Goal: Information Seeking & Learning: Learn about a topic

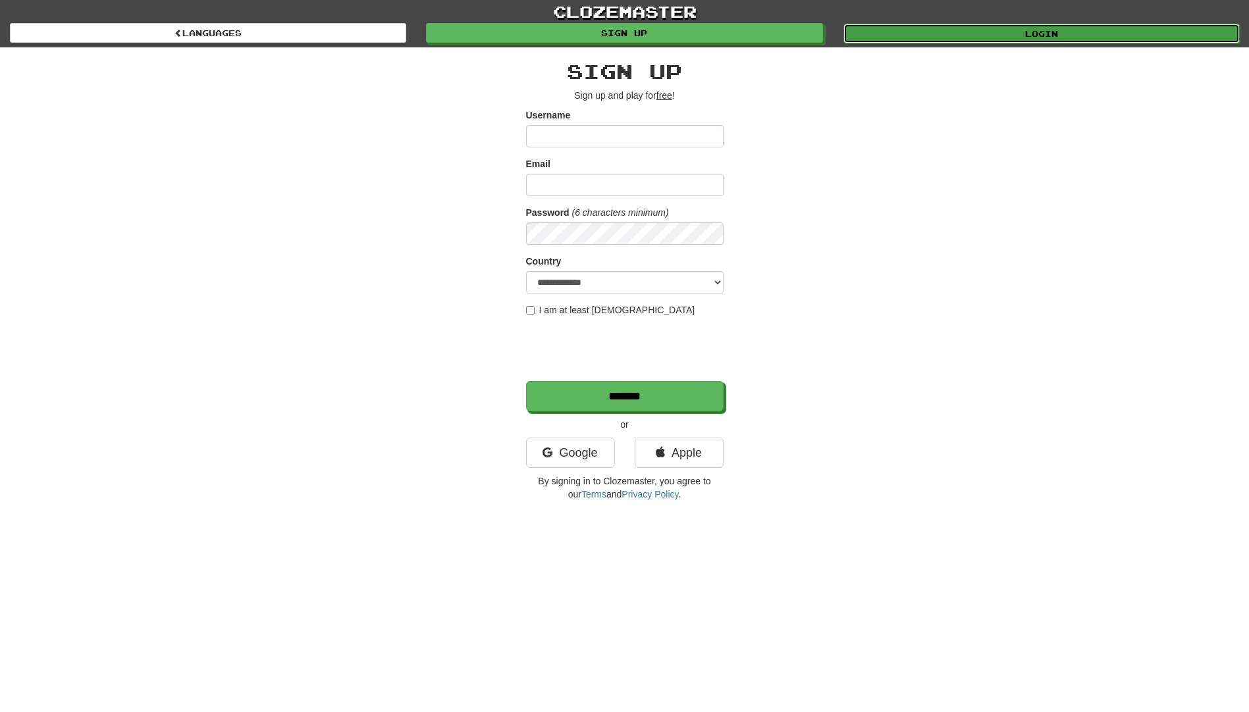
click at [1029, 38] on link "Login" at bounding box center [1041, 34] width 396 height 20
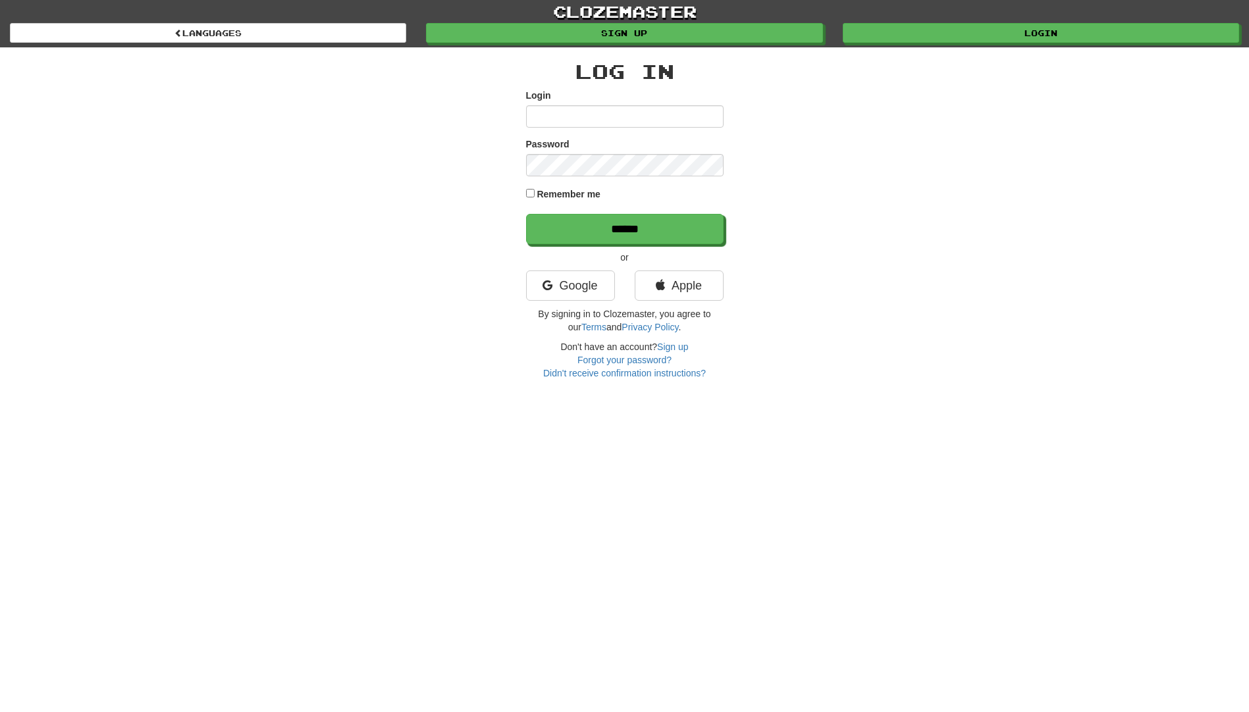
type input "**********"
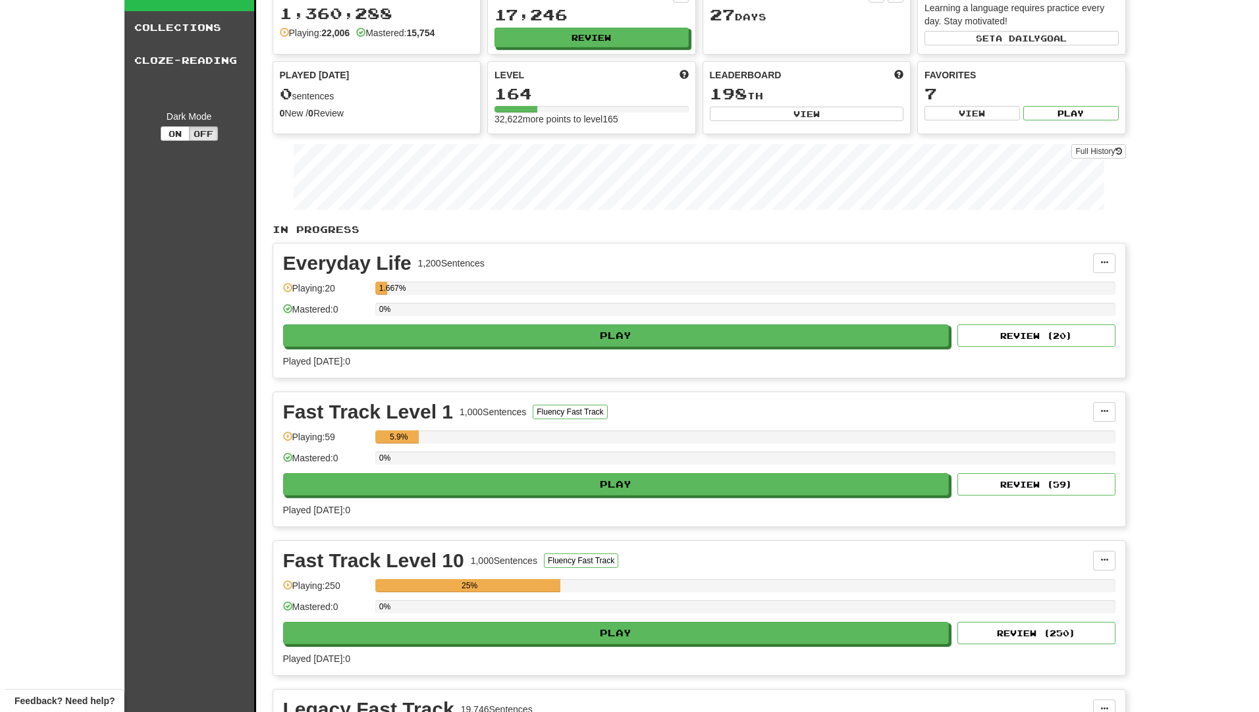
scroll to position [395, 0]
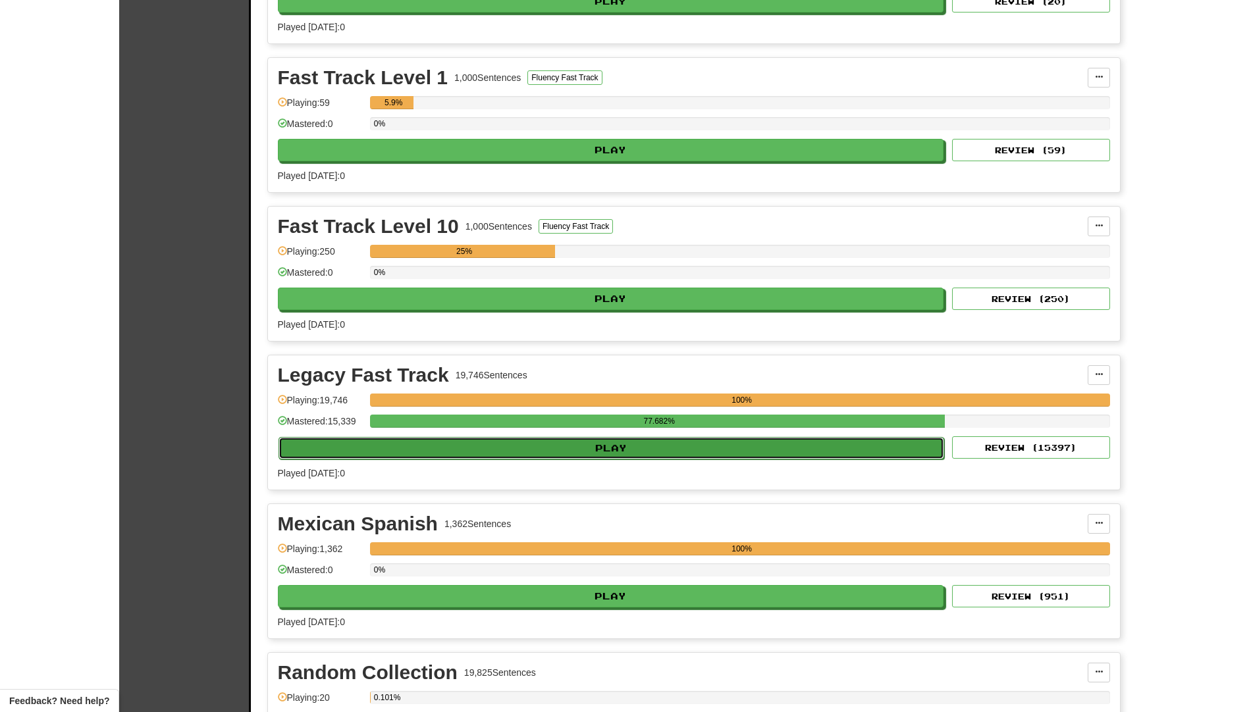
click at [564, 441] on button "Play" at bounding box center [612, 448] width 666 height 22
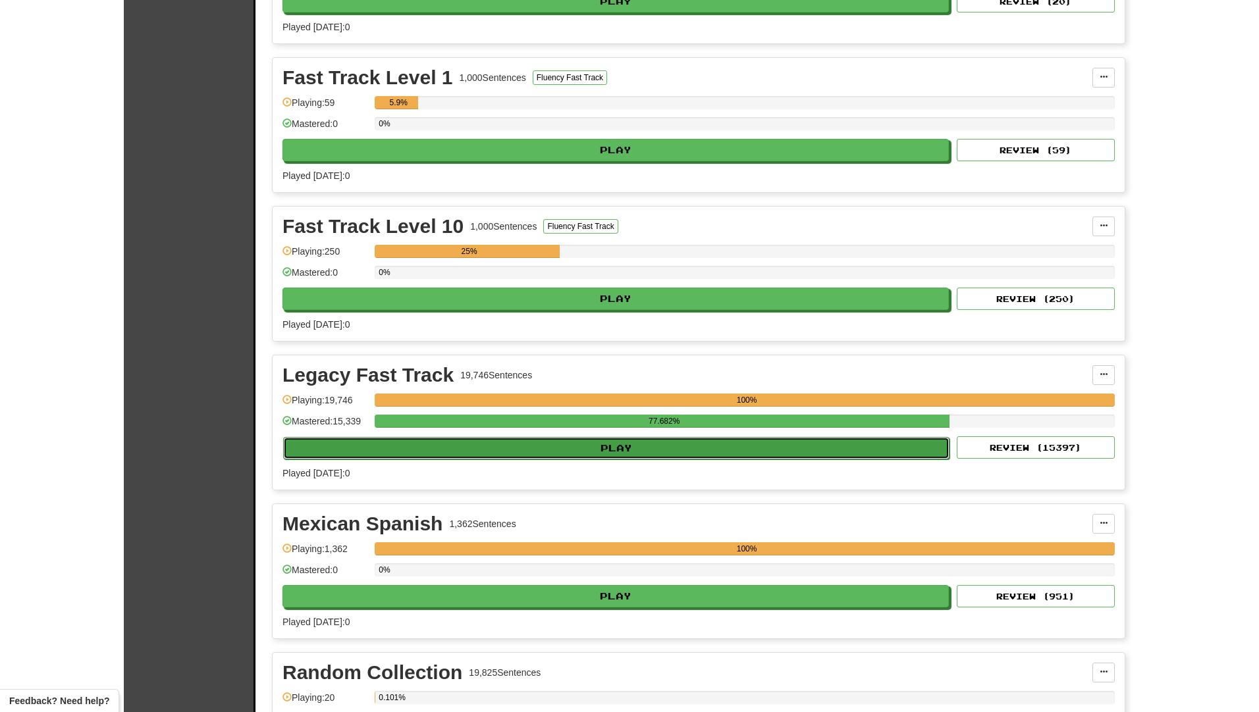
select select "**"
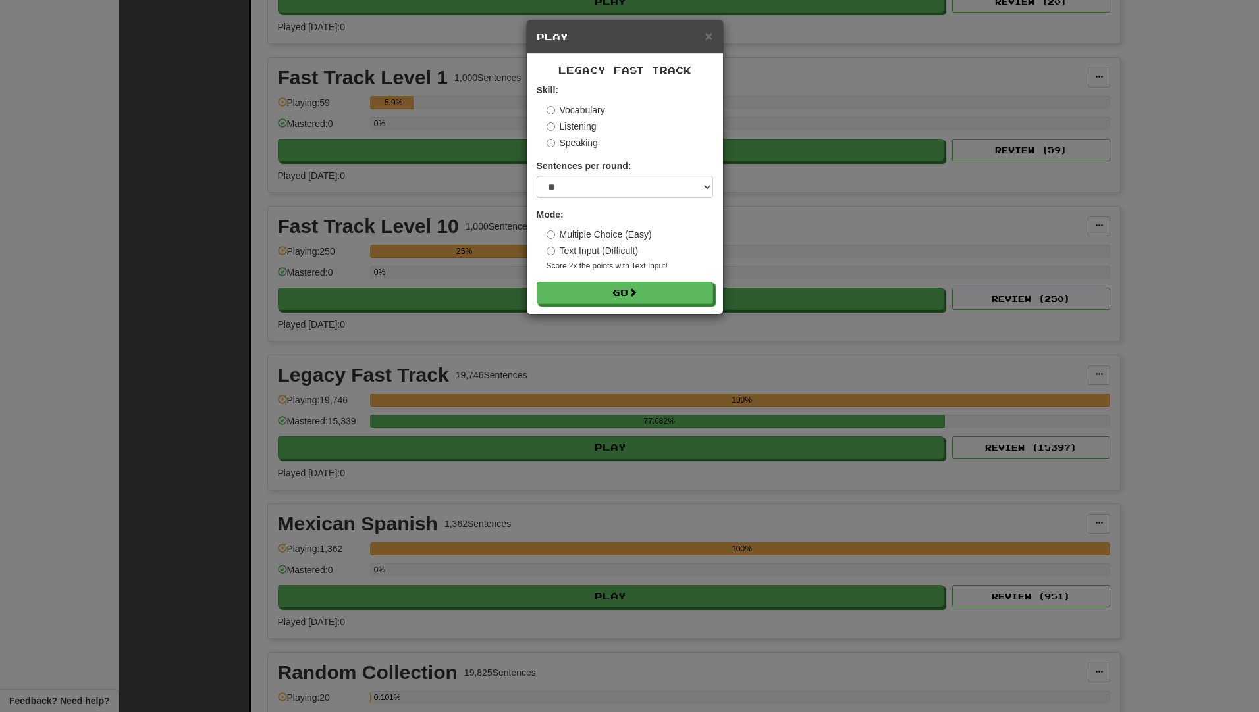
click at [572, 146] on label "Speaking" at bounding box center [572, 142] width 51 height 13
click at [577, 286] on button "Go" at bounding box center [625, 293] width 176 height 22
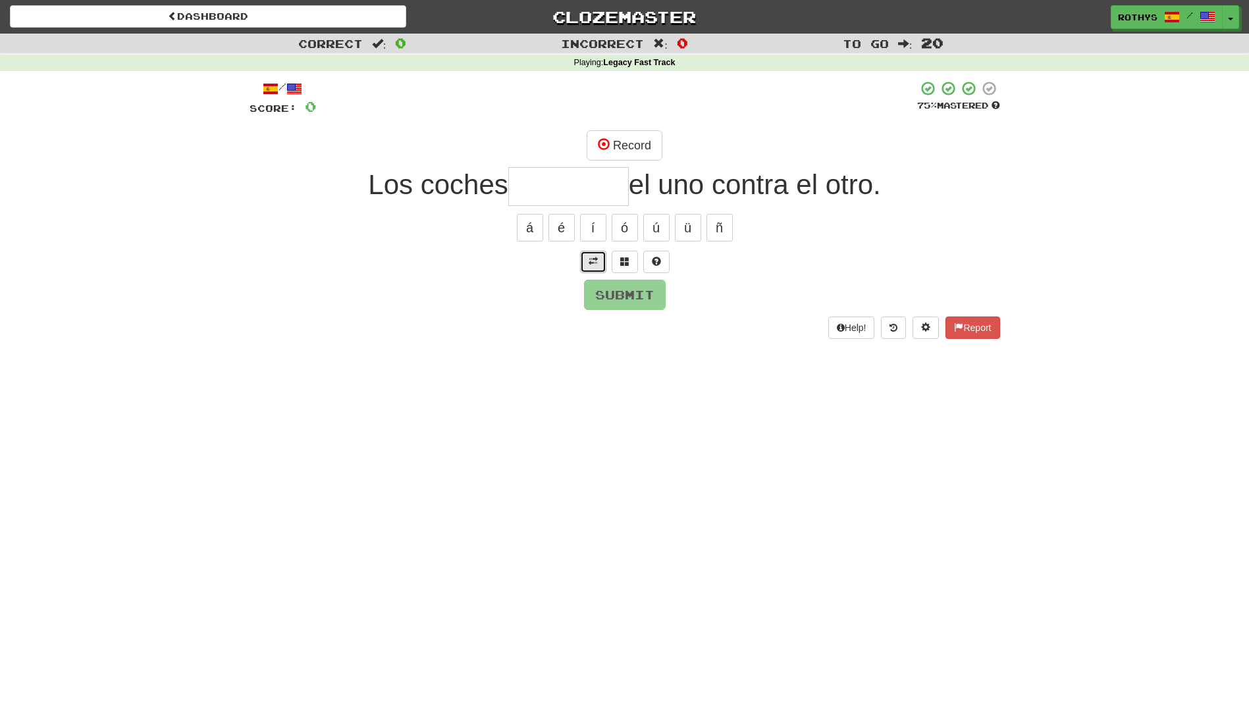
click at [591, 261] on span at bounding box center [593, 261] width 9 height 9
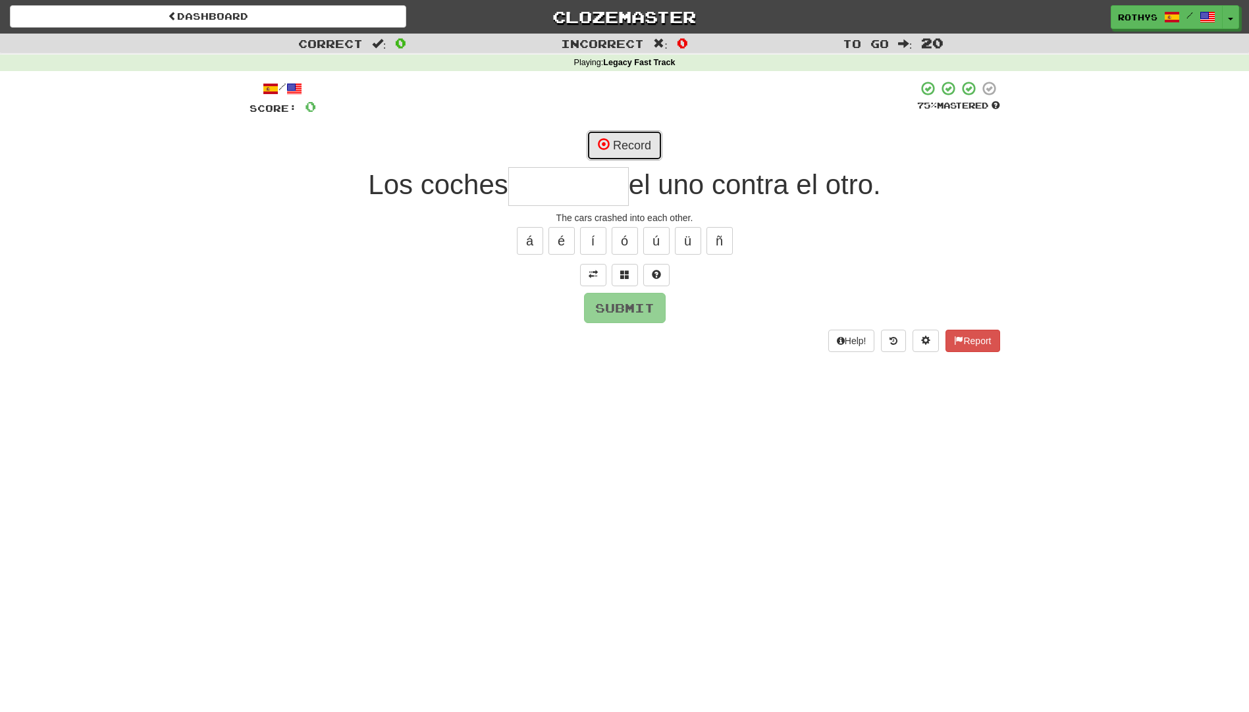
click at [623, 142] on button "Record" at bounding box center [625, 145] width 76 height 30
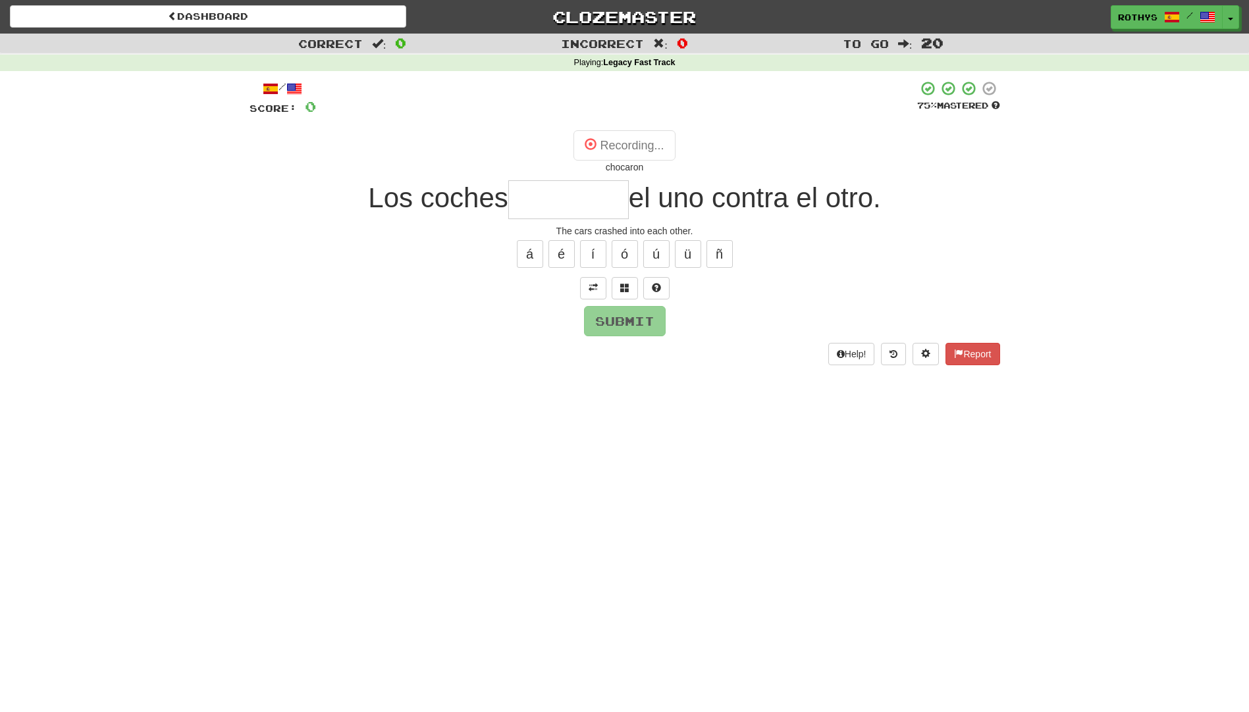
type input "********"
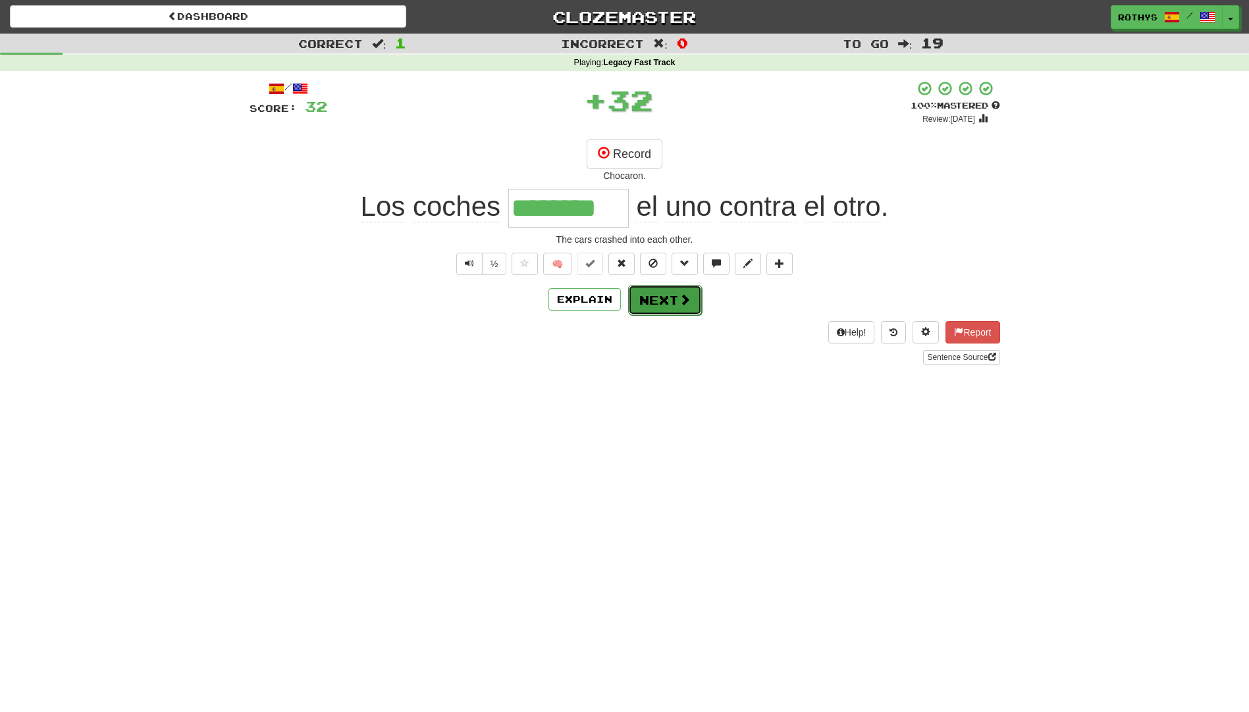
click at [651, 295] on button "Next" at bounding box center [665, 300] width 74 height 30
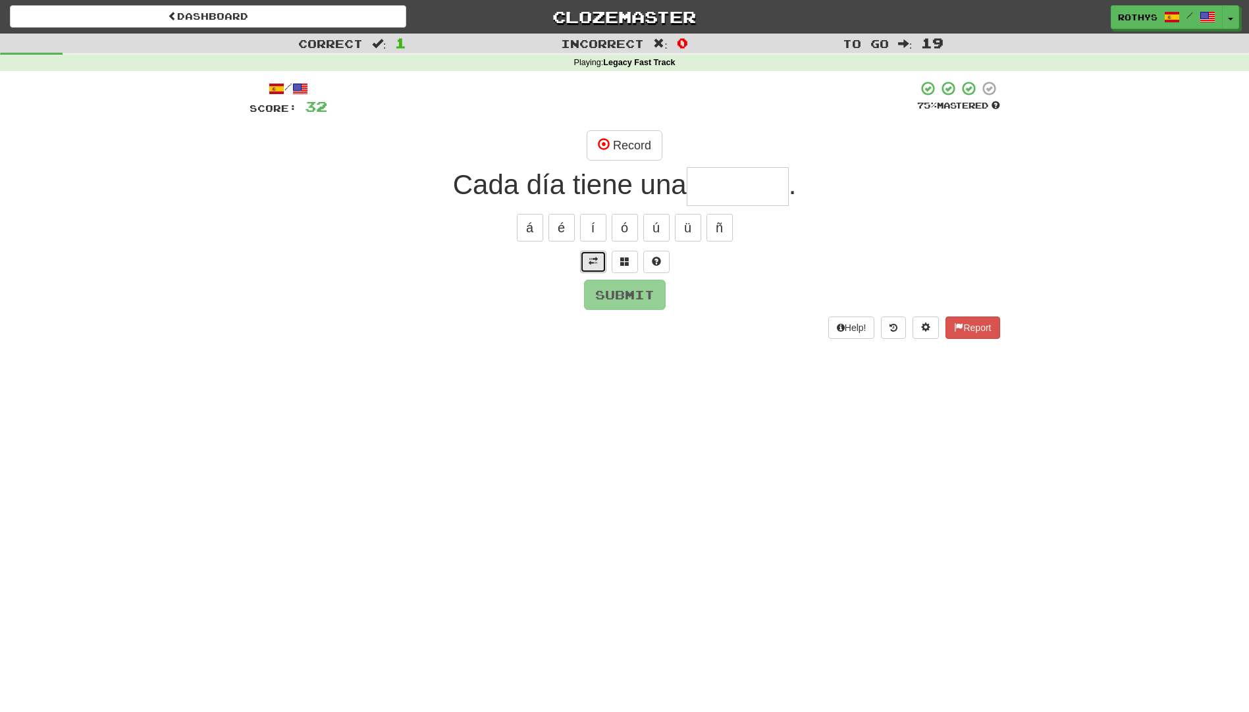
click at [599, 266] on button at bounding box center [593, 262] width 26 height 22
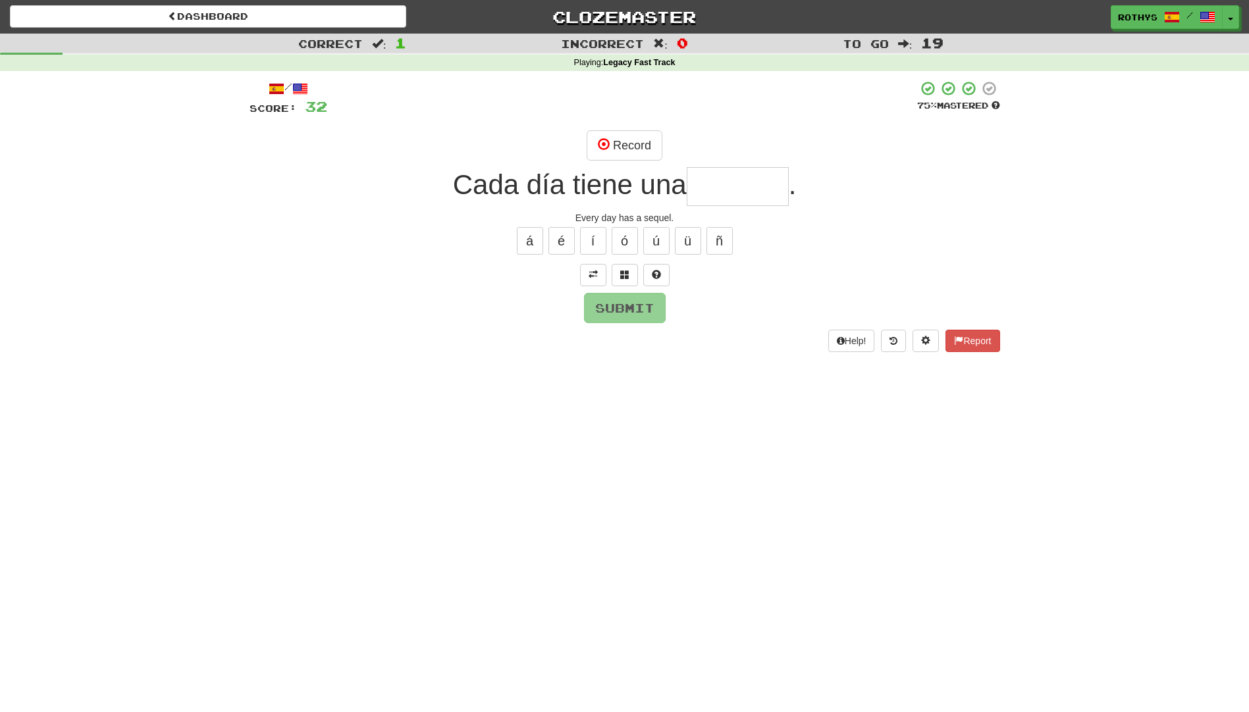
click at [715, 188] on input "text" at bounding box center [738, 186] width 102 height 39
click at [619, 273] on button at bounding box center [625, 275] width 26 height 22
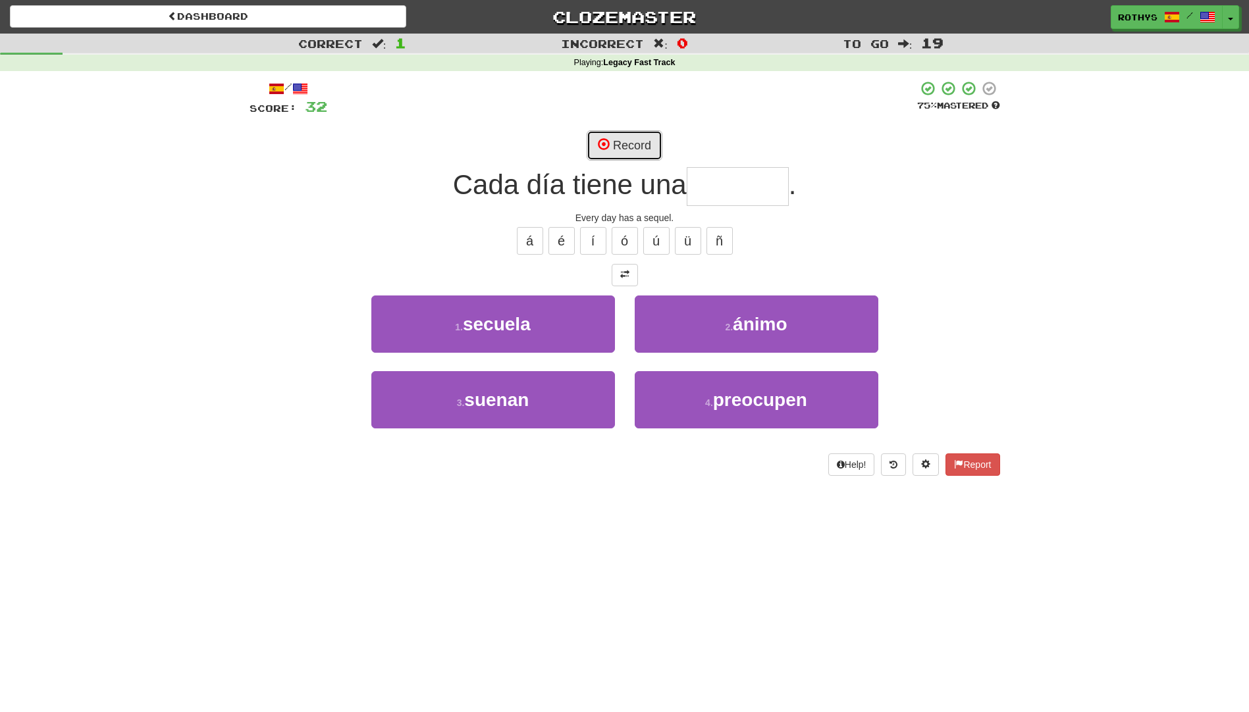
click at [622, 143] on button "Record" at bounding box center [625, 145] width 76 height 30
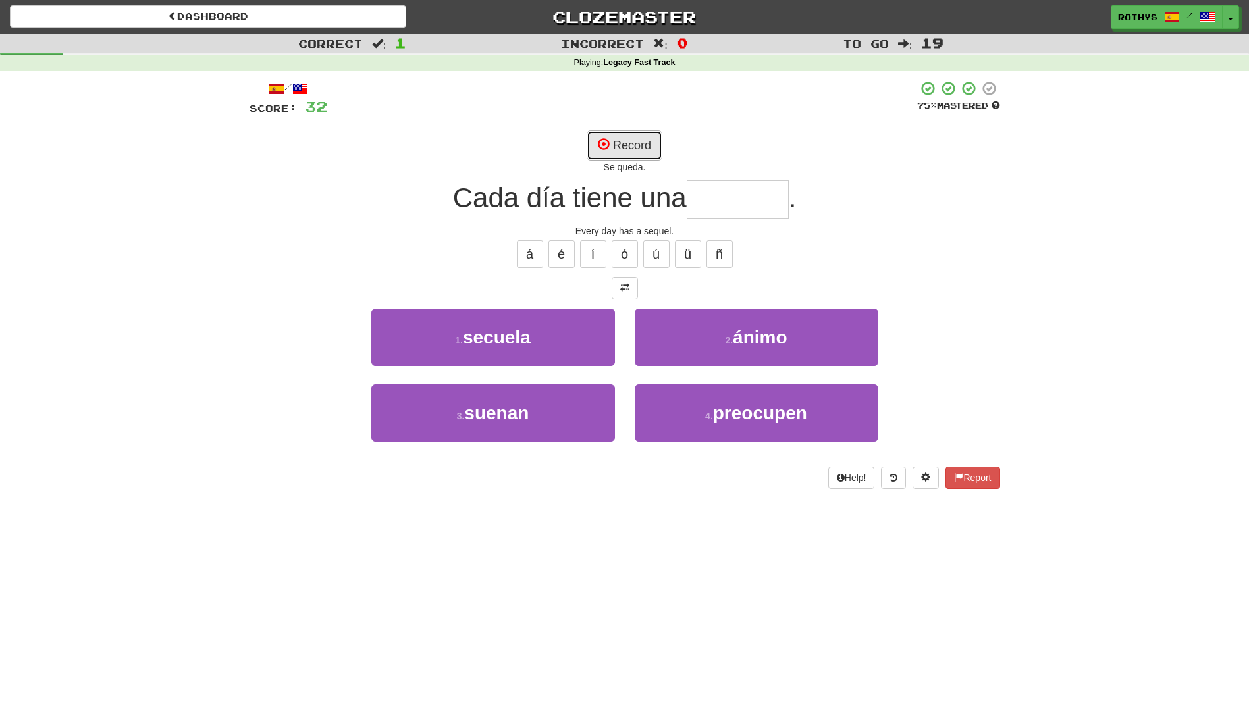
click at [622, 143] on button "Record" at bounding box center [625, 145] width 76 height 30
type input "*******"
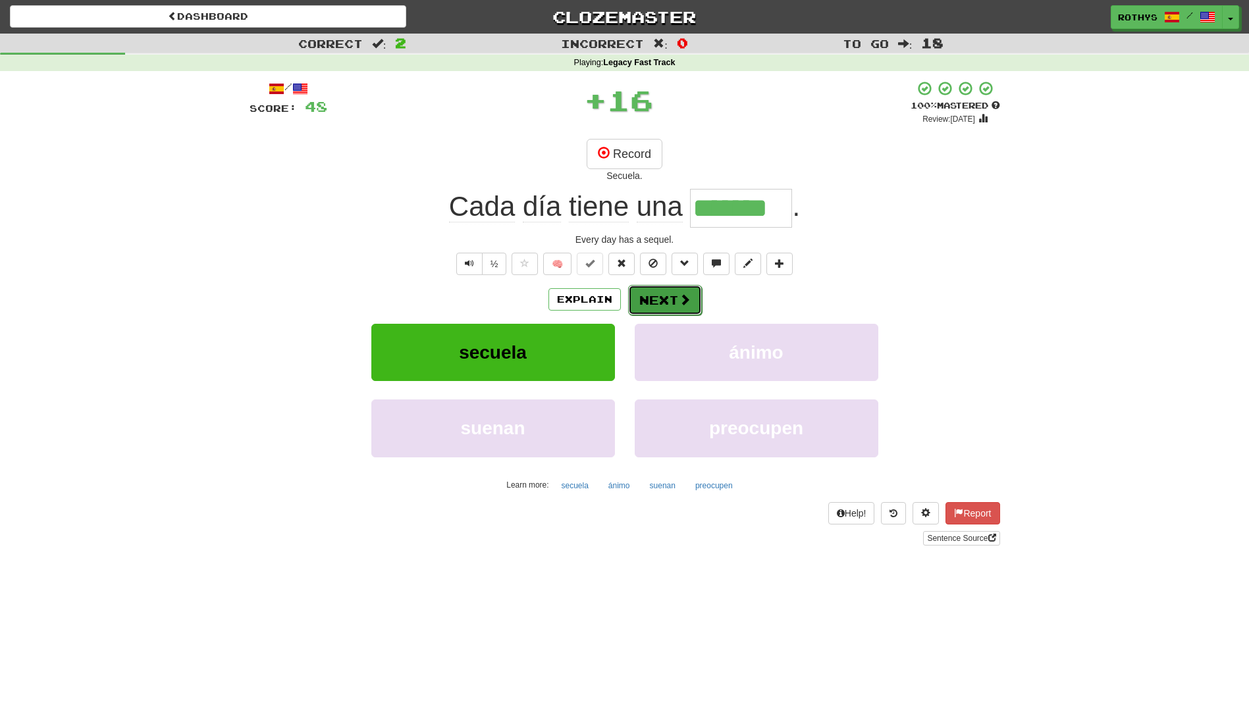
click at [653, 302] on button "Next" at bounding box center [665, 300] width 74 height 30
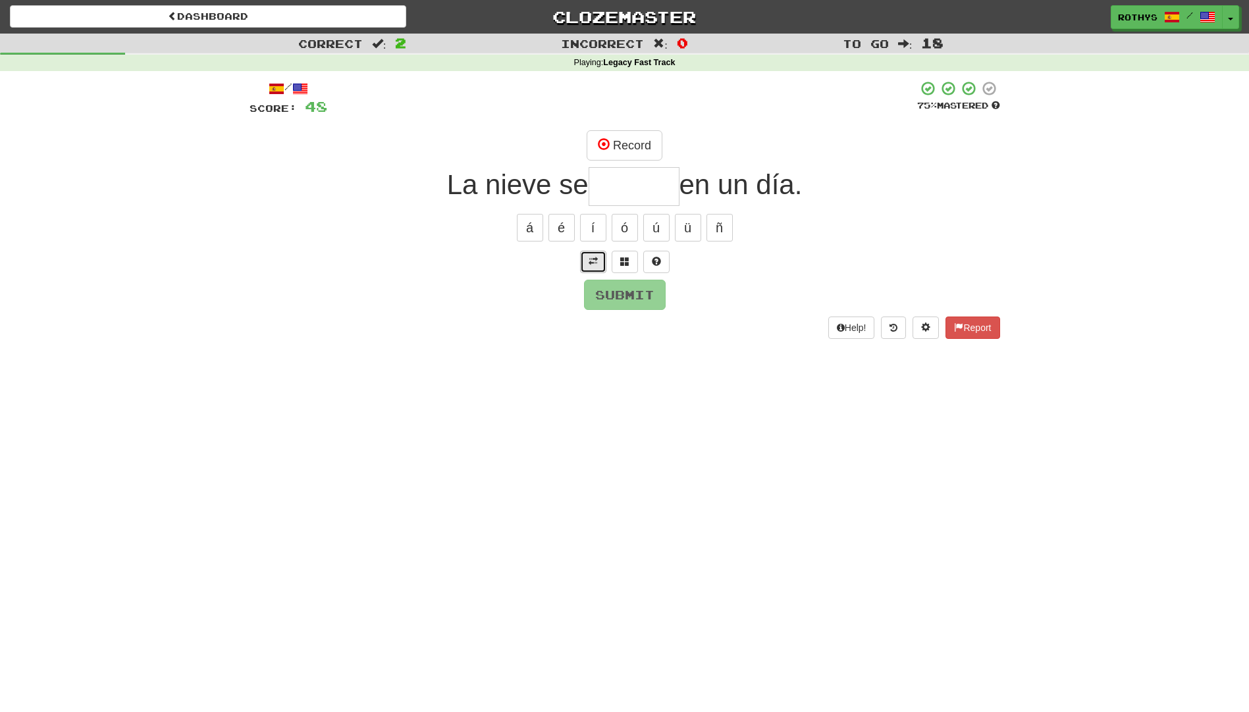
click at [592, 263] on span at bounding box center [593, 261] width 9 height 9
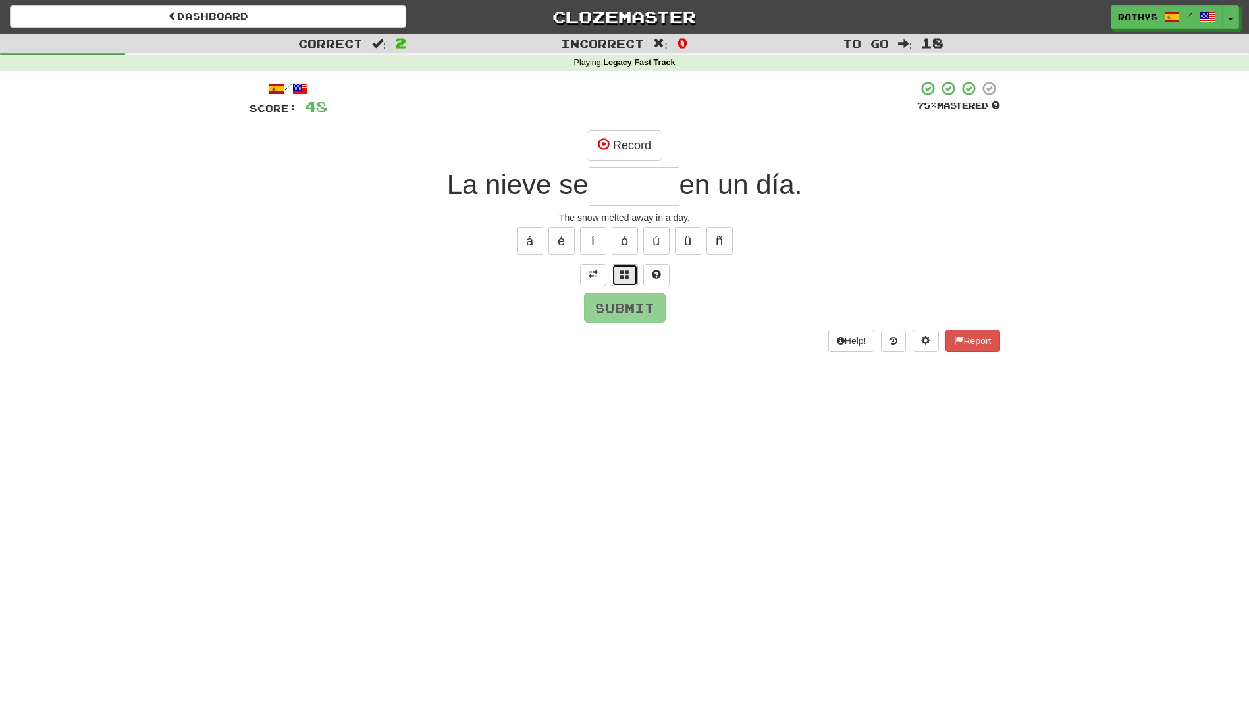
click at [619, 275] on button at bounding box center [625, 275] width 26 height 22
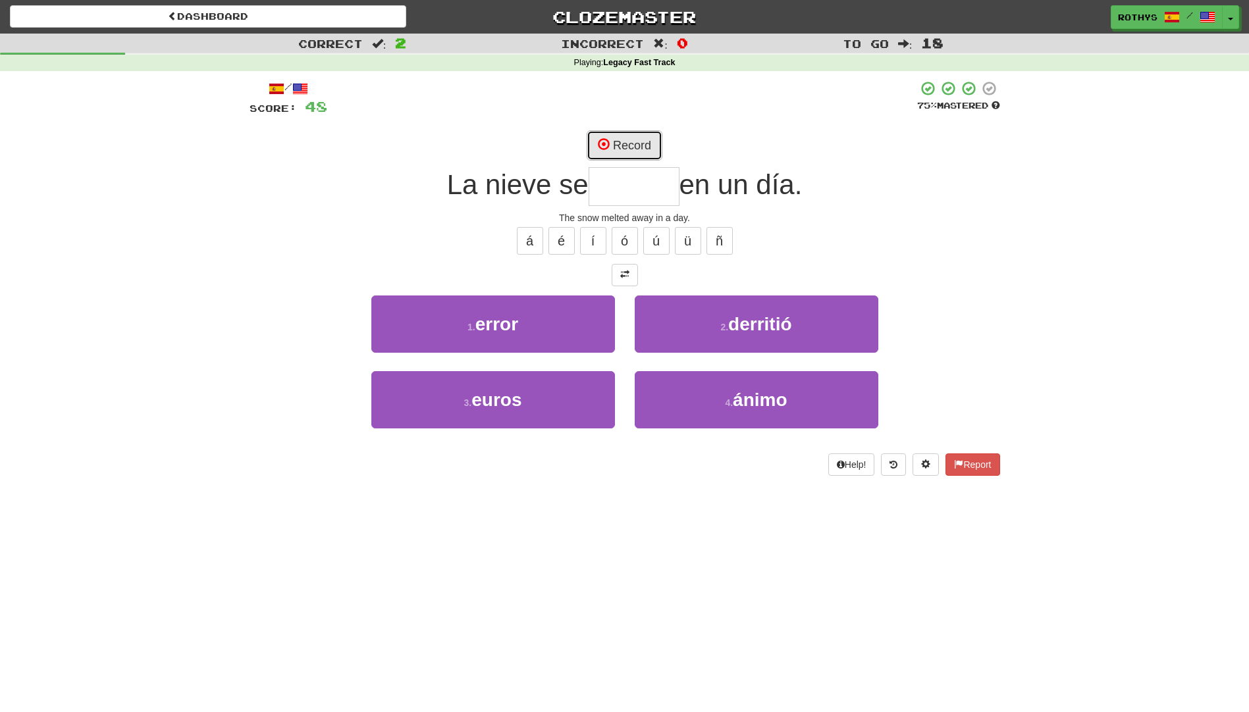
click at [649, 144] on button "Record" at bounding box center [625, 145] width 76 height 30
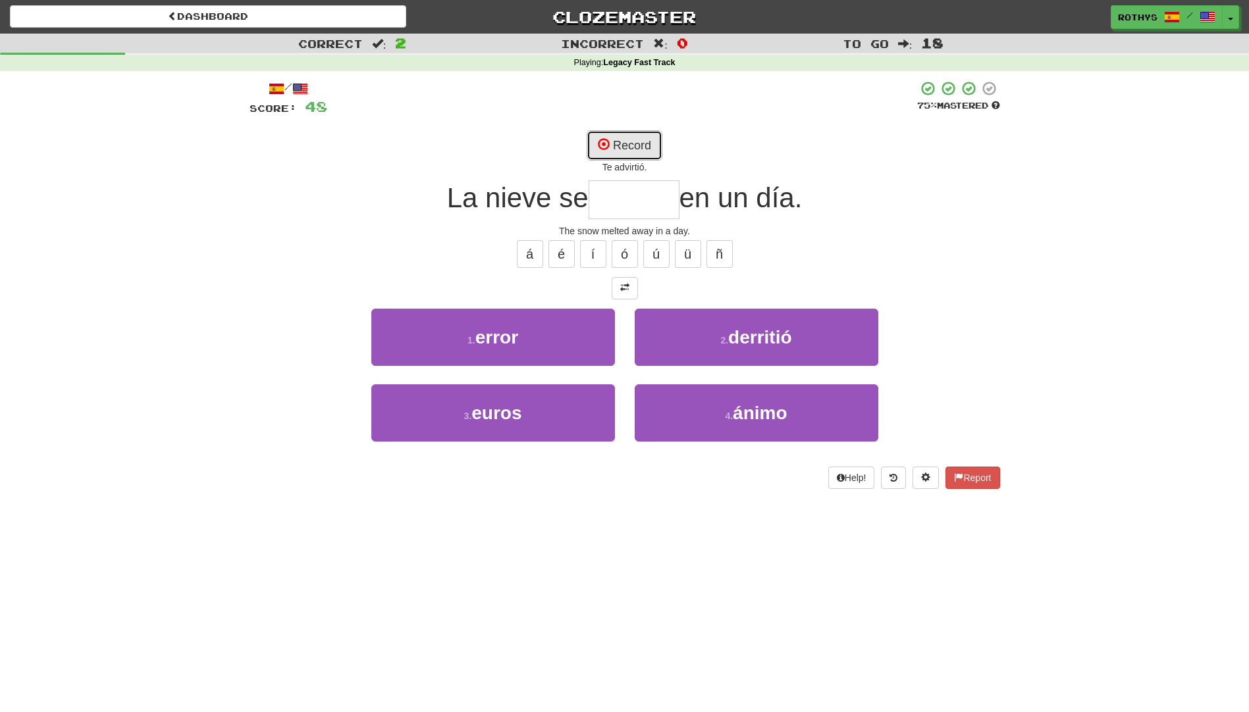
click at [640, 147] on button "Record" at bounding box center [625, 145] width 76 height 30
click at [643, 143] on button "Record" at bounding box center [625, 145] width 76 height 30
click at [628, 149] on button "Record" at bounding box center [625, 145] width 76 height 30
click at [631, 144] on button "Record" at bounding box center [625, 145] width 76 height 30
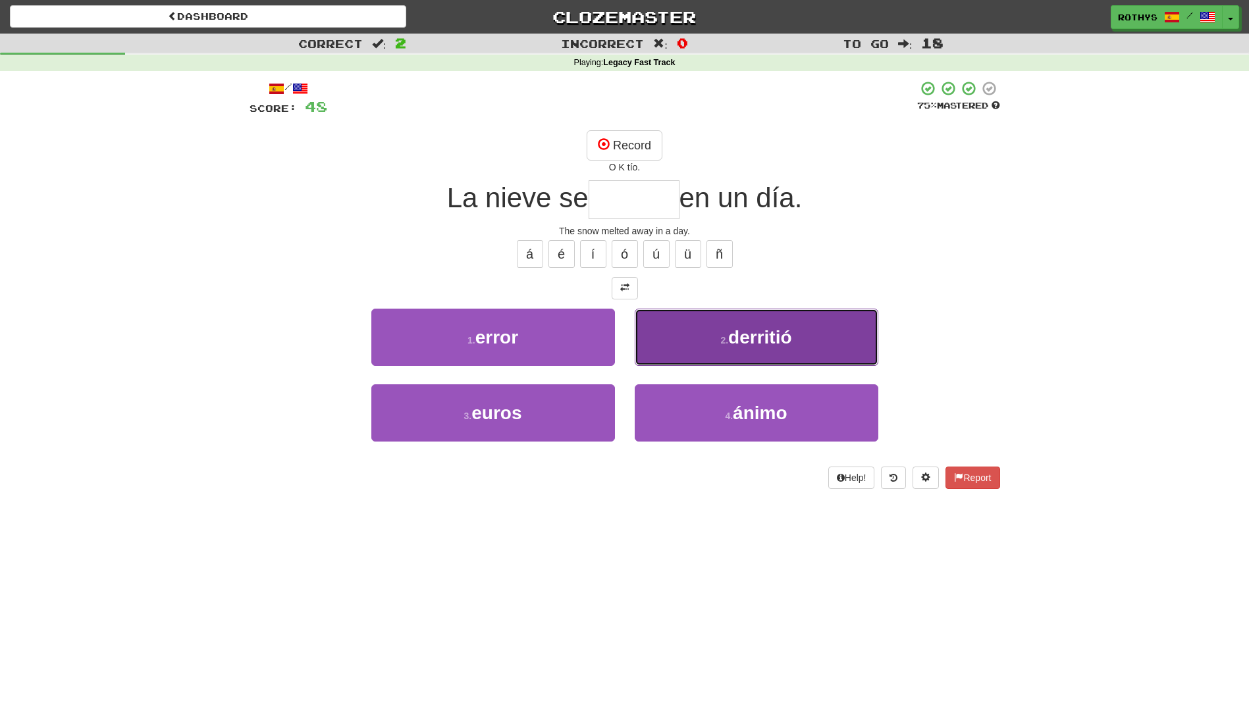
click at [720, 330] on button "2 . derritió" at bounding box center [757, 337] width 244 height 57
type input "********"
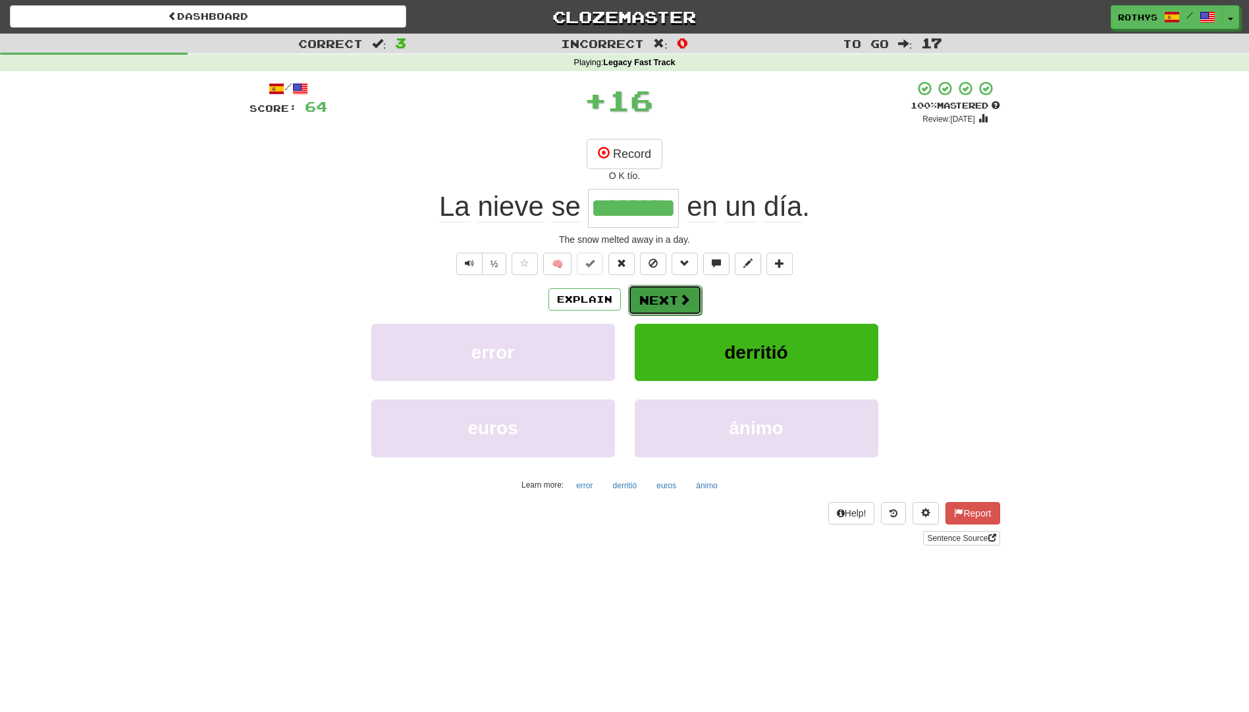
click at [674, 291] on button "Next" at bounding box center [665, 300] width 74 height 30
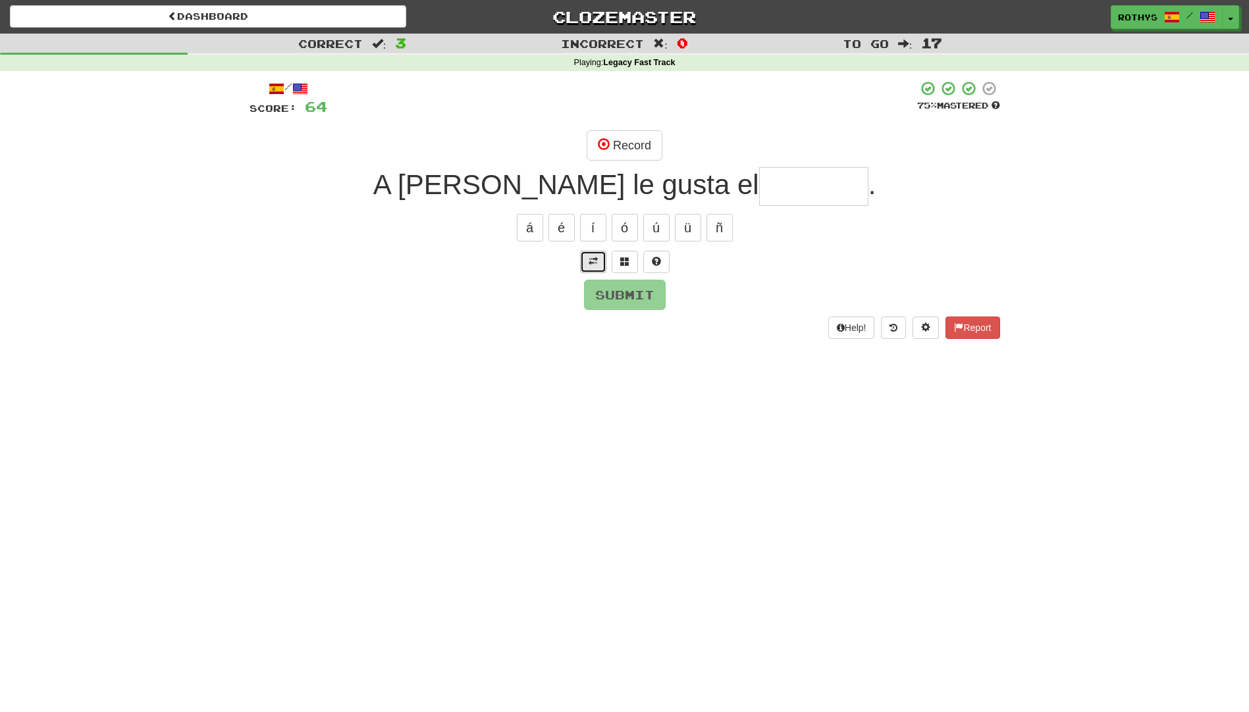
click at [600, 261] on button at bounding box center [593, 262] width 26 height 22
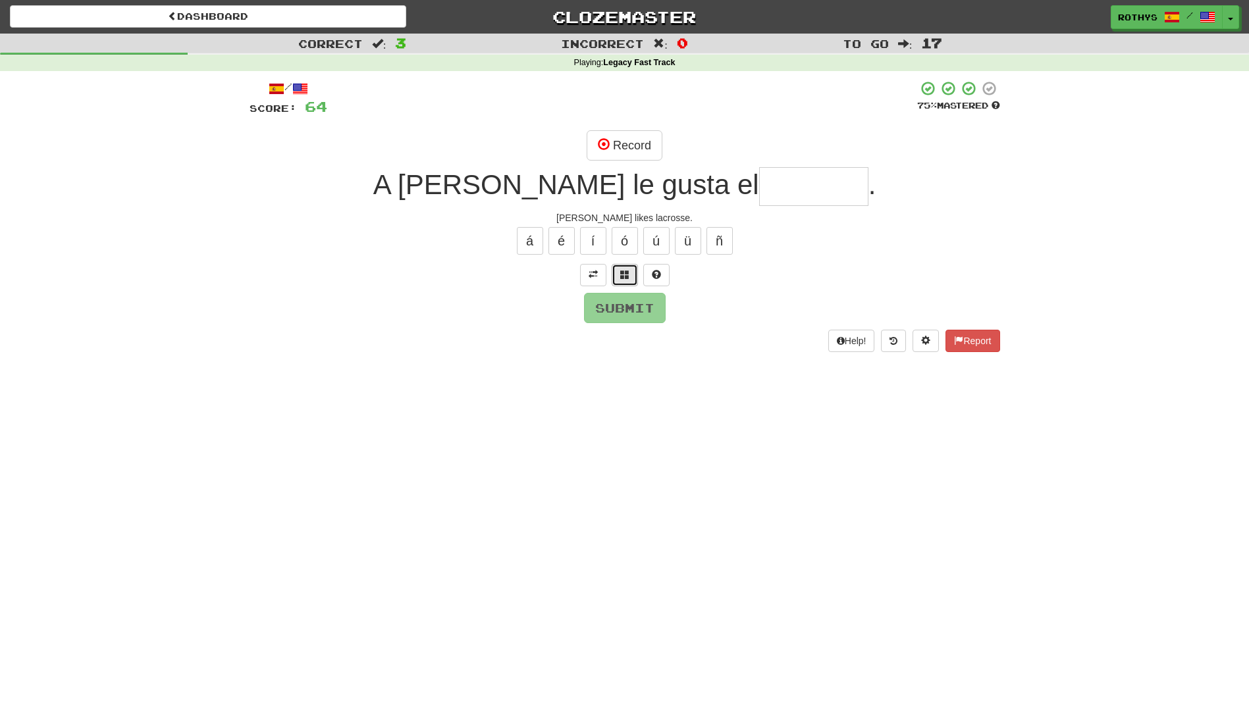
drag, startPoint x: 625, startPoint y: 284, endPoint x: 730, endPoint y: 288, distance: 104.8
click at [628, 284] on button at bounding box center [625, 275] width 26 height 22
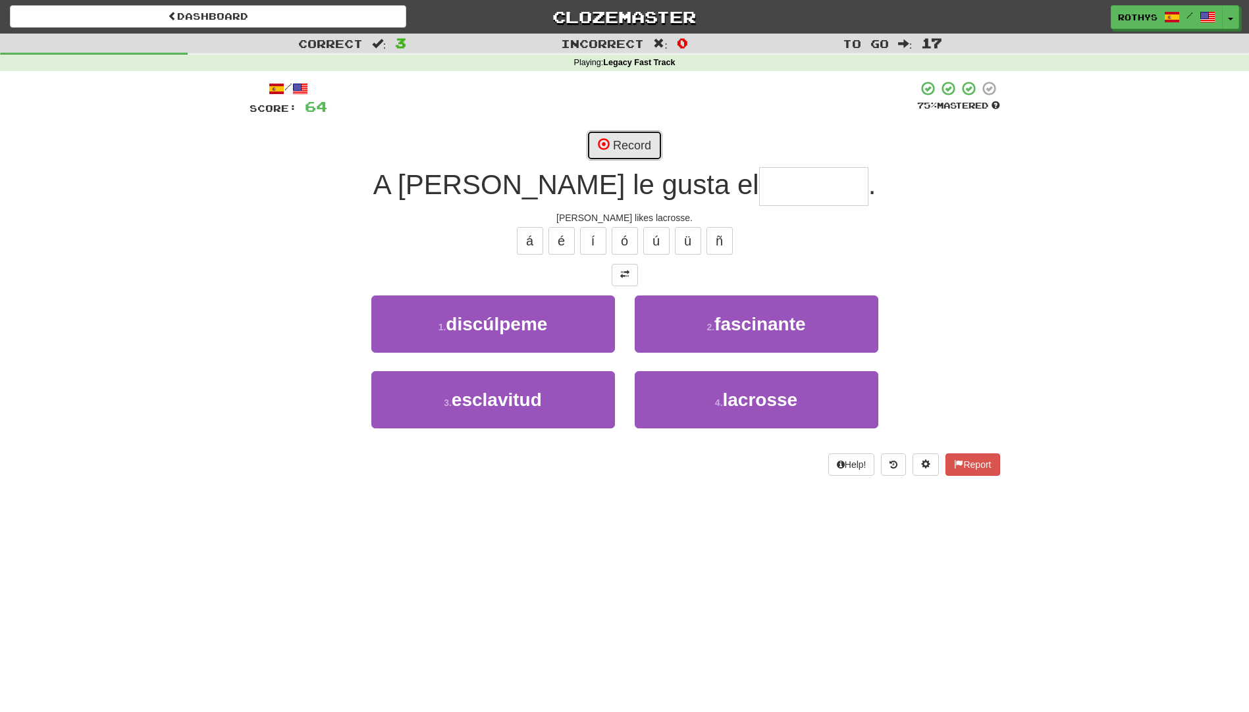
click at [620, 138] on button "Record" at bounding box center [625, 145] width 76 height 30
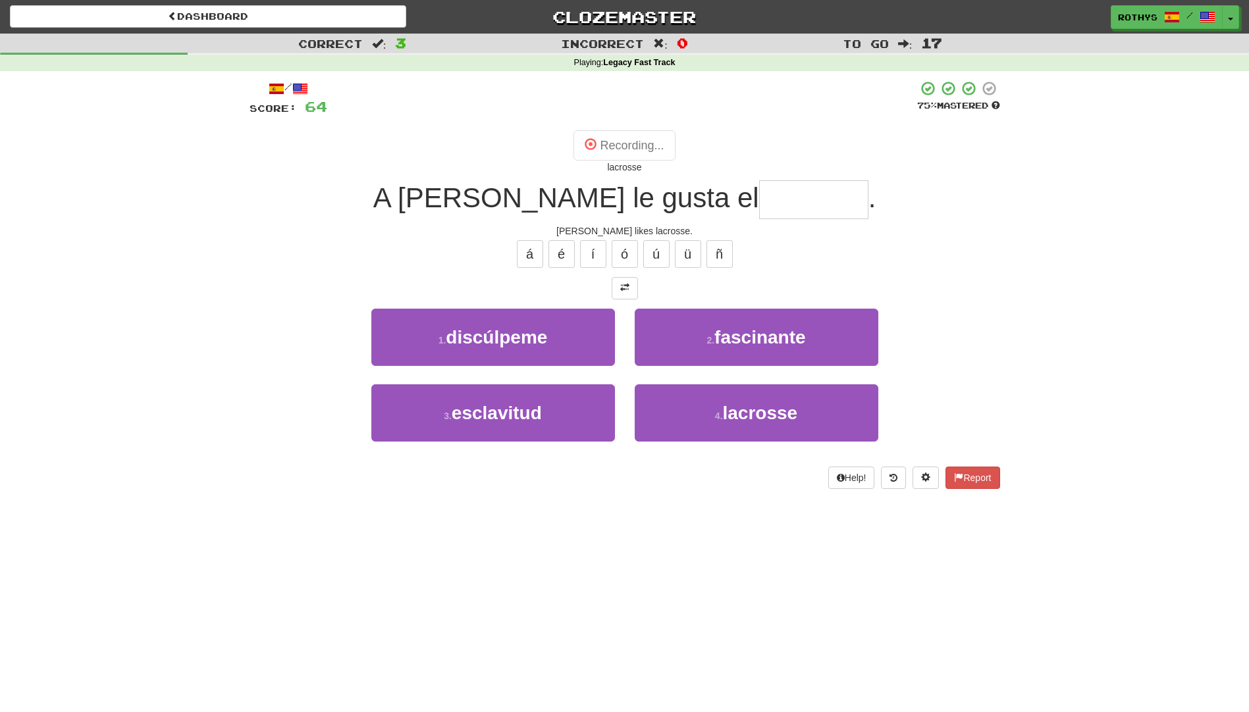
type input "********"
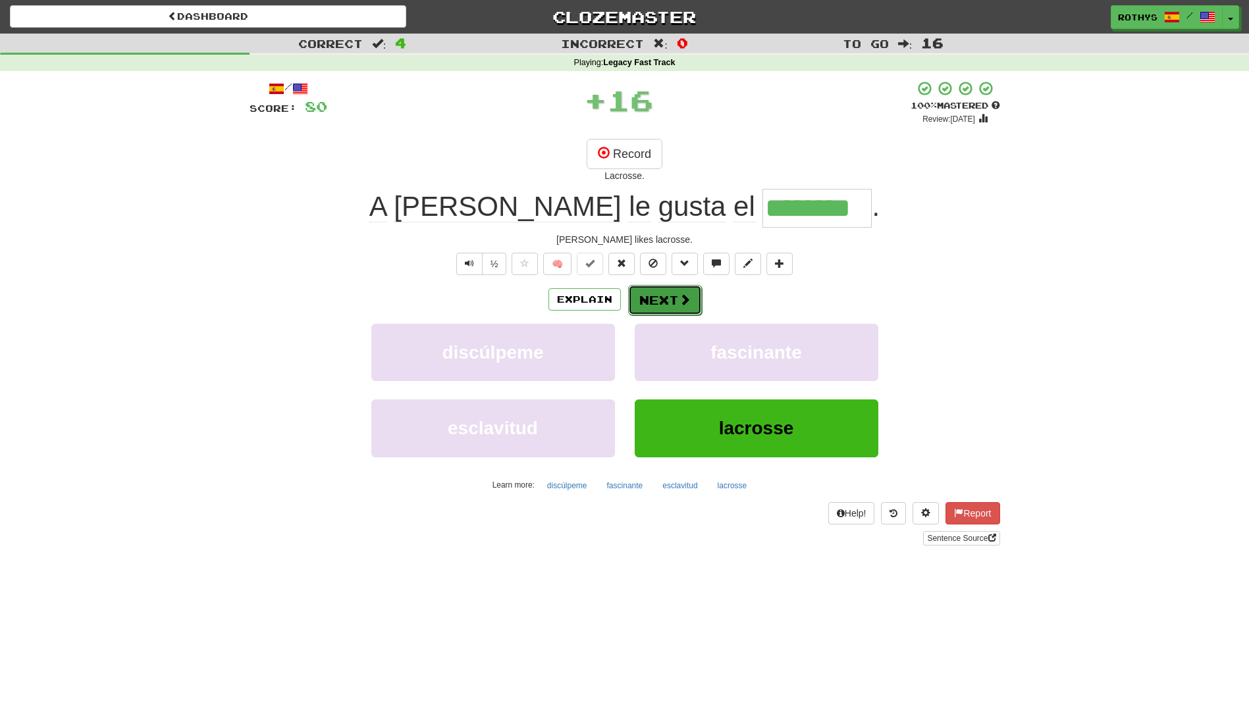
click at [650, 302] on button "Next" at bounding box center [665, 300] width 74 height 30
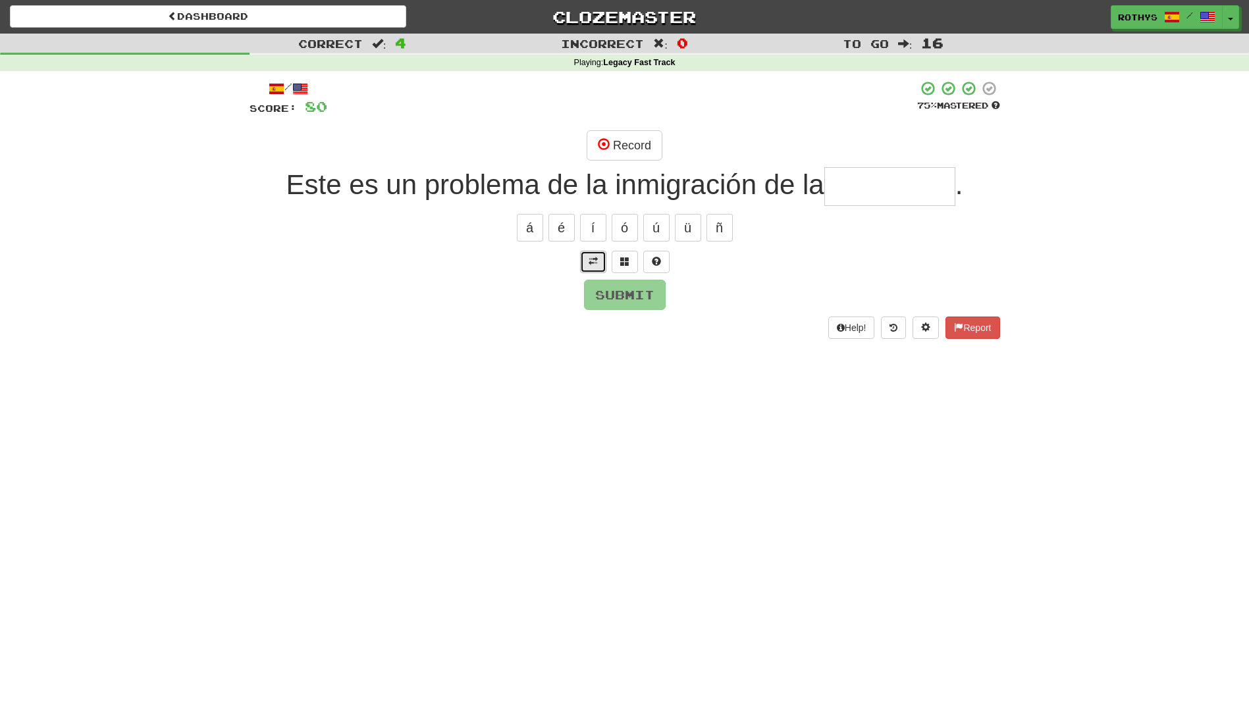
click at [591, 263] on span at bounding box center [593, 261] width 9 height 9
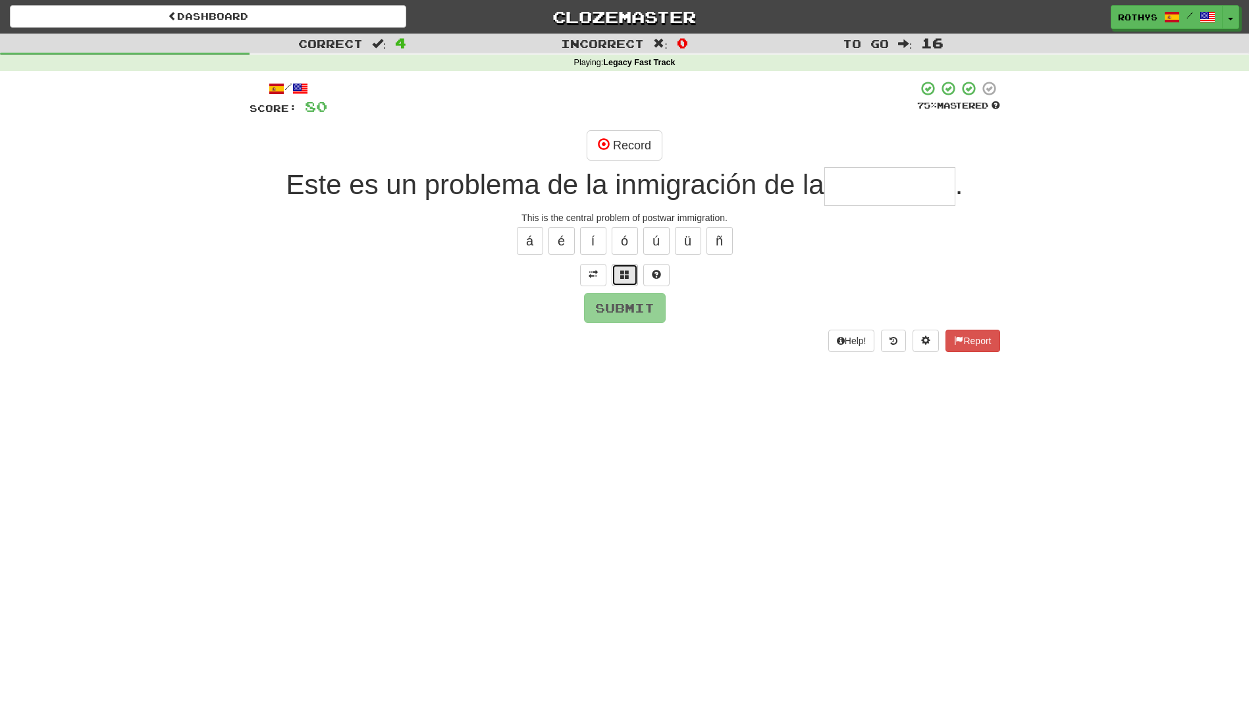
click at [625, 274] on span at bounding box center [624, 274] width 9 height 9
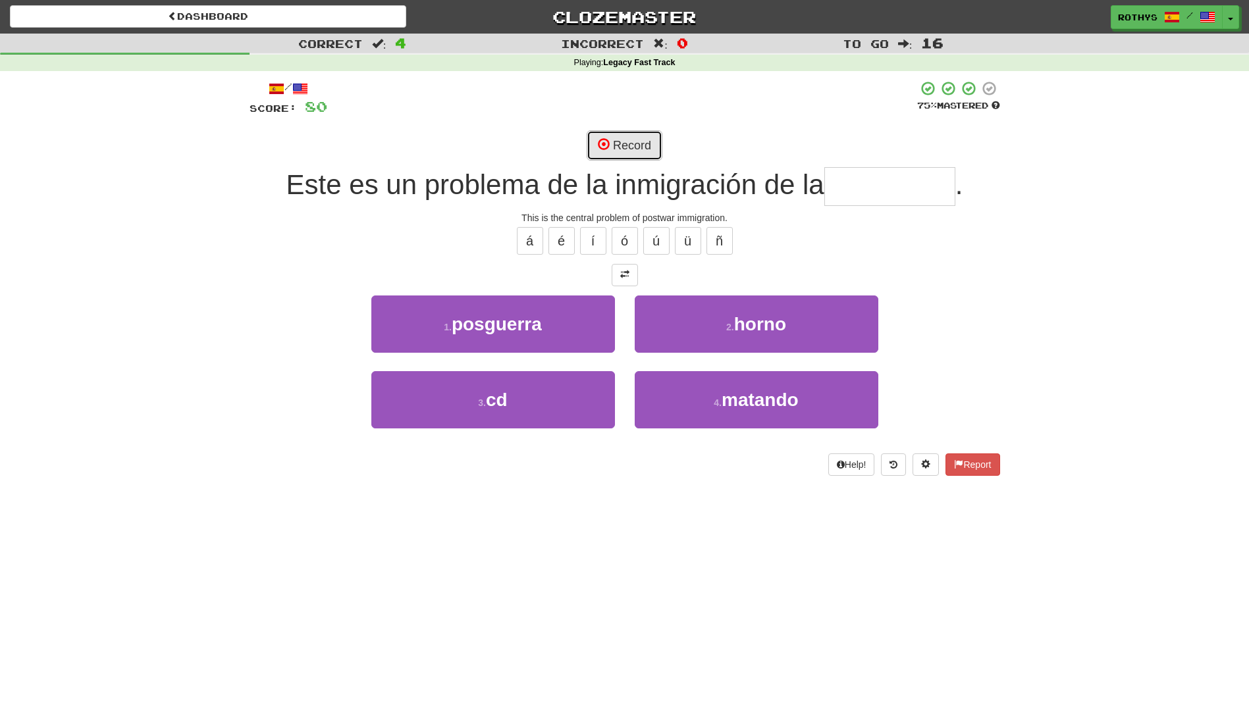
click at [629, 138] on button "Record" at bounding box center [625, 145] width 76 height 30
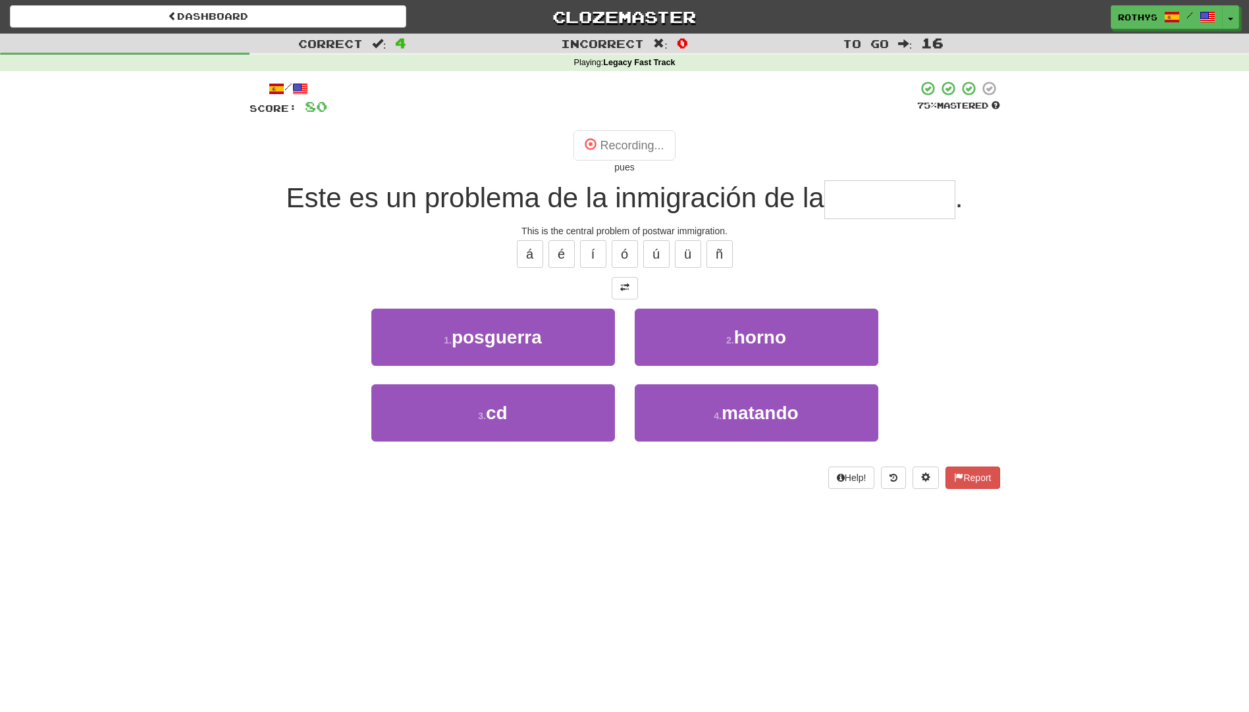
type input "*********"
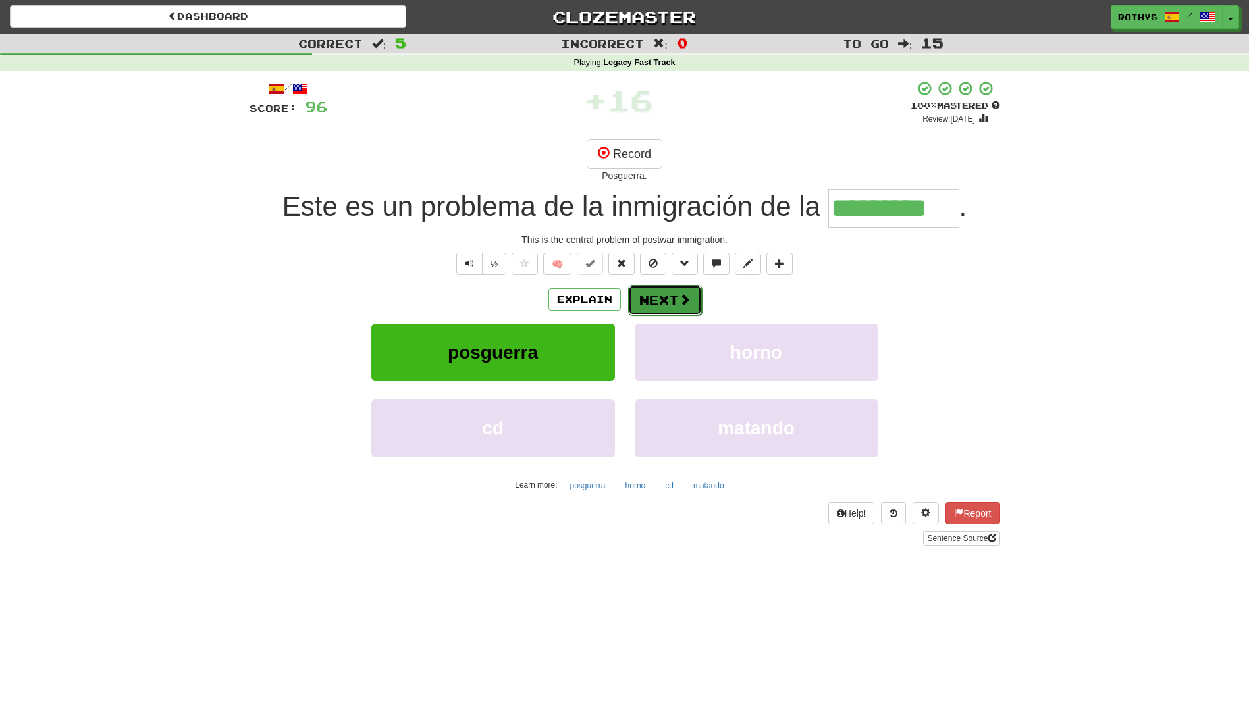
click at [665, 307] on button "Next" at bounding box center [665, 300] width 74 height 30
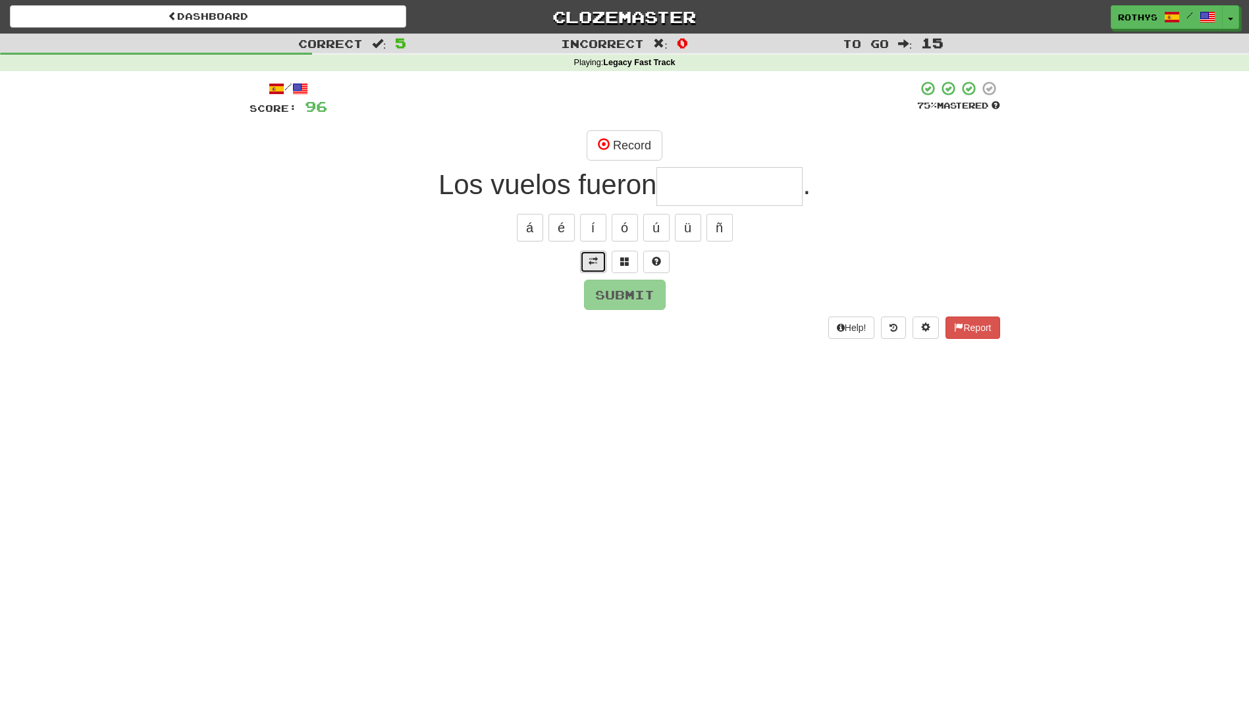
click at [596, 260] on span at bounding box center [593, 261] width 9 height 9
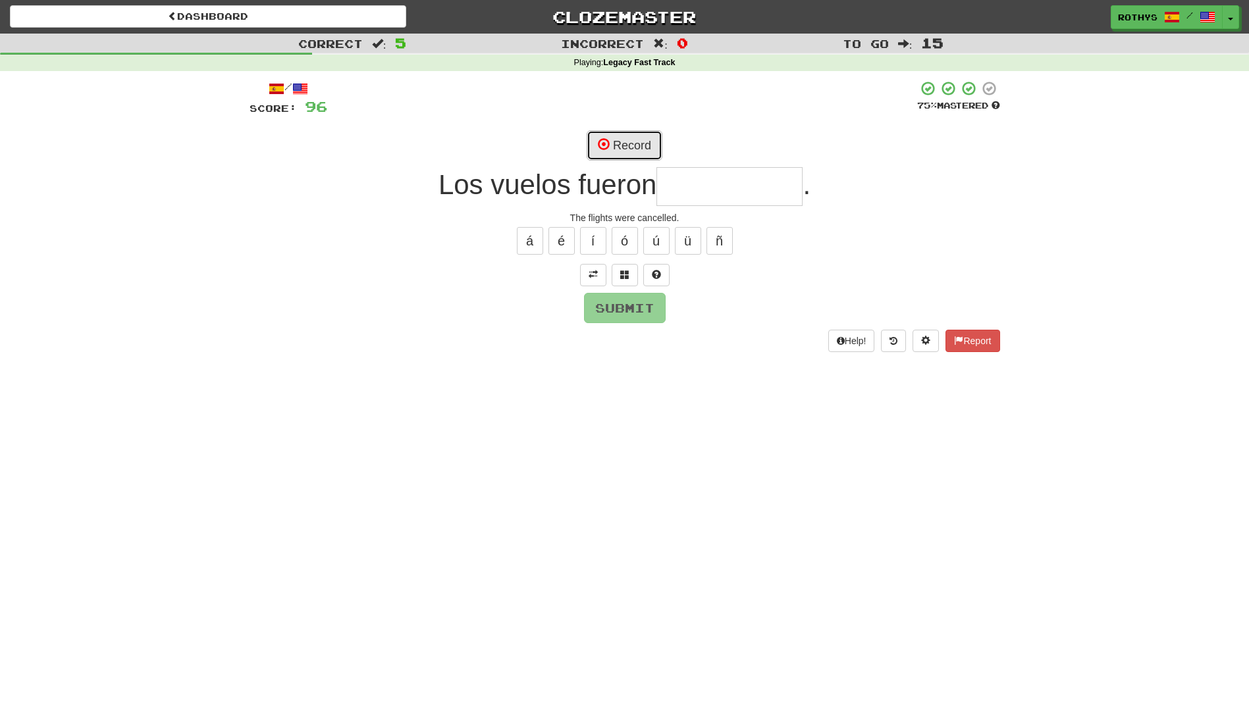
click at [639, 132] on button "Record" at bounding box center [625, 145] width 76 height 30
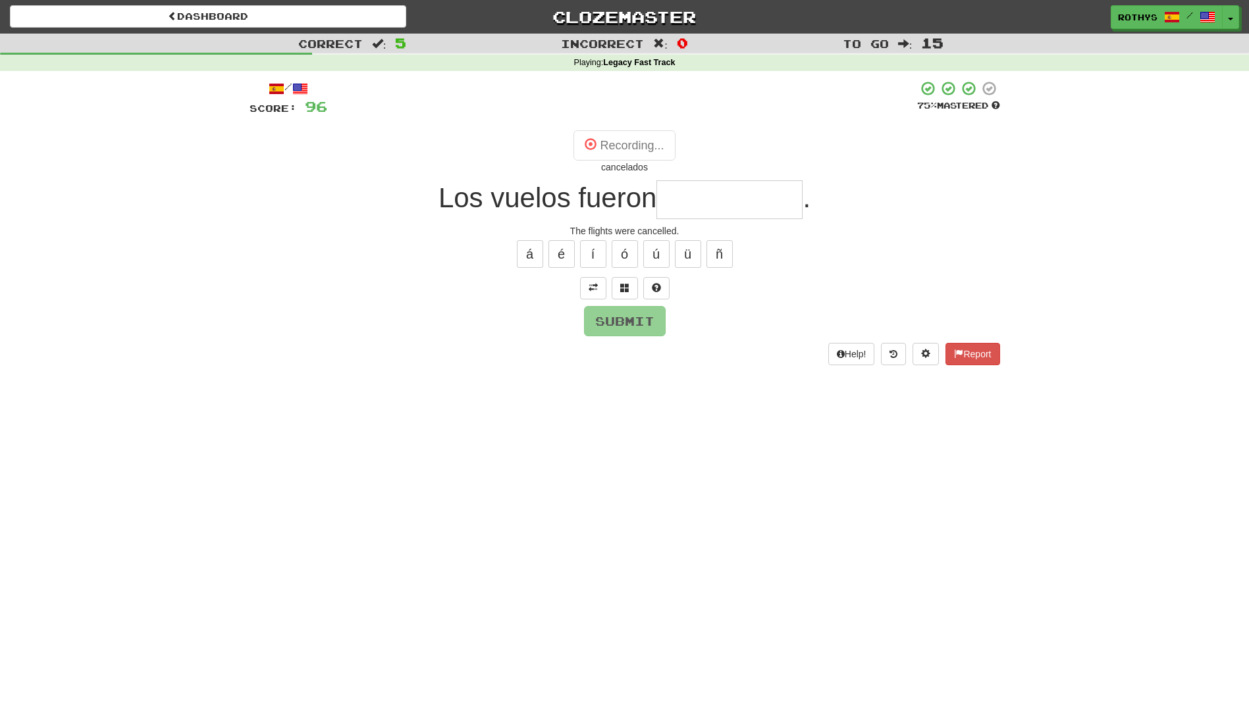
type input "**********"
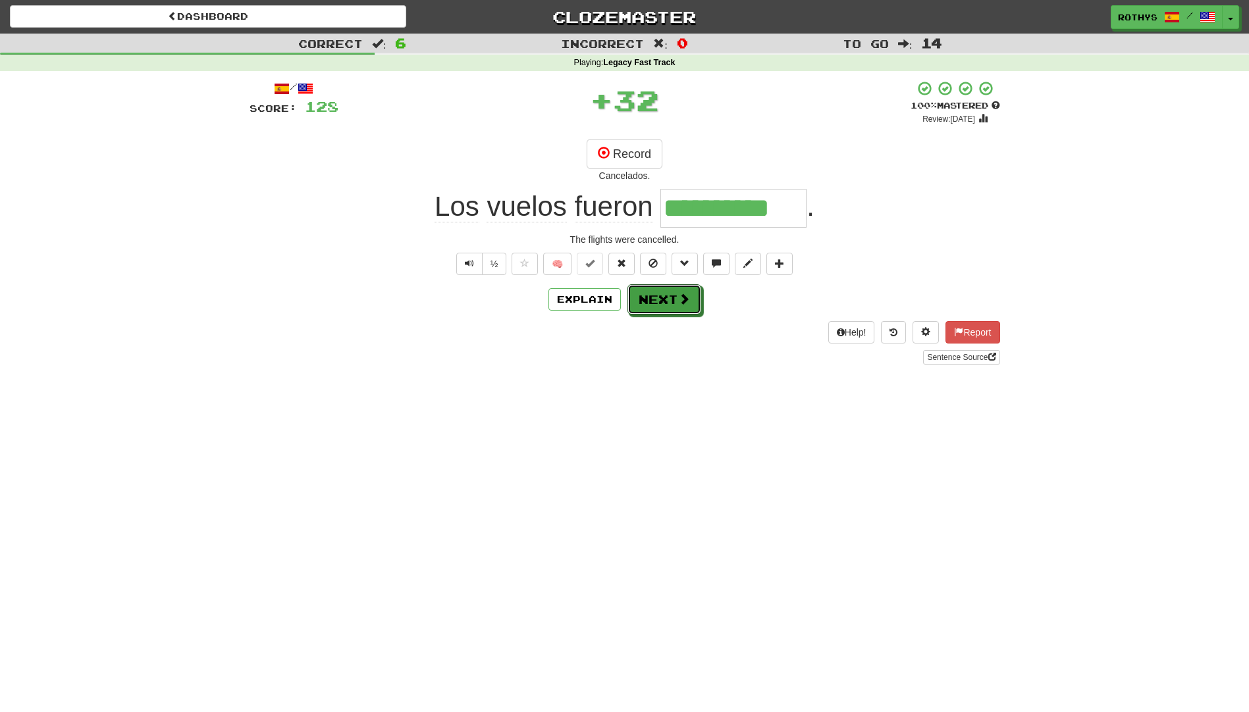
drag, startPoint x: 643, startPoint y: 315, endPoint x: 650, endPoint y: 314, distance: 6.6
click at [651, 314] on button "Next" at bounding box center [664, 299] width 74 height 30
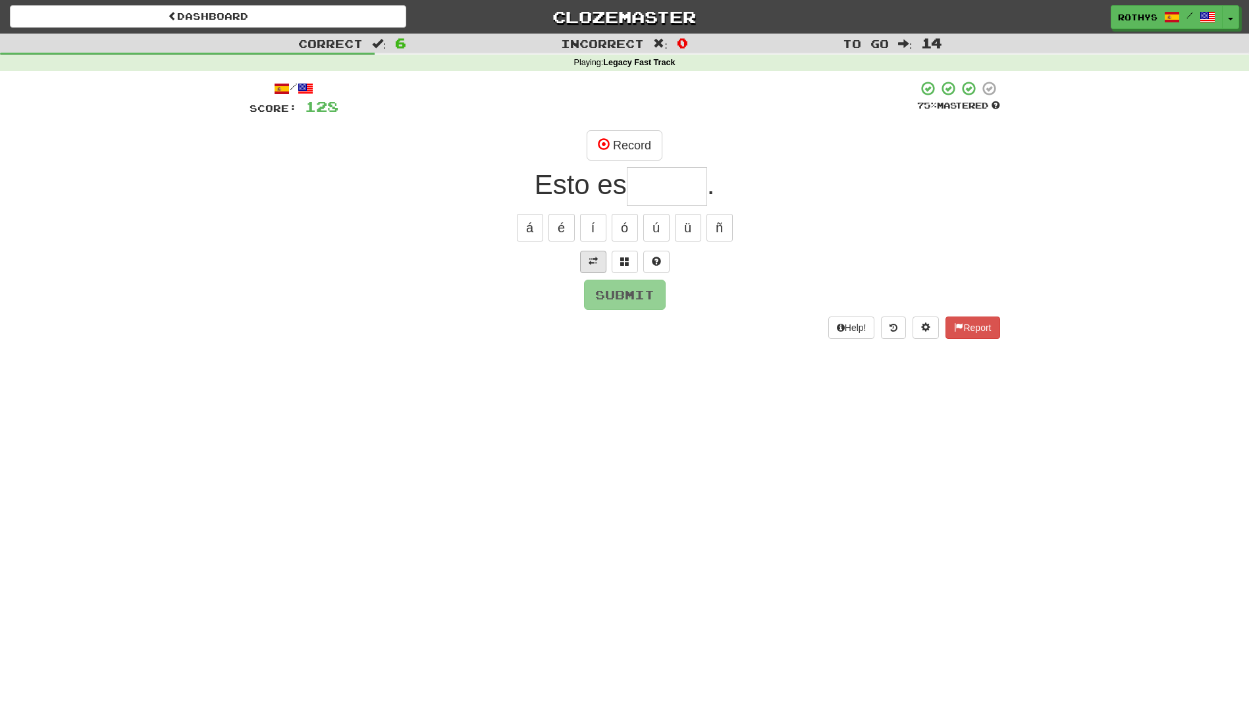
click at [597, 272] on div "/ Score: 128 75 % Mastered Record Esto es . á é í ó ú ü ñ Submit Help! Report" at bounding box center [625, 209] width 751 height 258
click at [597, 269] on button at bounding box center [593, 262] width 26 height 22
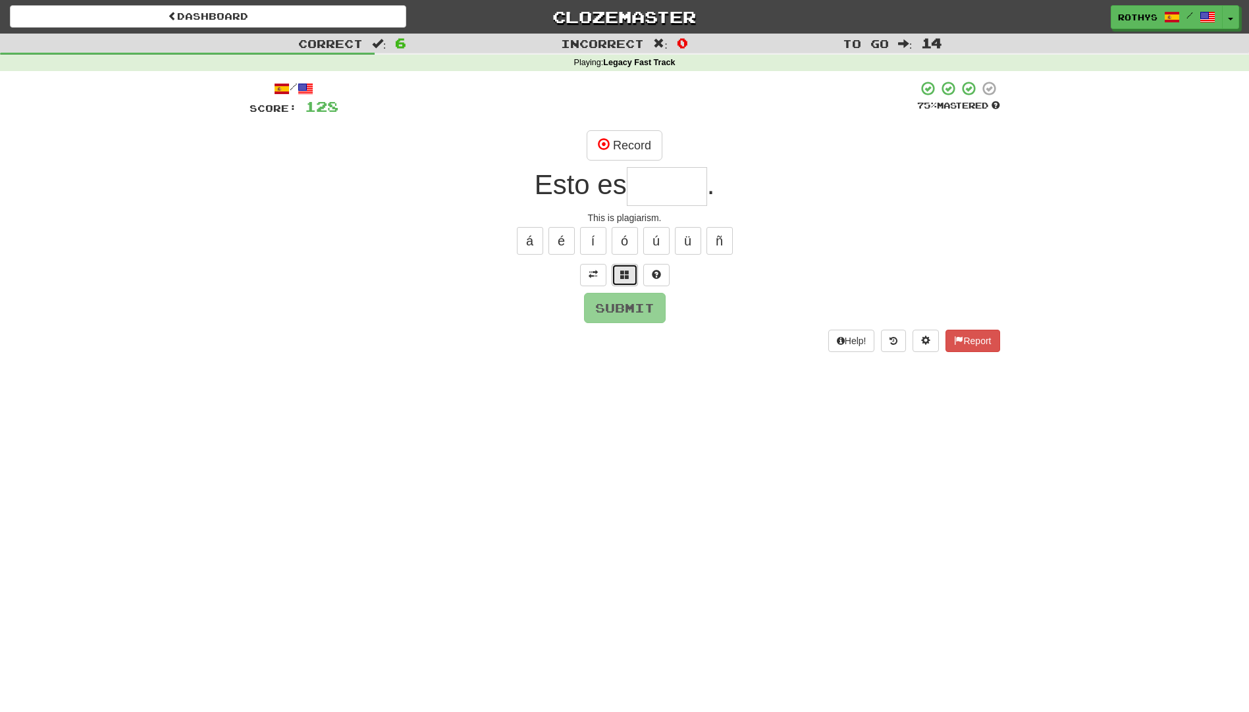
click at [620, 269] on button at bounding box center [625, 275] width 26 height 22
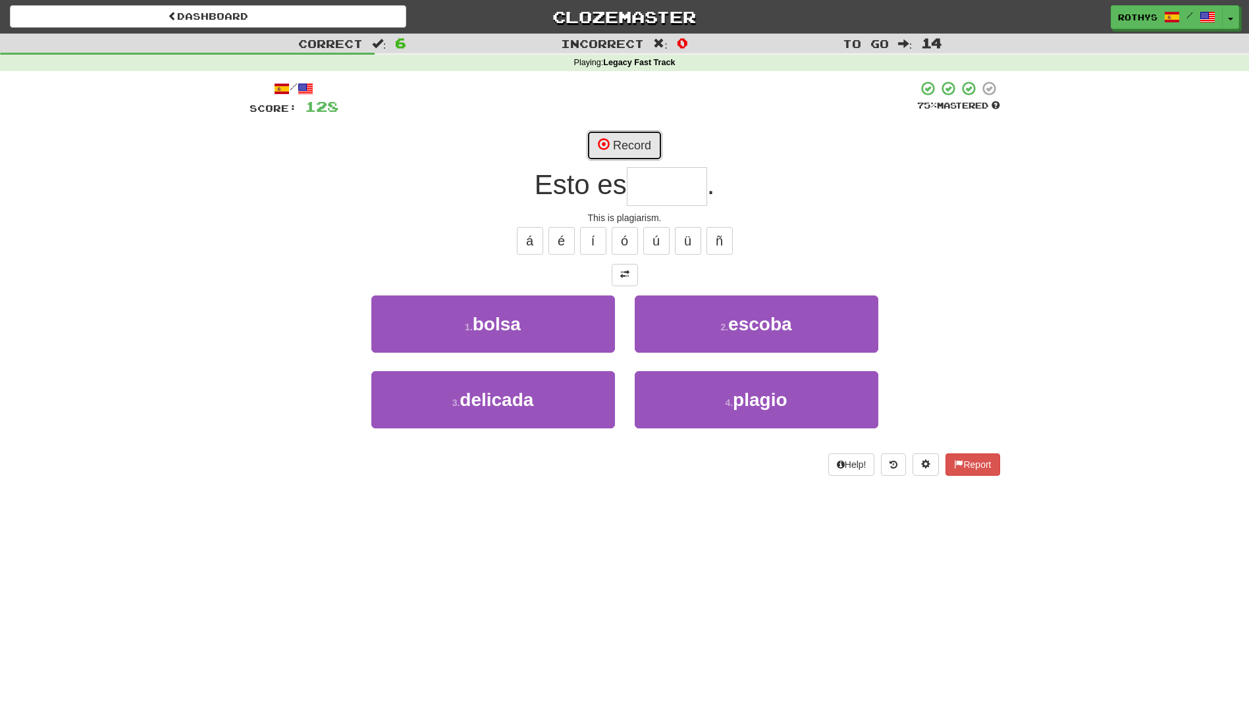
click at [646, 132] on button "Record" at bounding box center [625, 145] width 76 height 30
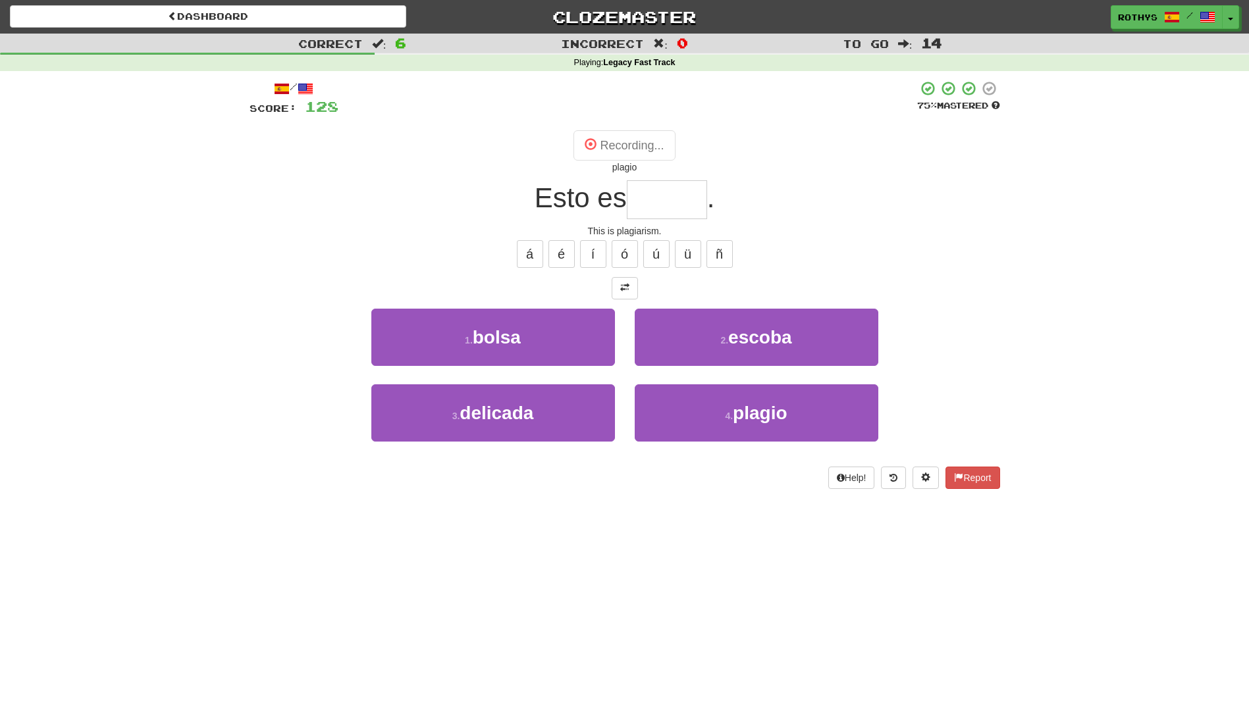
type input "******"
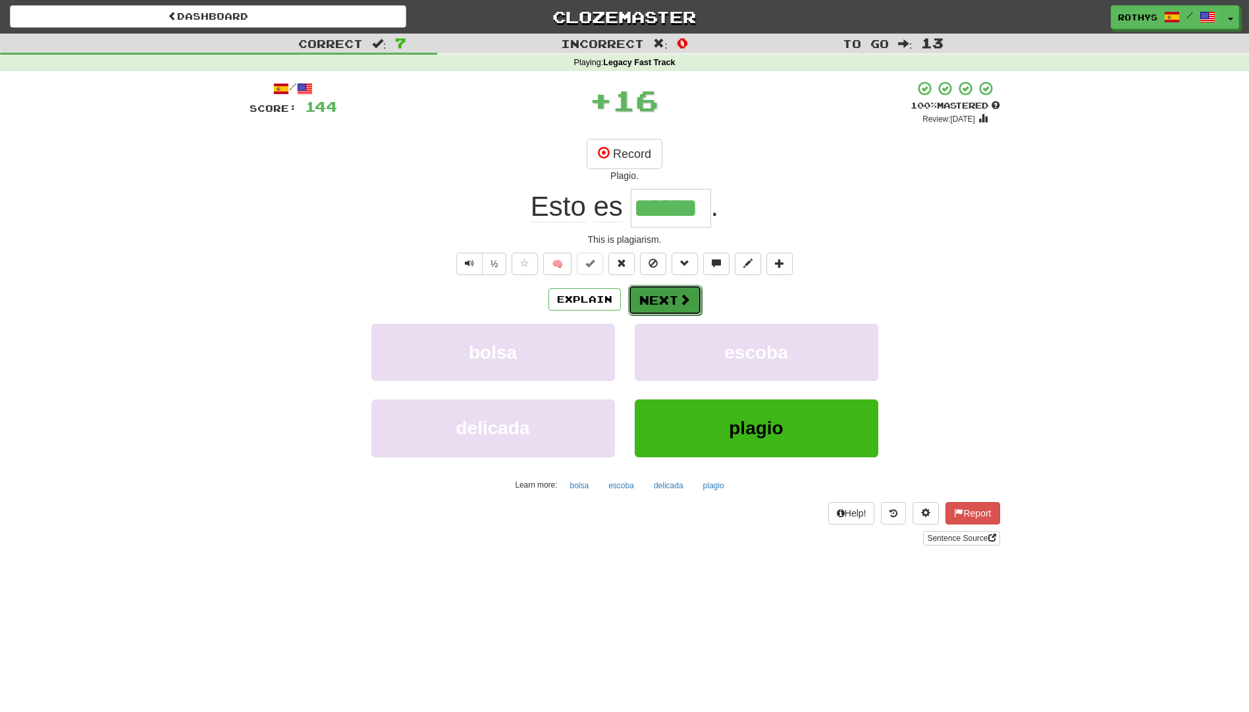
click at [660, 292] on button "Next" at bounding box center [665, 300] width 74 height 30
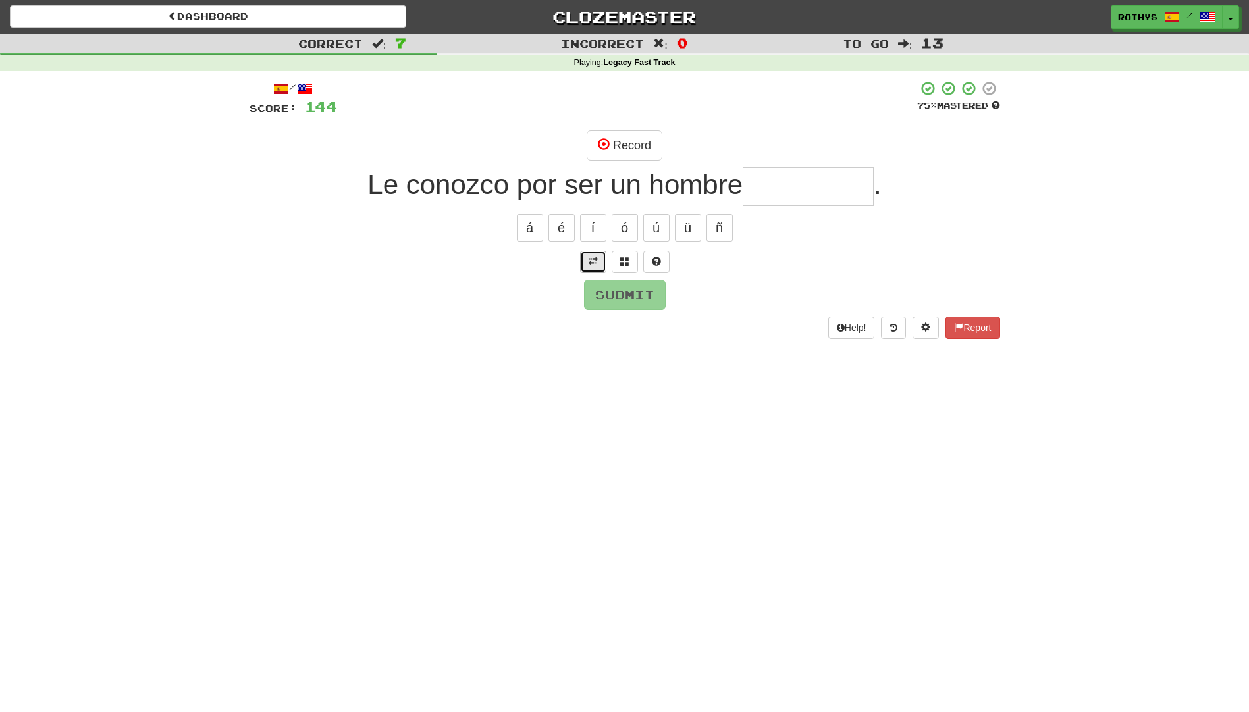
click at [591, 259] on span at bounding box center [593, 261] width 9 height 9
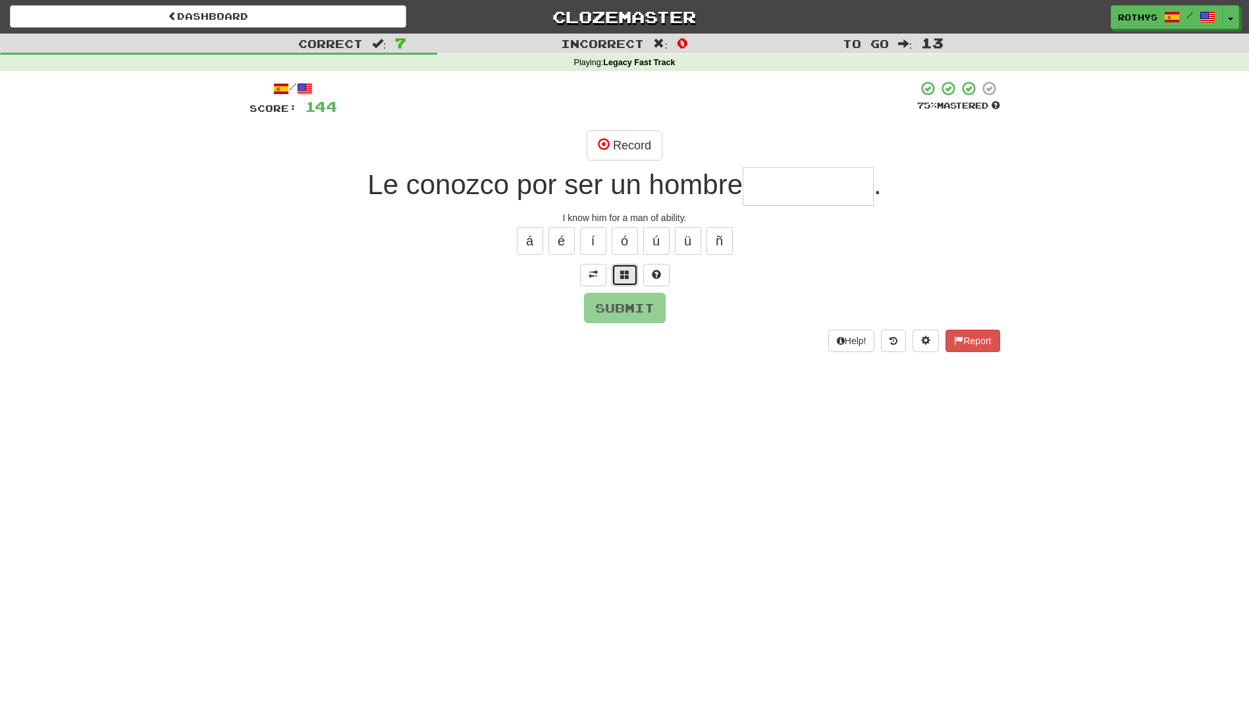
click at [618, 271] on button at bounding box center [625, 275] width 26 height 22
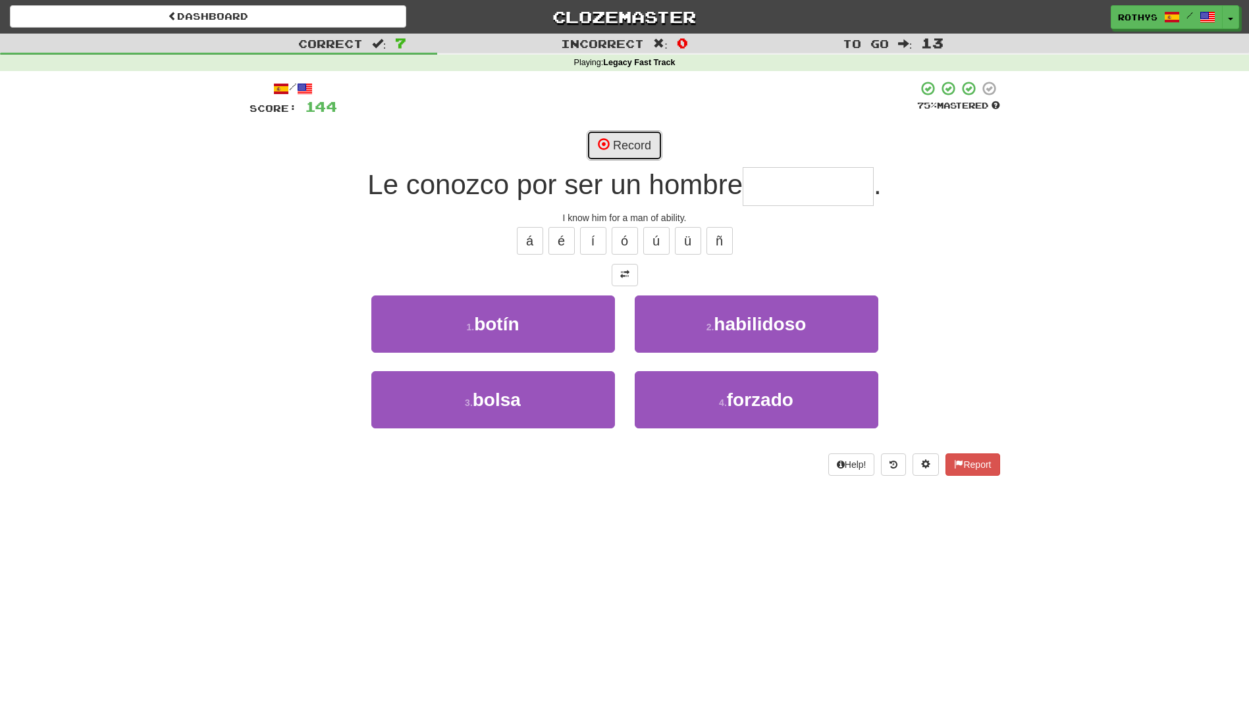
click at [636, 151] on button "Record" at bounding box center [625, 145] width 76 height 30
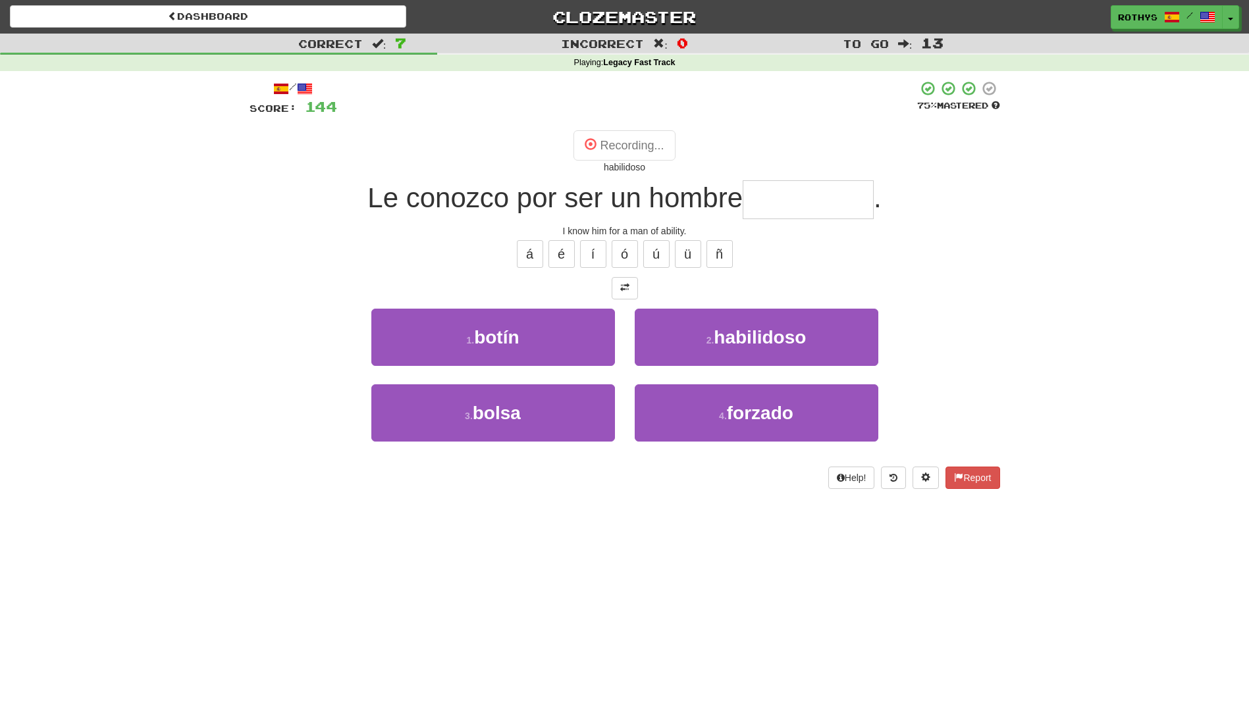
type input "**********"
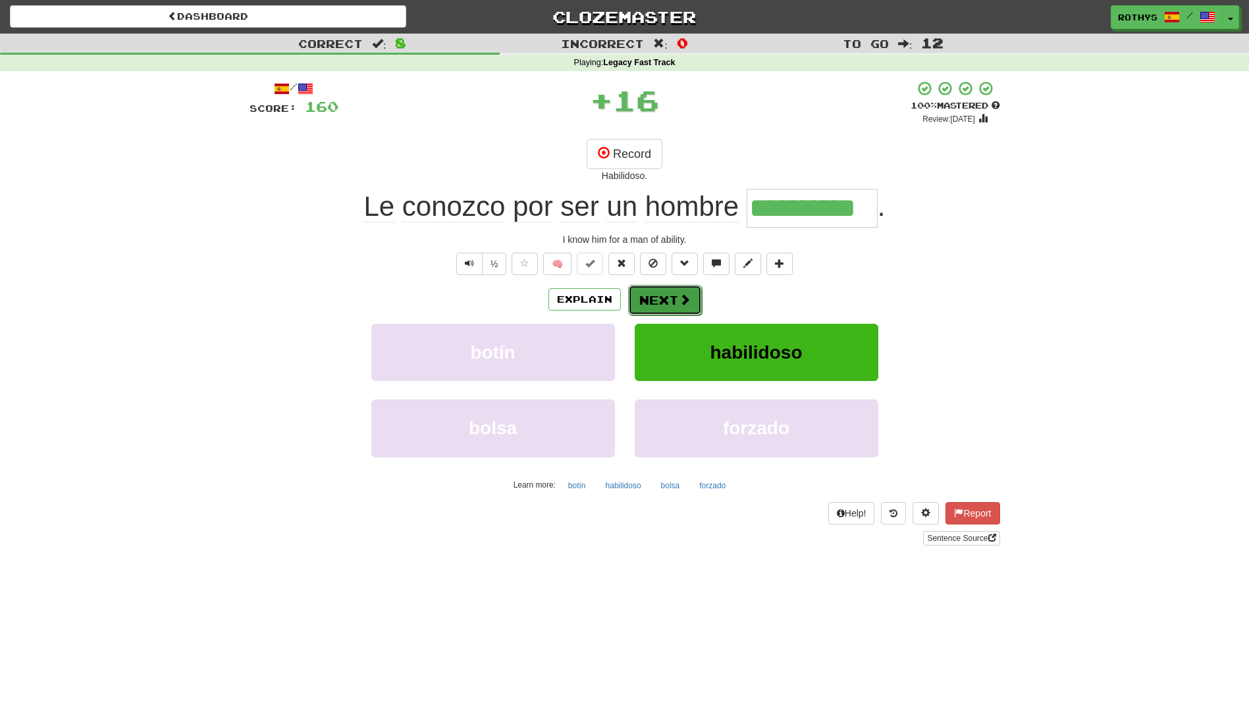
click at [647, 301] on button "Next" at bounding box center [665, 300] width 74 height 30
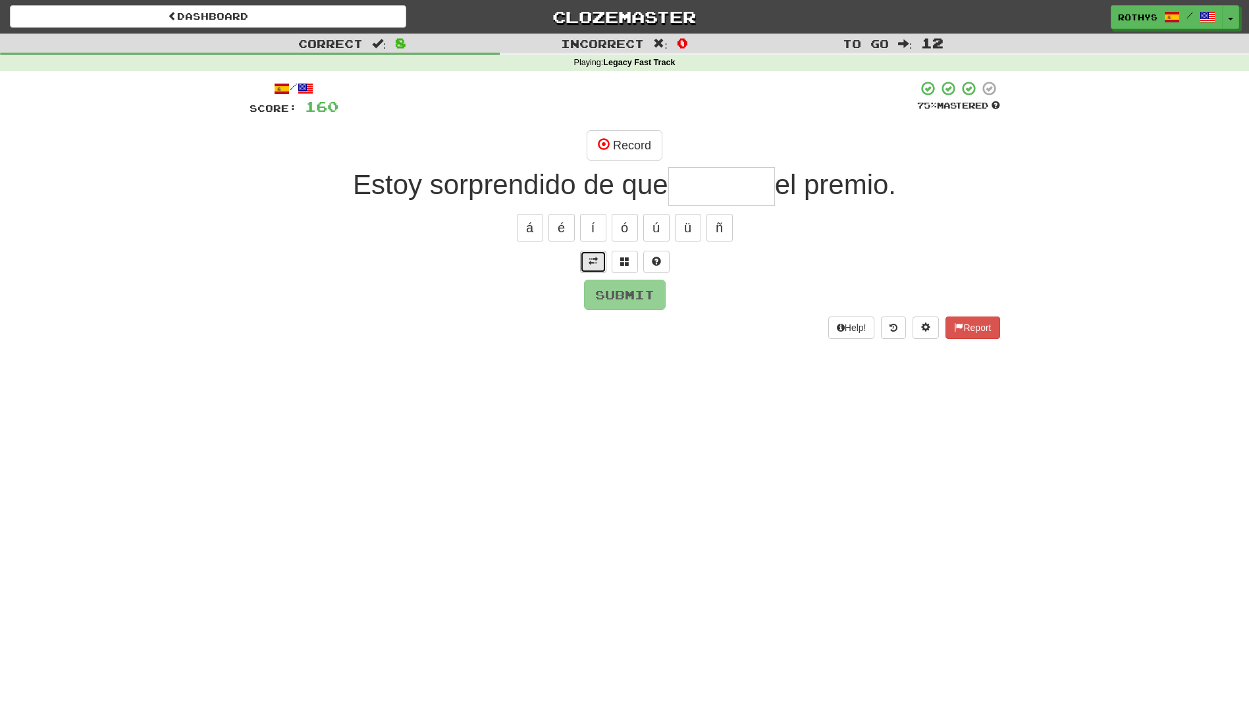
click at [592, 261] on span at bounding box center [593, 261] width 9 height 9
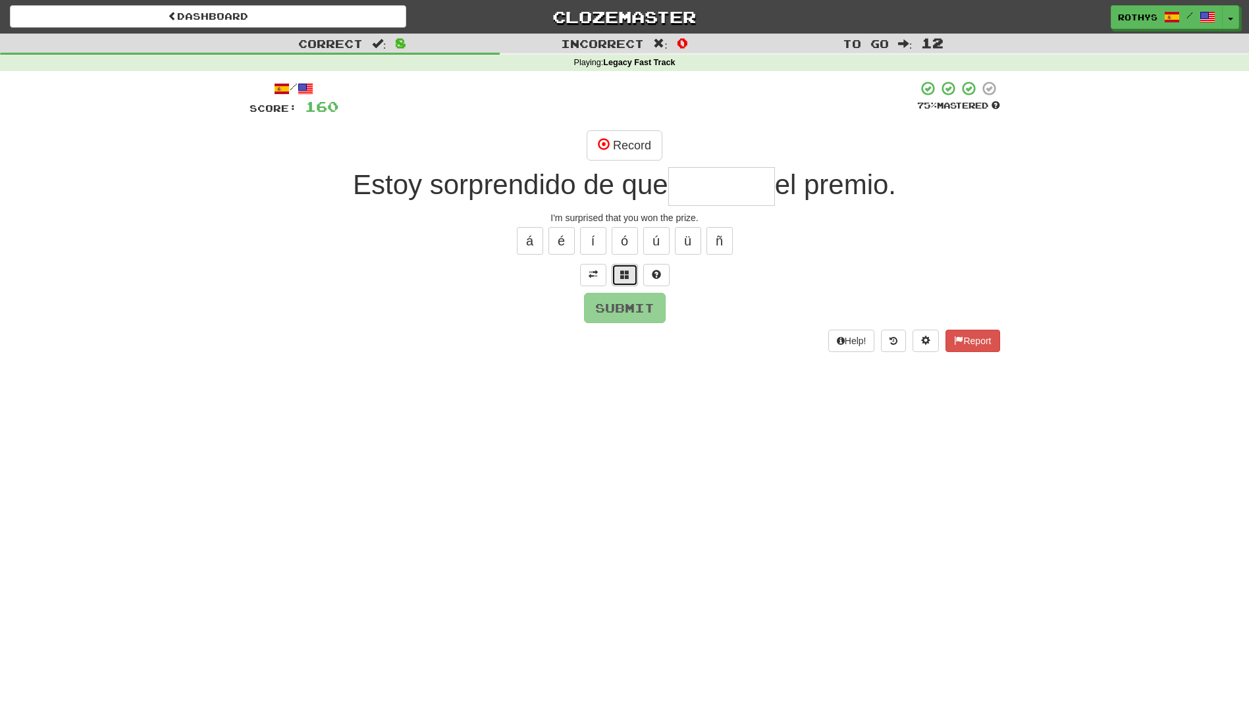
click at [623, 273] on span at bounding box center [624, 274] width 9 height 9
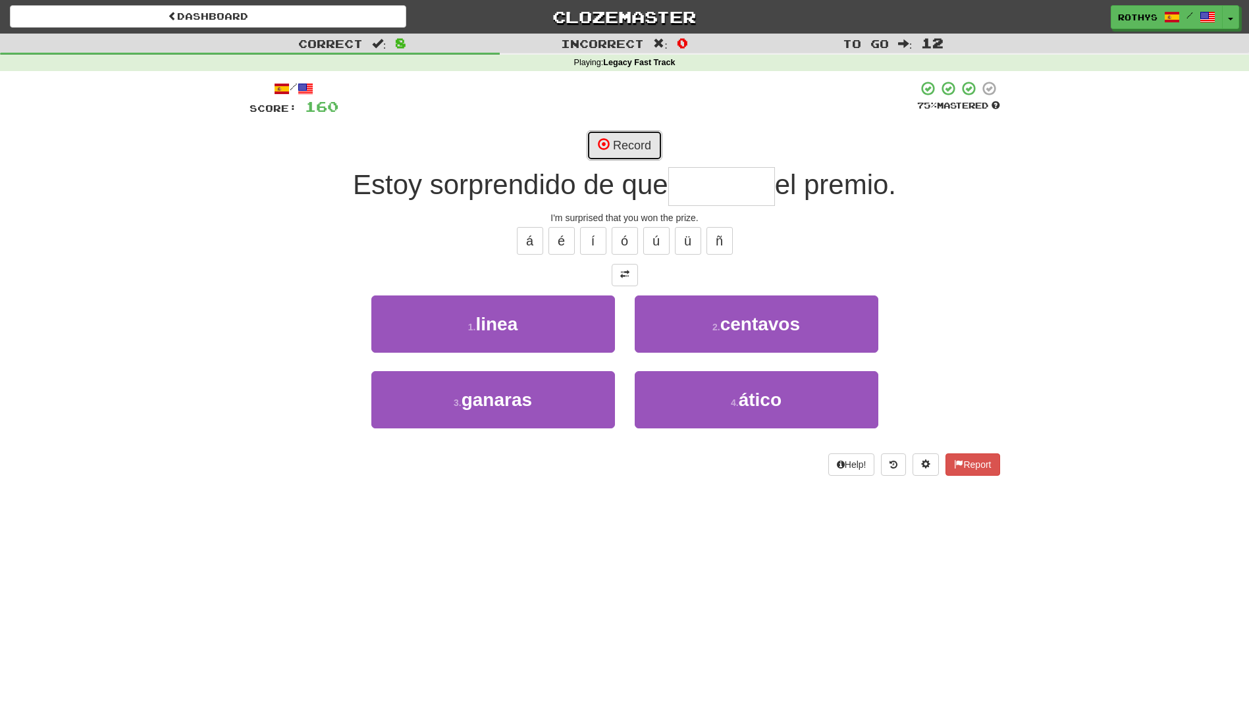
click at [627, 138] on button "Record" at bounding box center [625, 145] width 76 height 30
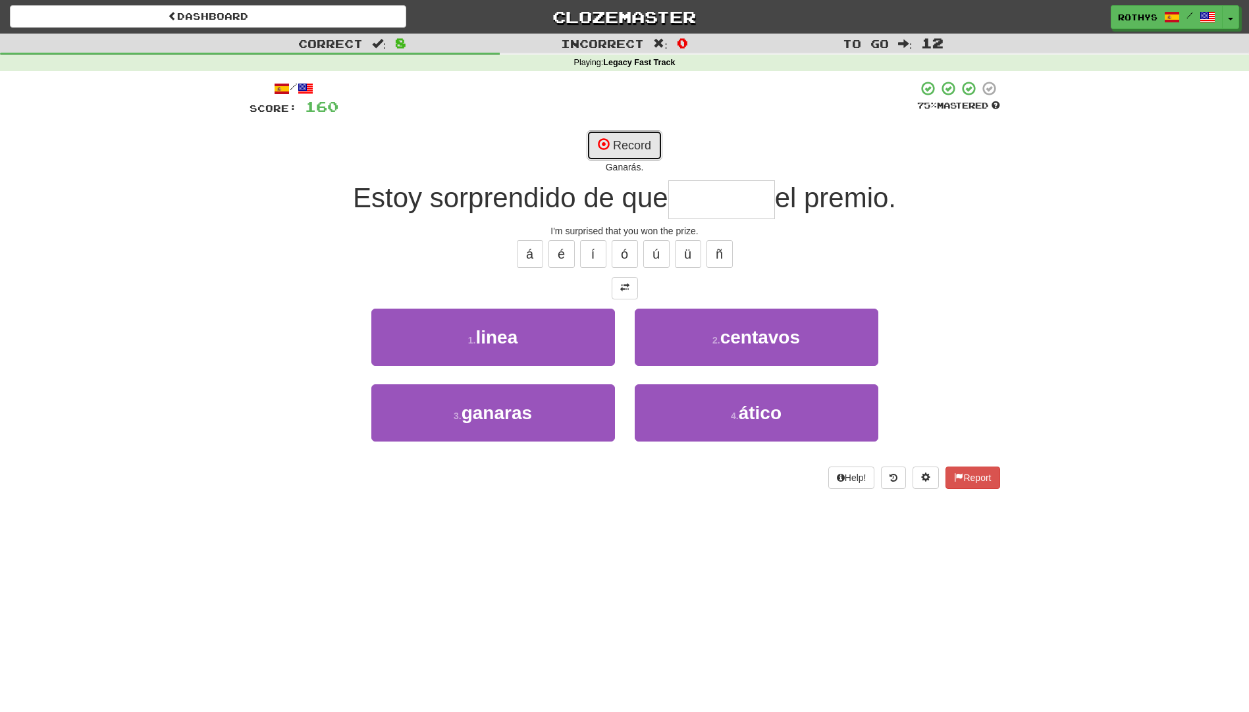
click at [627, 139] on button "Record" at bounding box center [625, 145] width 76 height 30
type input "*******"
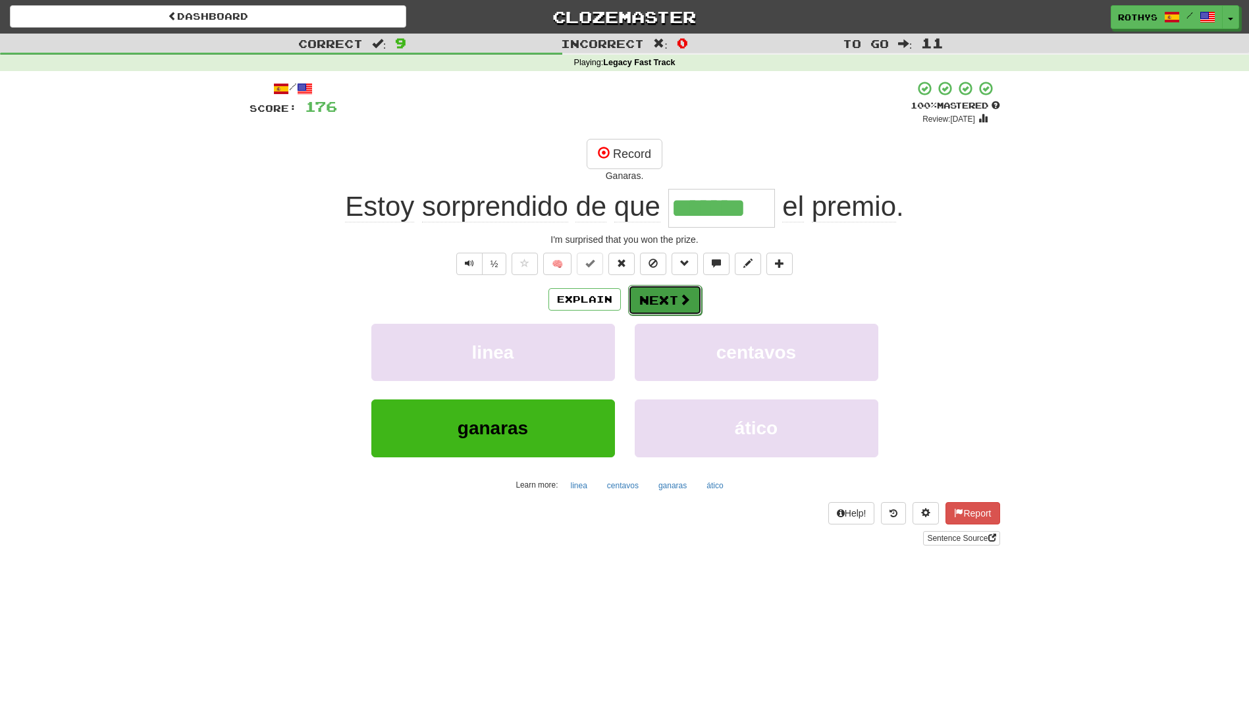
click at [682, 304] on span at bounding box center [685, 300] width 12 height 12
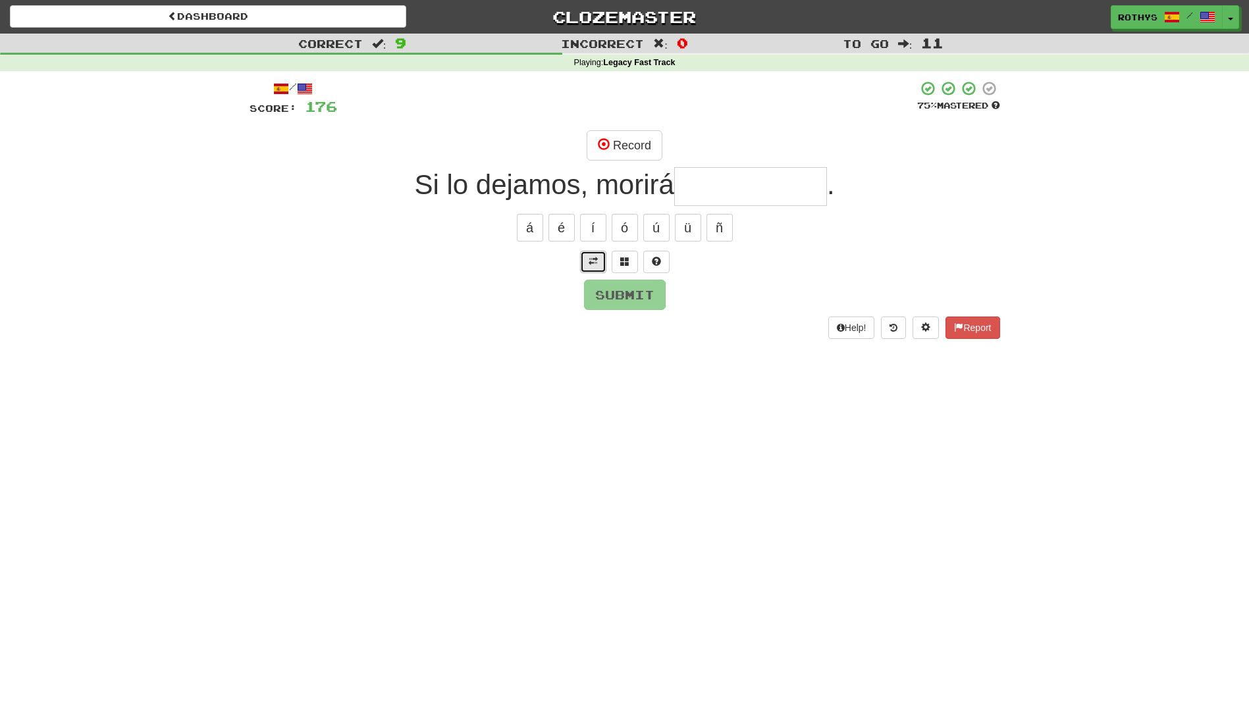
click at [595, 257] on span at bounding box center [593, 261] width 9 height 9
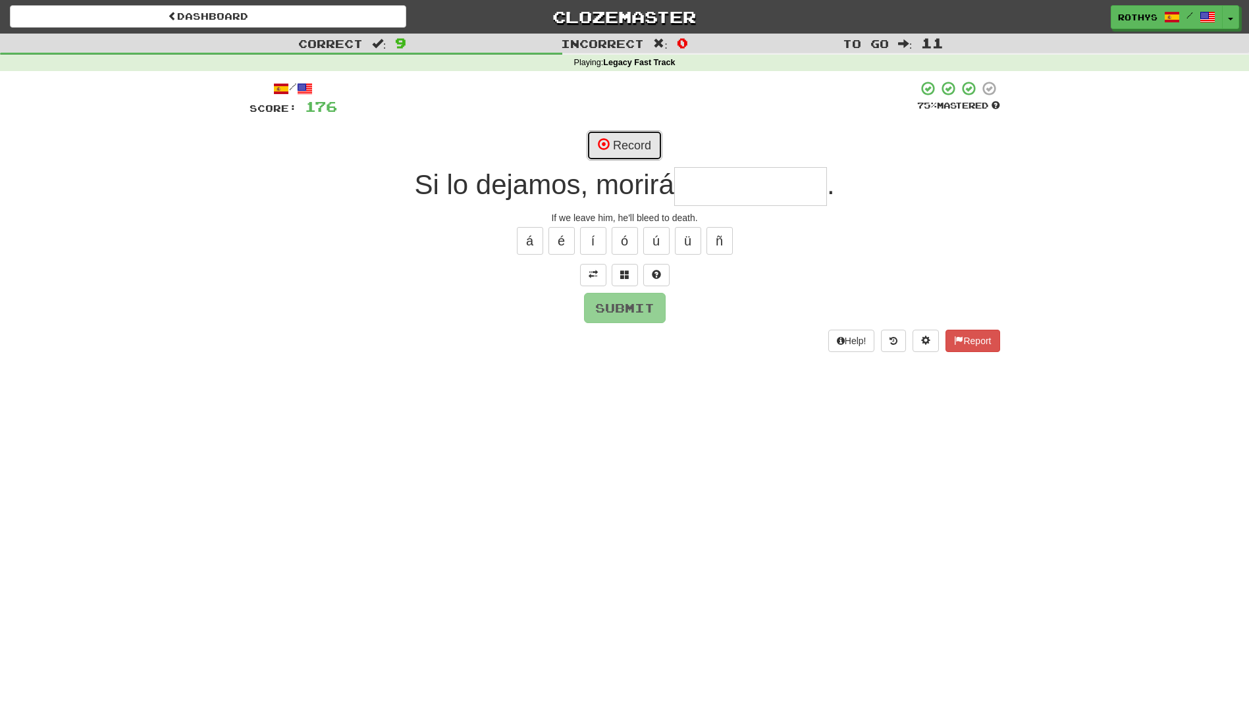
click at [635, 142] on button "Record" at bounding box center [625, 145] width 76 height 30
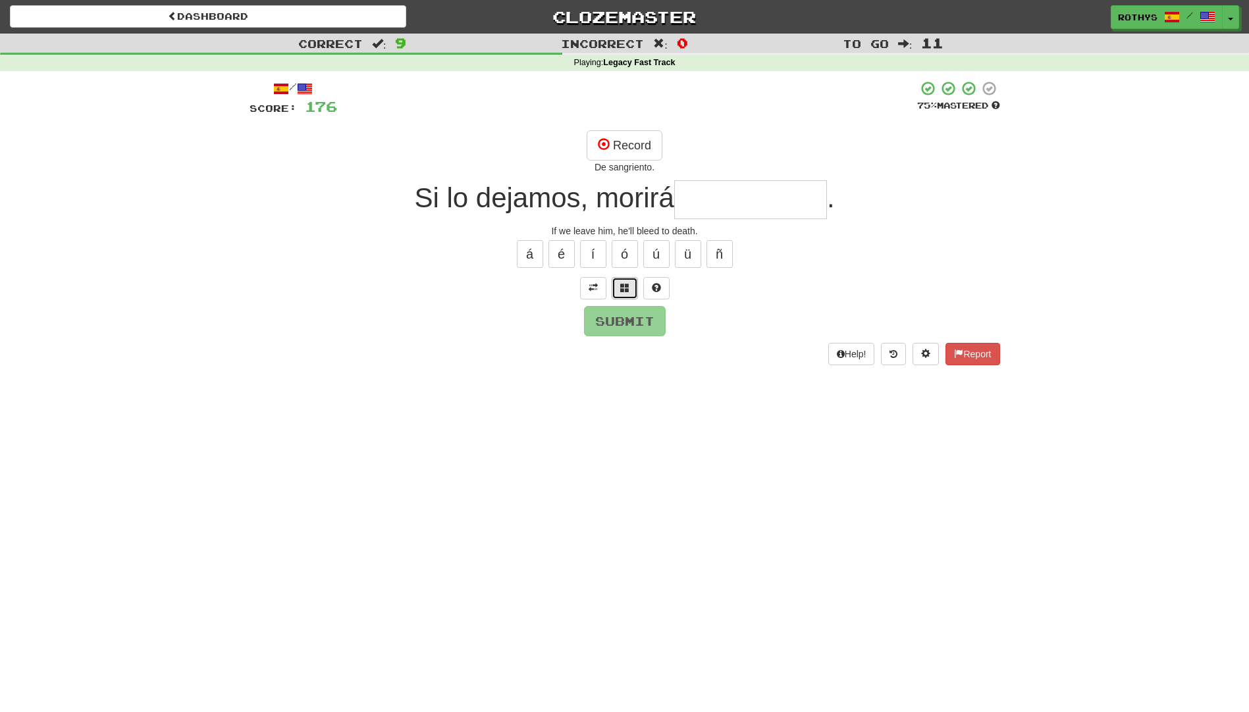
click at [629, 297] on button at bounding box center [625, 288] width 26 height 22
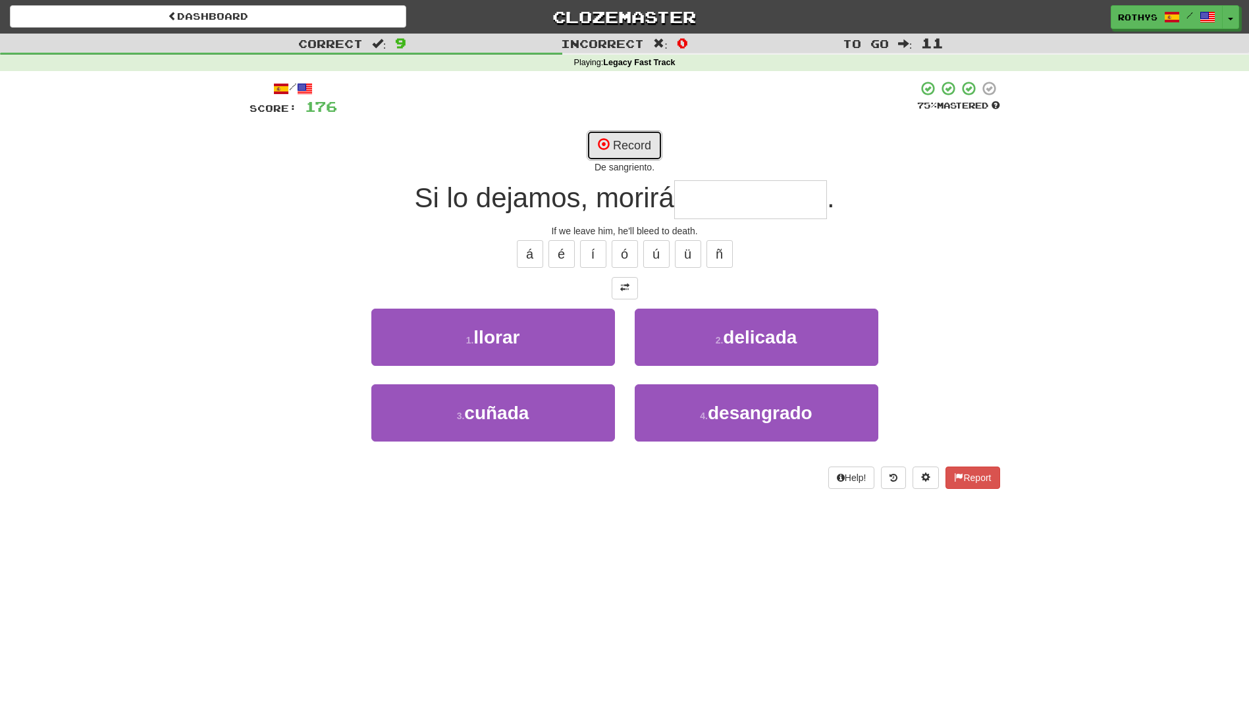
click at [629, 146] on button "Record" at bounding box center [625, 145] width 76 height 30
click at [608, 146] on span at bounding box center [604, 144] width 12 height 12
type input "**********"
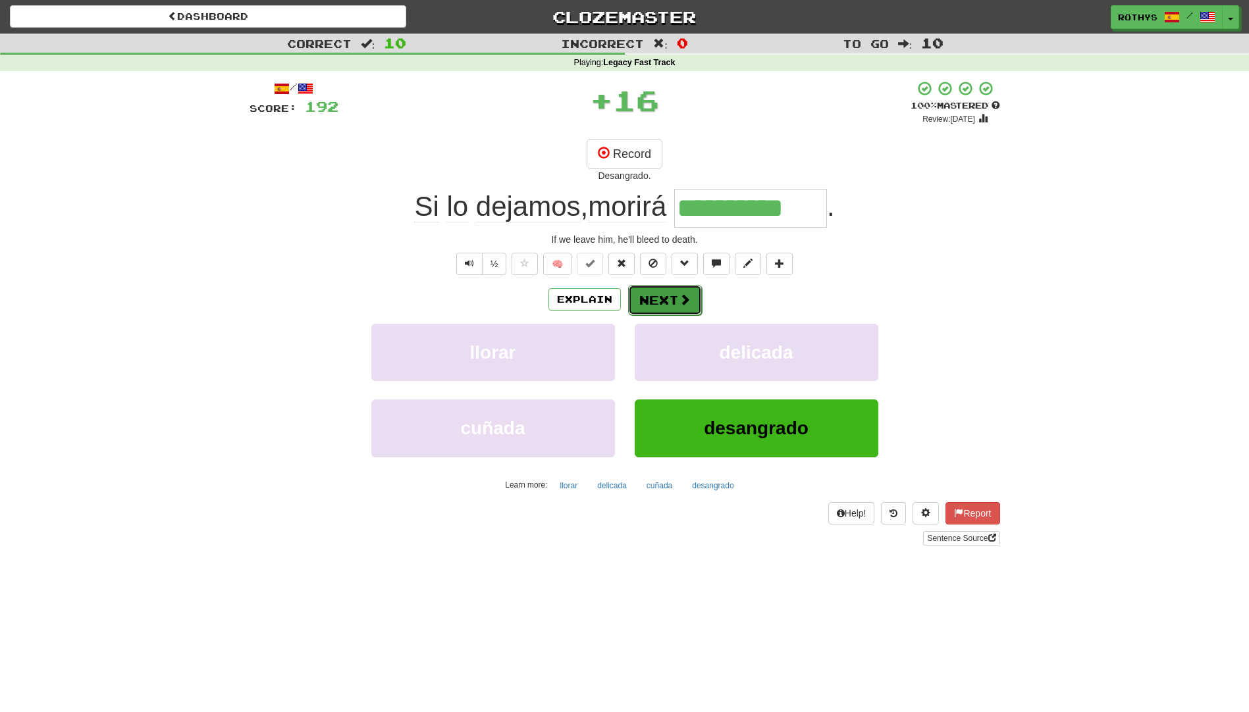
click at [670, 295] on button "Next" at bounding box center [665, 300] width 74 height 30
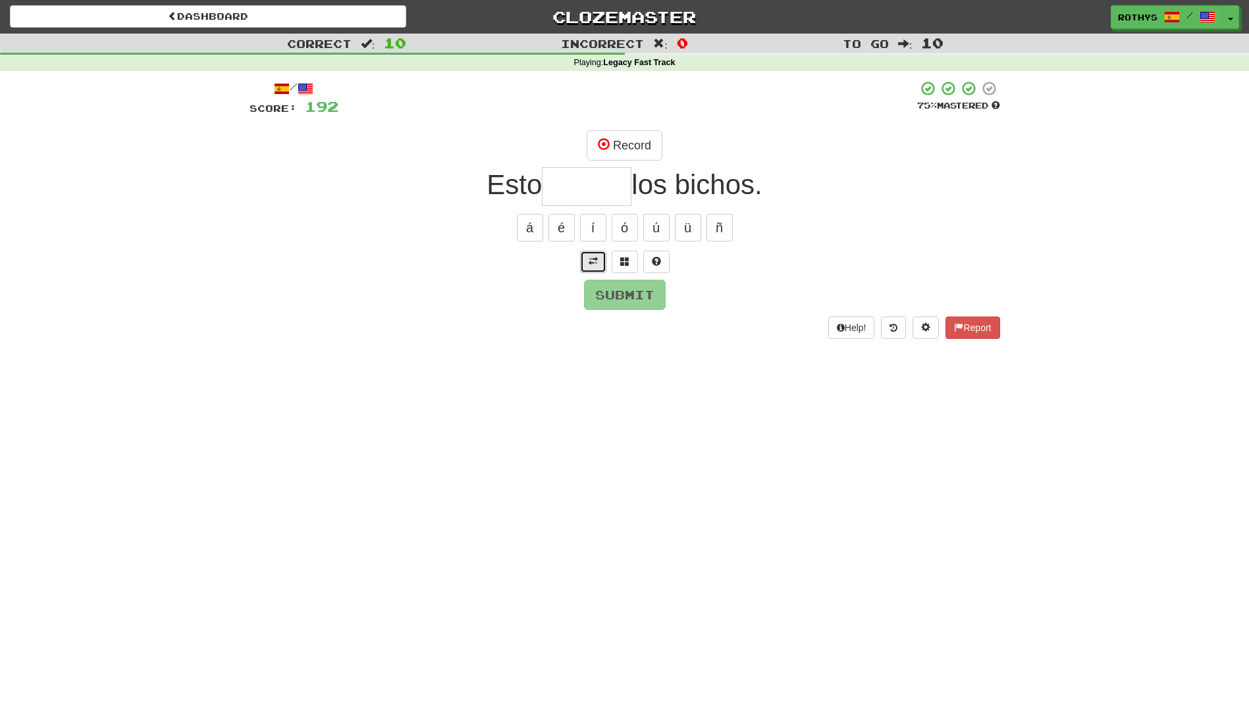
click at [582, 261] on button at bounding box center [593, 262] width 26 height 22
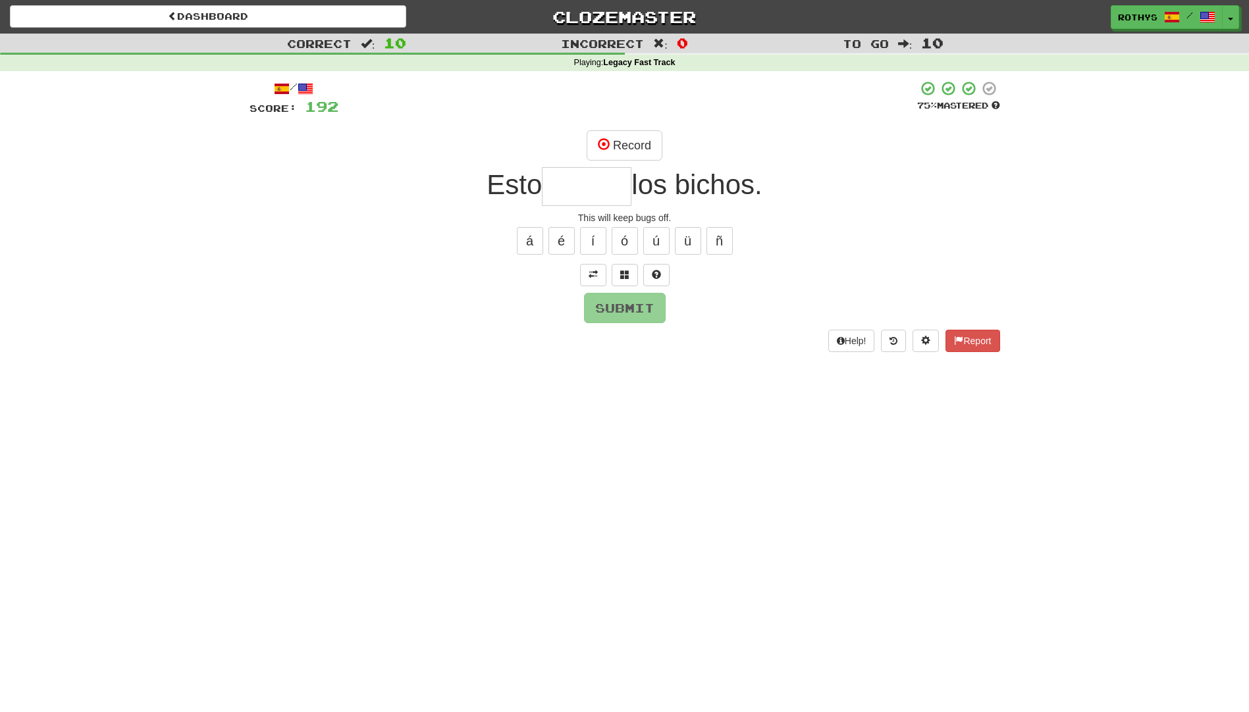
drag, startPoint x: 587, startPoint y: 196, endPoint x: 623, endPoint y: 203, distance: 36.9
click at [587, 197] on input "text" at bounding box center [587, 186] width 90 height 39
click at [622, 273] on span at bounding box center [624, 274] width 9 height 9
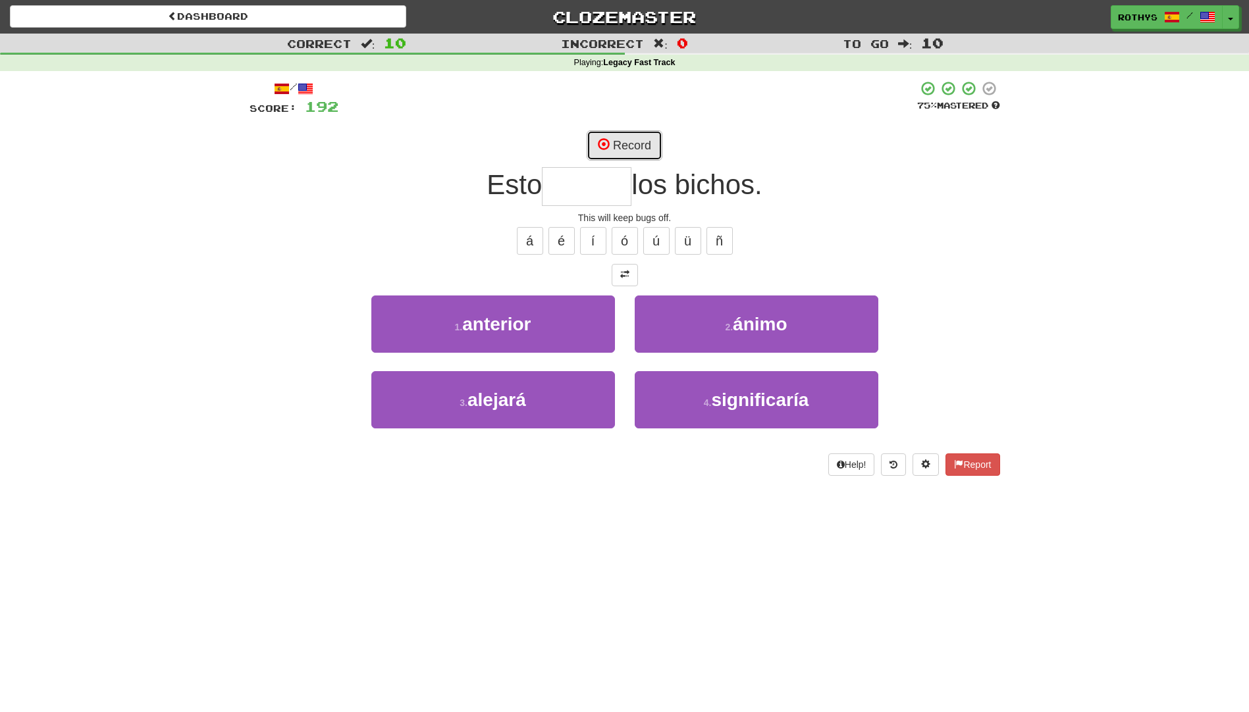
click at [640, 153] on button "Record" at bounding box center [625, 145] width 76 height 30
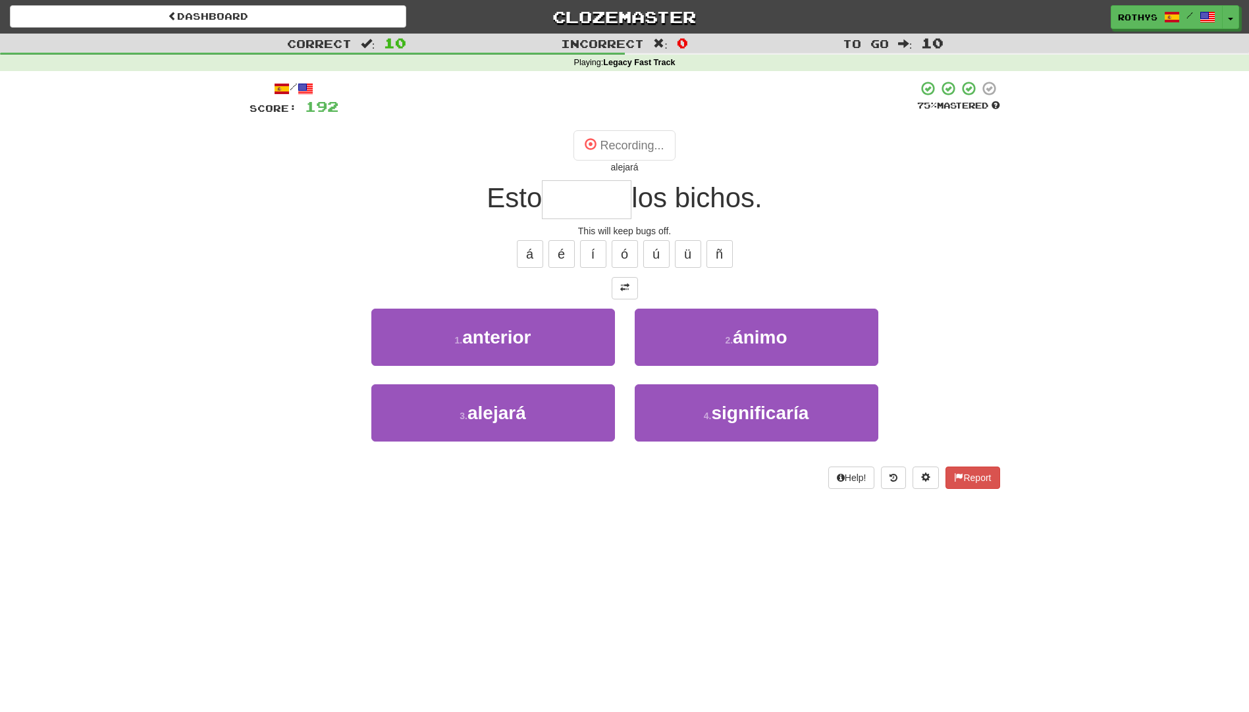
type input "*******"
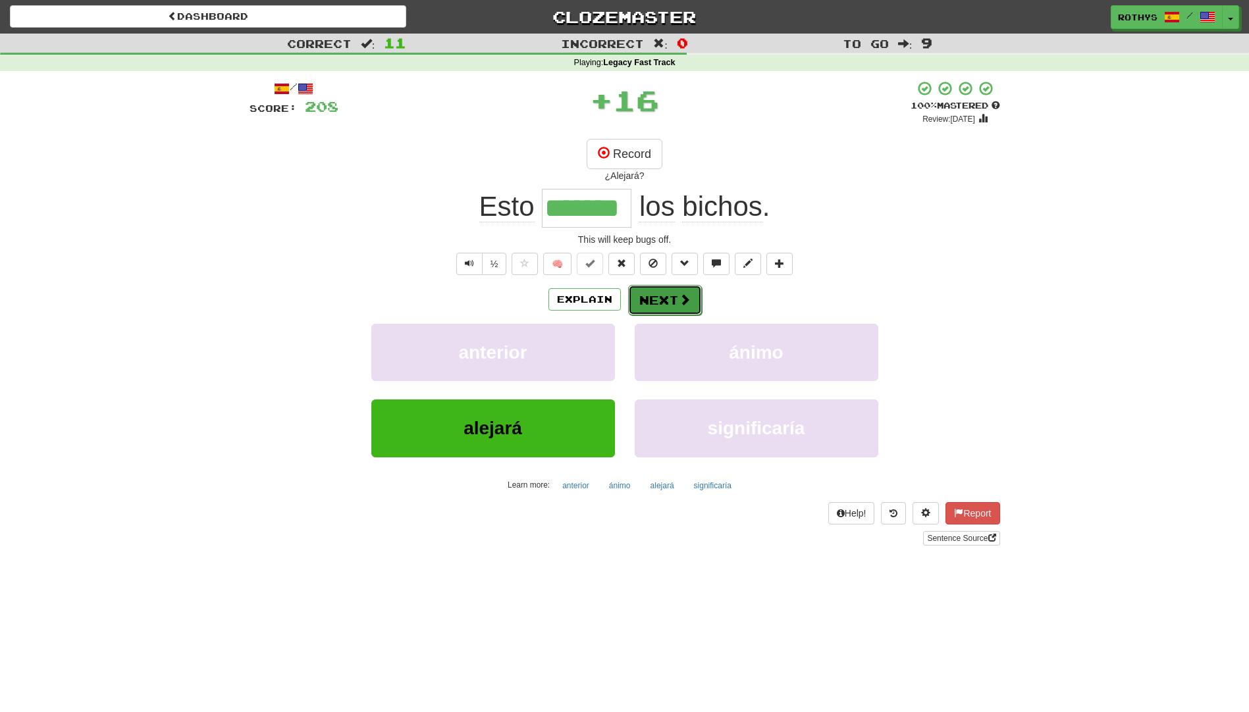
click at [647, 294] on button "Next" at bounding box center [665, 300] width 74 height 30
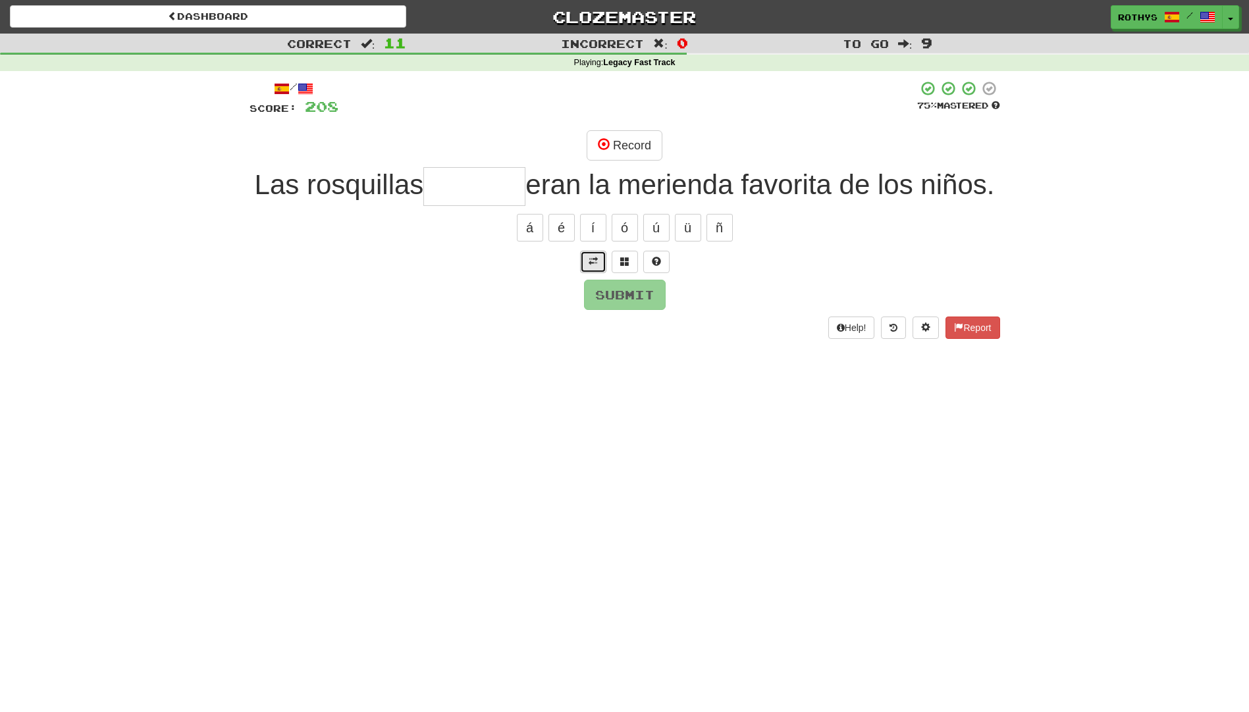
click at [589, 266] on span at bounding box center [593, 261] width 9 height 9
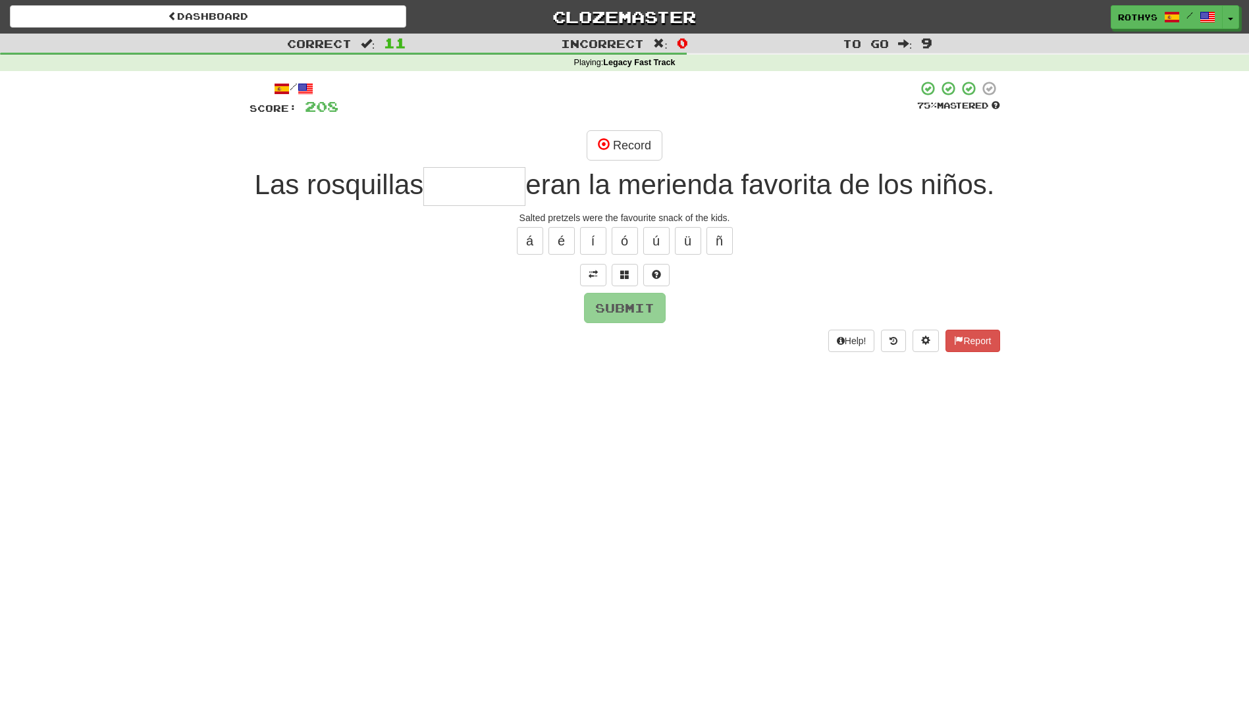
click at [497, 182] on input "text" at bounding box center [474, 186] width 102 height 39
click at [631, 152] on button "Record" at bounding box center [625, 145] width 76 height 30
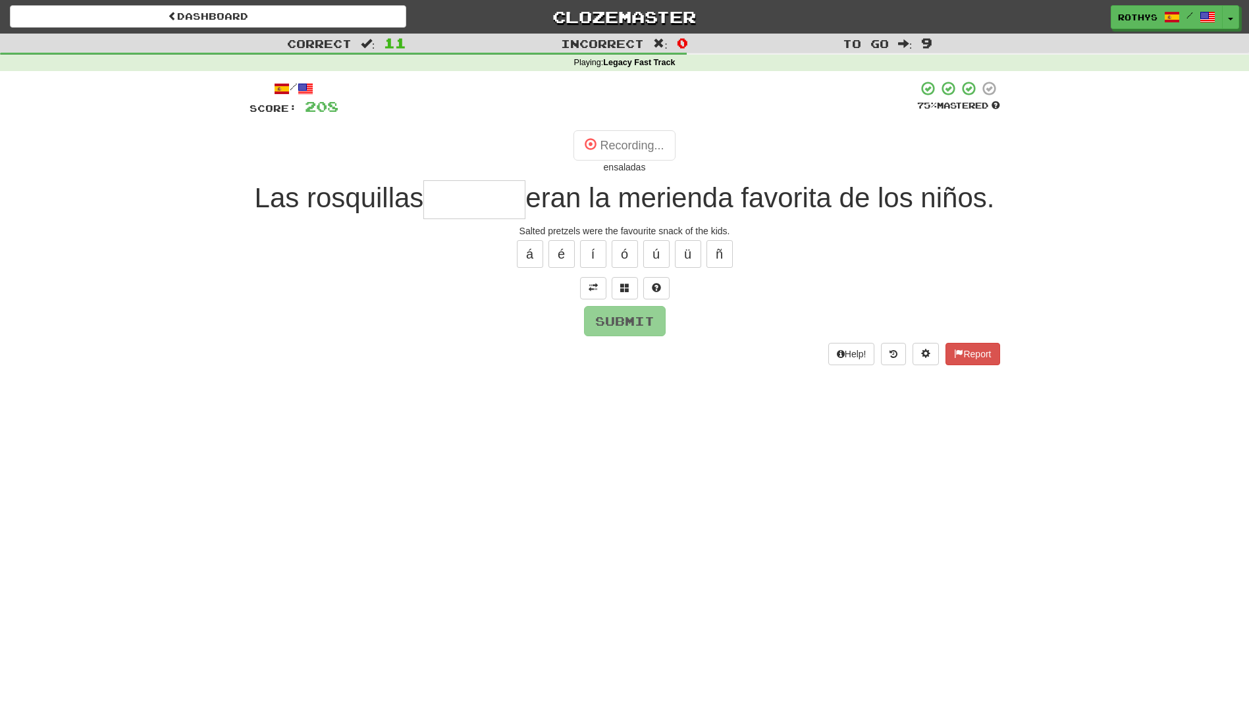
type input "*******"
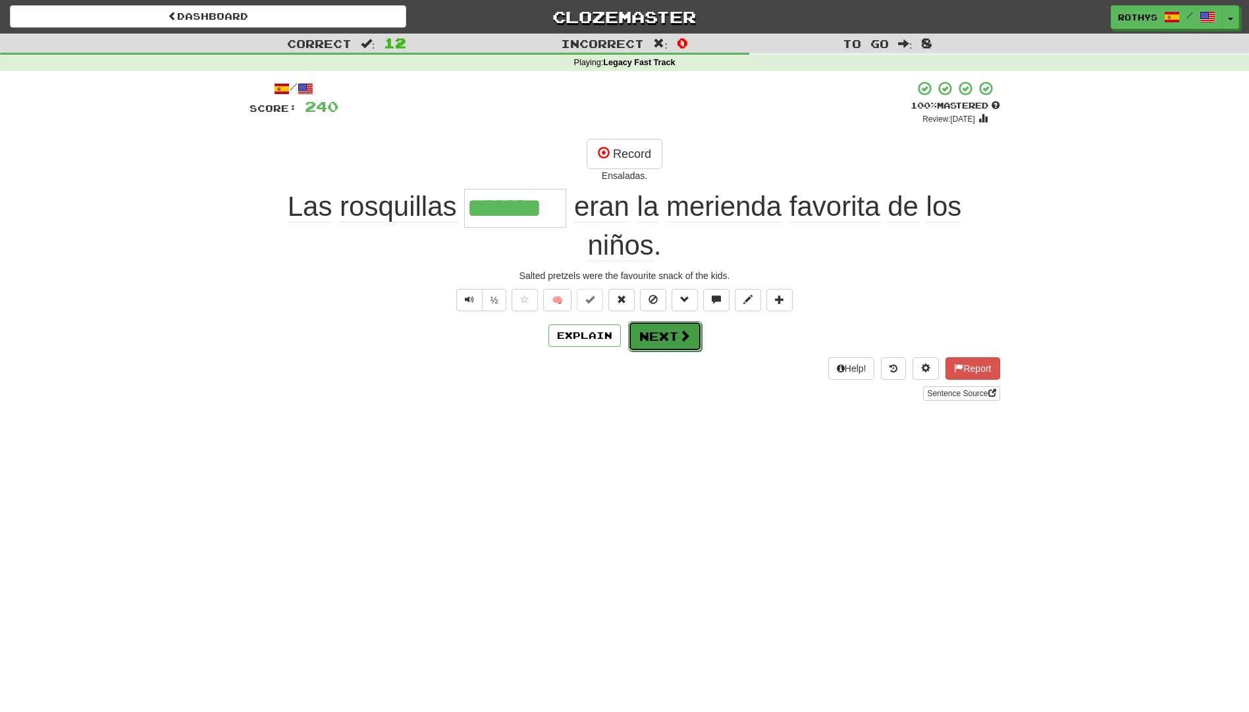
click at [679, 334] on span at bounding box center [685, 336] width 12 height 12
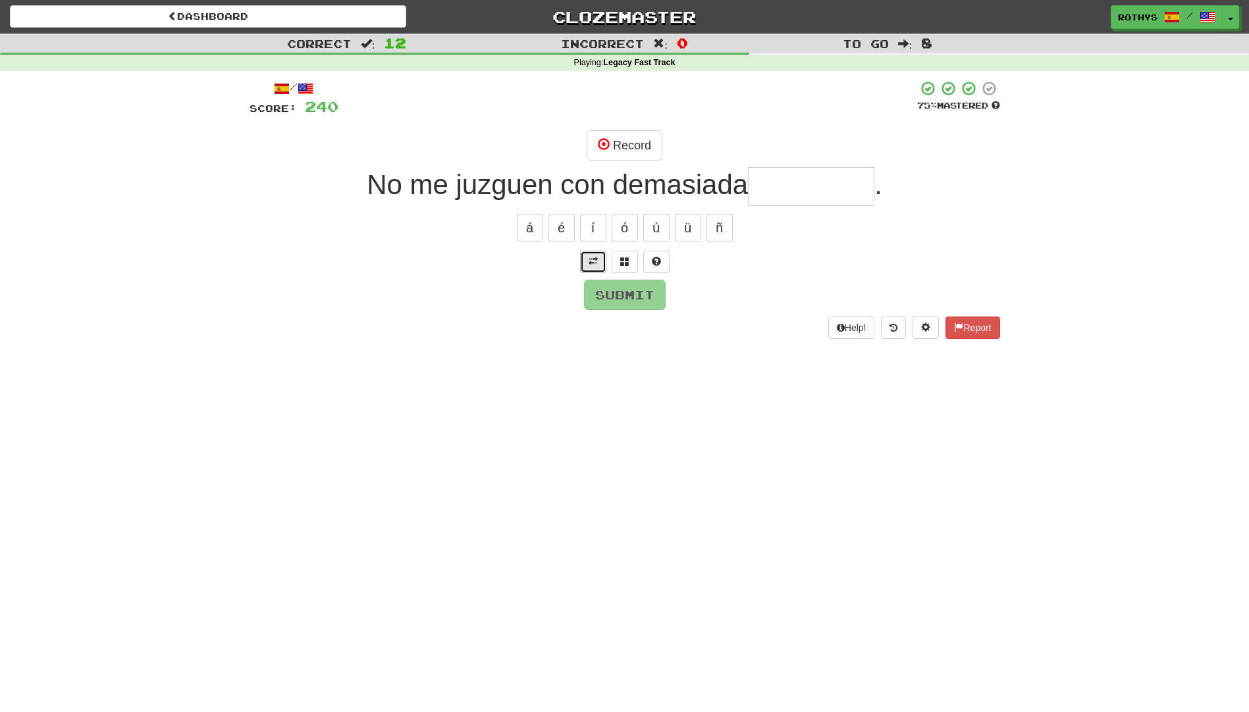
click at [597, 257] on span at bounding box center [593, 261] width 9 height 9
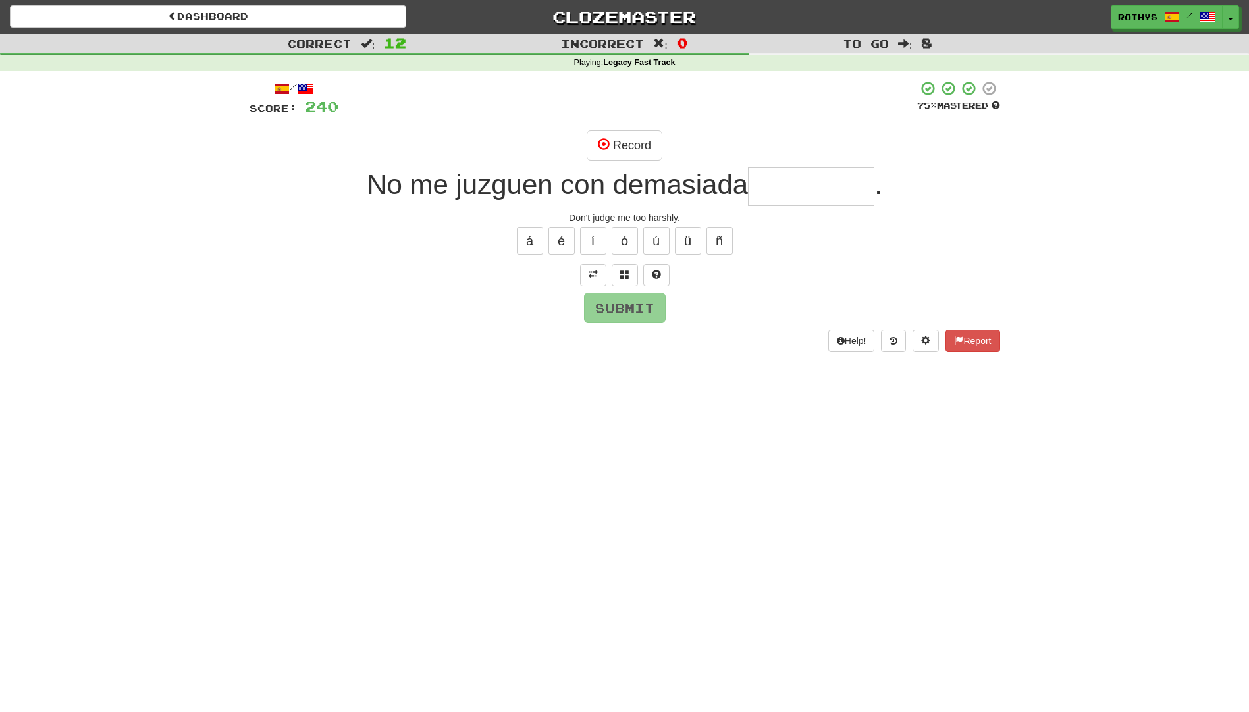
click at [789, 184] on input "text" at bounding box center [811, 186] width 126 height 39
click at [624, 270] on span at bounding box center [624, 274] width 9 height 9
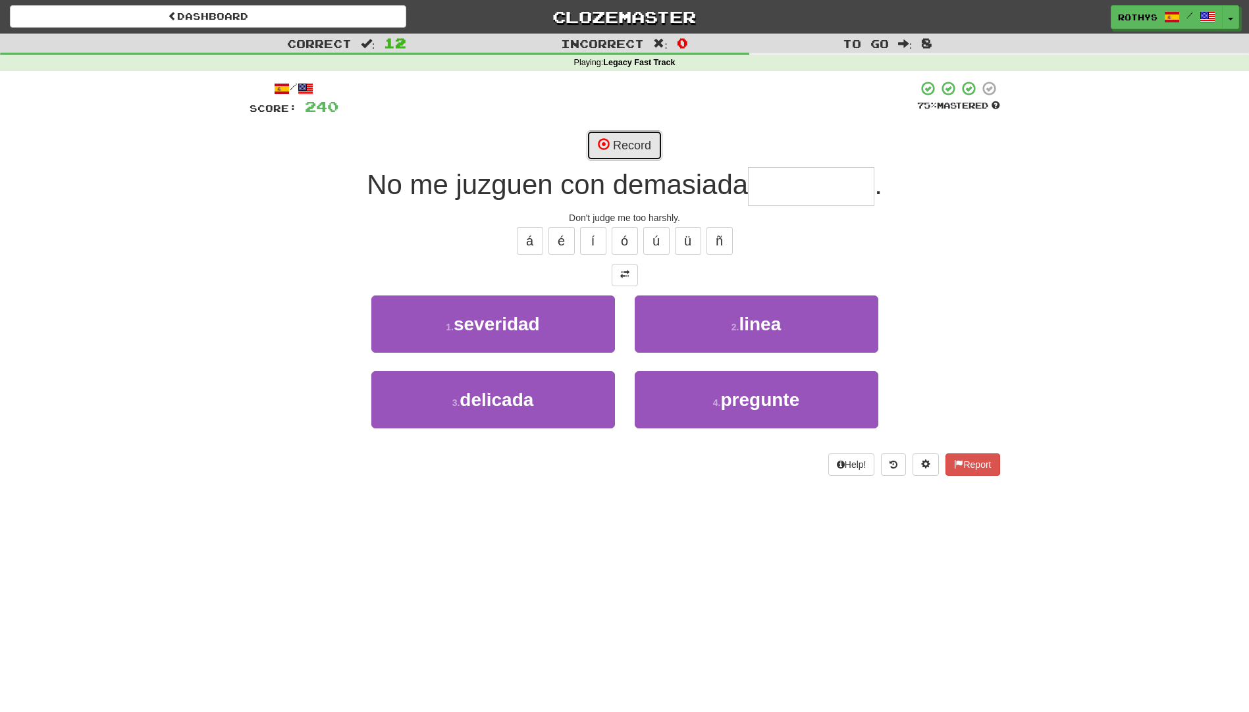
click at [642, 139] on button "Record" at bounding box center [625, 145] width 76 height 30
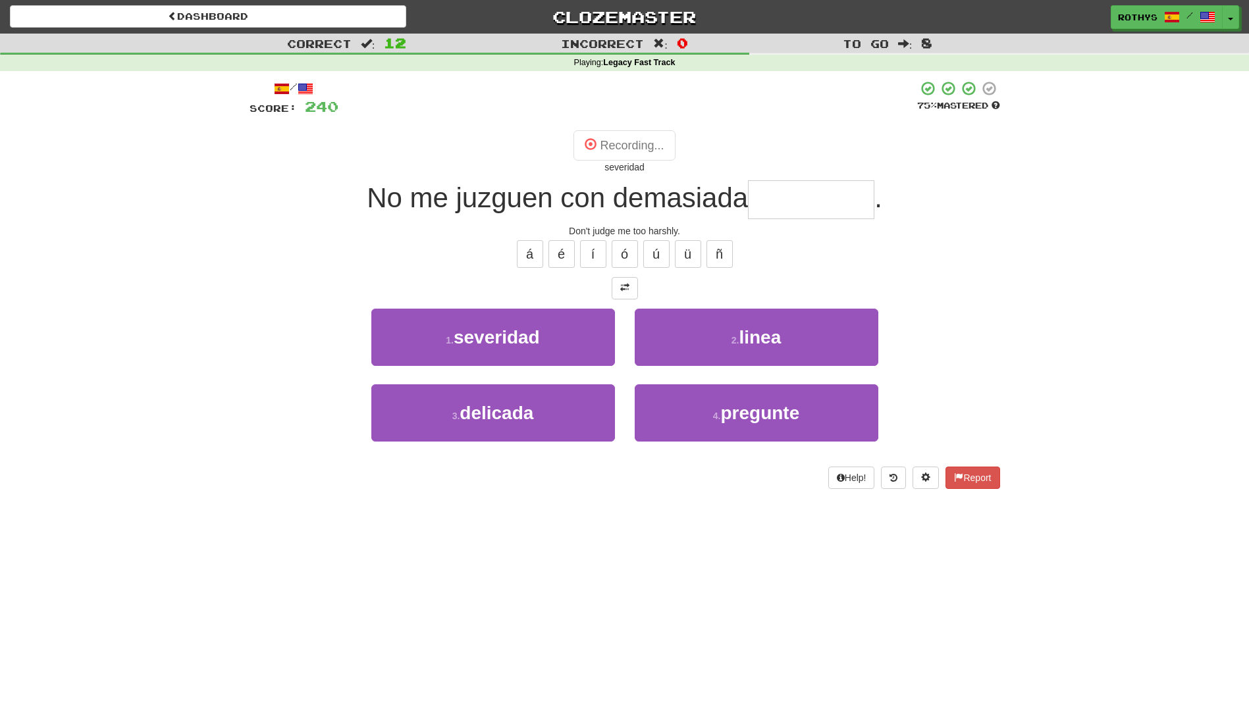
type input "*********"
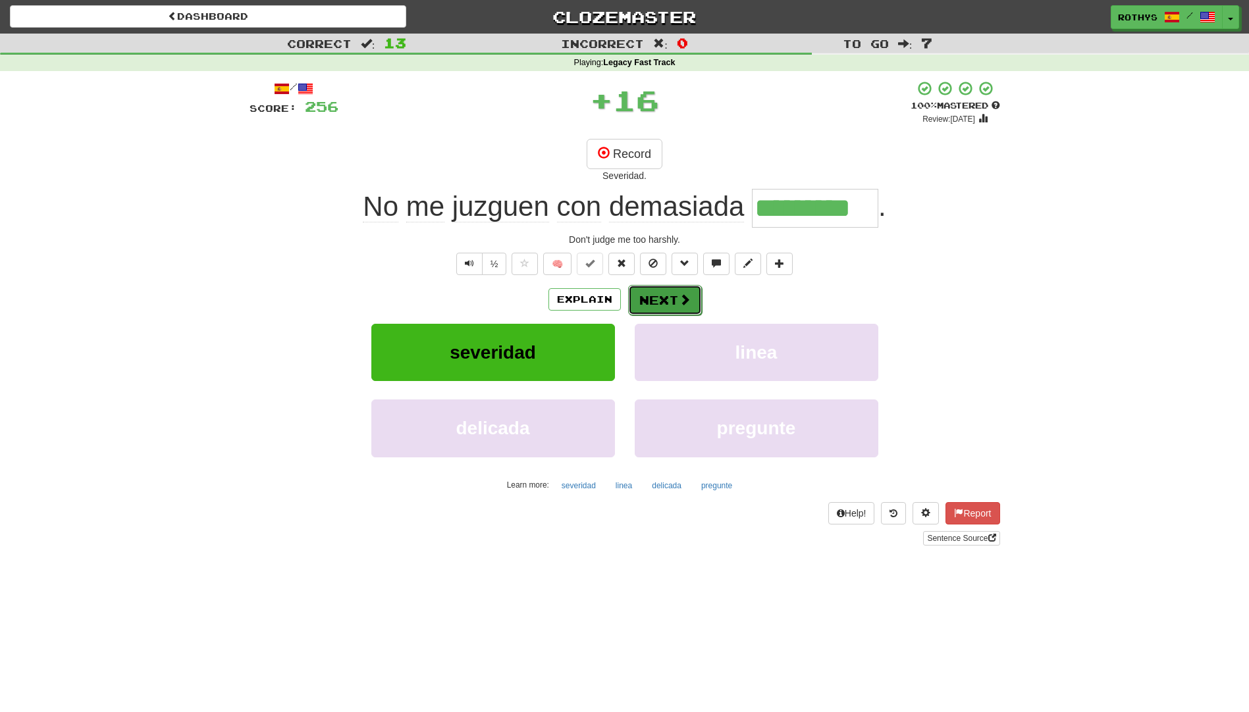
click at [652, 285] on button "Next" at bounding box center [665, 300] width 74 height 30
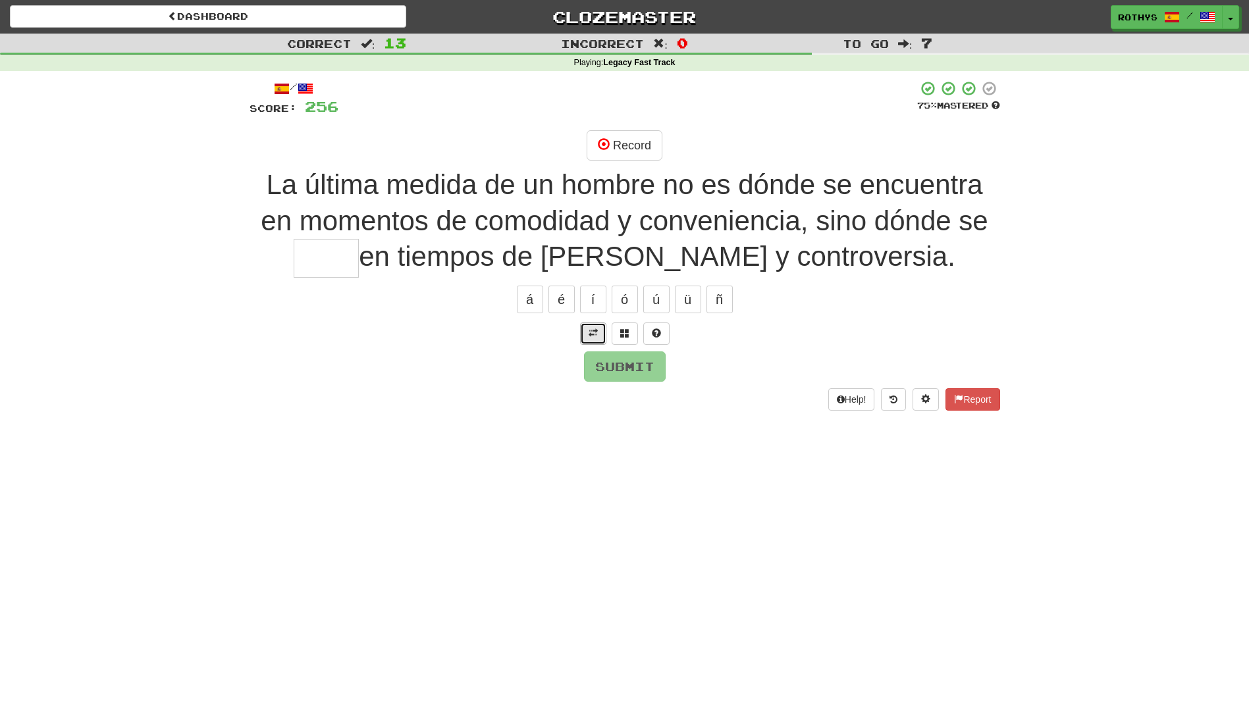
click at [595, 336] on span at bounding box center [593, 333] width 9 height 9
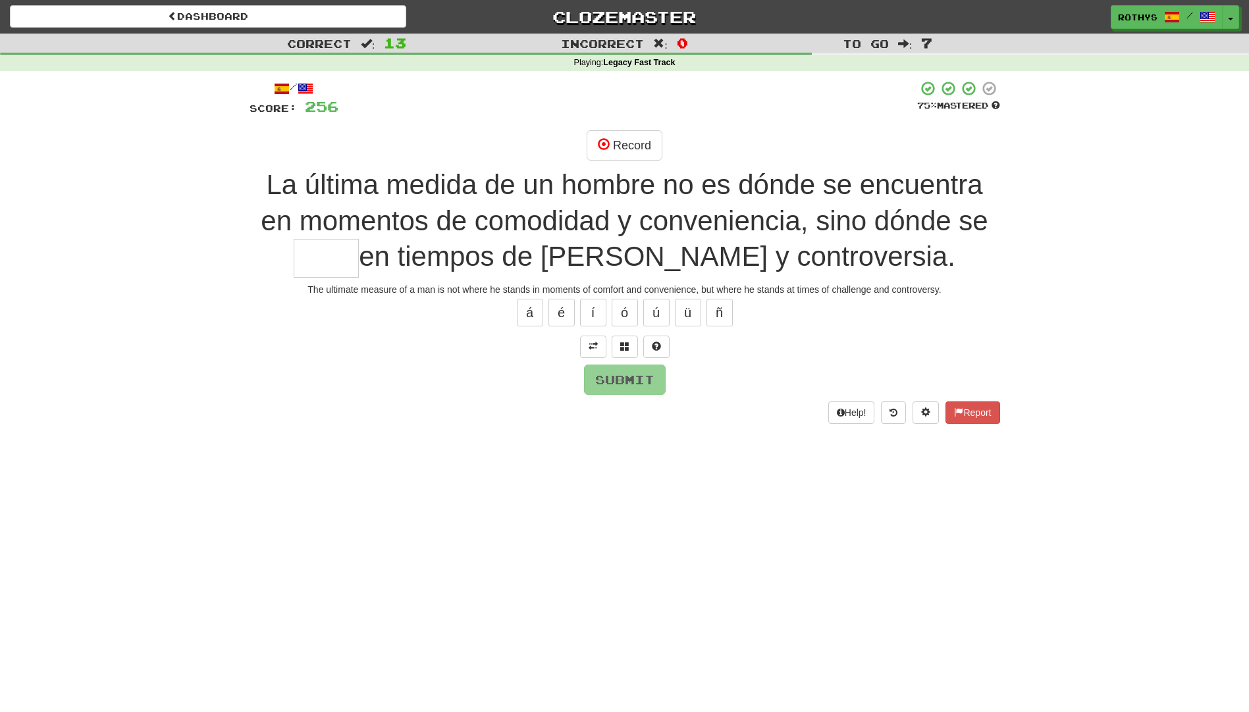
click at [359, 252] on input "text" at bounding box center [326, 258] width 65 height 39
click at [624, 346] on span at bounding box center [624, 346] width 9 height 9
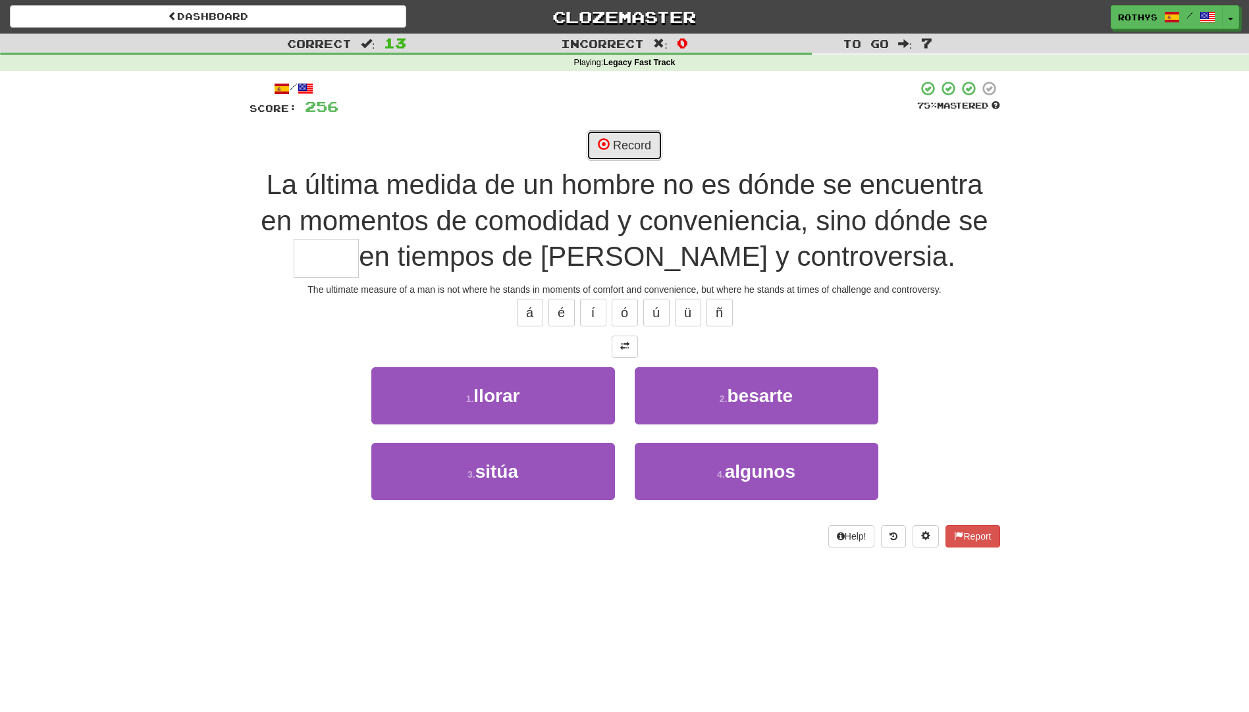
click at [624, 149] on button "Record" at bounding box center [625, 145] width 76 height 30
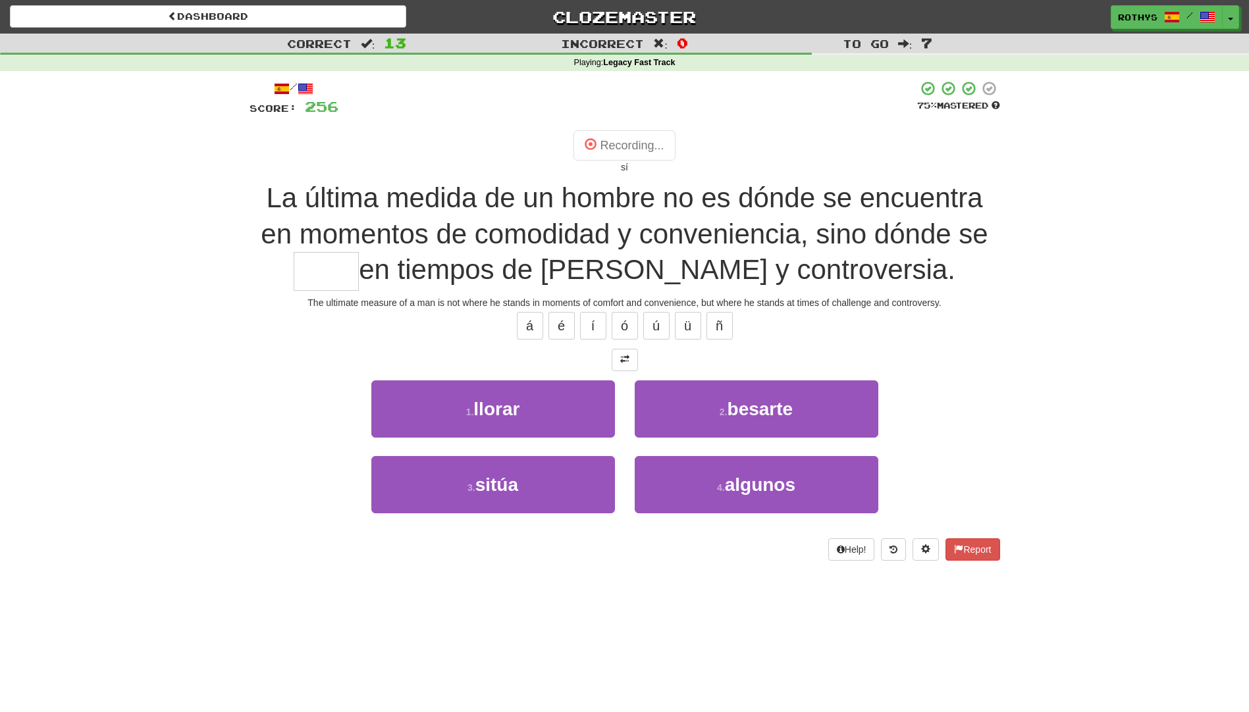
type input "*****"
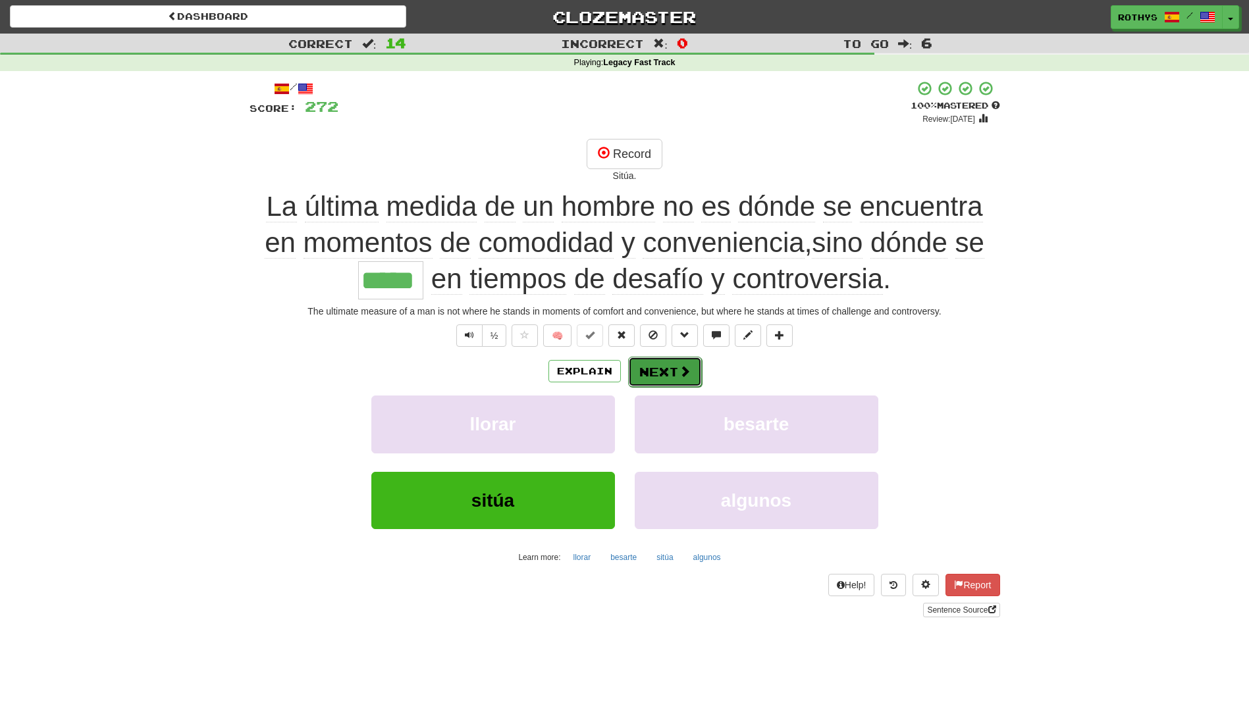
click at [656, 370] on button "Next" at bounding box center [665, 372] width 74 height 30
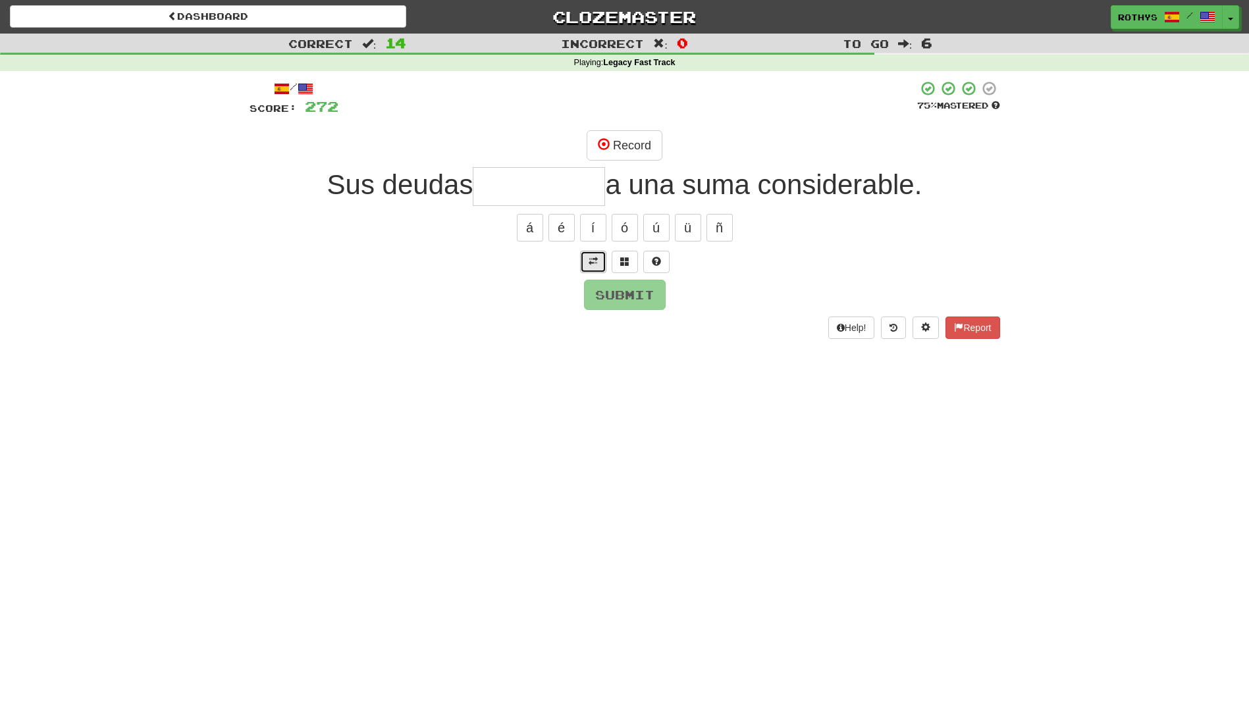
click at [597, 259] on span at bounding box center [593, 261] width 9 height 9
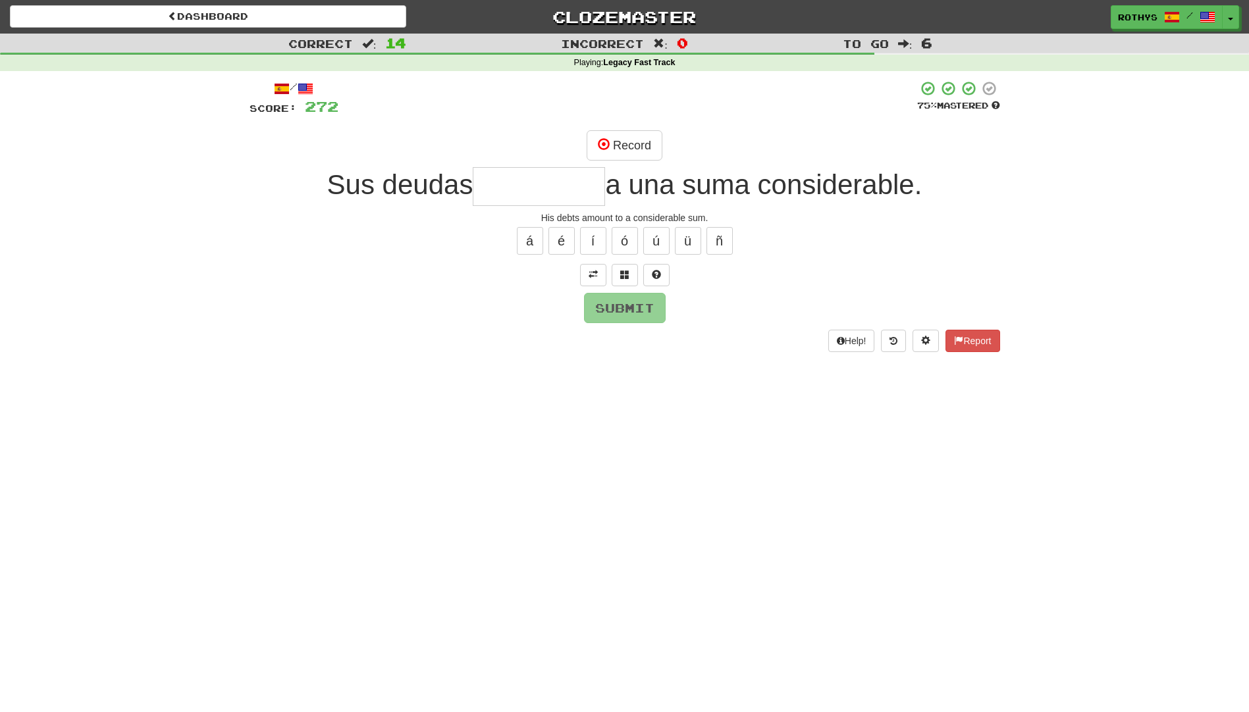
click at [546, 176] on input "text" at bounding box center [539, 186] width 132 height 39
click at [632, 274] on button at bounding box center [625, 275] width 26 height 22
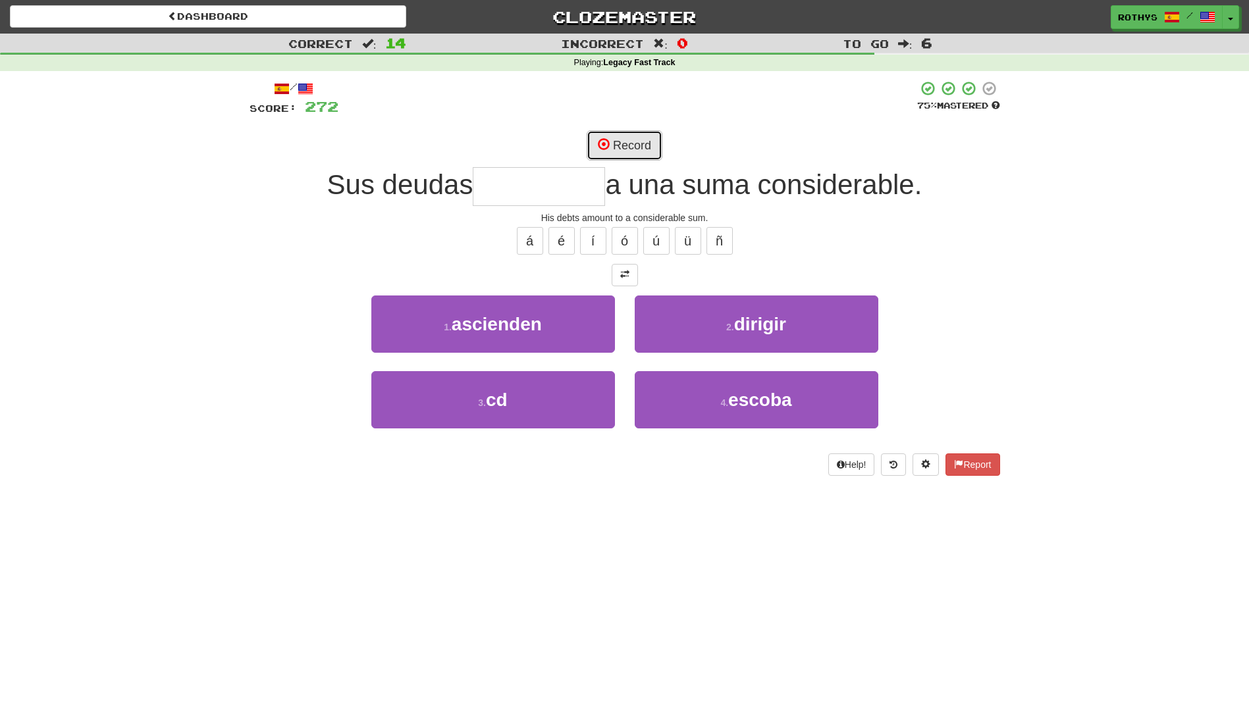
click at [612, 146] on button "Record" at bounding box center [625, 145] width 76 height 30
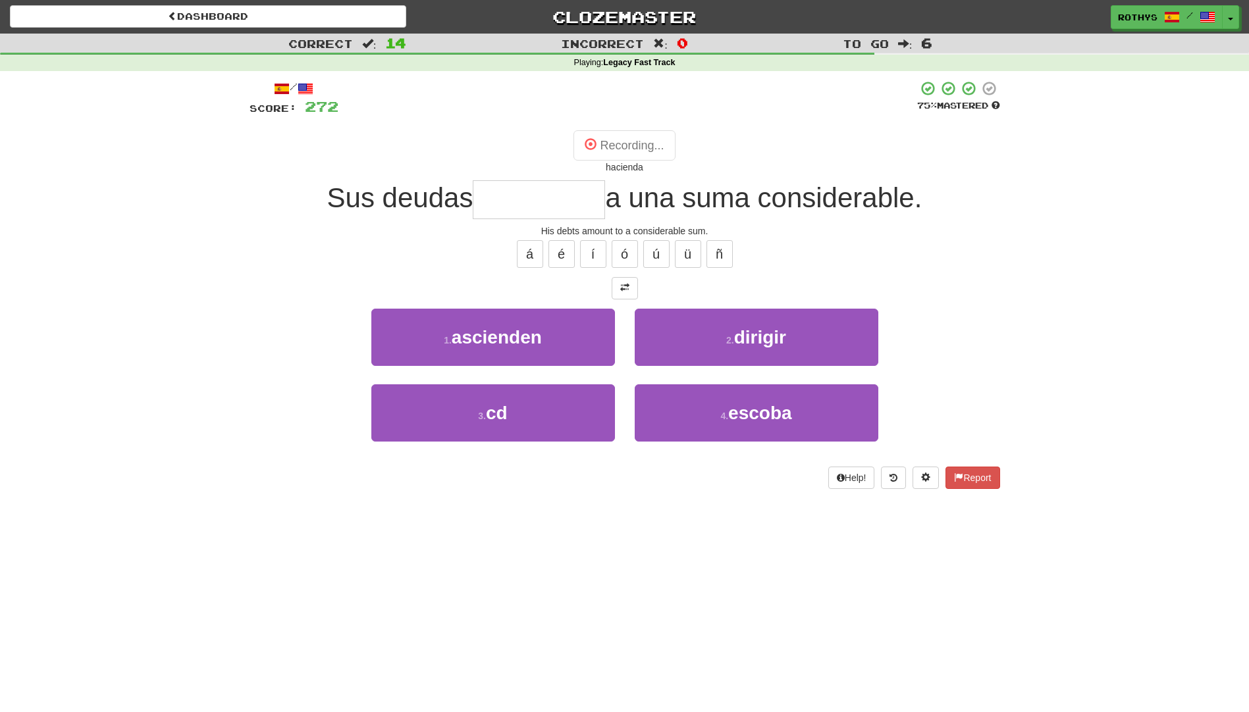
type input "*********"
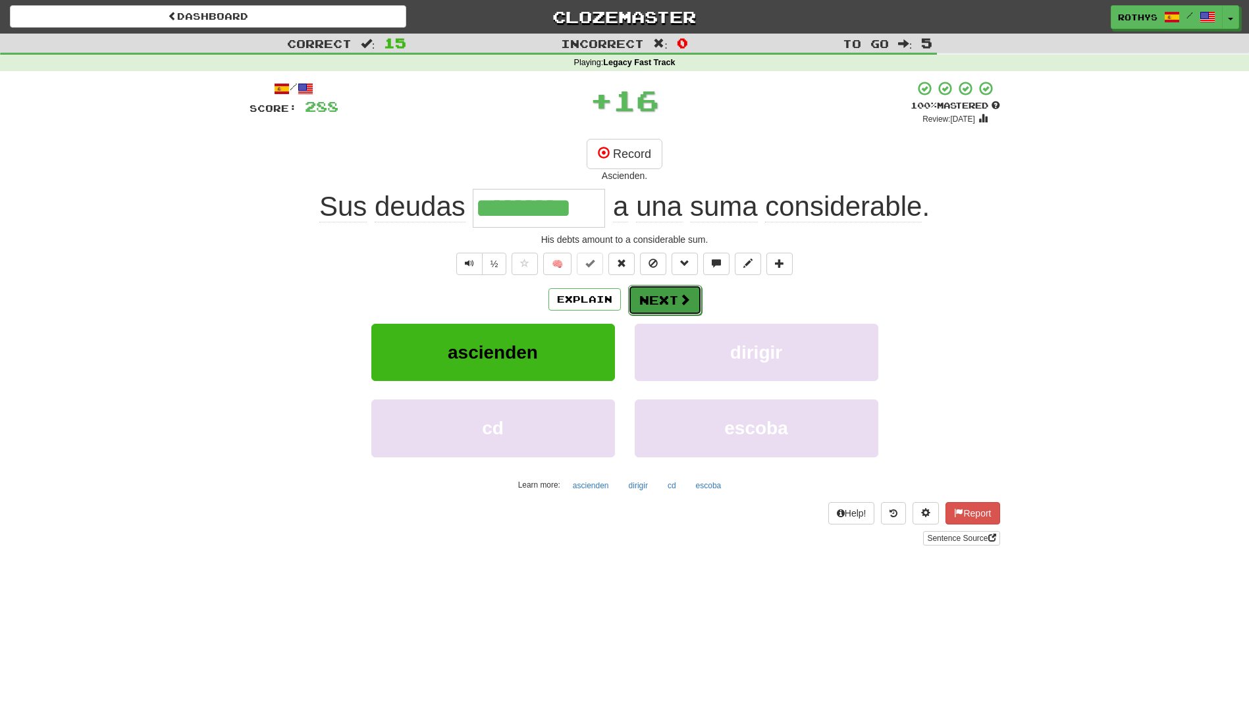
click at [660, 305] on button "Next" at bounding box center [665, 300] width 74 height 30
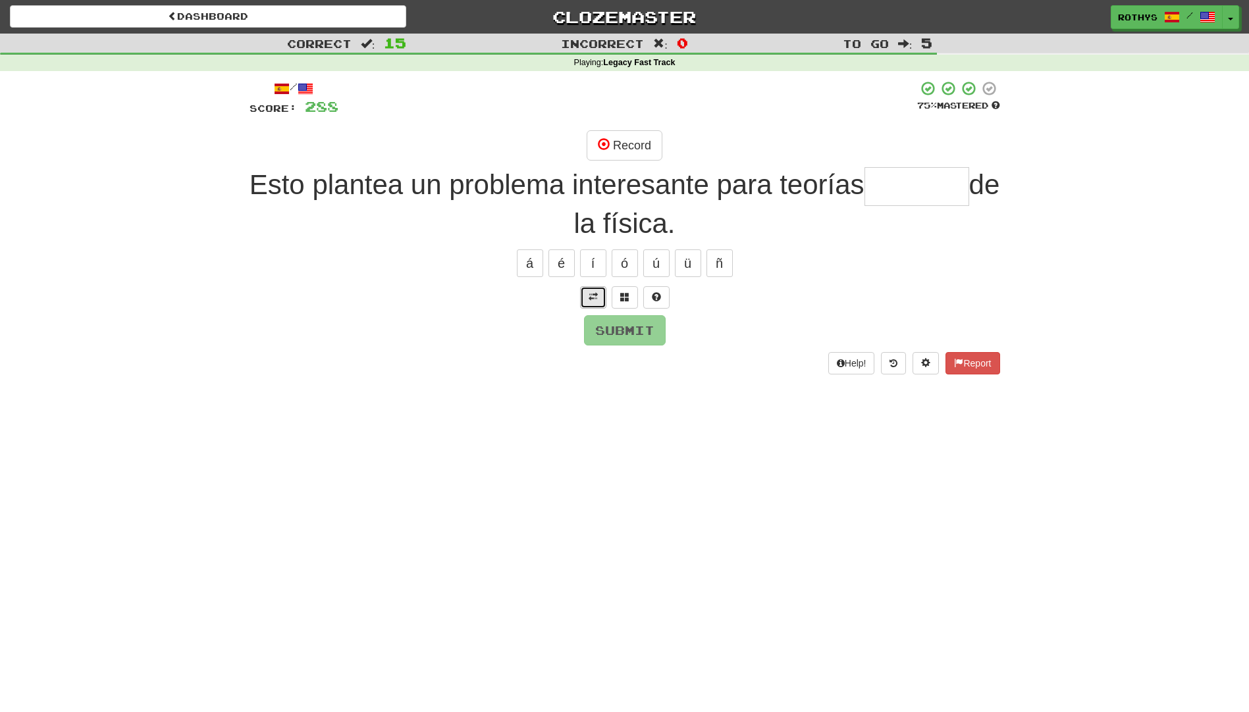
click at [591, 304] on button at bounding box center [593, 297] width 26 height 22
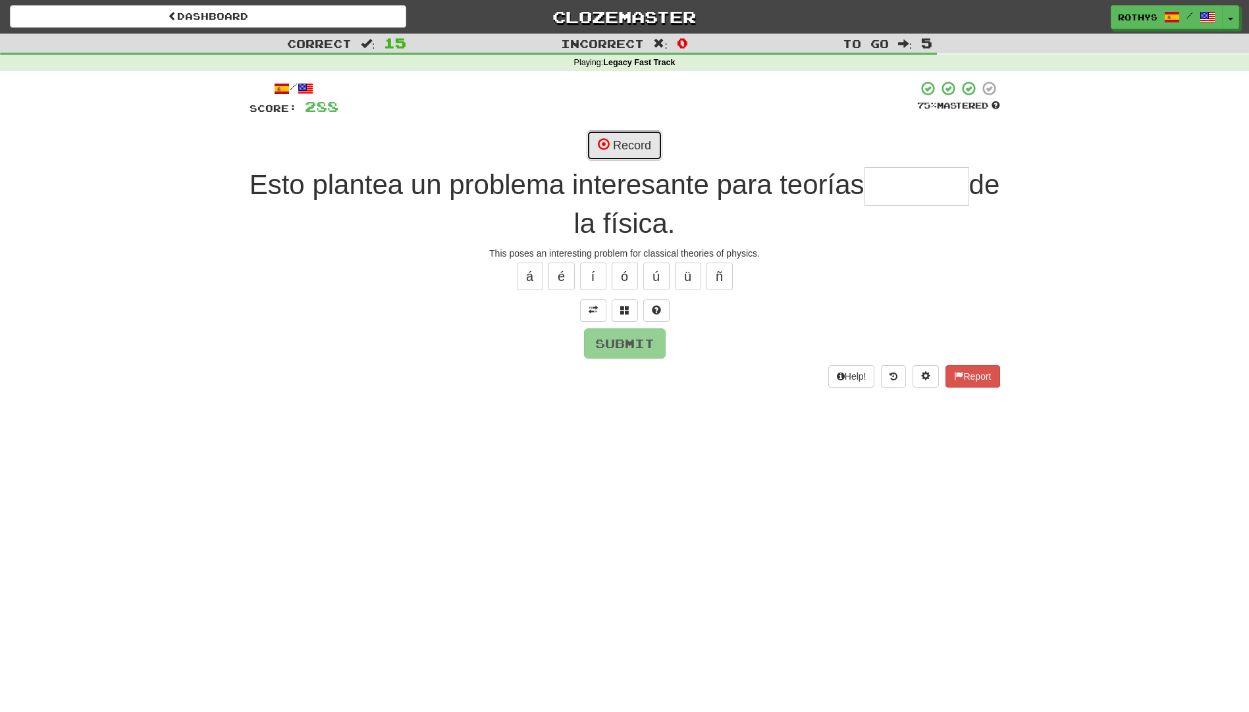
click at [615, 140] on button "Record" at bounding box center [625, 145] width 76 height 30
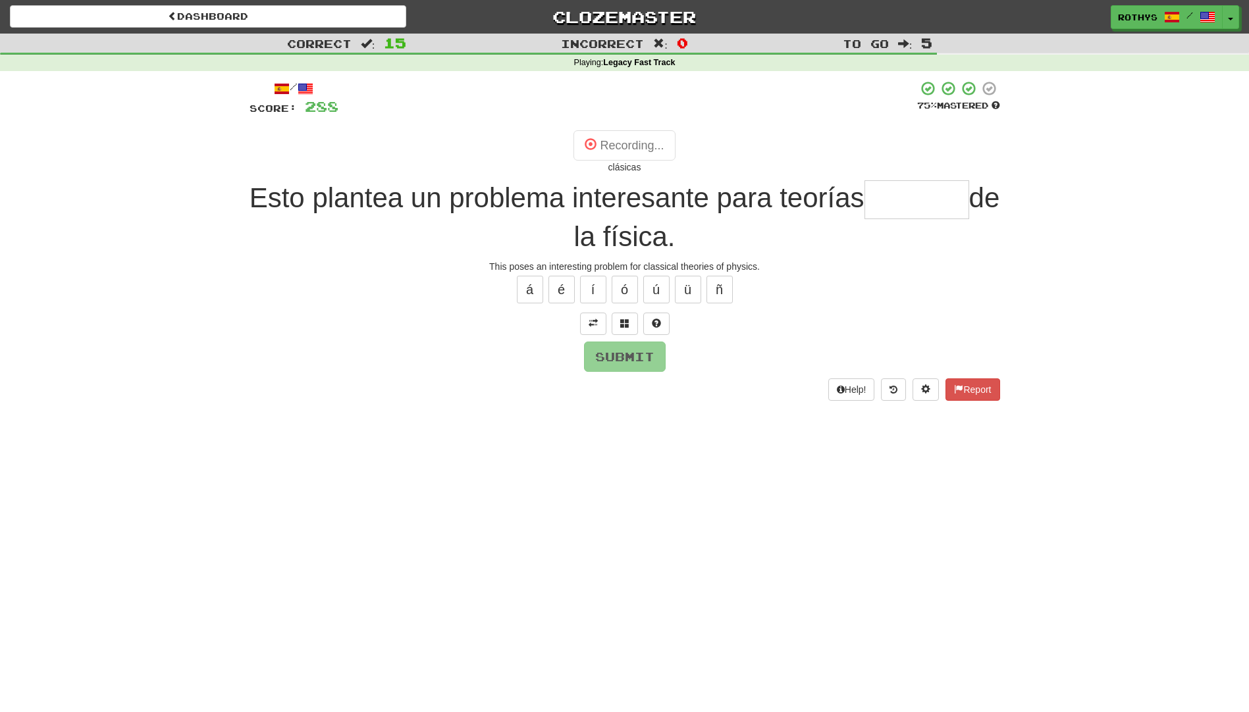
type input "********"
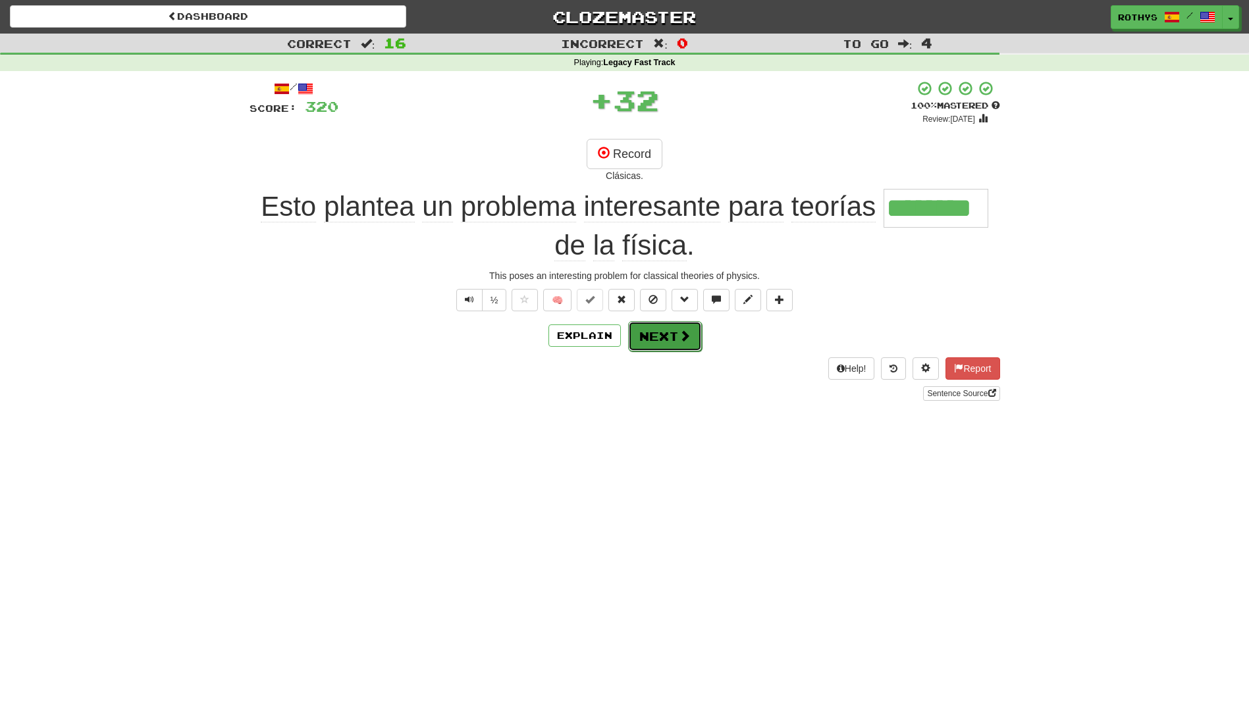
click at [657, 333] on button "Next" at bounding box center [665, 336] width 74 height 30
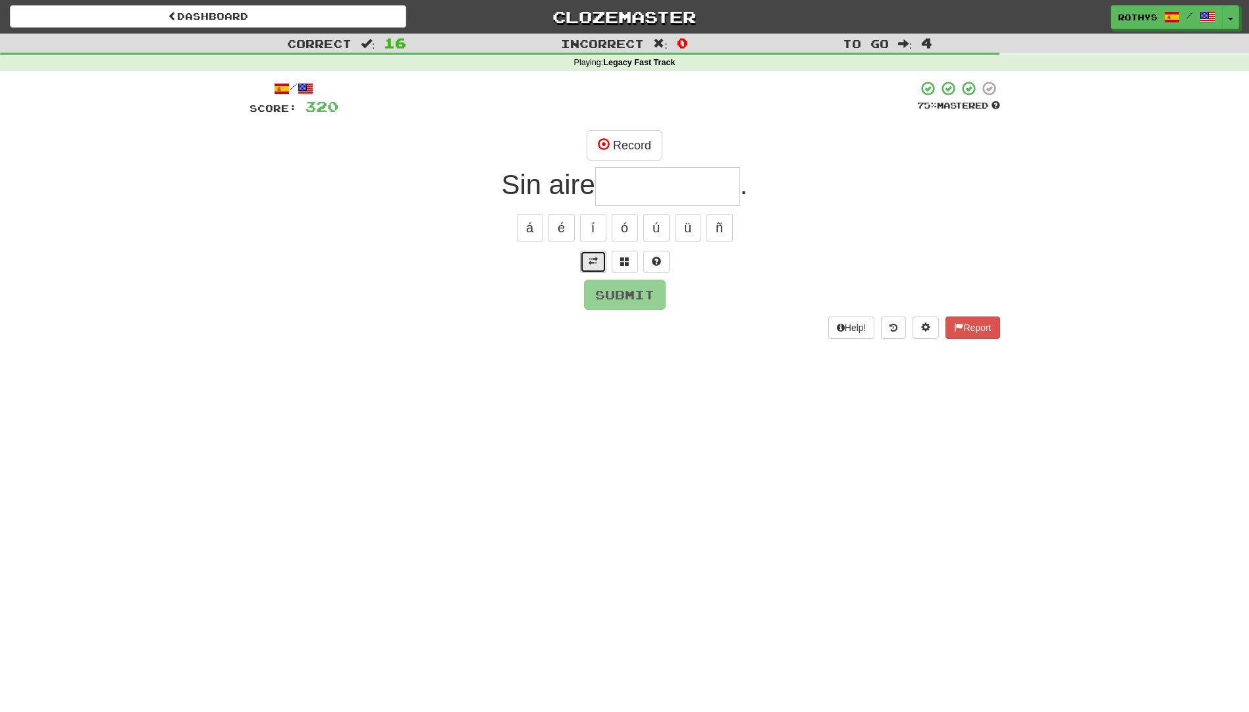
click at [595, 257] on span at bounding box center [593, 261] width 9 height 9
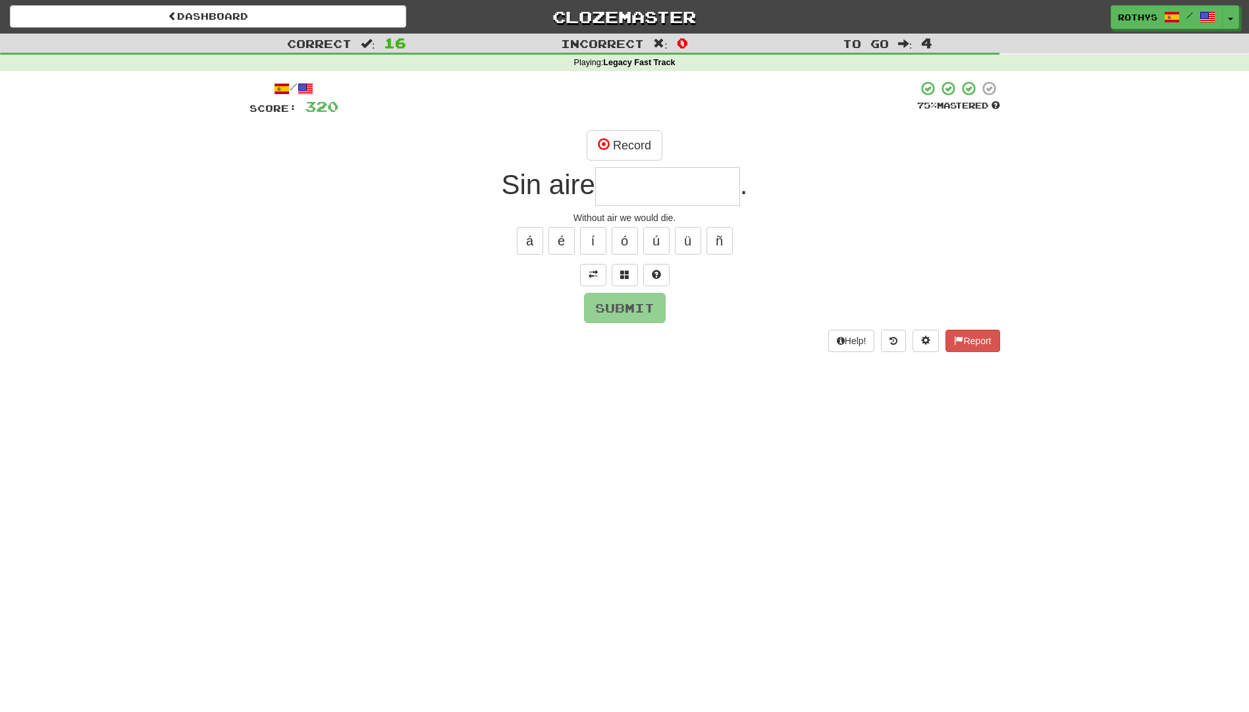
click at [623, 186] on input "text" at bounding box center [667, 186] width 145 height 39
click at [630, 270] on button at bounding box center [625, 275] width 26 height 22
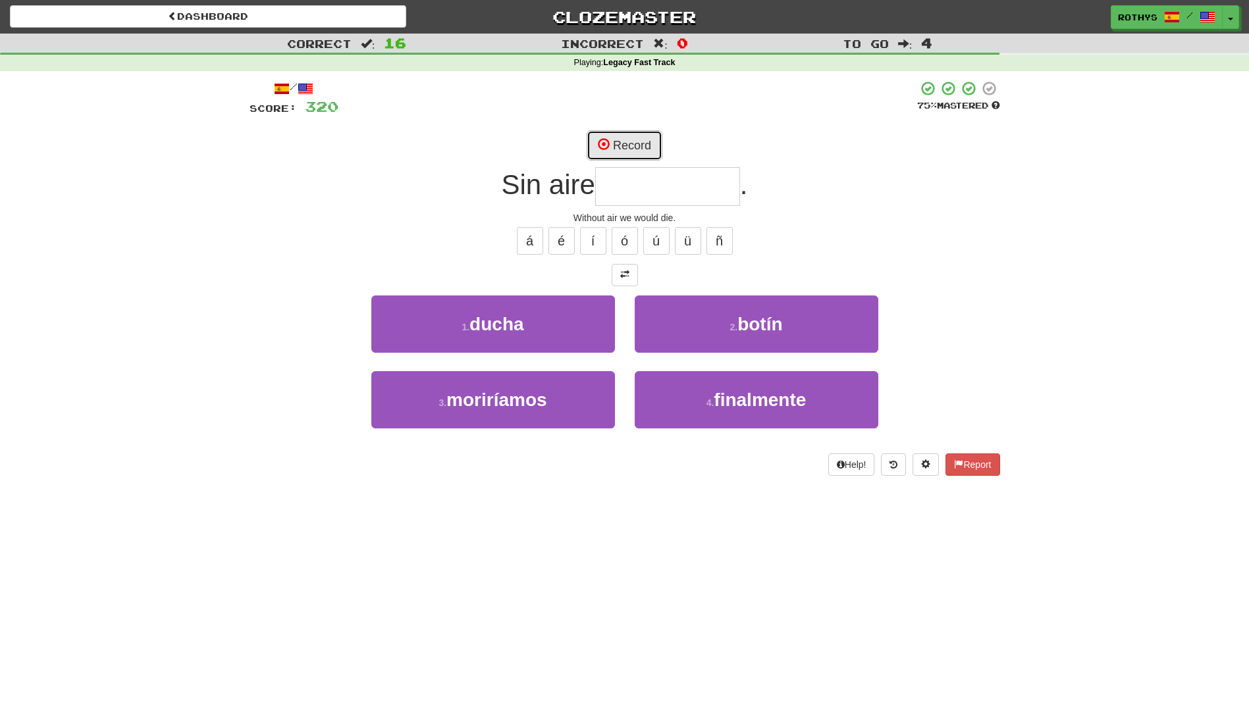
click at [627, 145] on button "Record" at bounding box center [625, 145] width 76 height 30
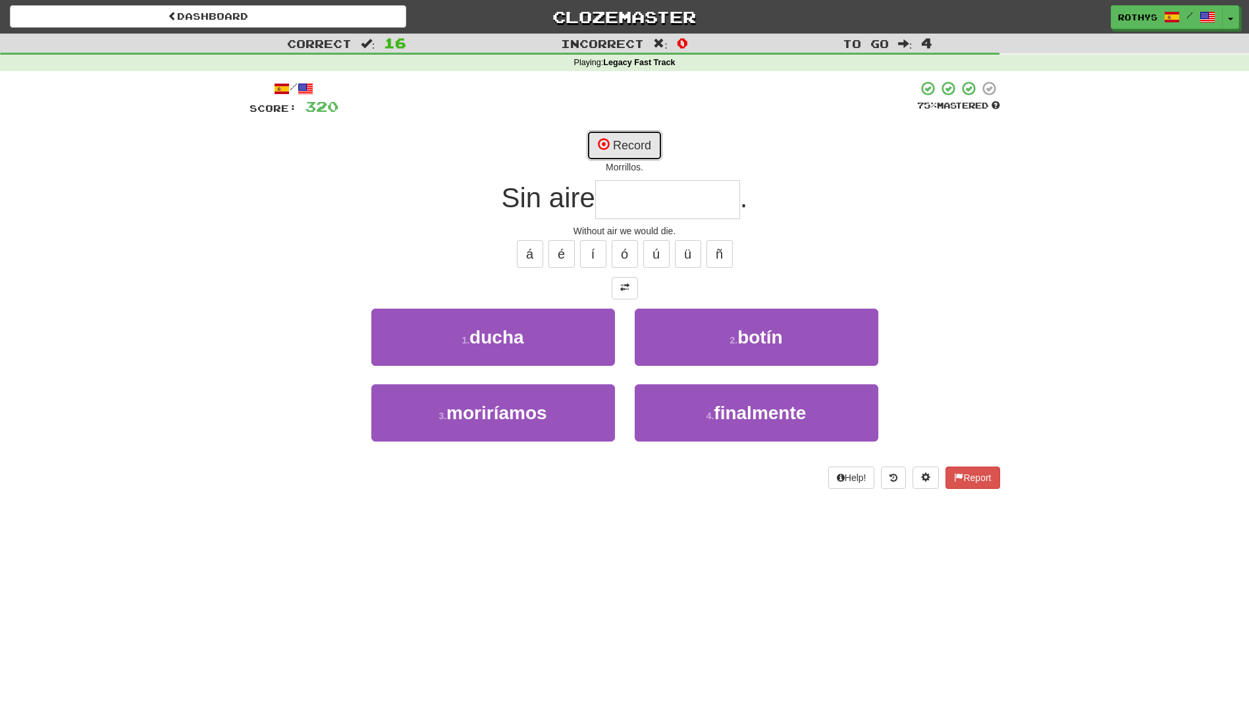
drag, startPoint x: 632, startPoint y: 140, endPoint x: 668, endPoint y: 147, distance: 36.8
click at [632, 140] on button "Record" at bounding box center [625, 145] width 76 height 30
click at [606, 144] on span at bounding box center [604, 144] width 12 height 12
click at [637, 146] on button "Record" at bounding box center [625, 145] width 76 height 30
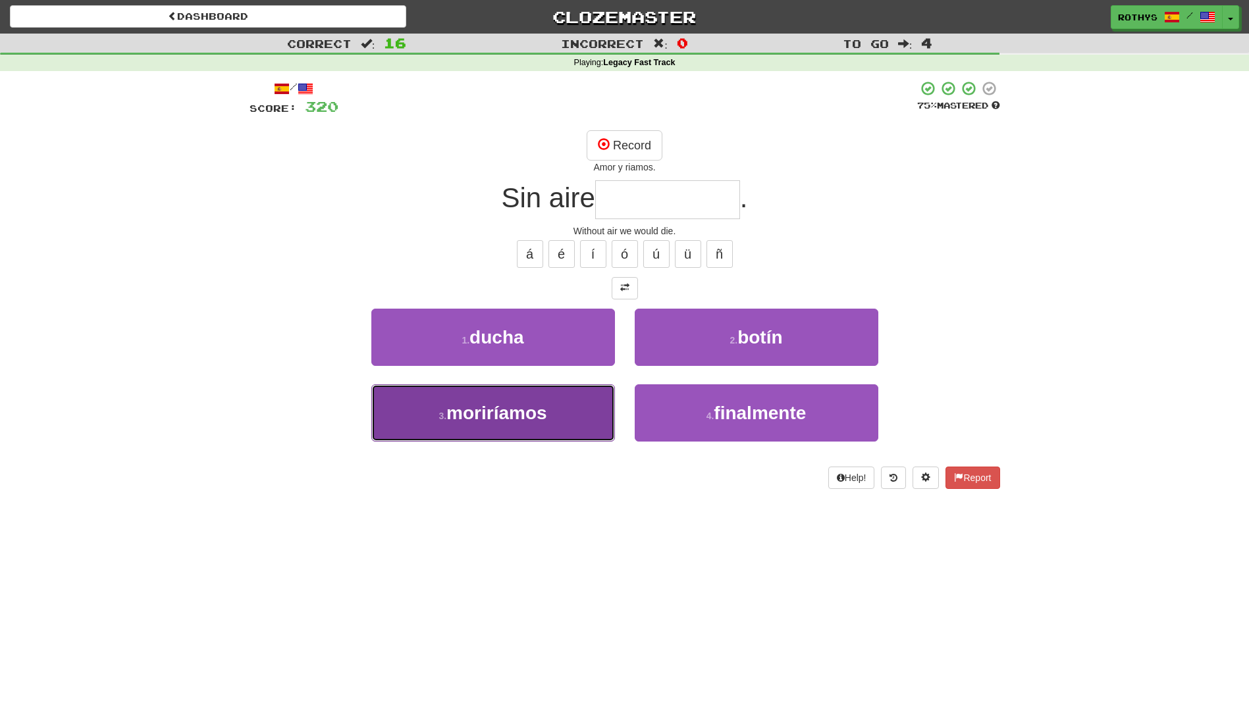
click at [570, 408] on button "3 . moriríamos" at bounding box center [493, 413] width 244 height 57
type input "**********"
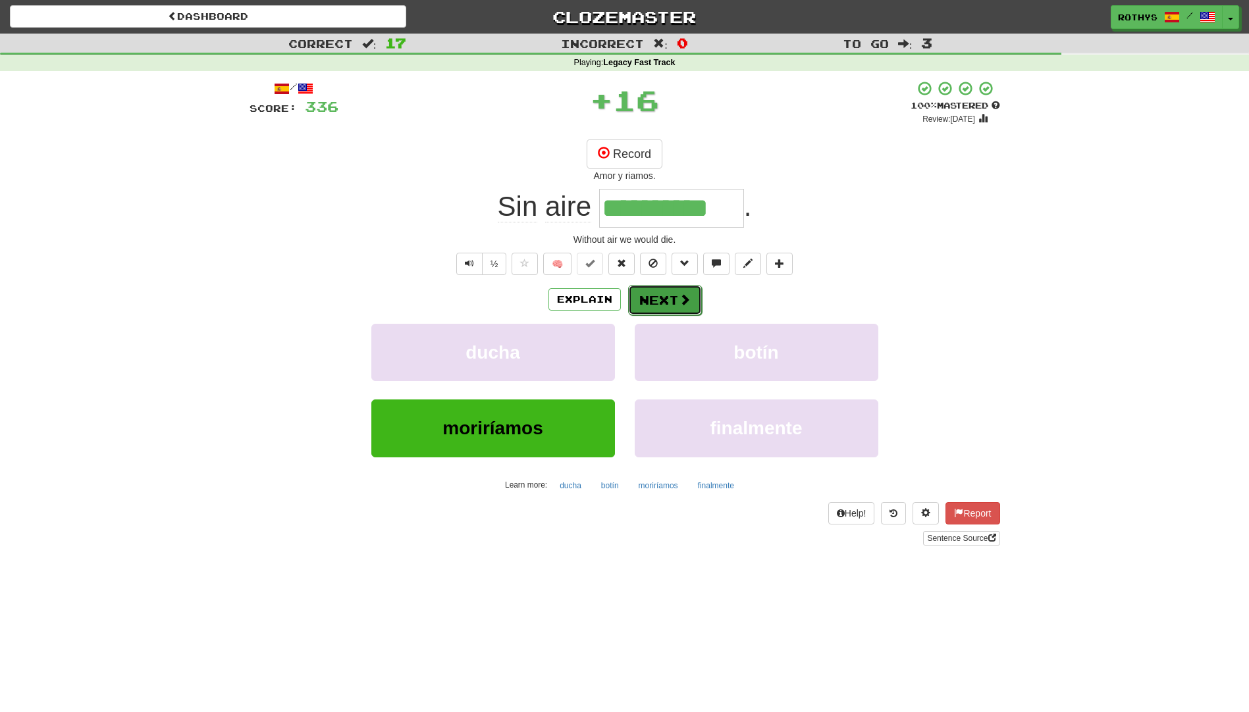
drag, startPoint x: 674, startPoint y: 286, endPoint x: 673, endPoint y: 297, distance: 10.6
click at [673, 297] on button "Next" at bounding box center [665, 300] width 74 height 30
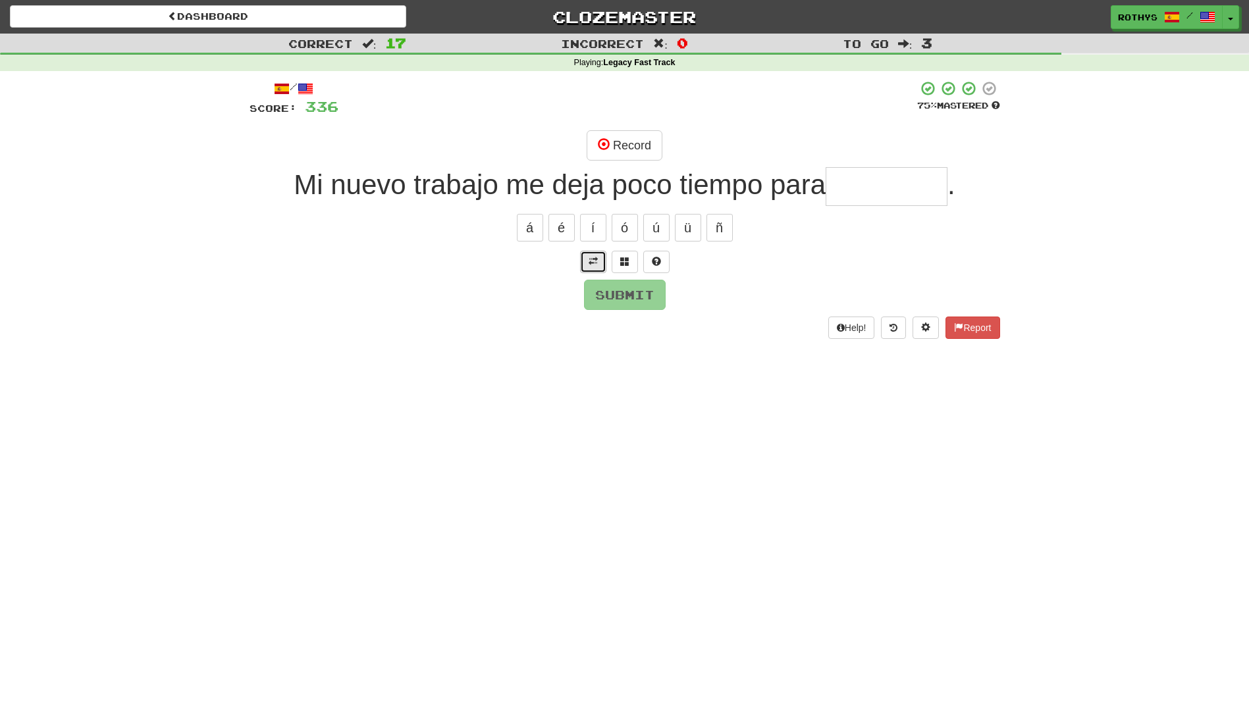
click at [592, 262] on span at bounding box center [593, 261] width 9 height 9
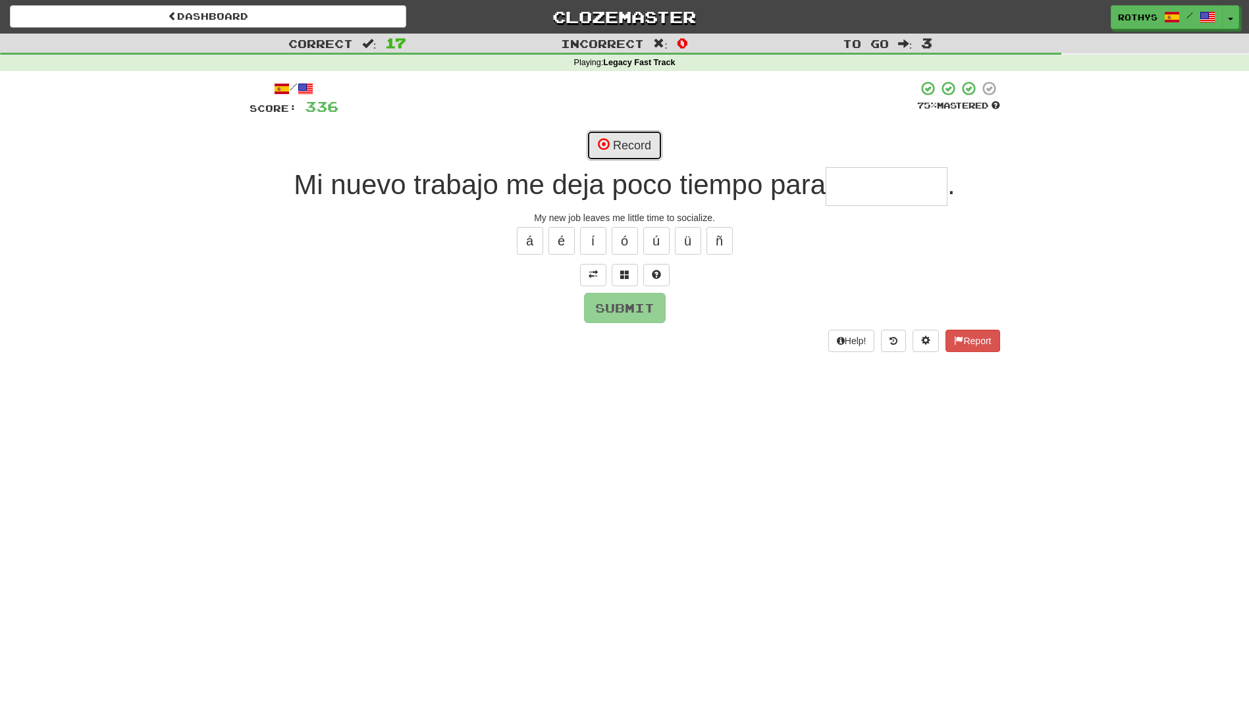
click at [647, 139] on button "Record" at bounding box center [625, 145] width 76 height 30
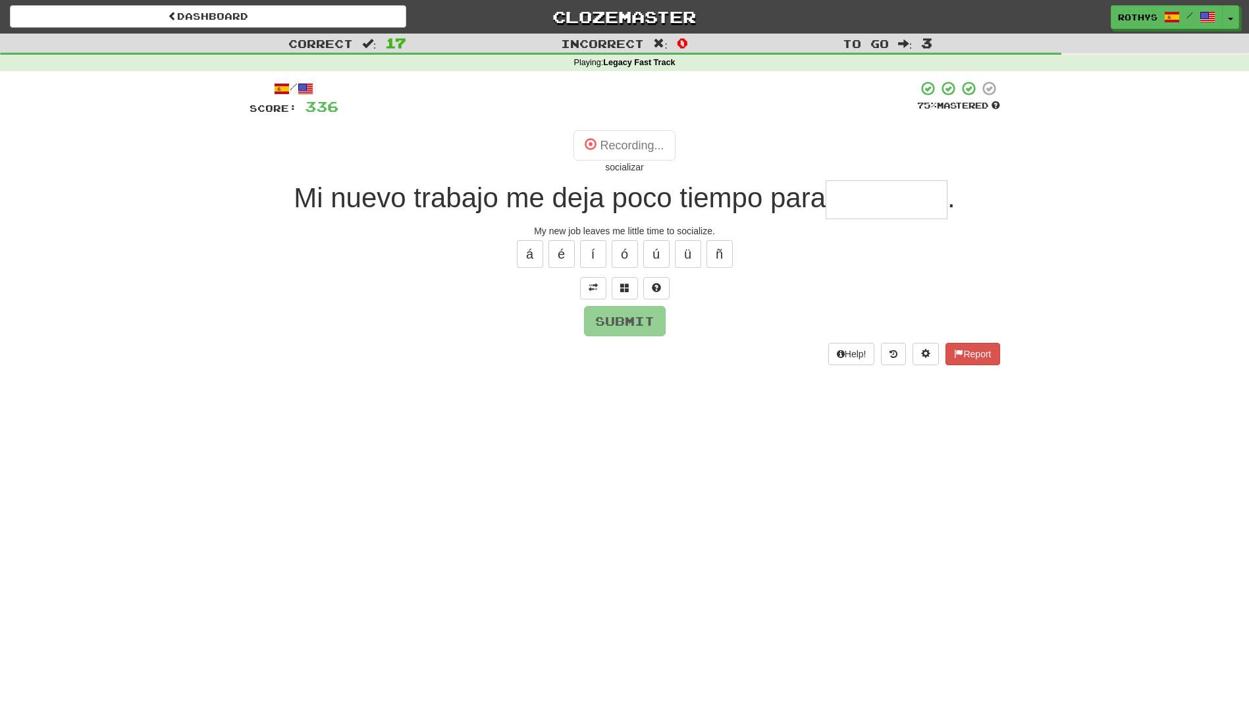
type input "**********"
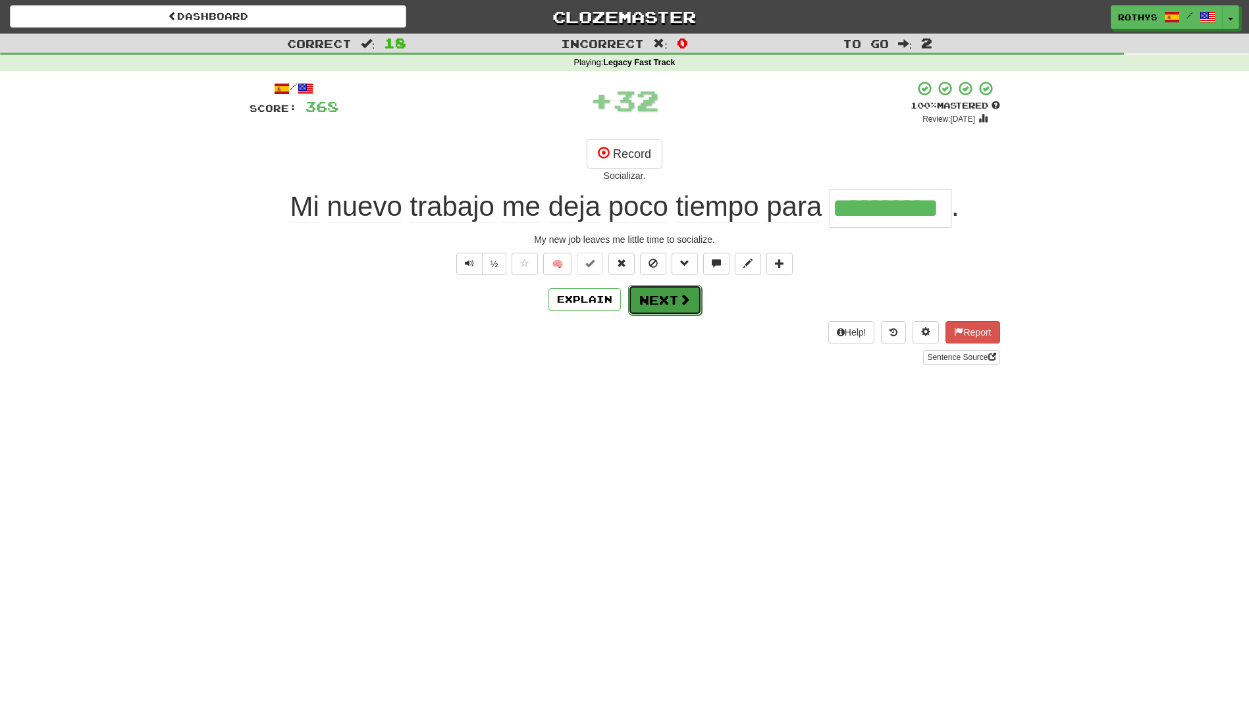
click at [674, 296] on button "Next" at bounding box center [665, 300] width 74 height 30
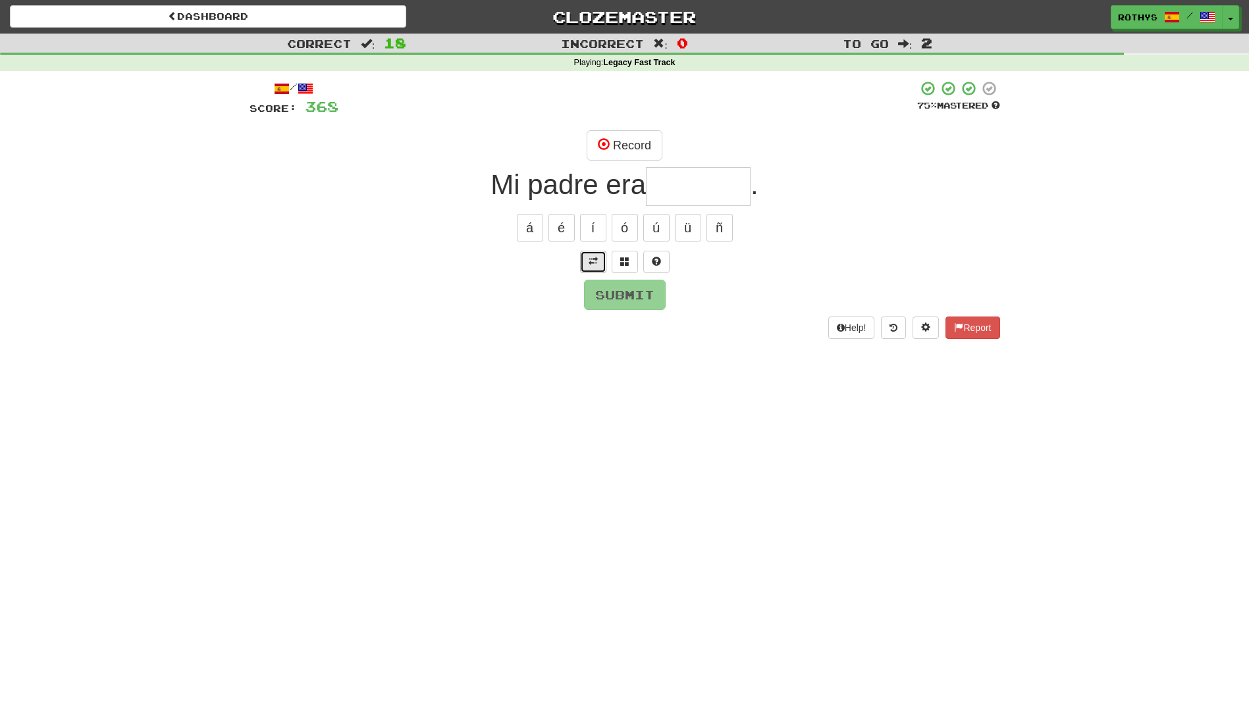
click at [595, 261] on span at bounding box center [593, 261] width 9 height 9
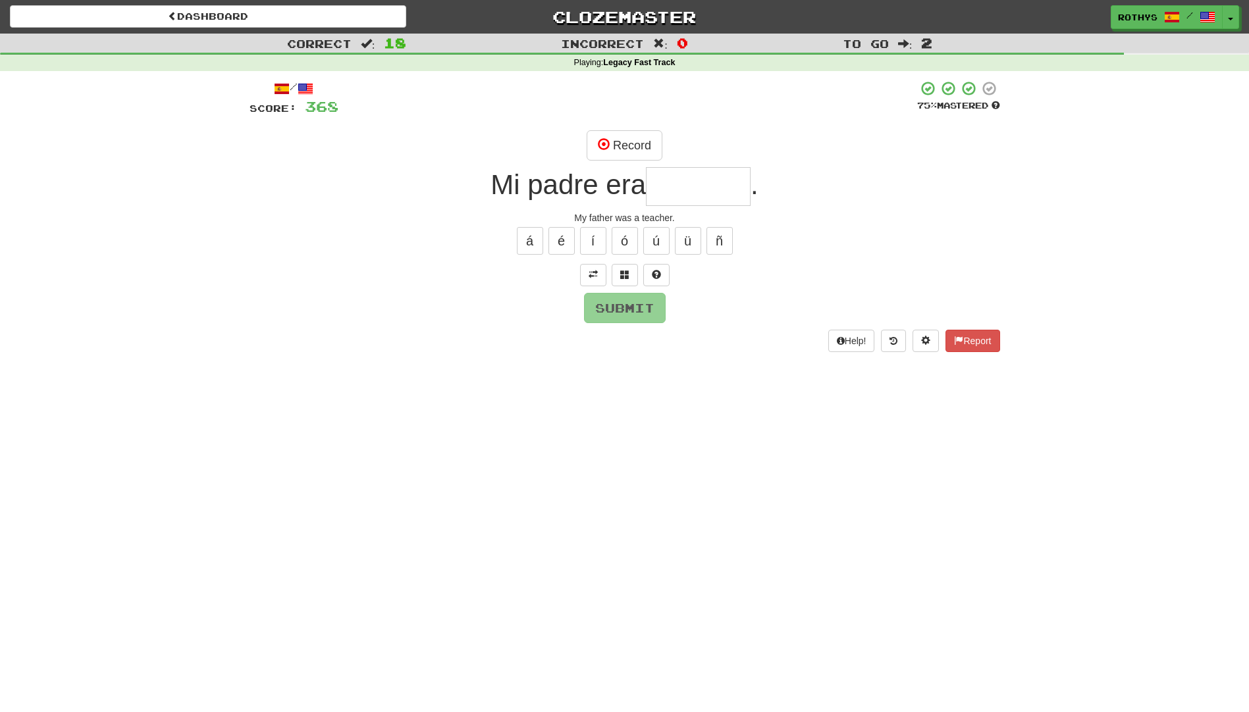
click at [675, 192] on input "text" at bounding box center [698, 186] width 105 height 39
click at [612, 143] on button "Record" at bounding box center [625, 145] width 76 height 30
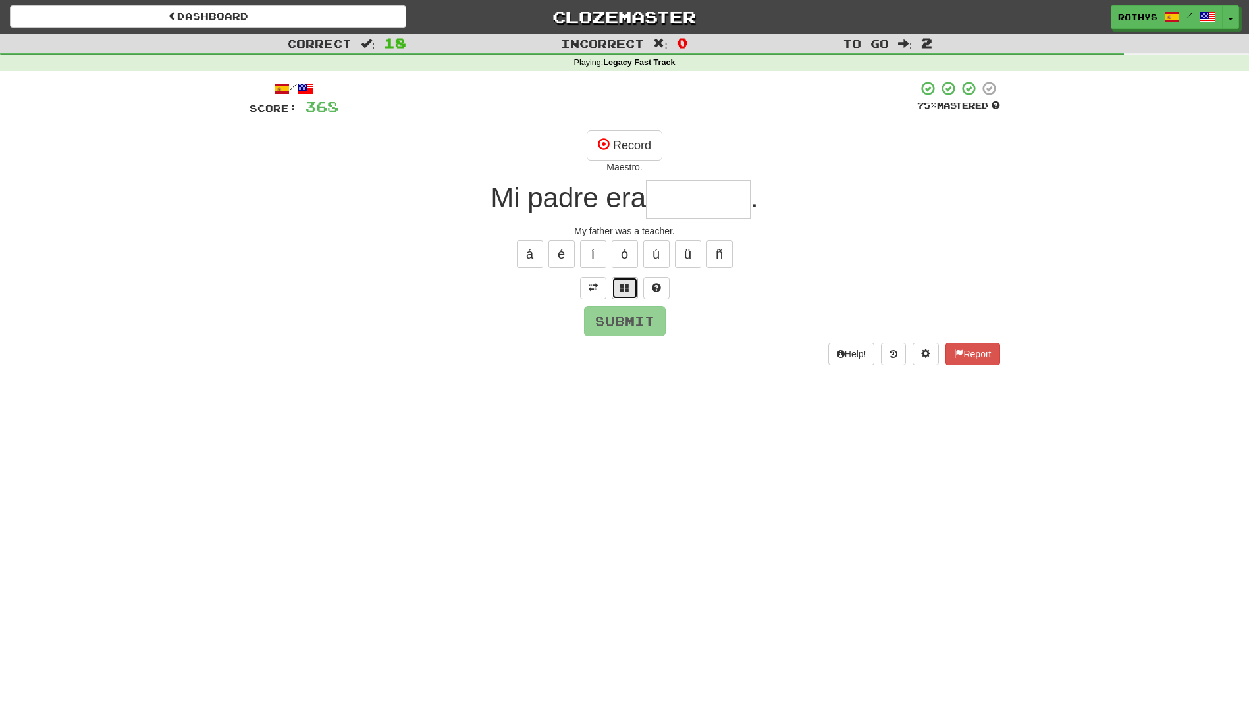
click at [625, 292] on span at bounding box center [624, 287] width 9 height 9
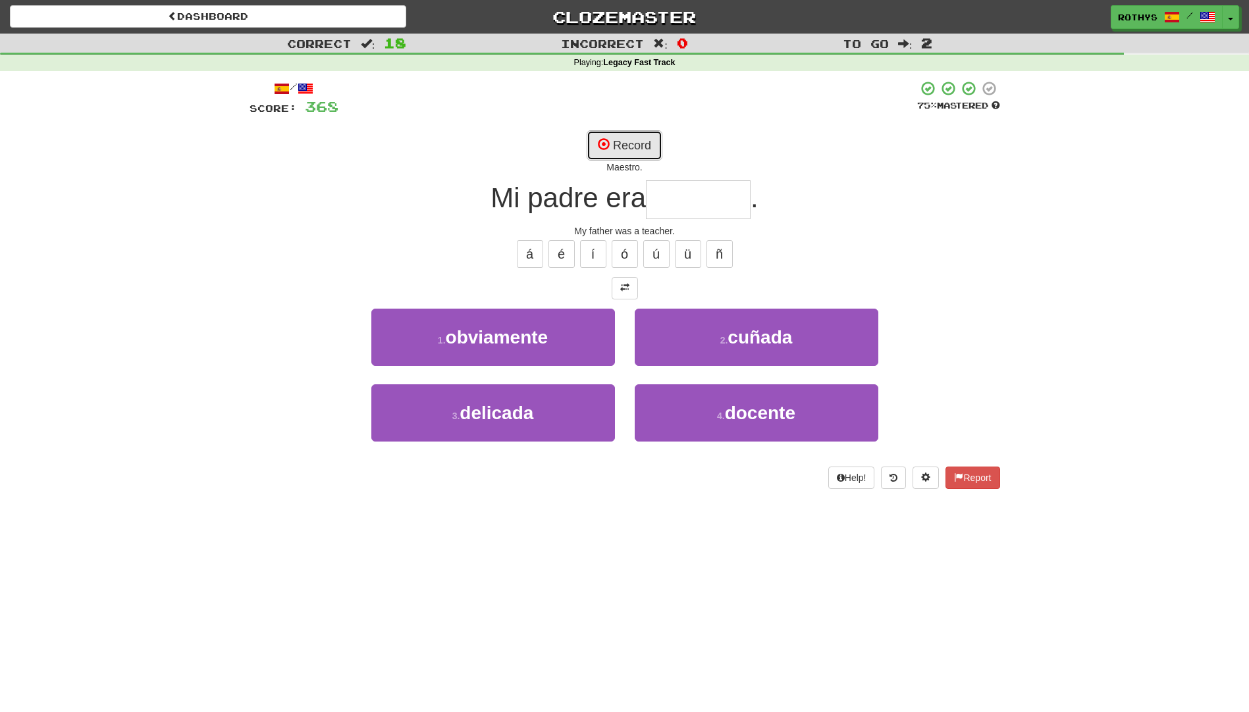
click at [629, 138] on button "Record" at bounding box center [625, 145] width 76 height 30
type input "*******"
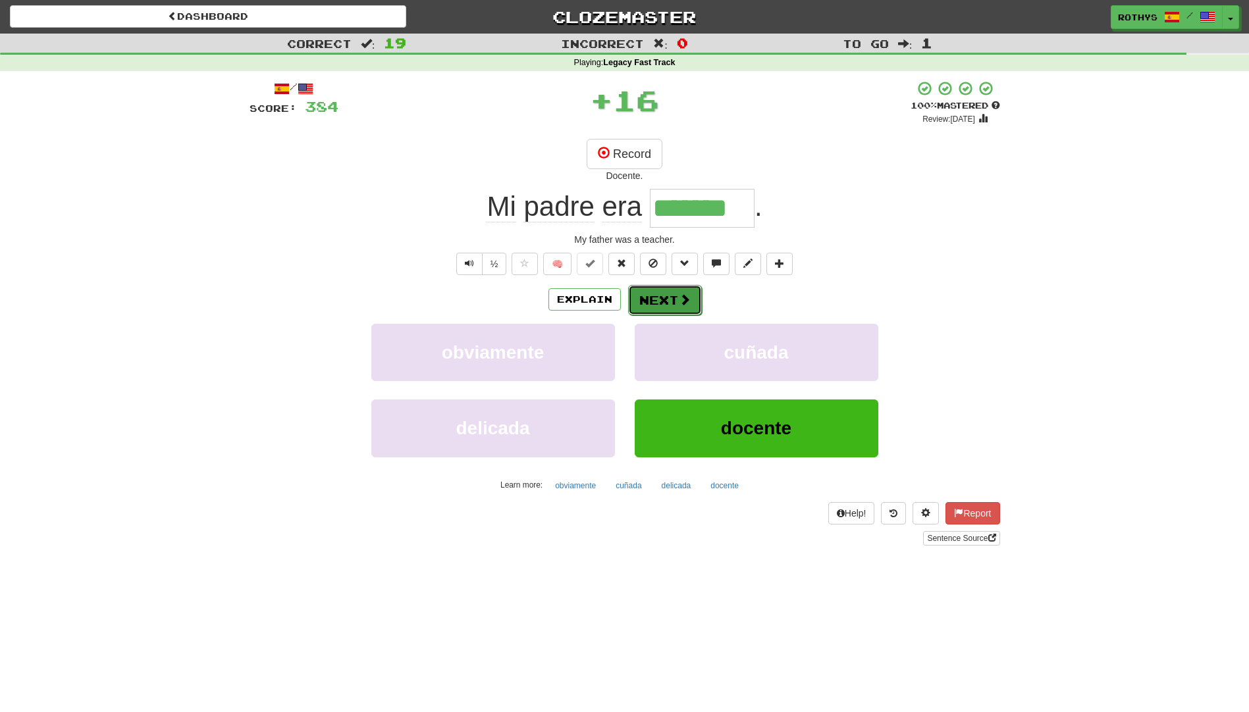
click at [689, 295] on span at bounding box center [685, 300] width 12 height 12
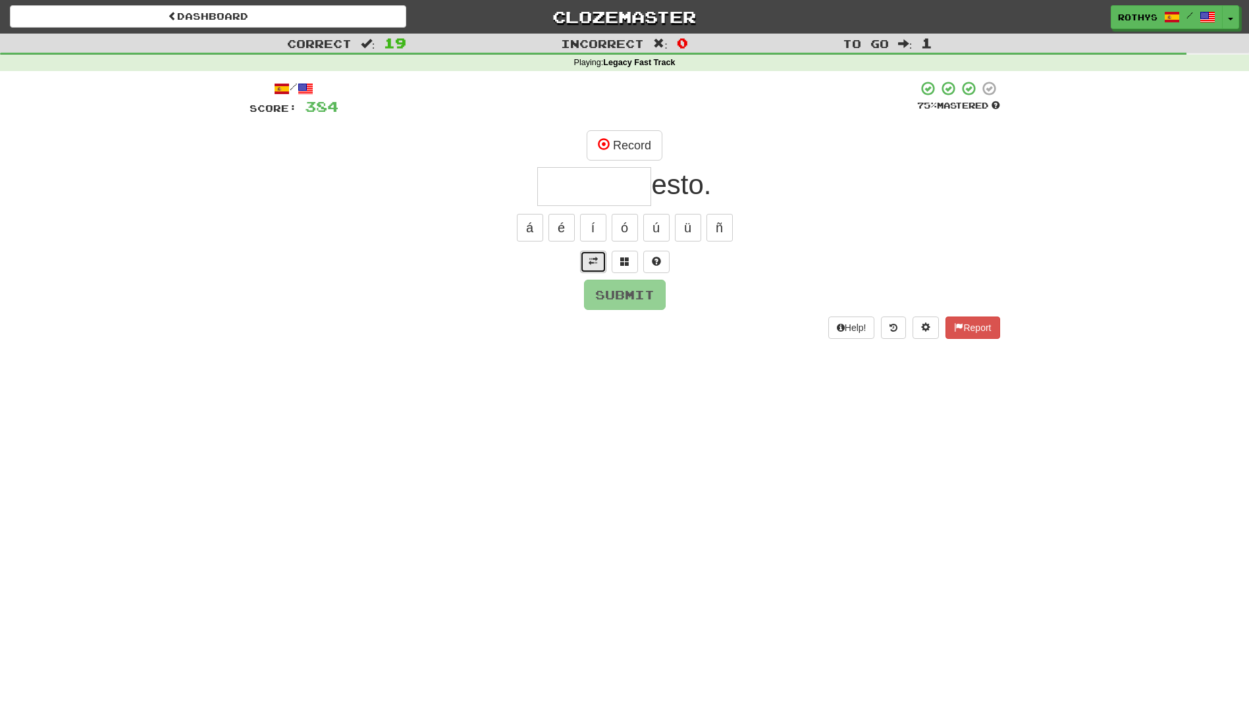
click at [597, 261] on span at bounding box center [593, 261] width 9 height 9
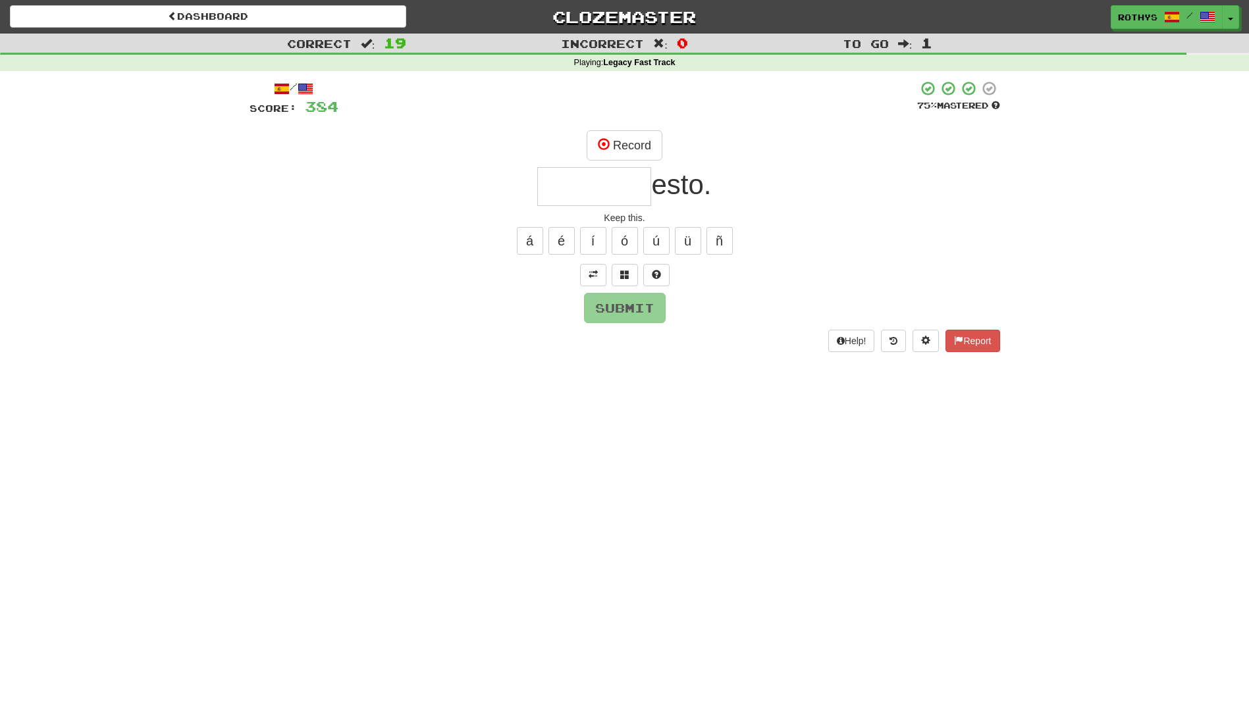
drag, startPoint x: 582, startPoint y: 184, endPoint x: 720, endPoint y: 191, distance: 137.8
click at [720, 191] on div "esto." at bounding box center [625, 186] width 751 height 39
click at [626, 271] on span at bounding box center [624, 274] width 9 height 9
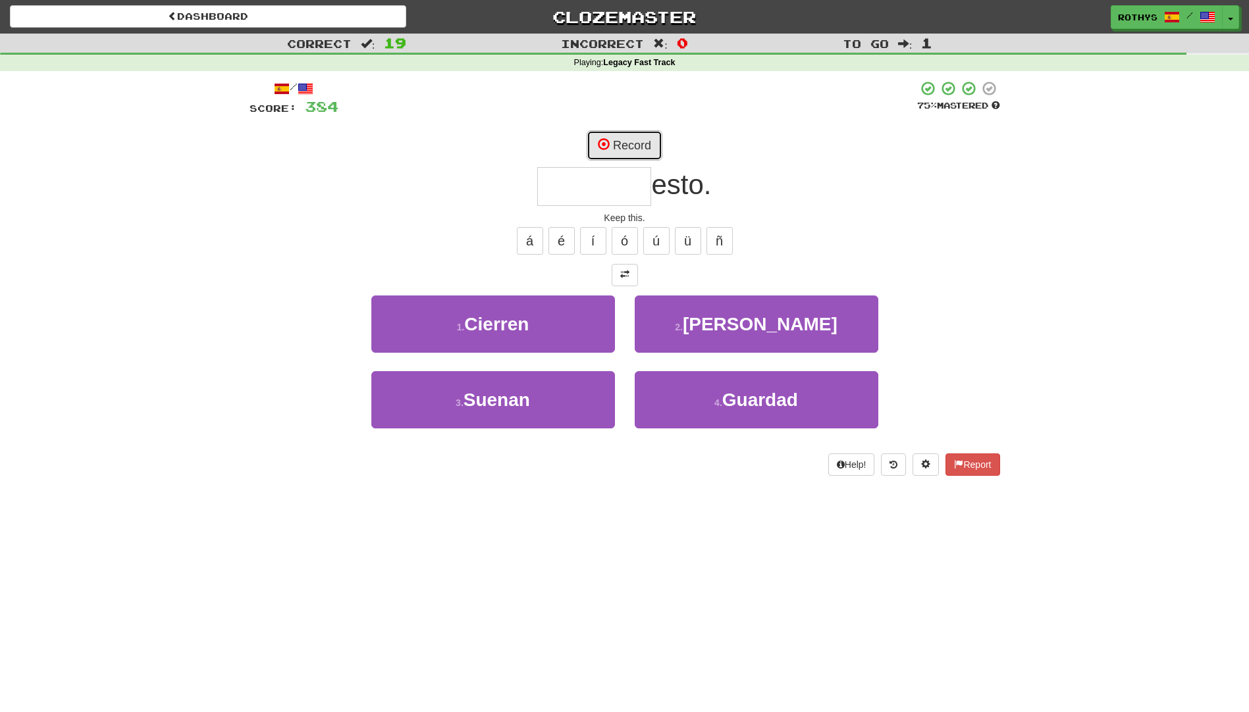
click at [624, 133] on button "Record" at bounding box center [625, 145] width 76 height 30
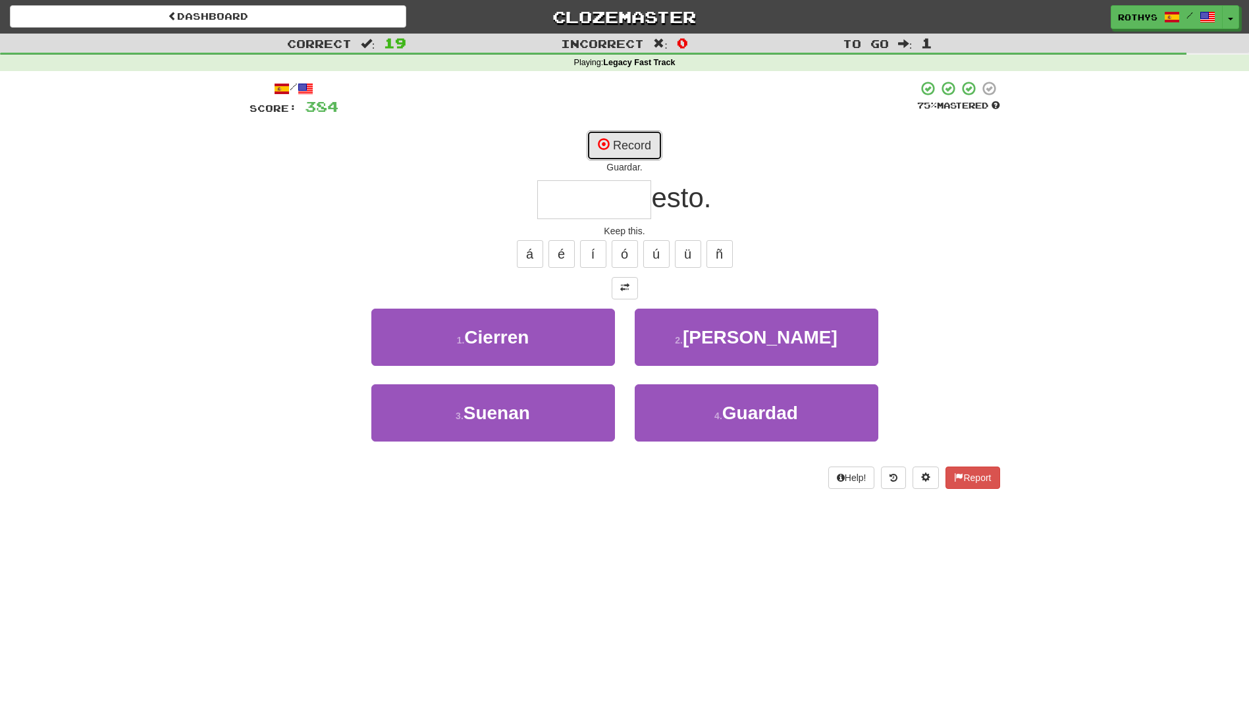
click at [636, 140] on button "Record" at bounding box center [625, 145] width 76 height 30
click at [646, 146] on button "Record" at bounding box center [625, 145] width 76 height 30
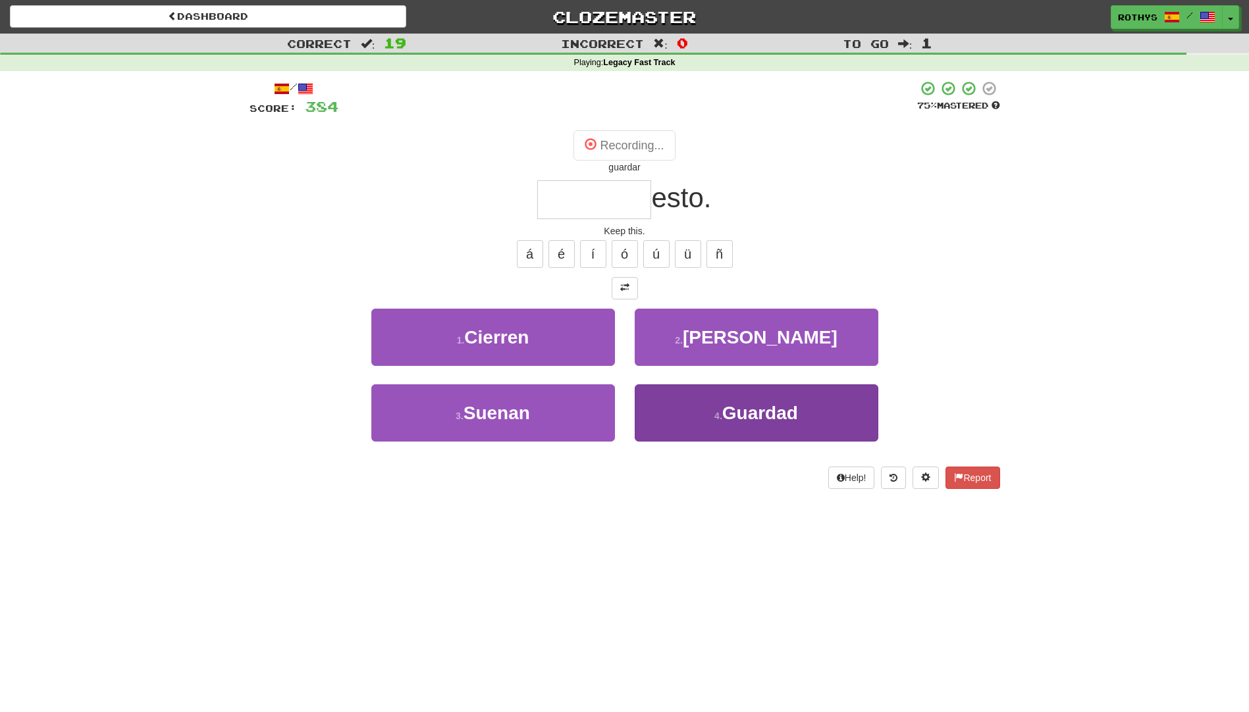
type input "*******"
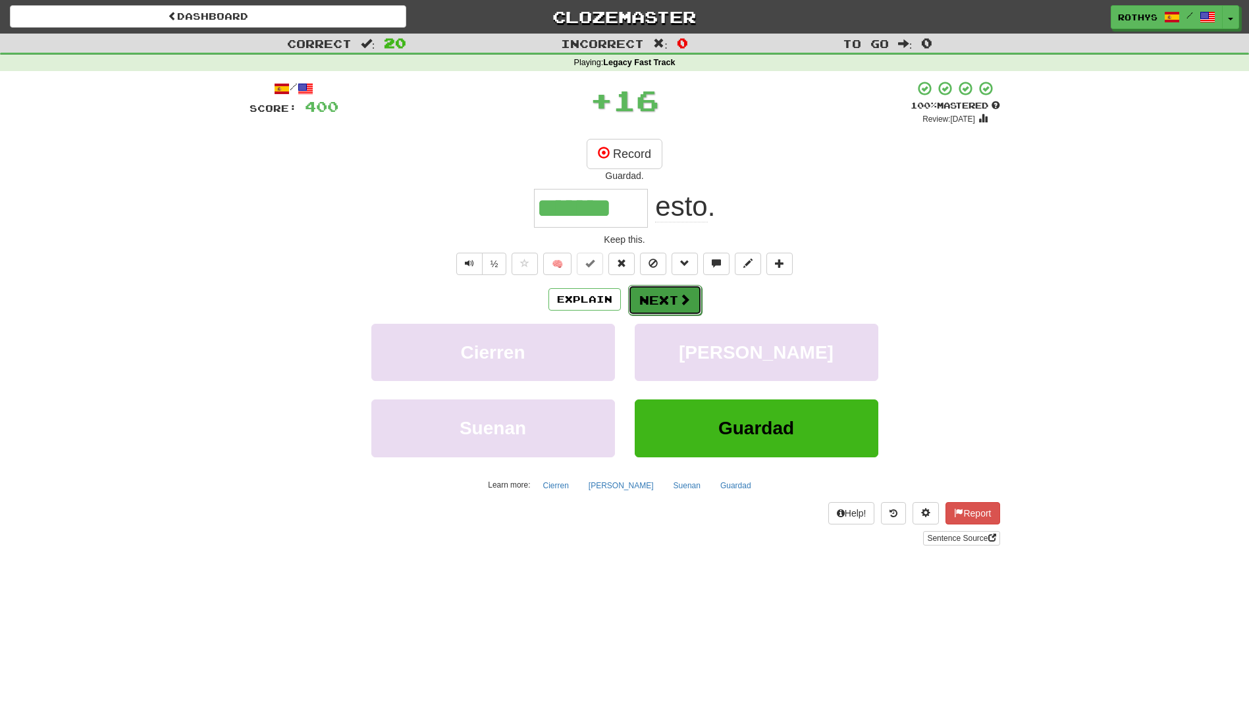
click at [666, 298] on button "Next" at bounding box center [665, 300] width 74 height 30
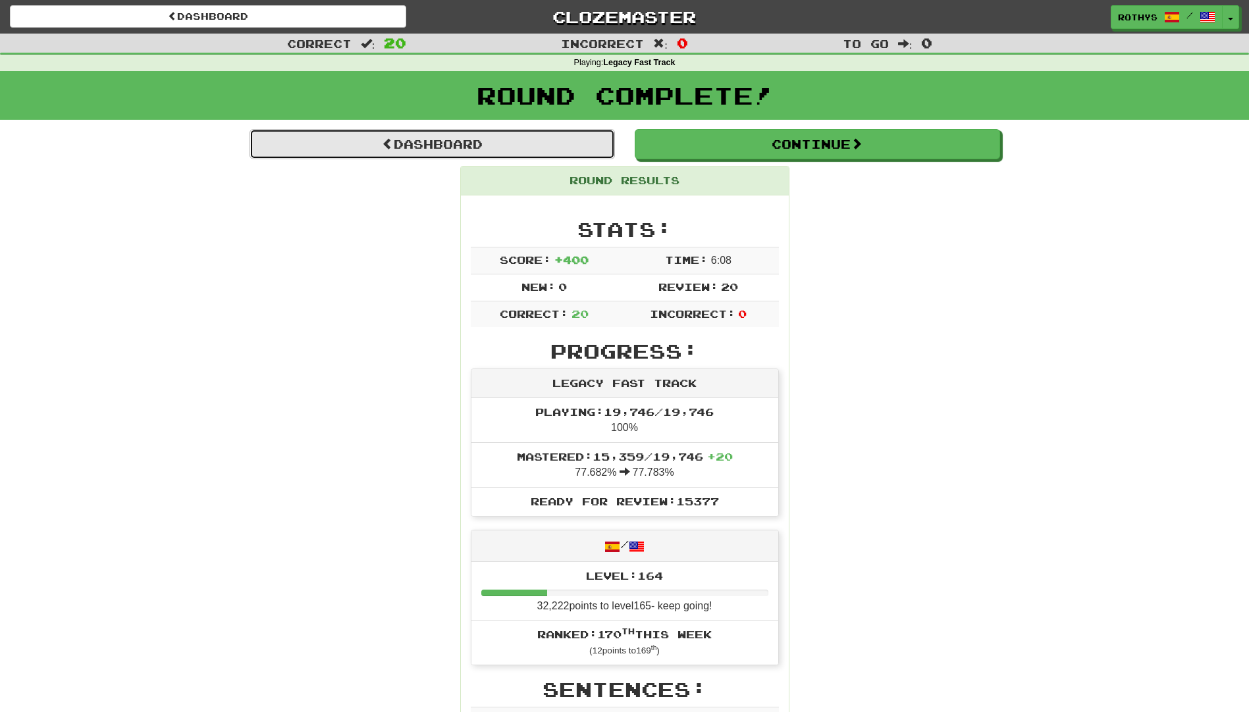
click at [437, 129] on link "Dashboard" at bounding box center [432, 144] width 365 height 30
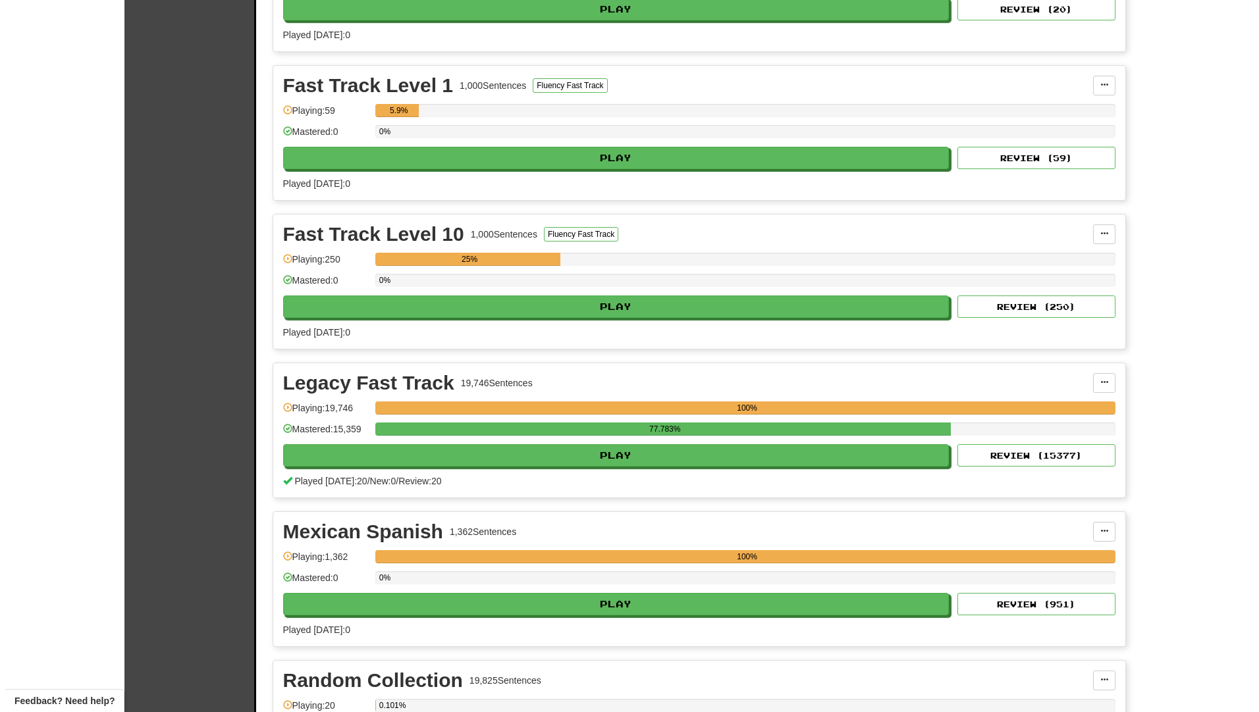
scroll to position [395, 0]
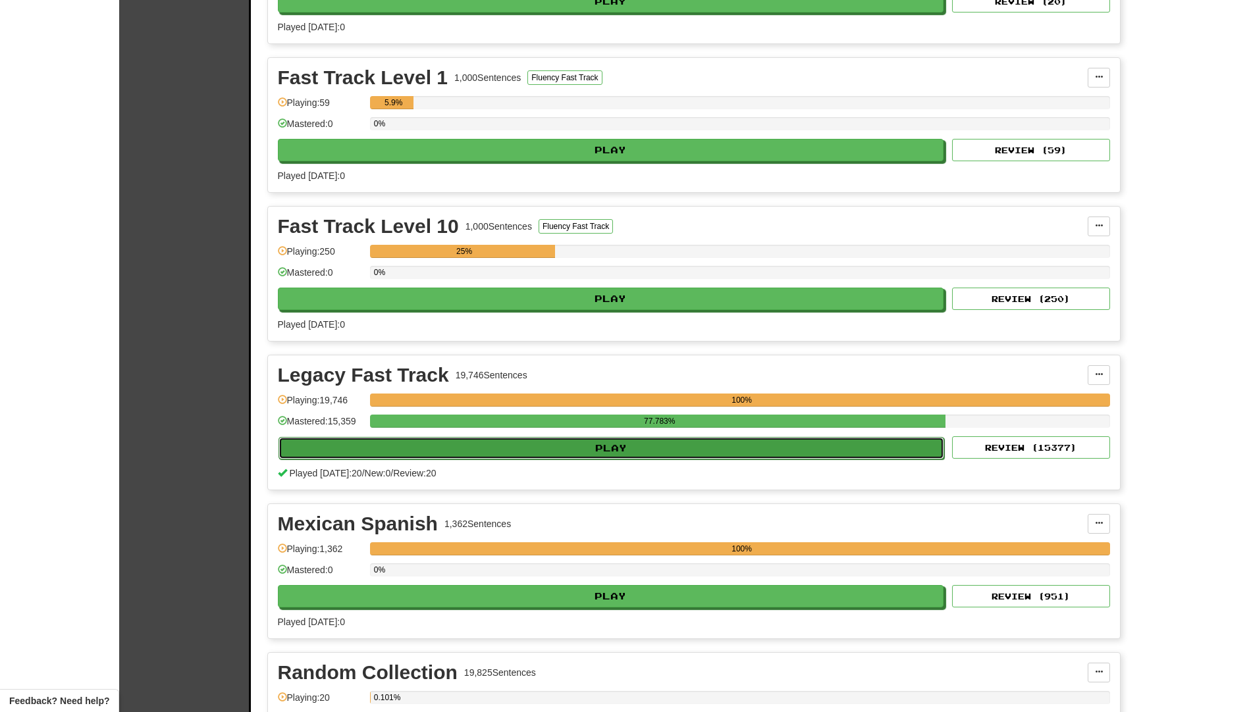
click at [489, 446] on button "Play" at bounding box center [612, 448] width 666 height 22
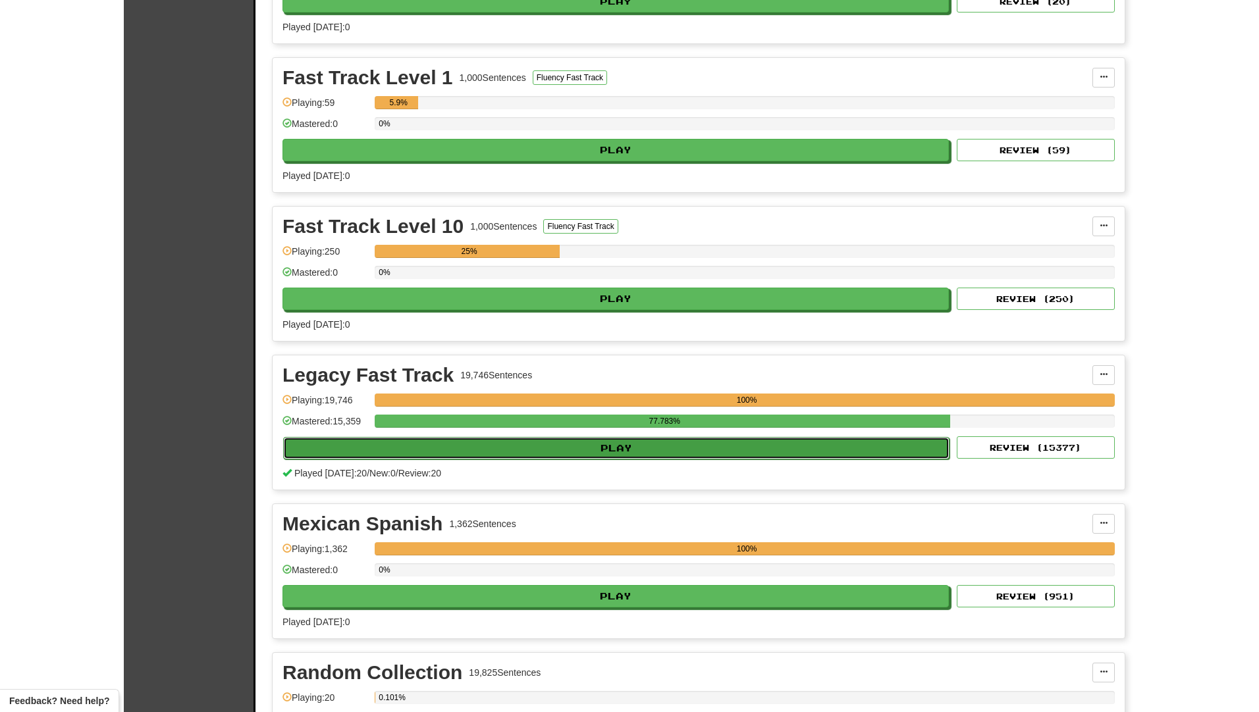
select select "**"
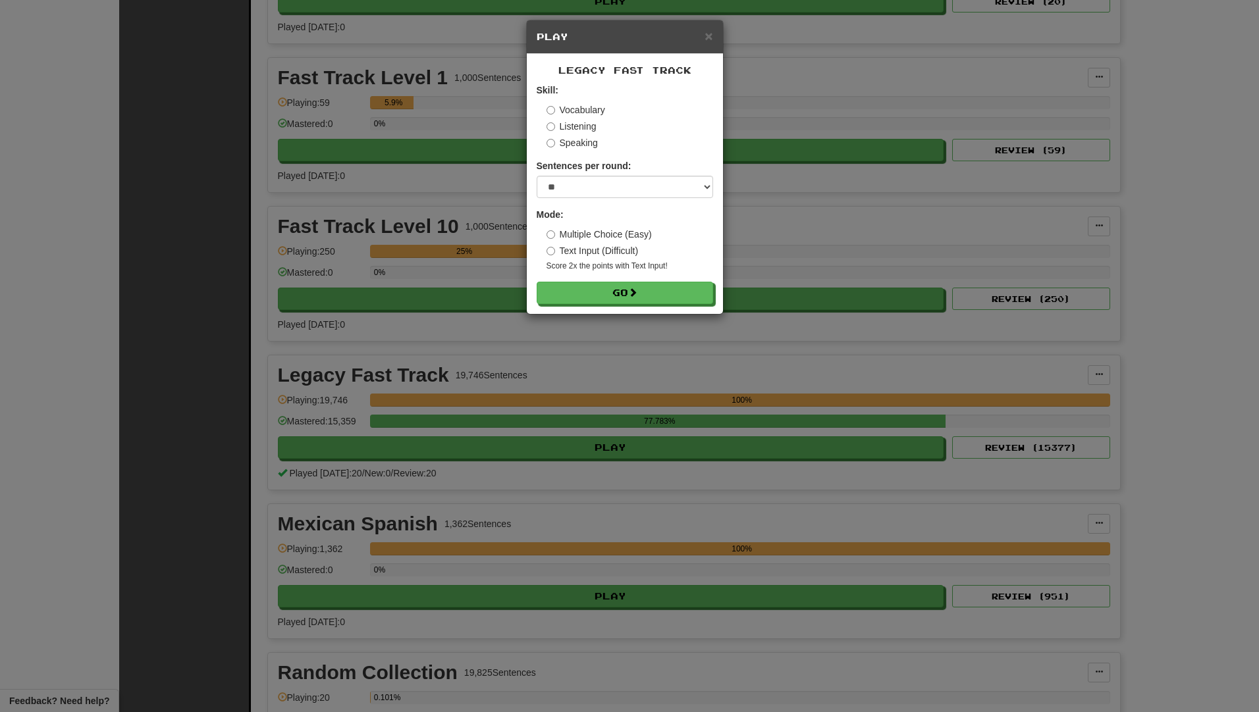
click at [567, 128] on label "Listening" at bounding box center [572, 126] width 50 height 13
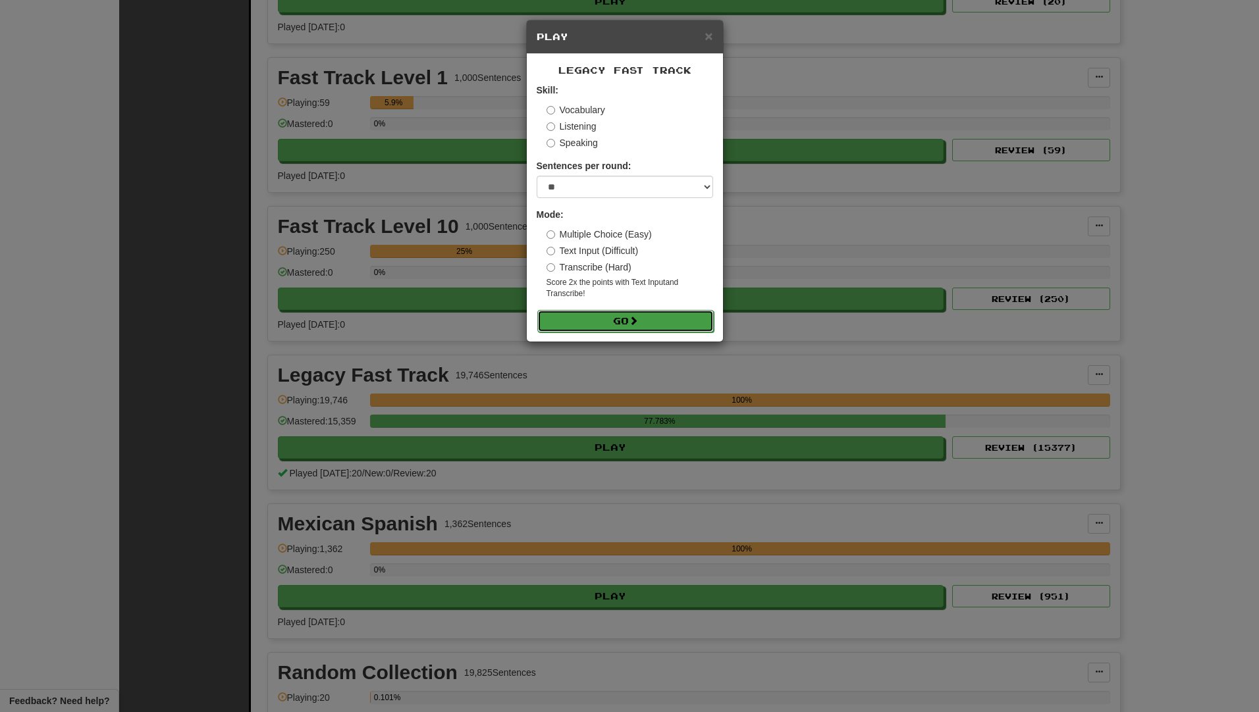
click at [572, 321] on button "Go" at bounding box center [625, 321] width 176 height 22
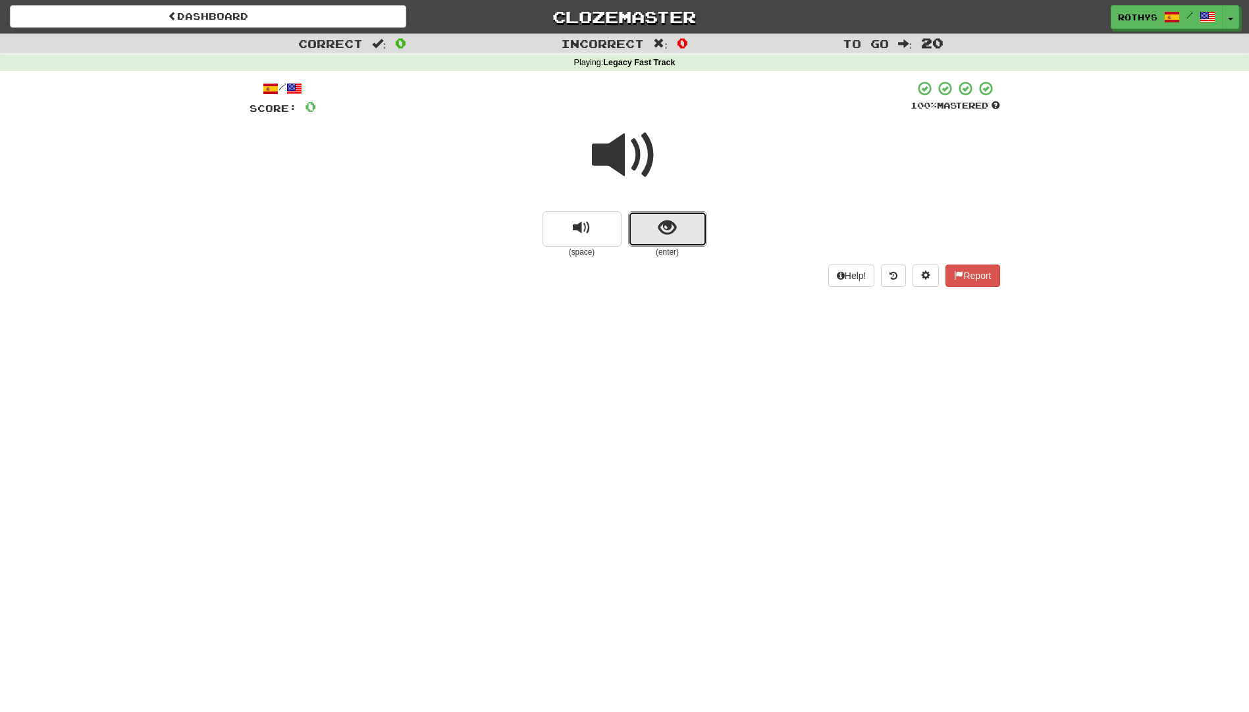
click at [656, 213] on button "show sentence" at bounding box center [667, 229] width 79 height 36
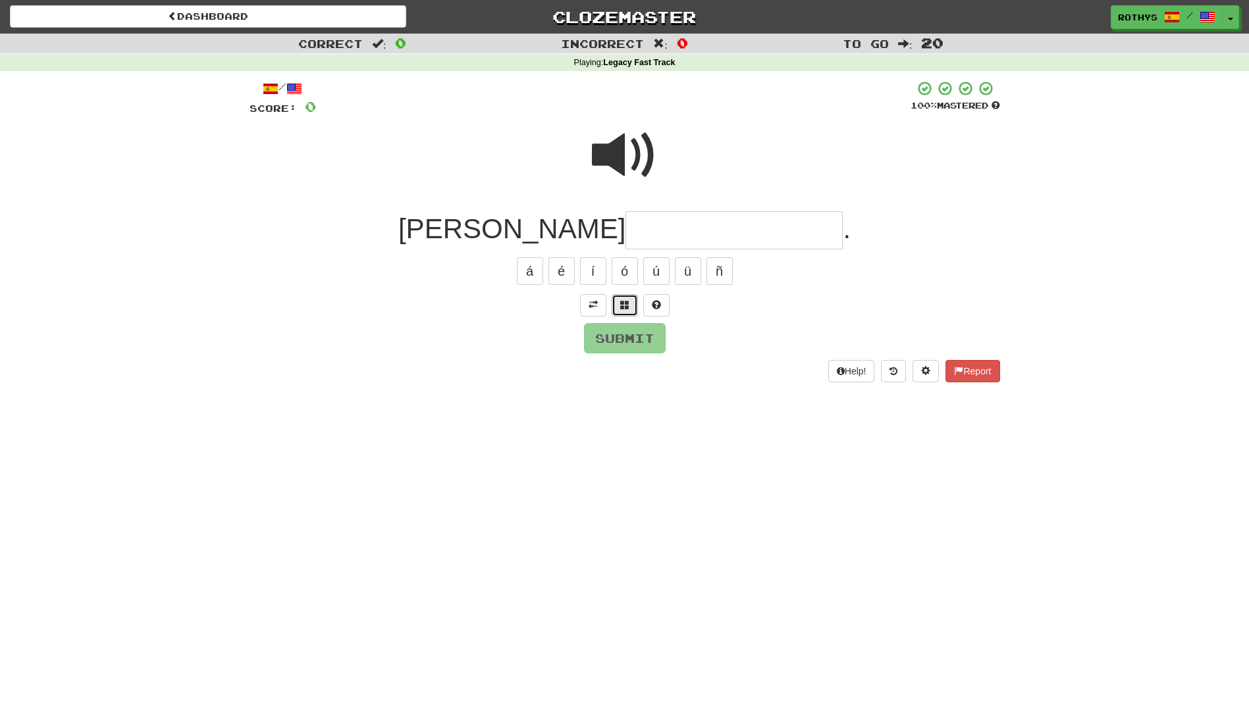
click at [629, 300] on button at bounding box center [625, 305] width 26 height 22
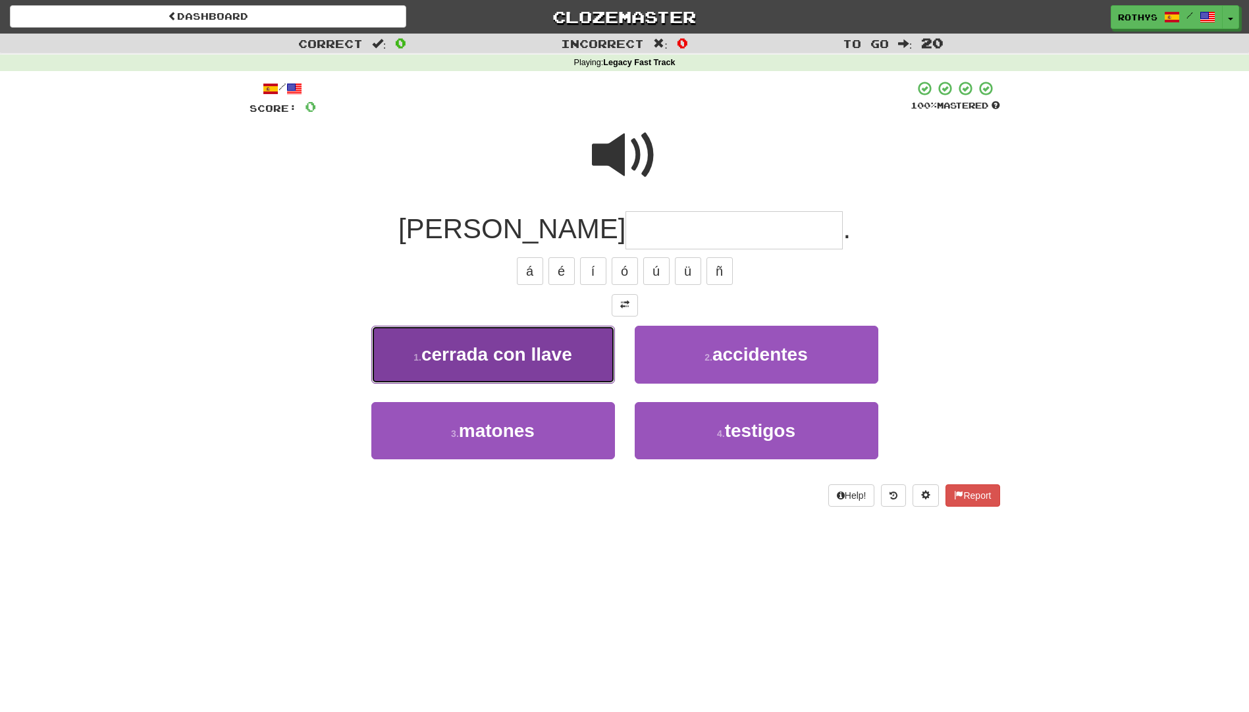
click at [556, 346] on span "cerrada con llave" at bounding box center [496, 354] width 151 height 20
type input "**********"
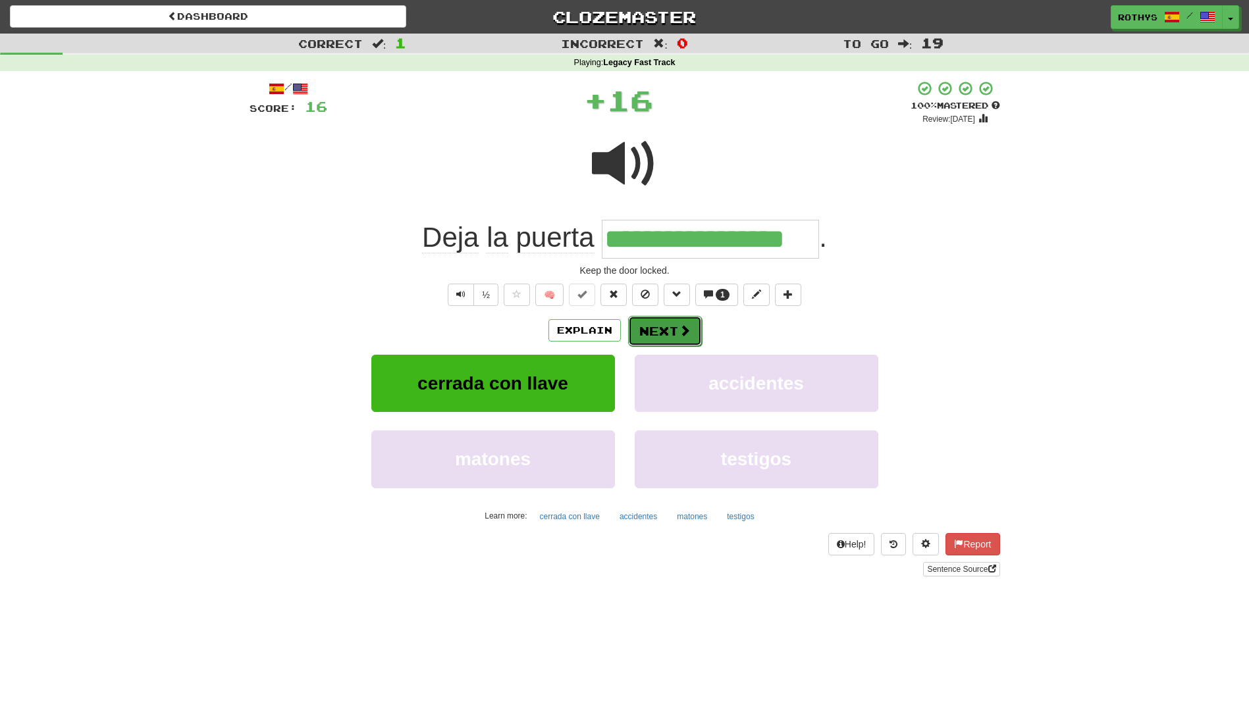
click at [644, 329] on button "Next" at bounding box center [665, 331] width 74 height 30
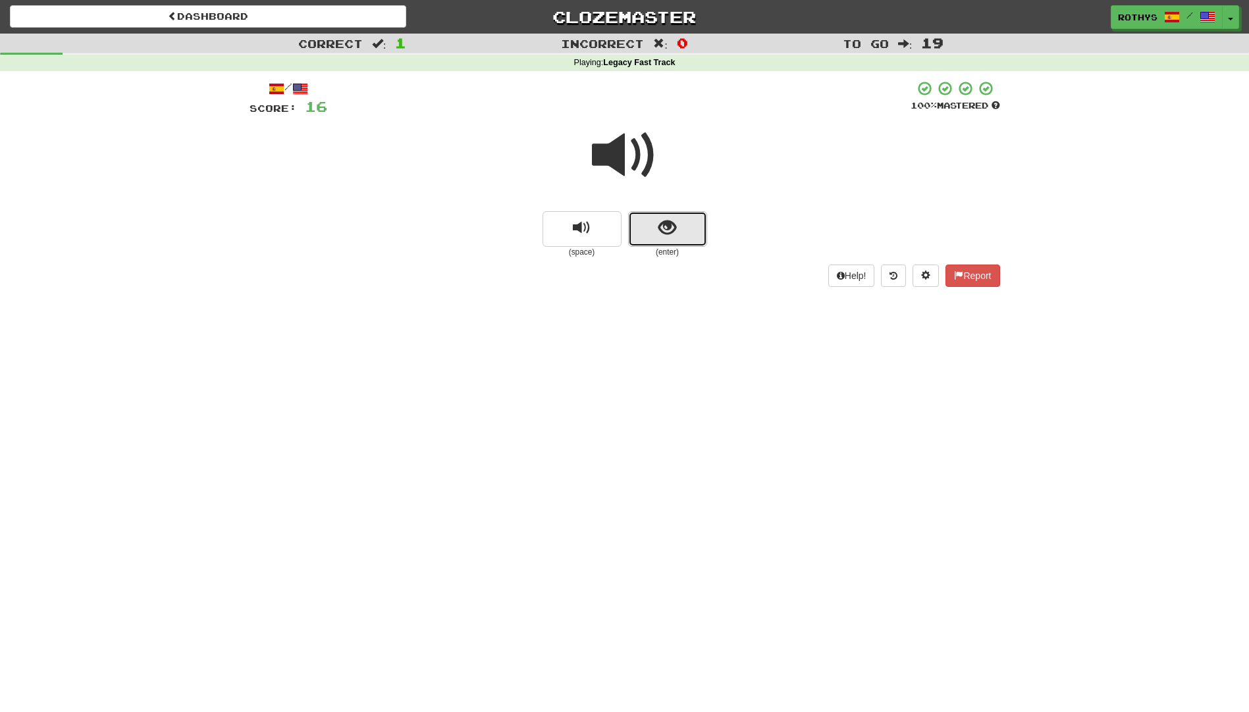
click at [658, 222] on button "show sentence" at bounding box center [667, 229] width 79 height 36
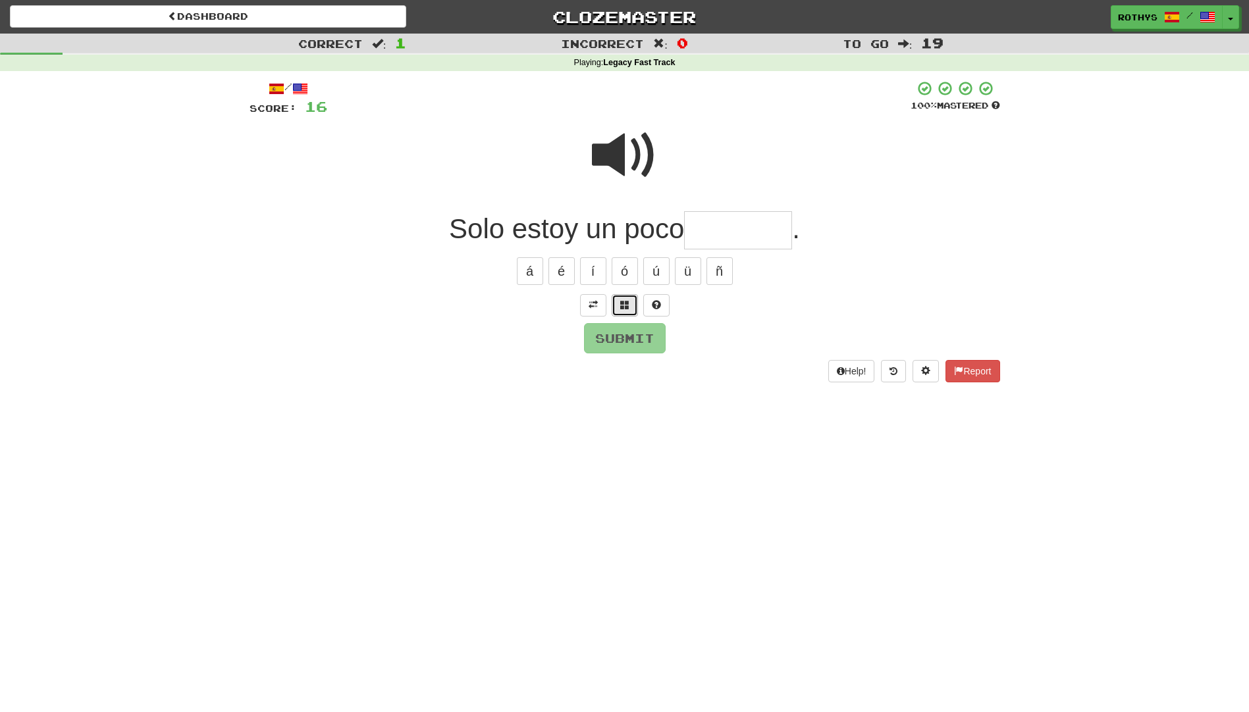
click at [624, 306] on span at bounding box center [624, 304] width 9 height 9
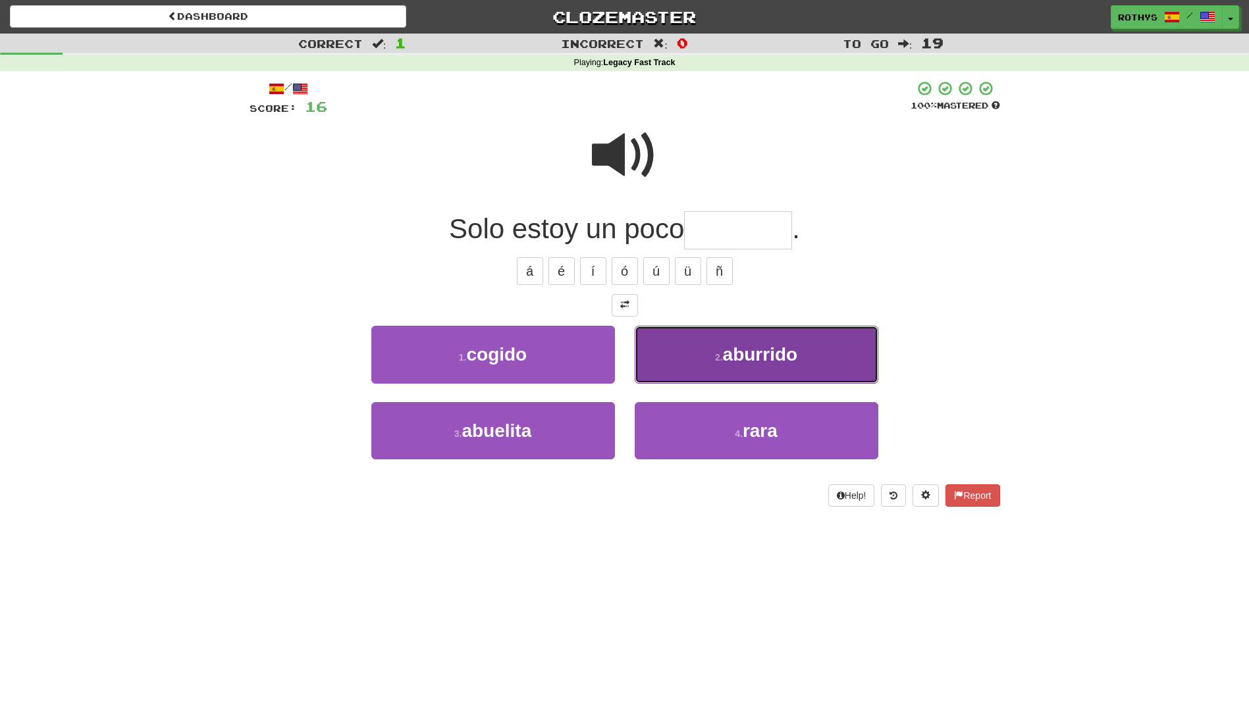
click at [726, 356] on span "aburrido" at bounding box center [760, 354] width 75 height 20
type input "********"
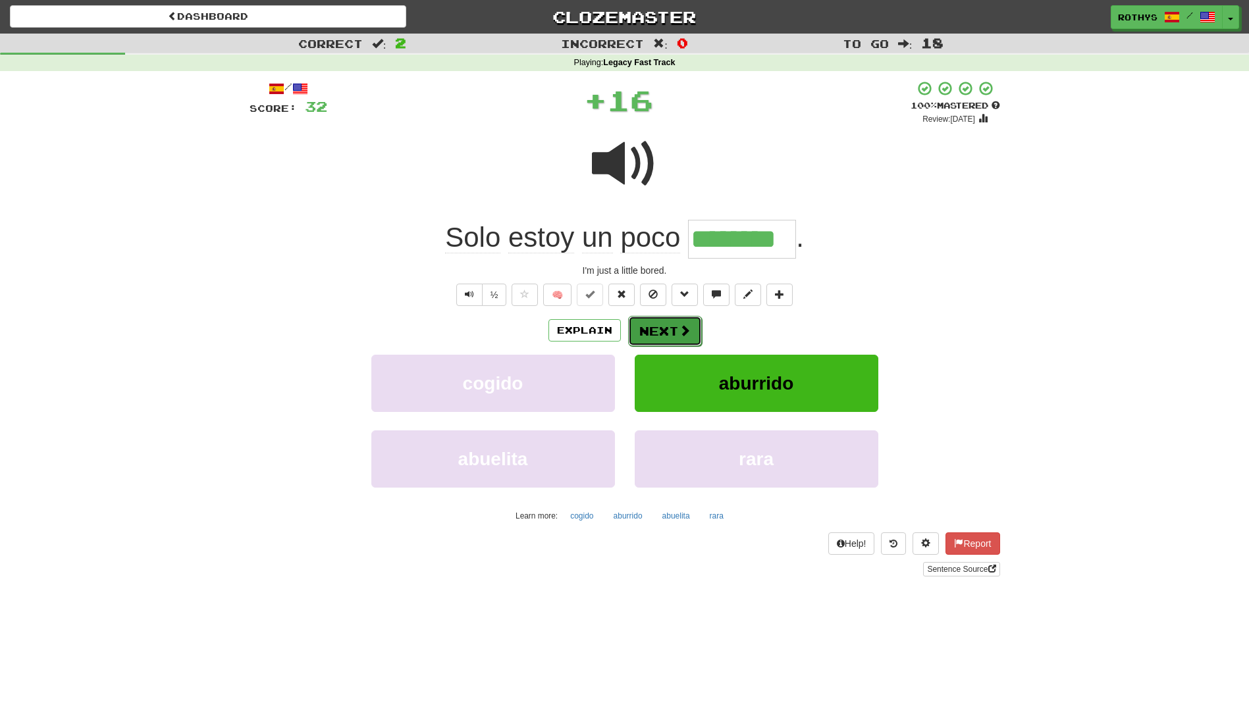
click at [660, 327] on button "Next" at bounding box center [665, 331] width 74 height 30
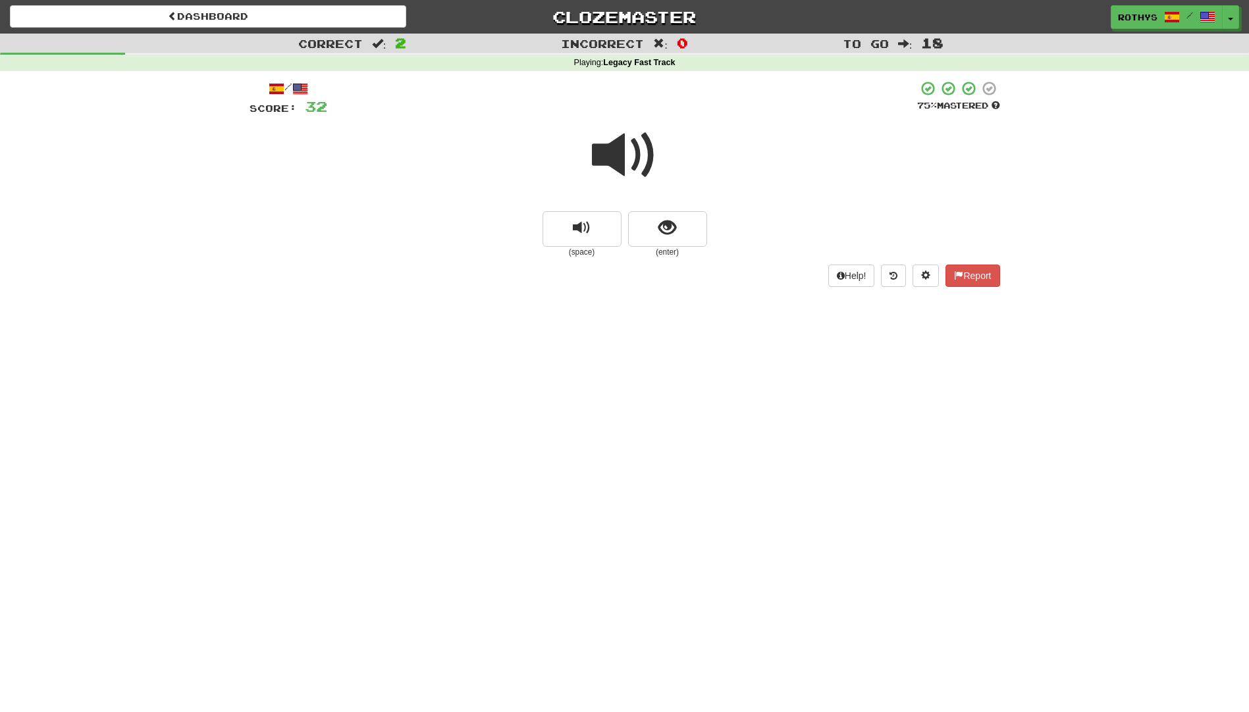
click at [613, 153] on span at bounding box center [625, 155] width 66 height 66
click at [685, 232] on button "show sentence" at bounding box center [667, 229] width 79 height 36
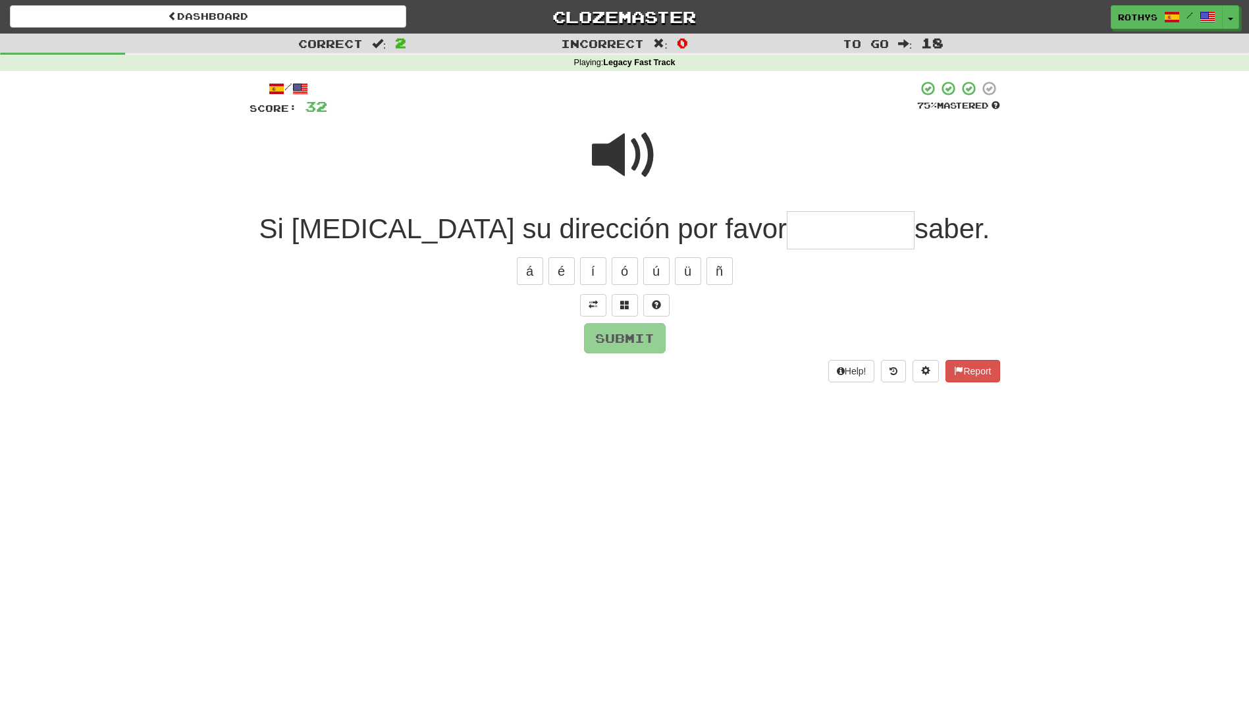
click at [787, 225] on input "text" at bounding box center [851, 230] width 128 height 39
click at [628, 304] on span at bounding box center [624, 304] width 9 height 9
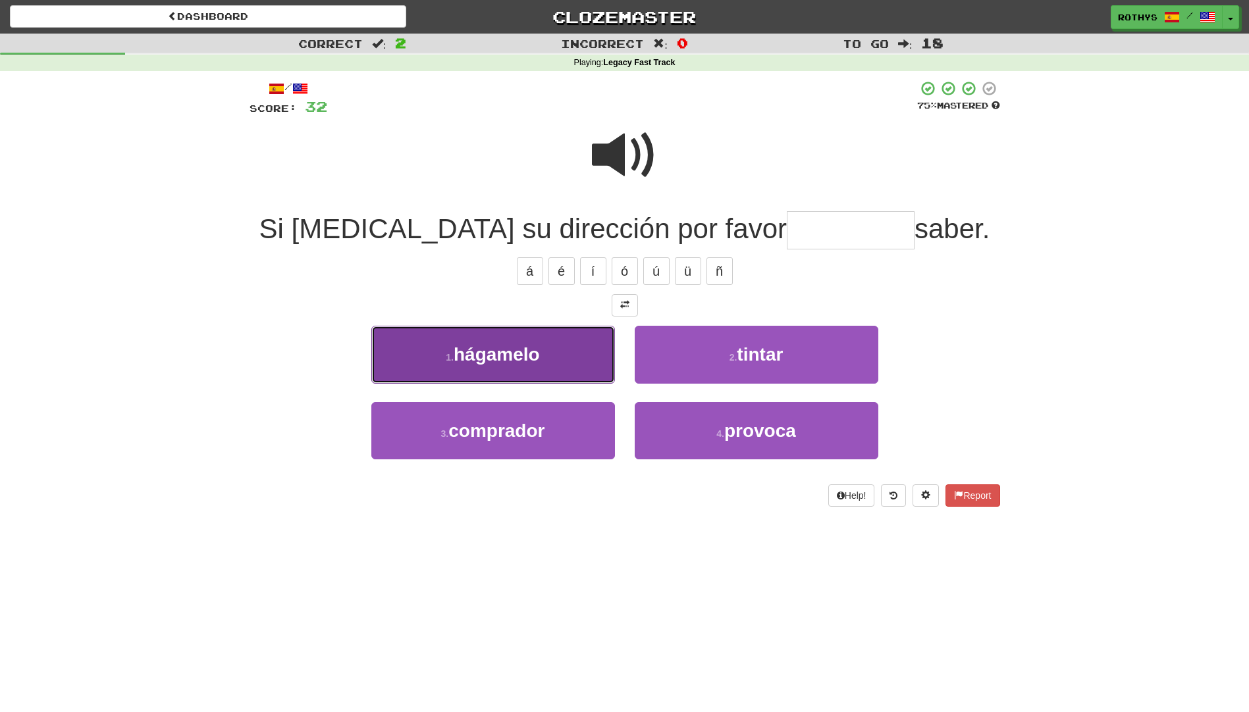
click at [516, 333] on button "1 . hágamelo" at bounding box center [493, 354] width 244 height 57
type input "********"
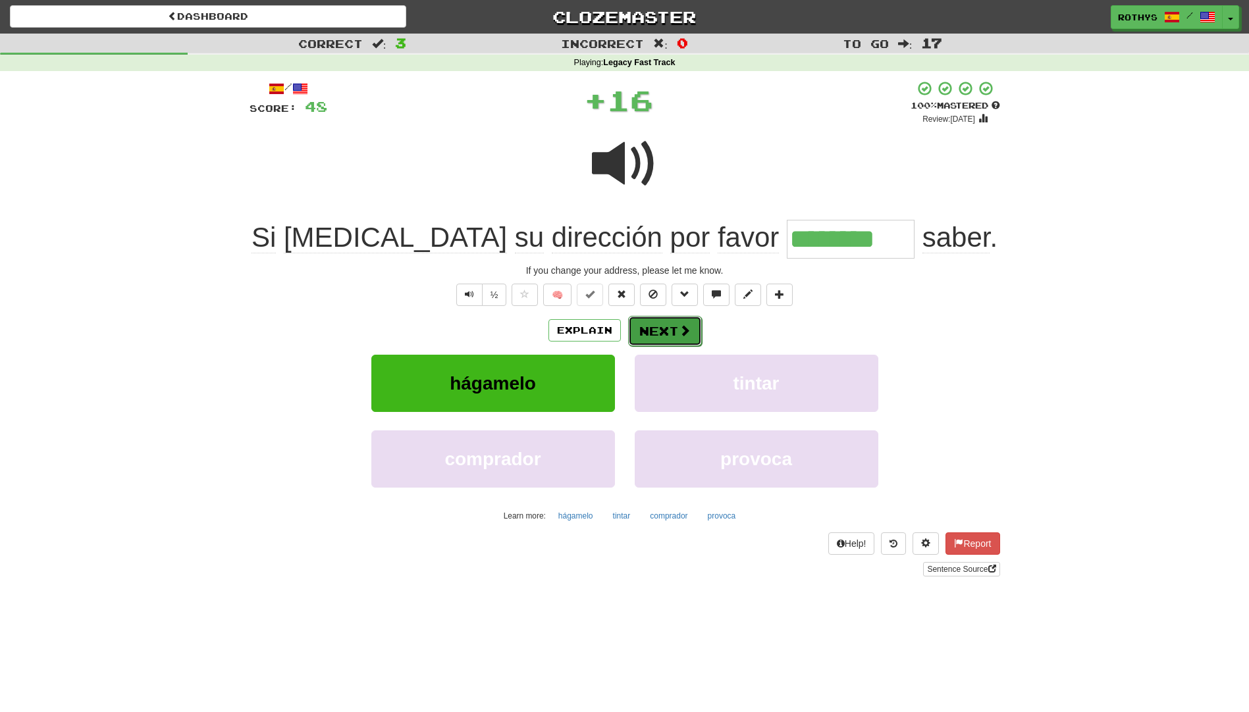
click at [646, 321] on button "Next" at bounding box center [665, 331] width 74 height 30
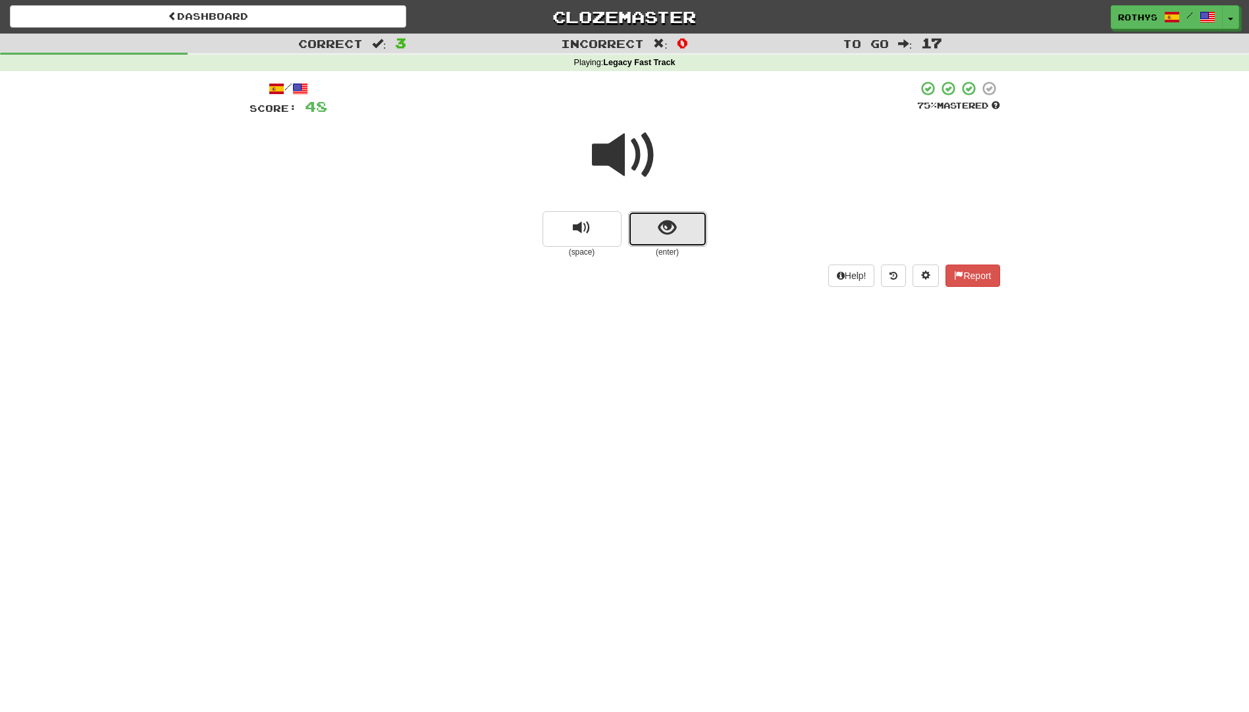
click at [687, 221] on button "show sentence" at bounding box center [667, 229] width 79 height 36
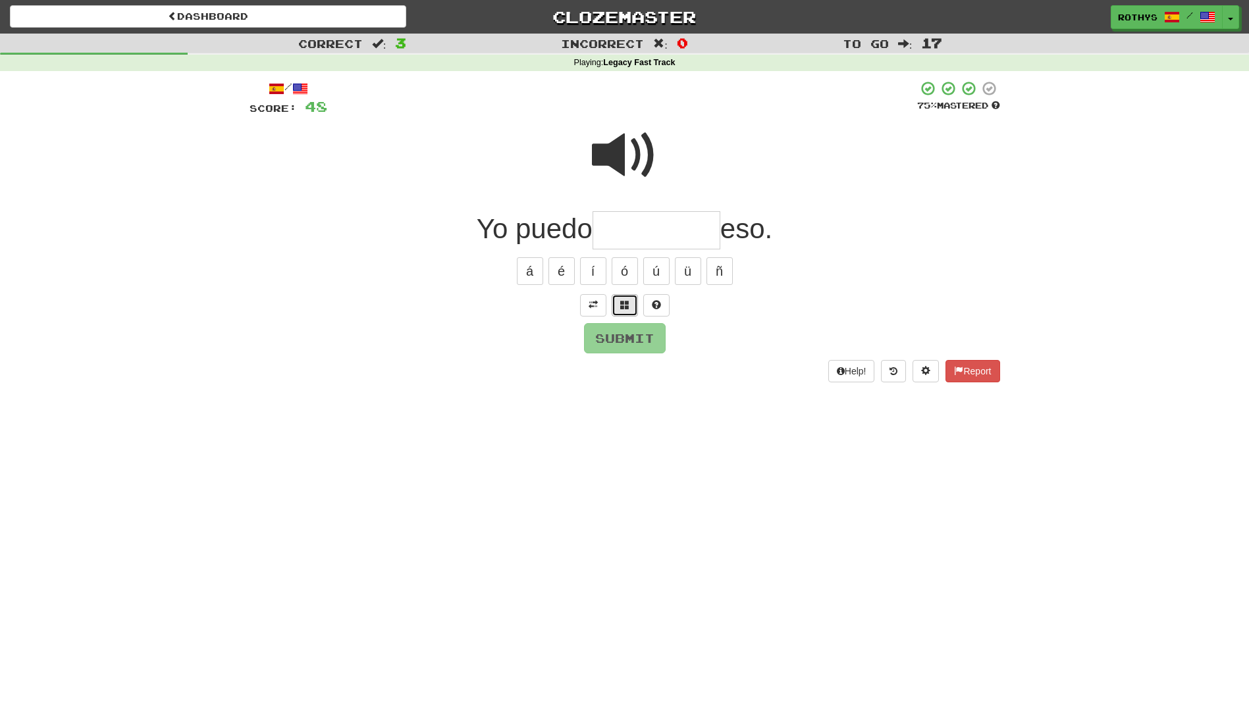
click at [612, 302] on button at bounding box center [625, 305] width 26 height 22
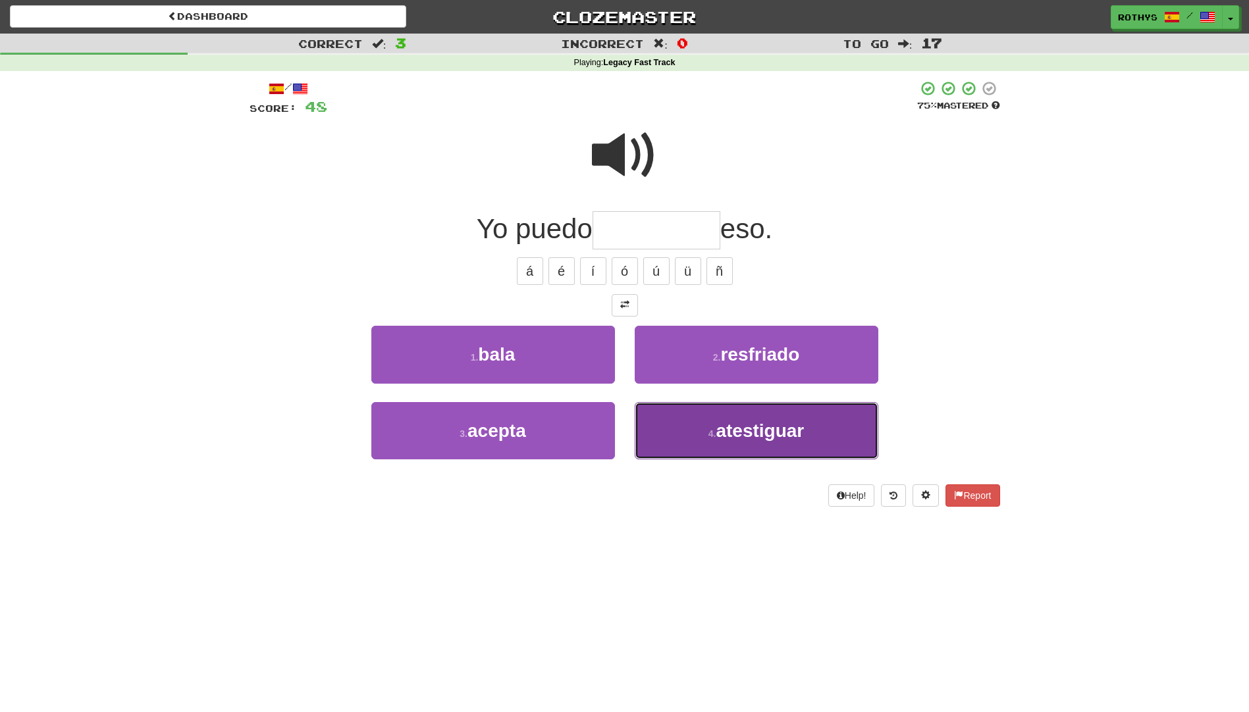
click at [770, 437] on span "atestiguar" at bounding box center [760, 431] width 88 height 20
type input "**********"
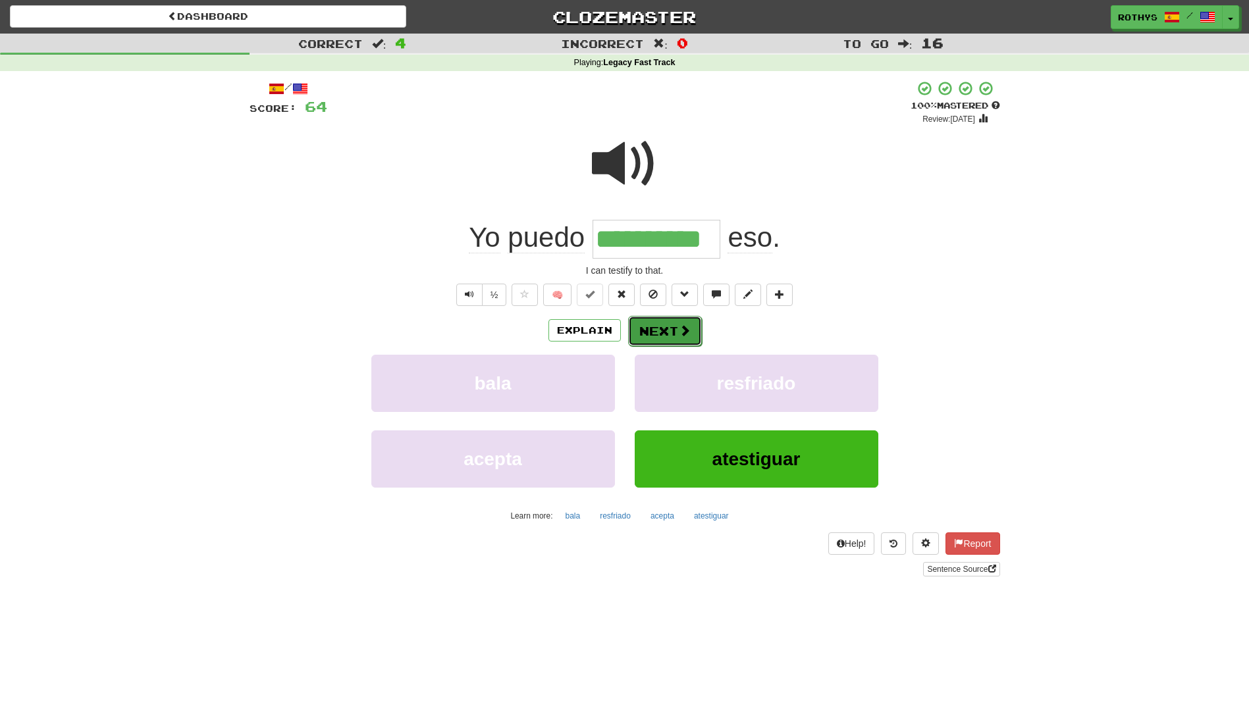
click at [653, 327] on button "Next" at bounding box center [665, 331] width 74 height 30
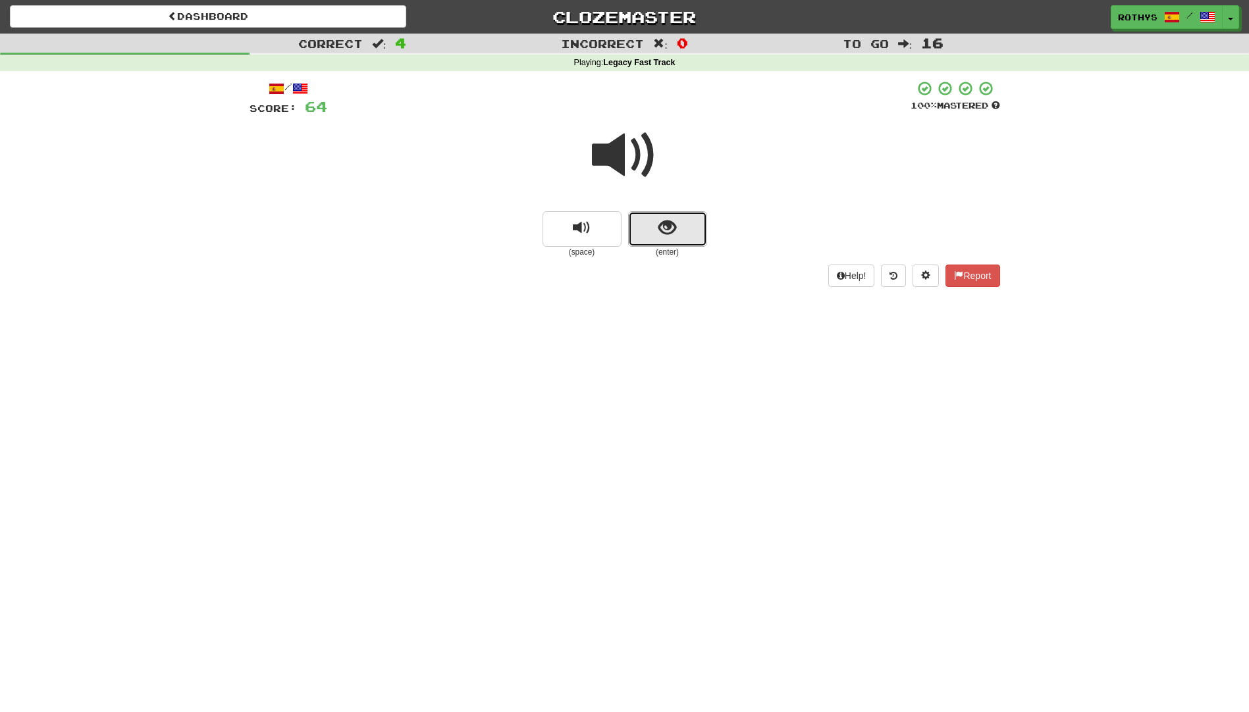
drag, startPoint x: 688, startPoint y: 230, endPoint x: 703, endPoint y: 230, distance: 14.5
click at [703, 230] on button "show sentence" at bounding box center [667, 229] width 79 height 36
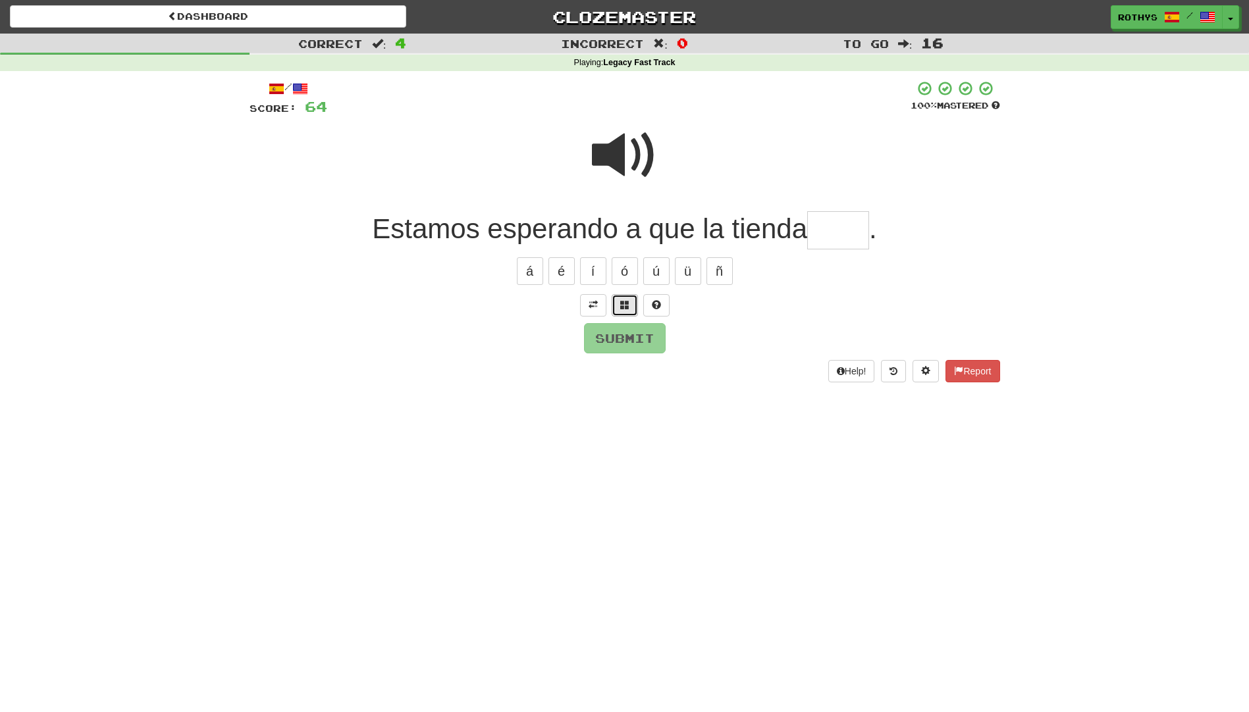
click at [615, 304] on button at bounding box center [625, 305] width 26 height 22
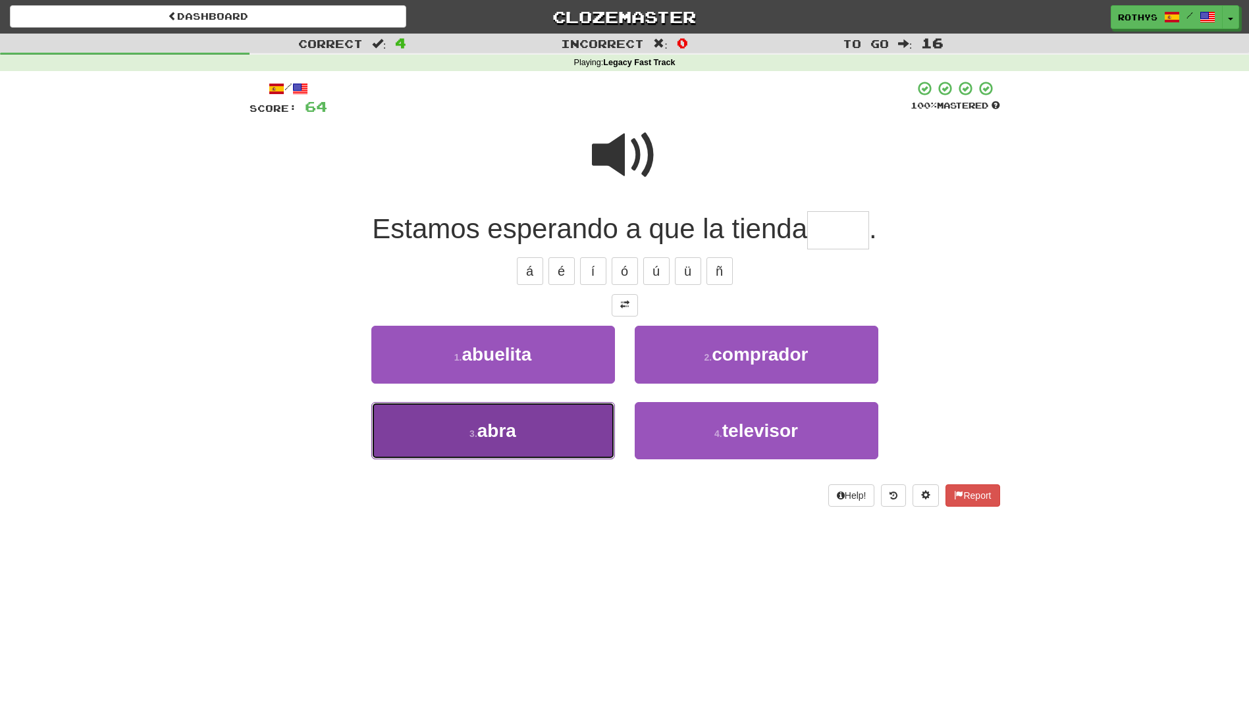
click at [556, 415] on button "3 . abra" at bounding box center [493, 430] width 244 height 57
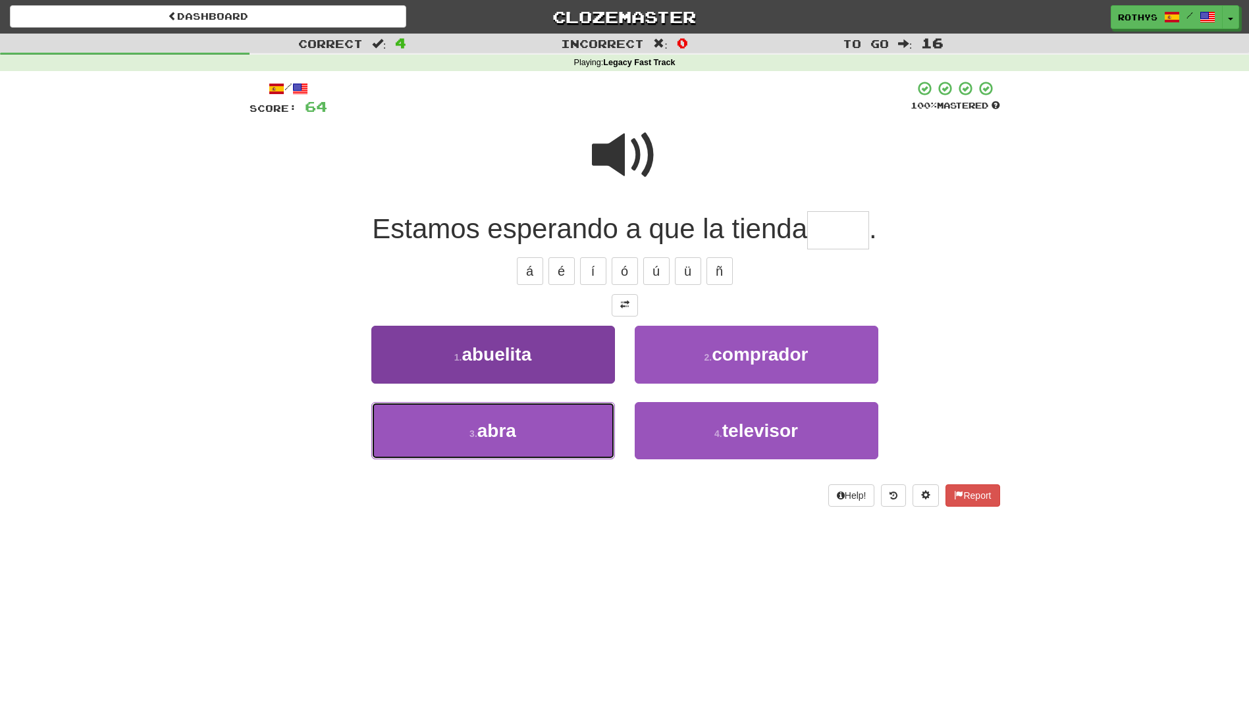
type input "****"
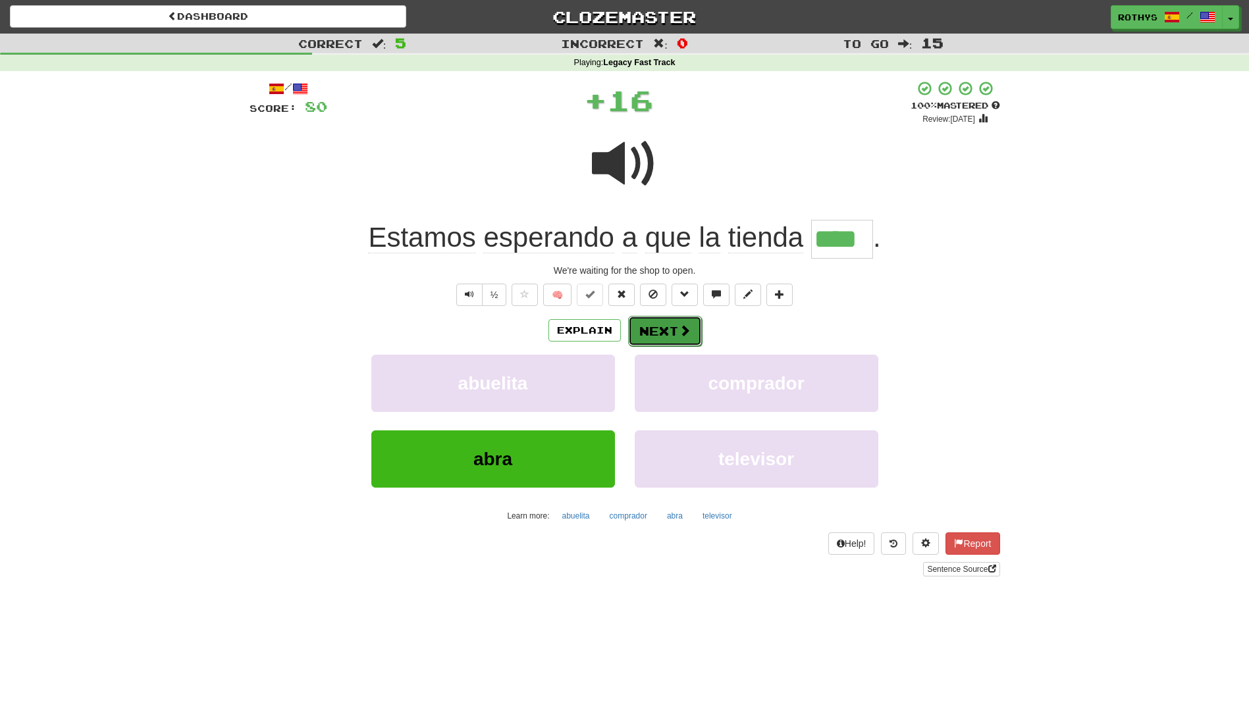
click at [658, 325] on button "Next" at bounding box center [665, 331] width 74 height 30
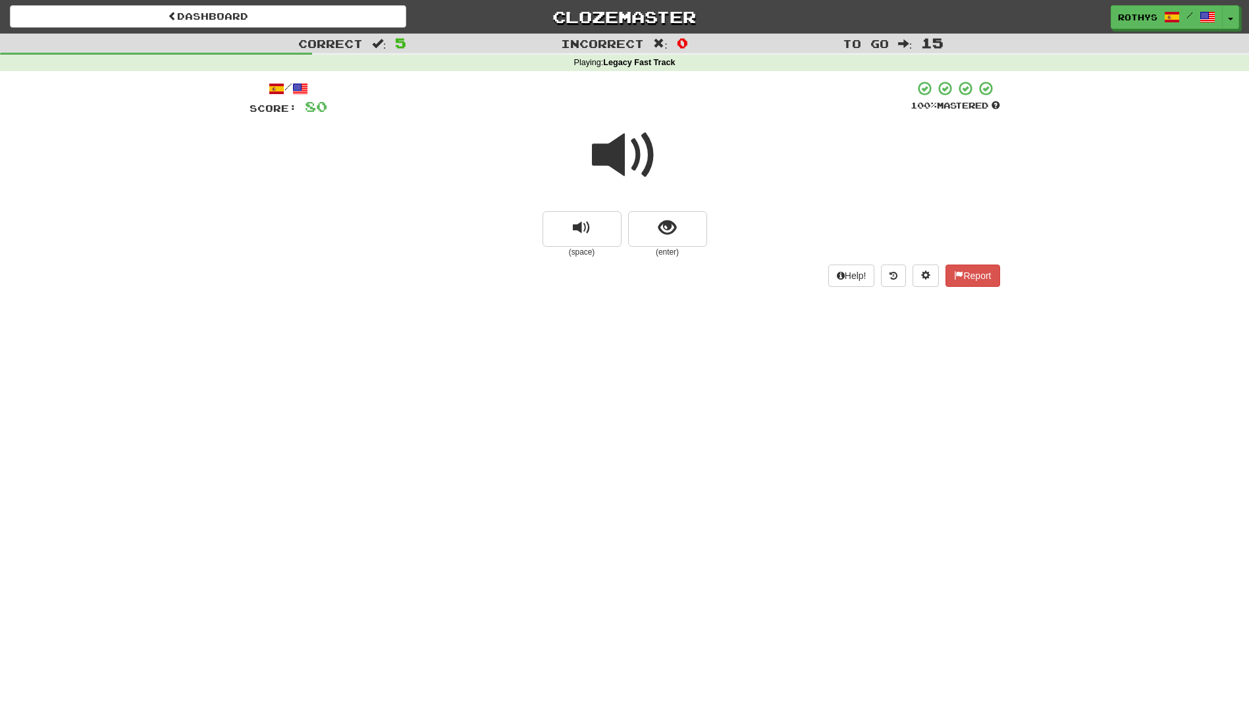
click at [588, 140] on div at bounding box center [625, 164] width 751 height 94
click at [676, 234] on button "show sentence" at bounding box center [667, 229] width 79 height 36
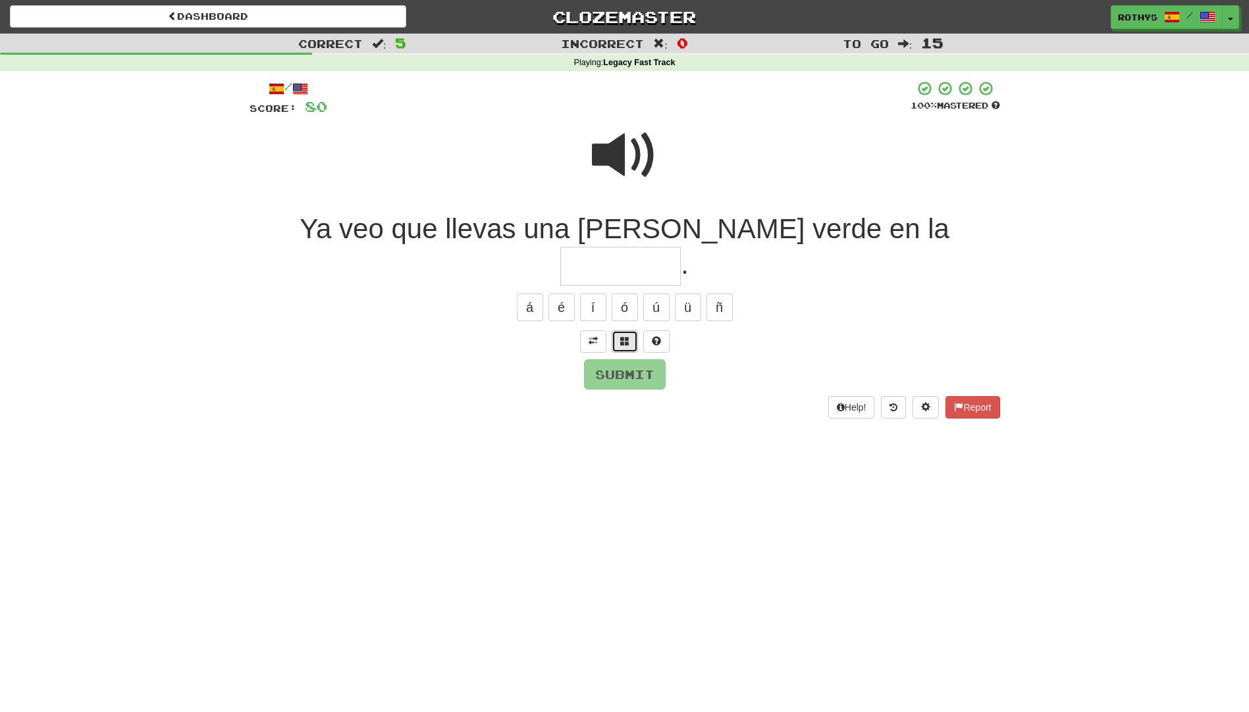
click at [633, 331] on button at bounding box center [625, 342] width 26 height 22
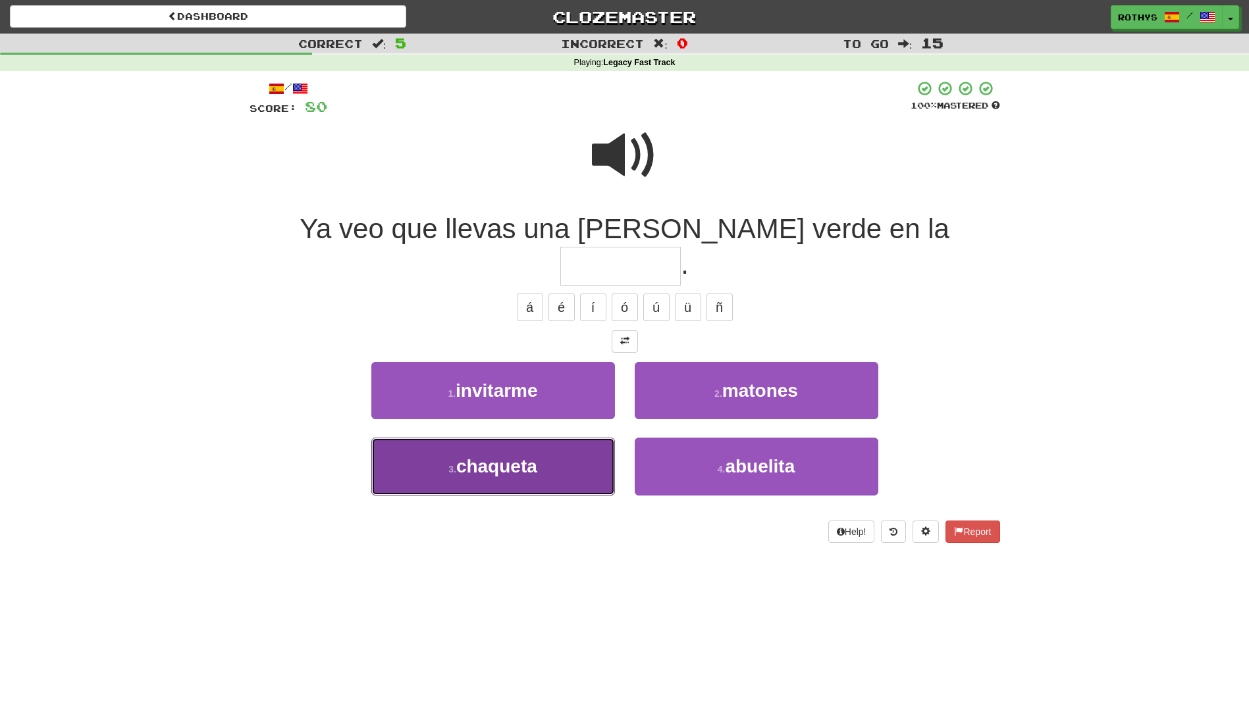
click at [559, 438] on button "3 . chaqueta" at bounding box center [493, 466] width 244 height 57
type input "********"
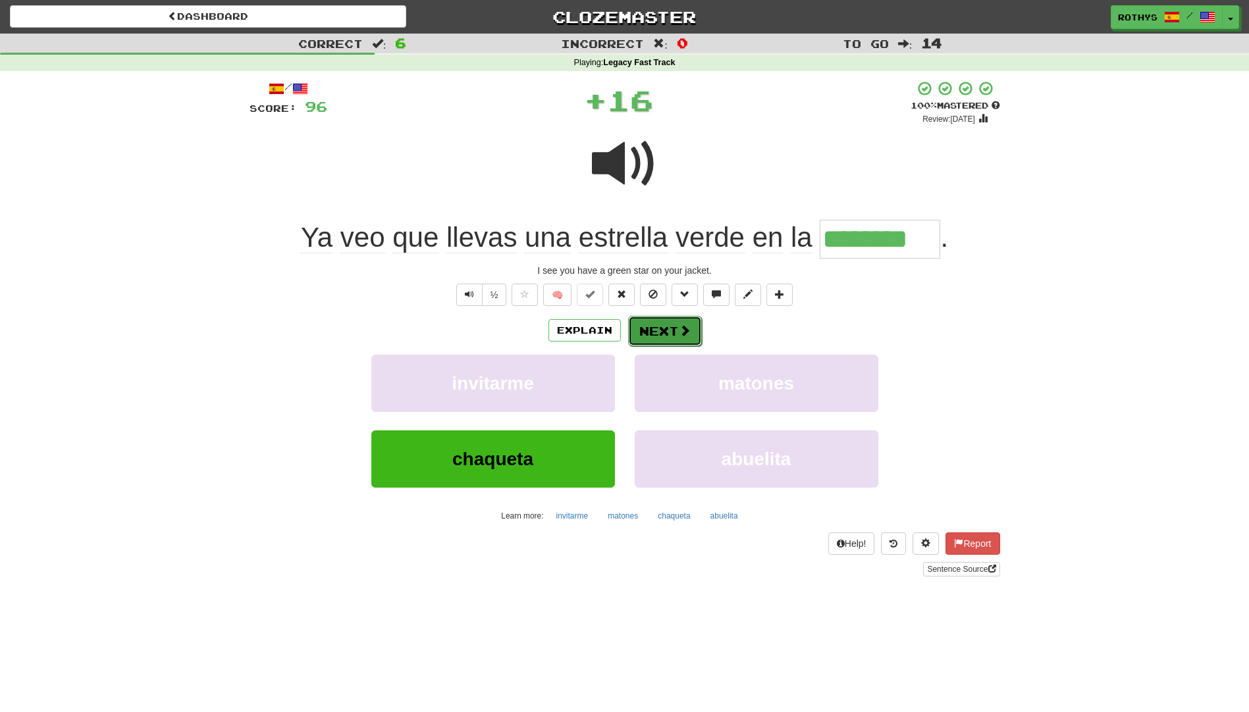
click at [658, 333] on button "Next" at bounding box center [665, 331] width 74 height 30
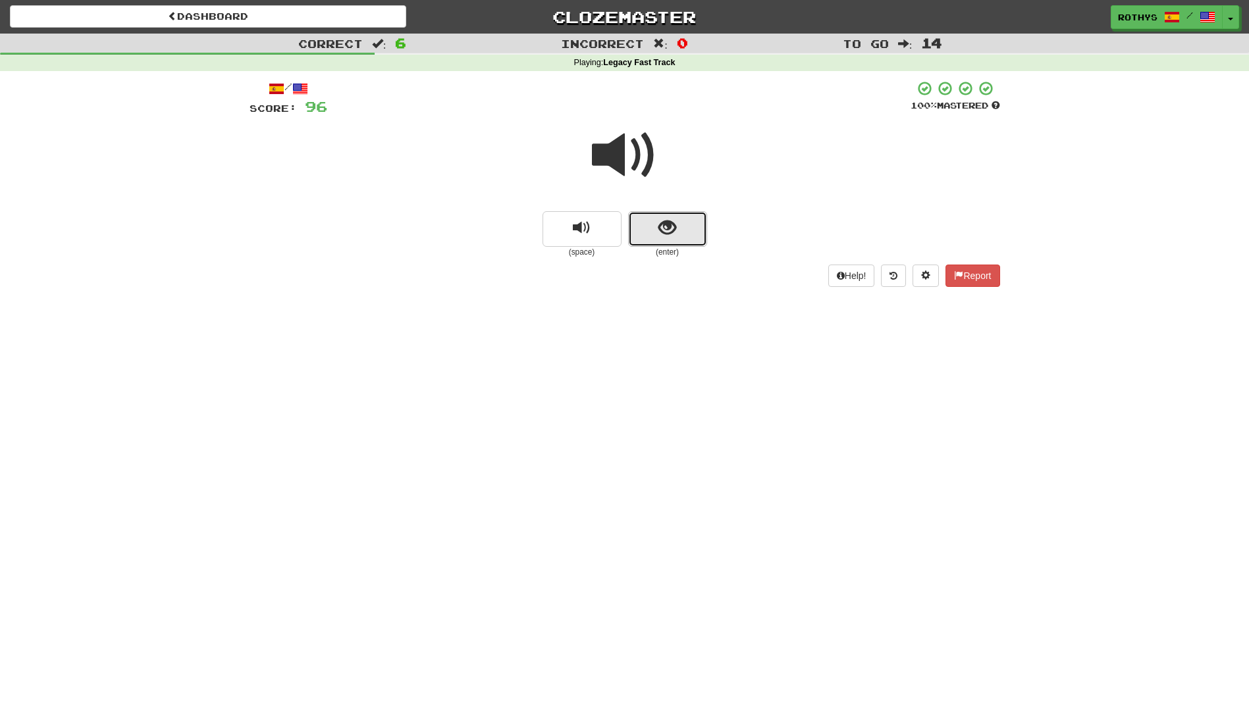
click at [664, 226] on span "show sentence" at bounding box center [667, 228] width 18 height 18
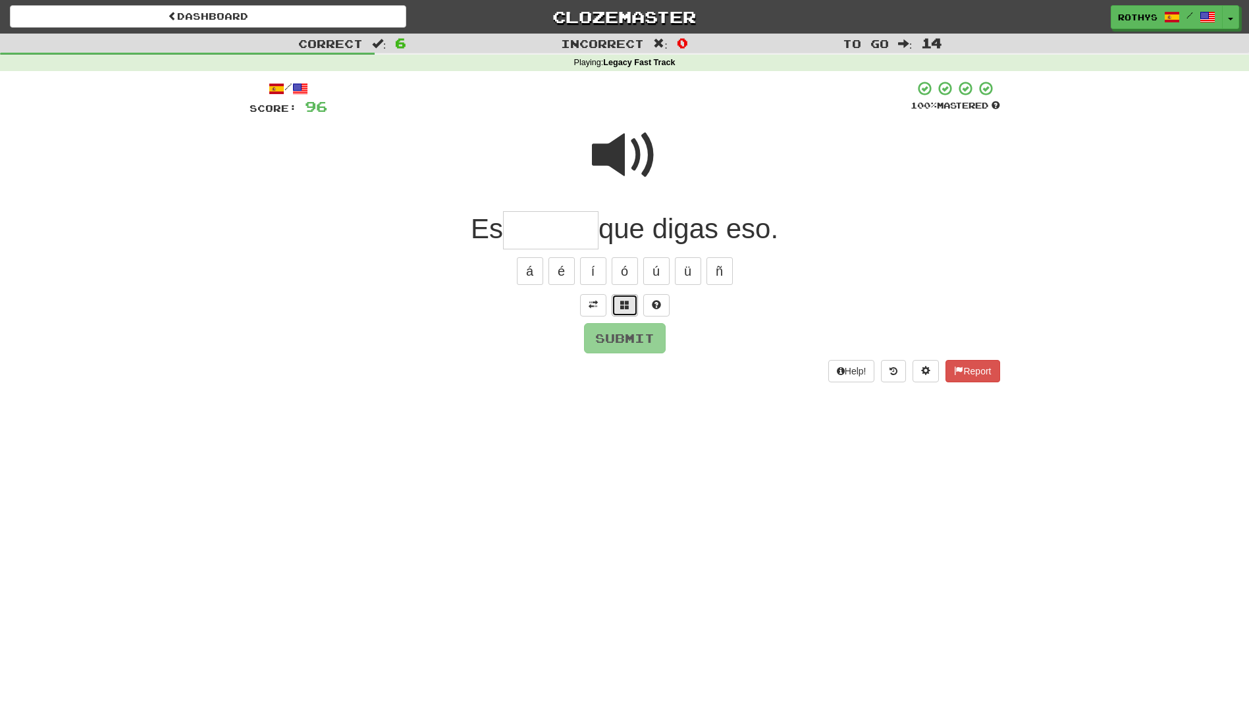
click at [626, 296] on button at bounding box center [625, 305] width 26 height 22
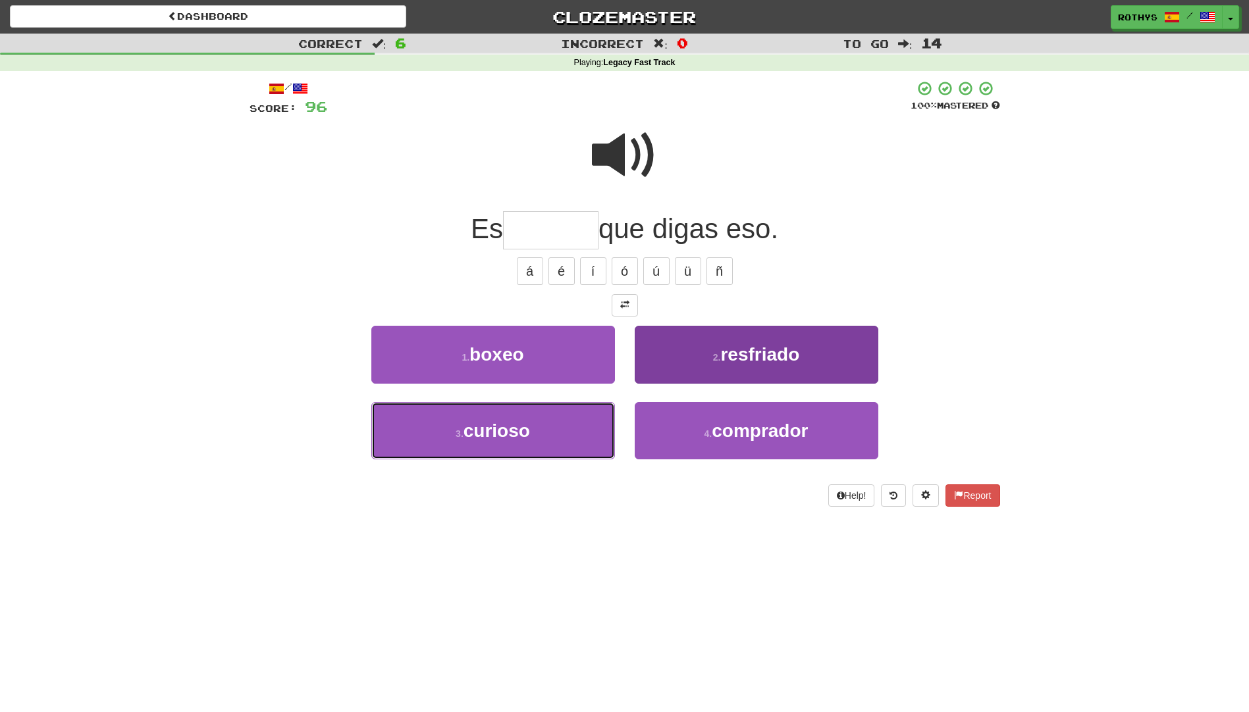
drag, startPoint x: 558, startPoint y: 433, endPoint x: 661, endPoint y: 381, distance: 115.7
click at [559, 431] on button "3 . curioso" at bounding box center [493, 430] width 244 height 57
type input "*******"
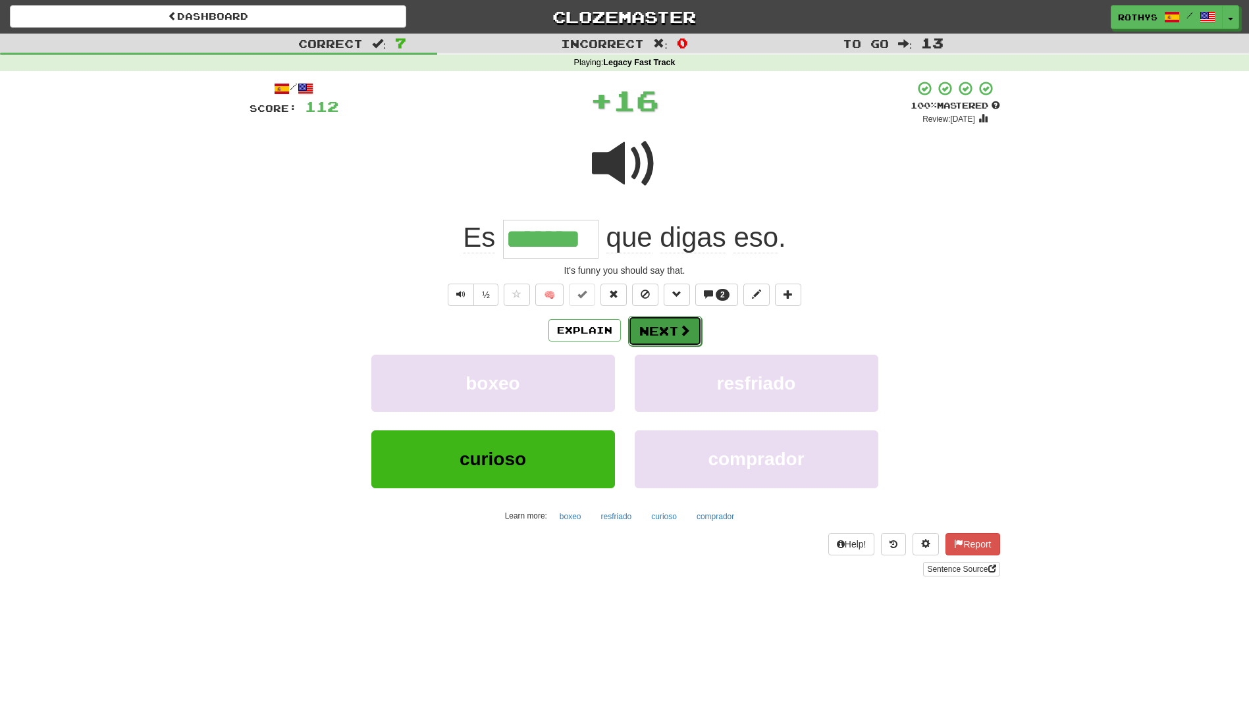
click at [664, 326] on button "Next" at bounding box center [665, 331] width 74 height 30
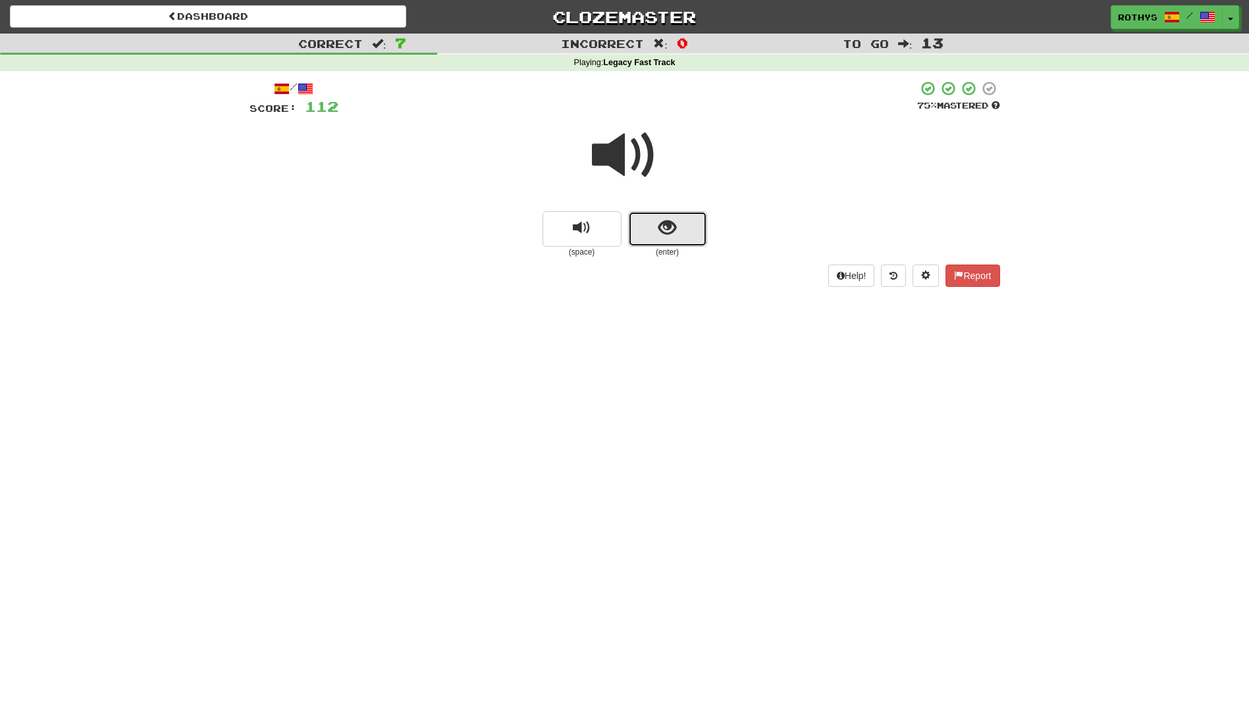
click at [674, 237] on span "show sentence" at bounding box center [667, 228] width 18 height 18
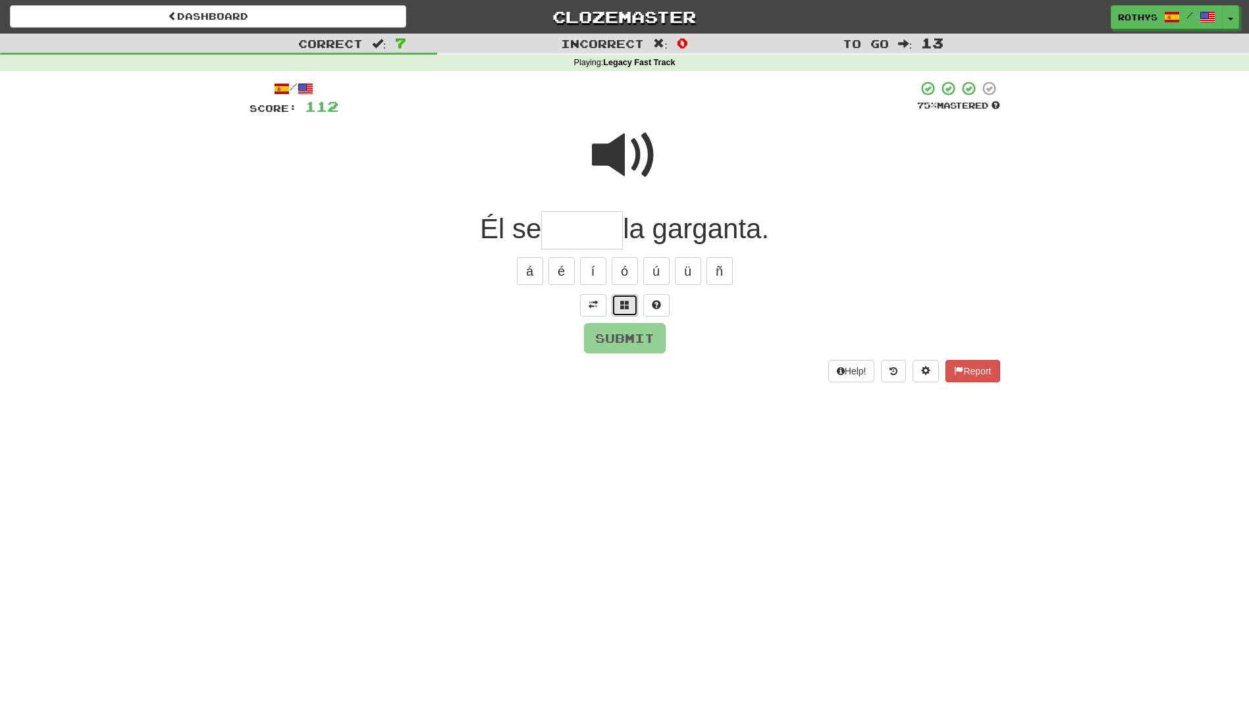
click at [621, 304] on span at bounding box center [624, 304] width 9 height 9
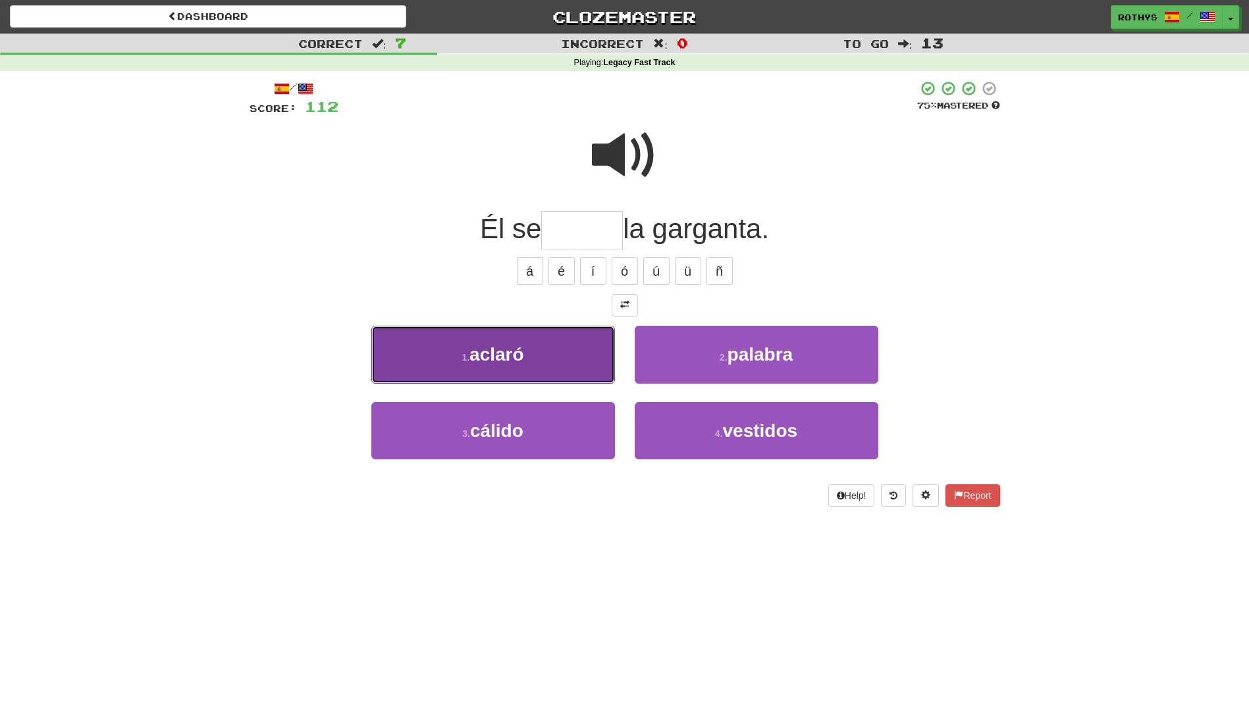
click at [550, 358] on button "1 . aclaró" at bounding box center [493, 354] width 244 height 57
type input "******"
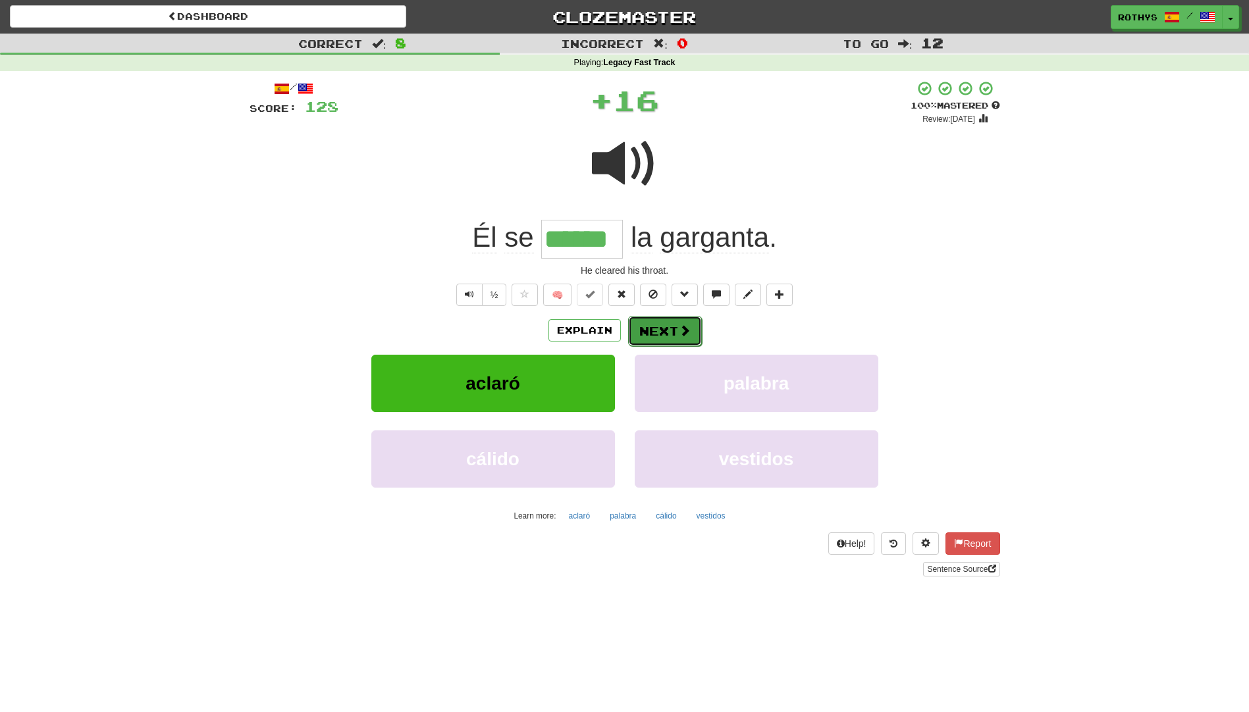
click at [652, 327] on button "Next" at bounding box center [665, 331] width 74 height 30
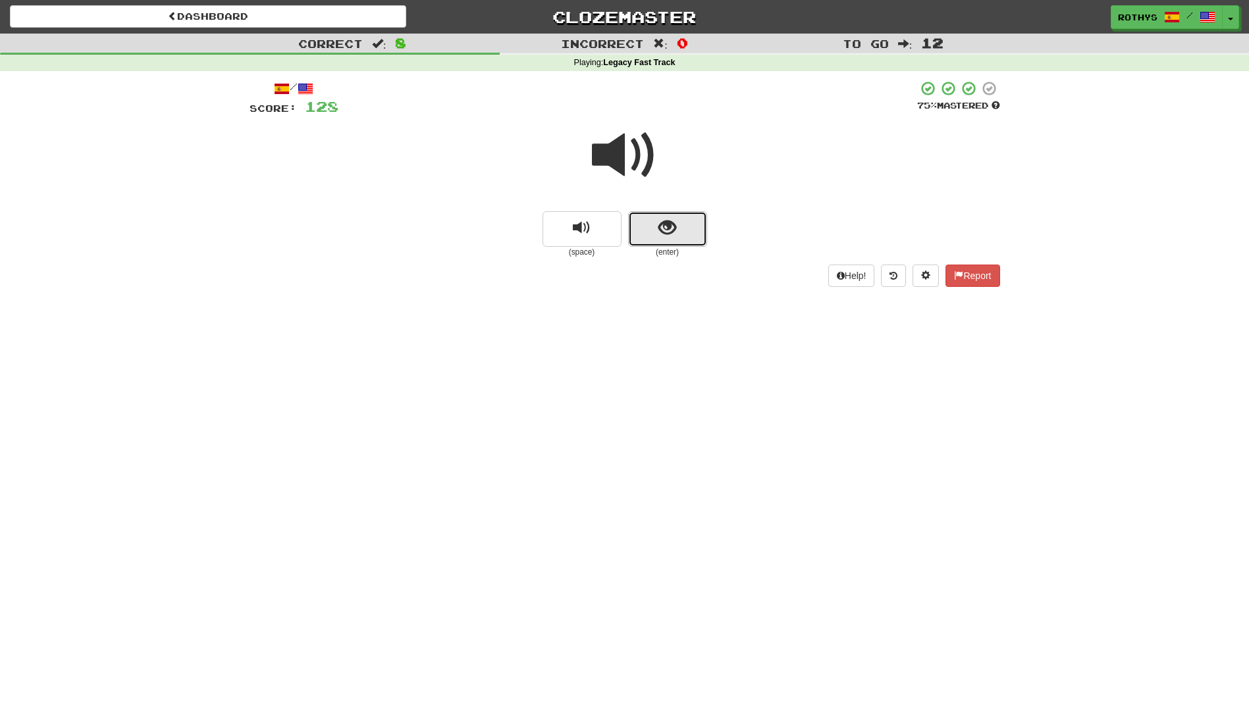
click at [653, 227] on button "show sentence" at bounding box center [667, 229] width 79 height 36
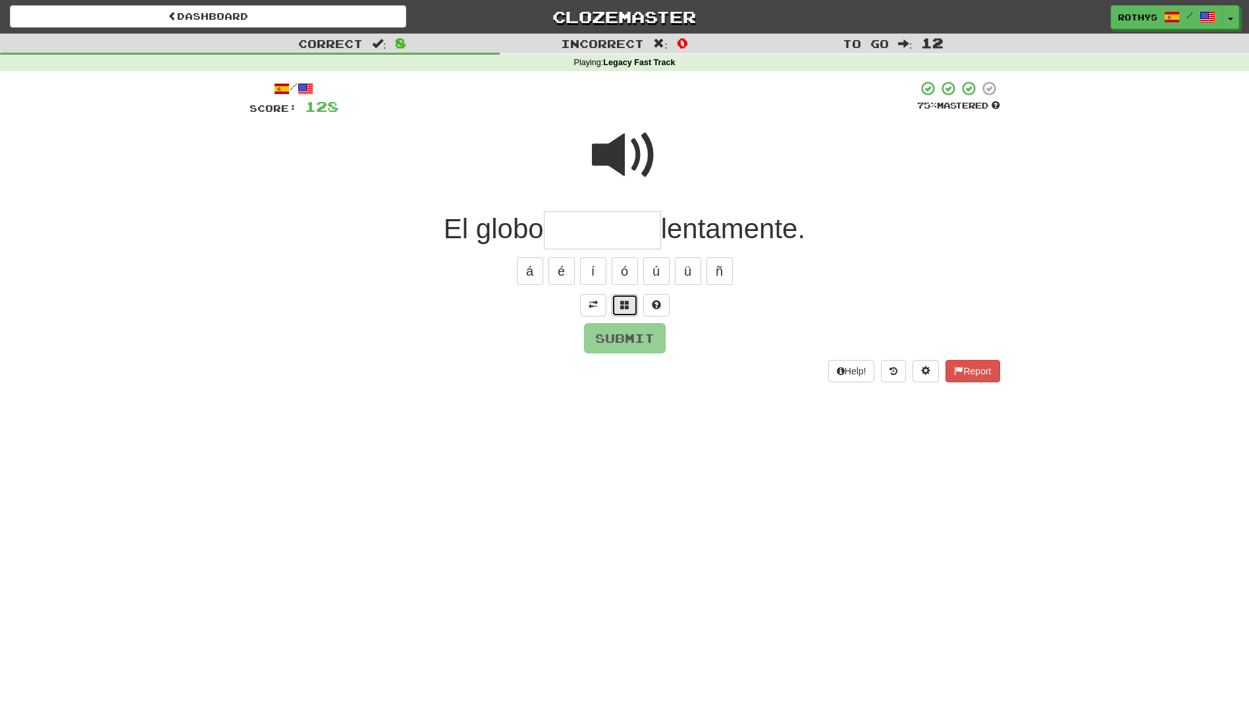
click at [620, 306] on span at bounding box center [624, 304] width 9 height 9
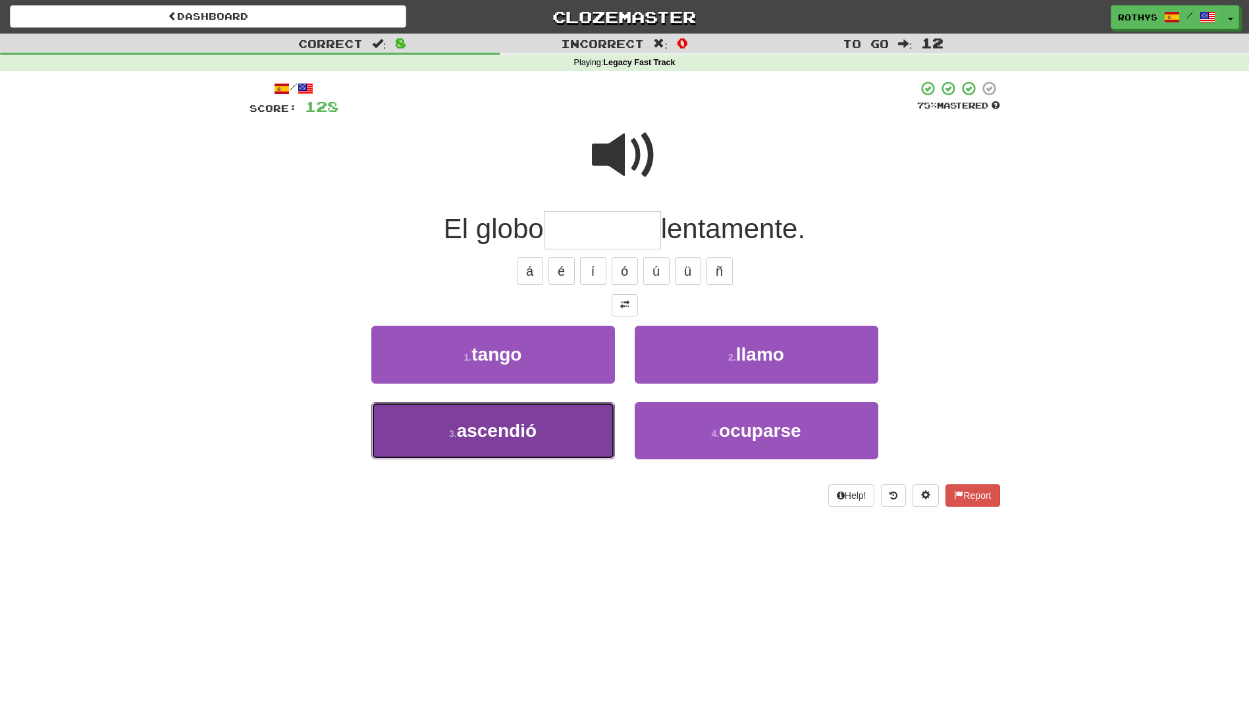
click at [562, 422] on button "3 . ascendió" at bounding box center [493, 430] width 244 height 57
type input "********"
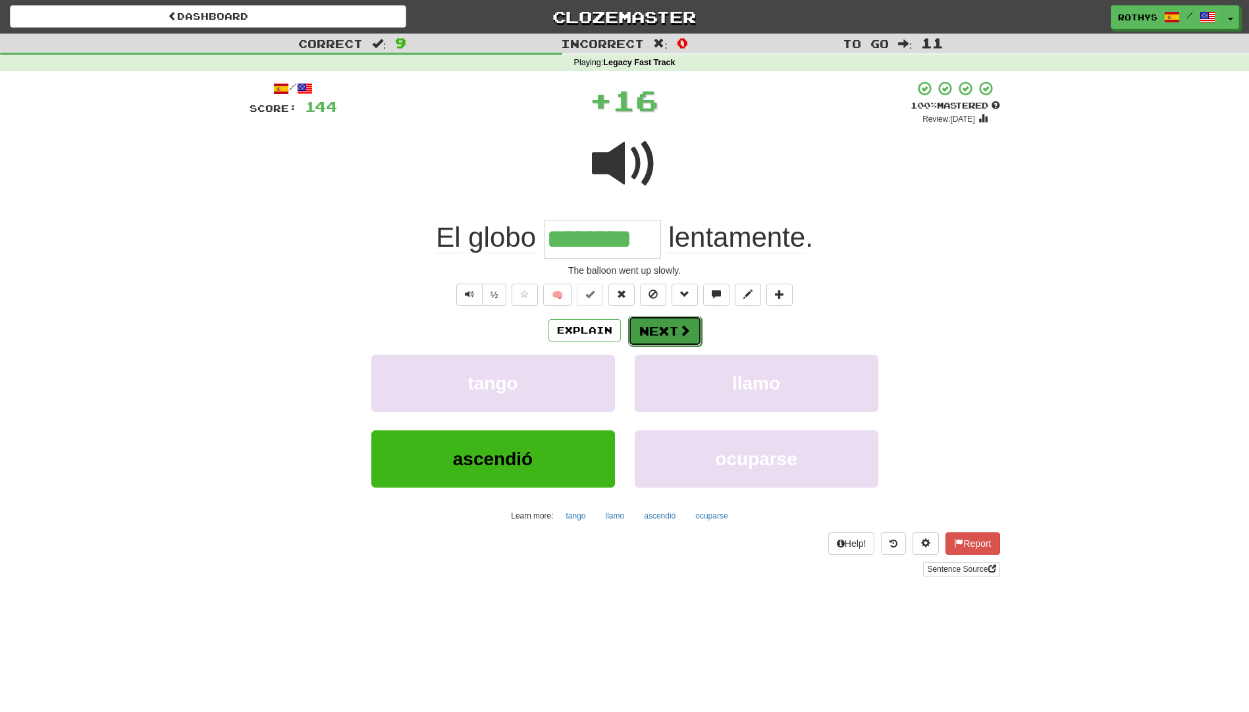
click at [654, 325] on button "Next" at bounding box center [665, 331] width 74 height 30
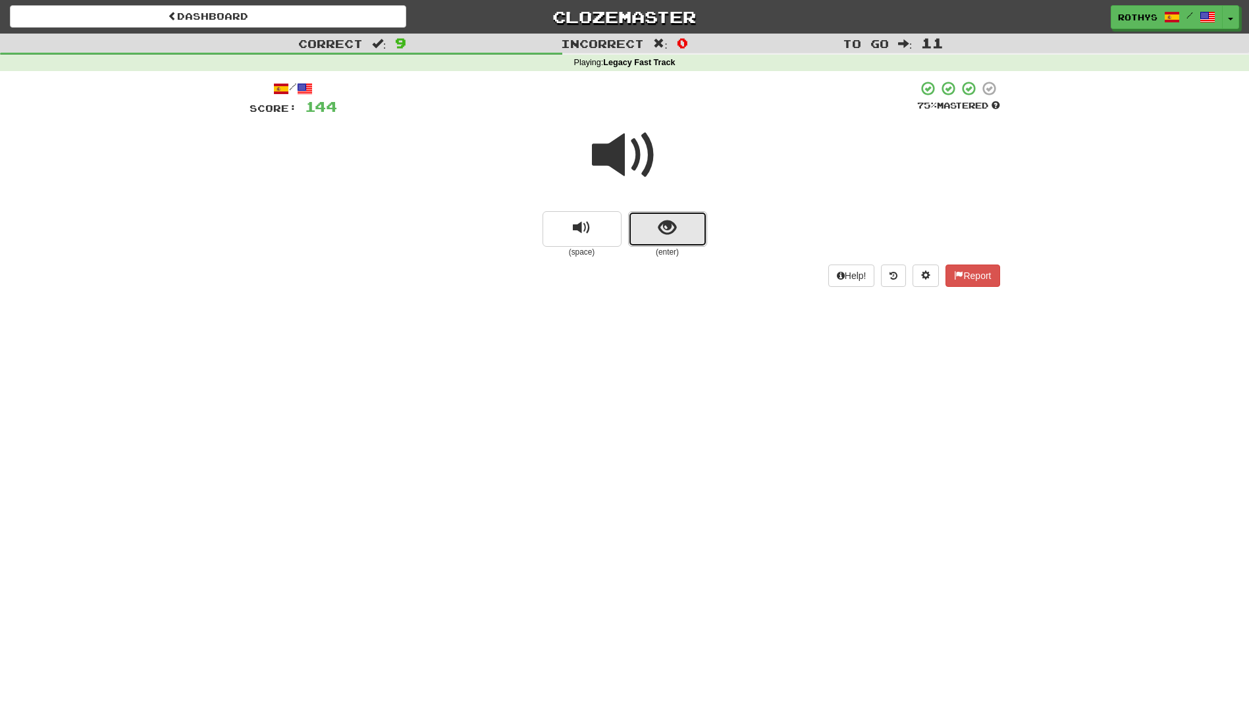
click at [645, 236] on button "show sentence" at bounding box center [667, 229] width 79 height 36
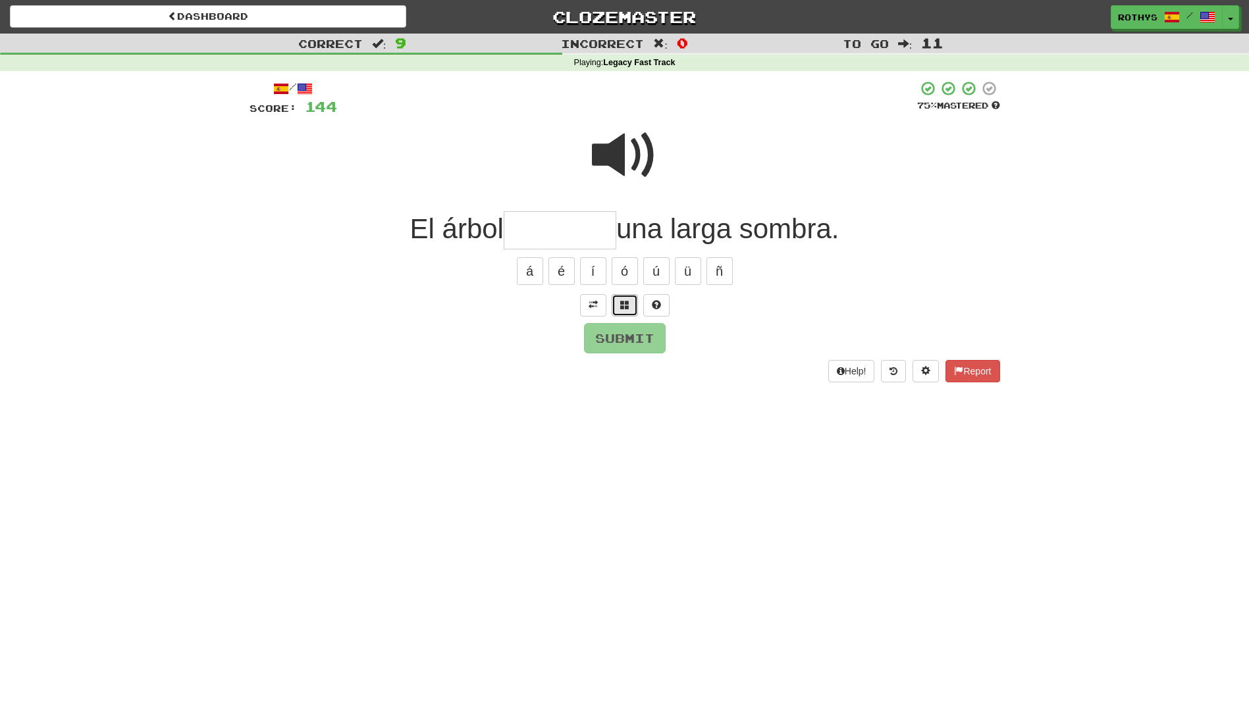
click at [619, 298] on button at bounding box center [625, 305] width 26 height 22
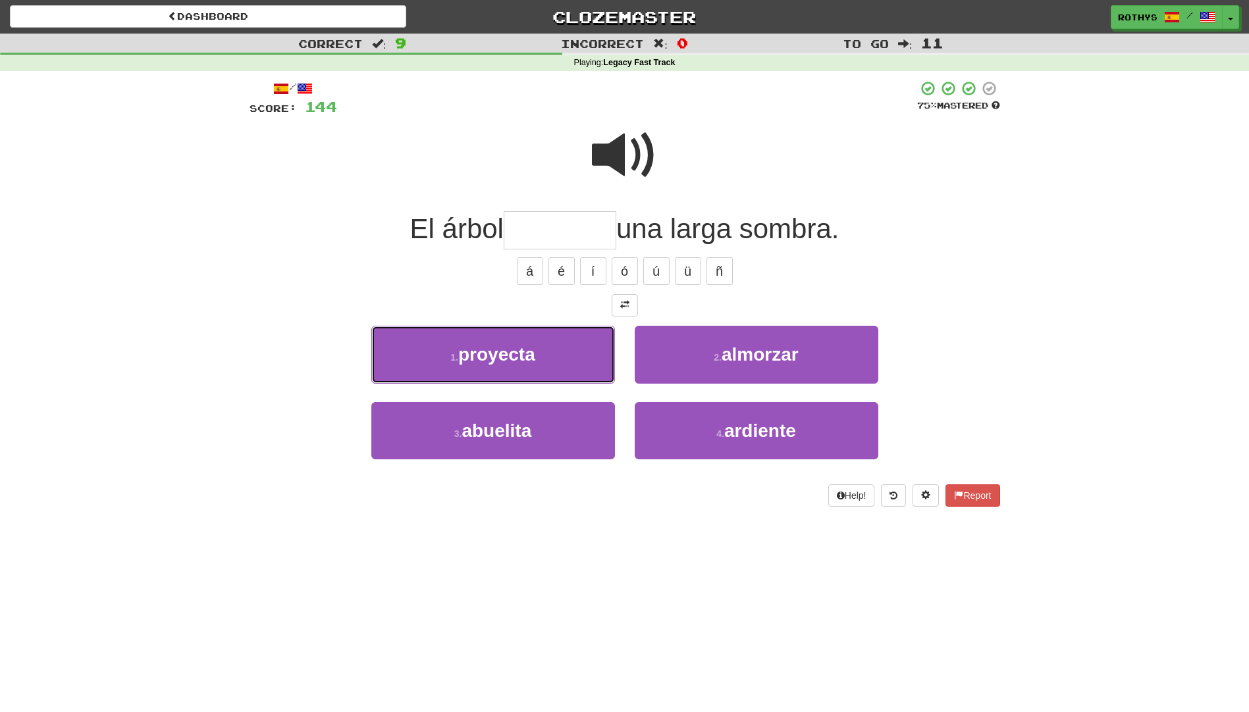
drag, startPoint x: 551, startPoint y: 359, endPoint x: 564, endPoint y: 349, distance: 16.5
click at [552, 357] on button "1 . proyecta" at bounding box center [493, 354] width 244 height 57
type input "********"
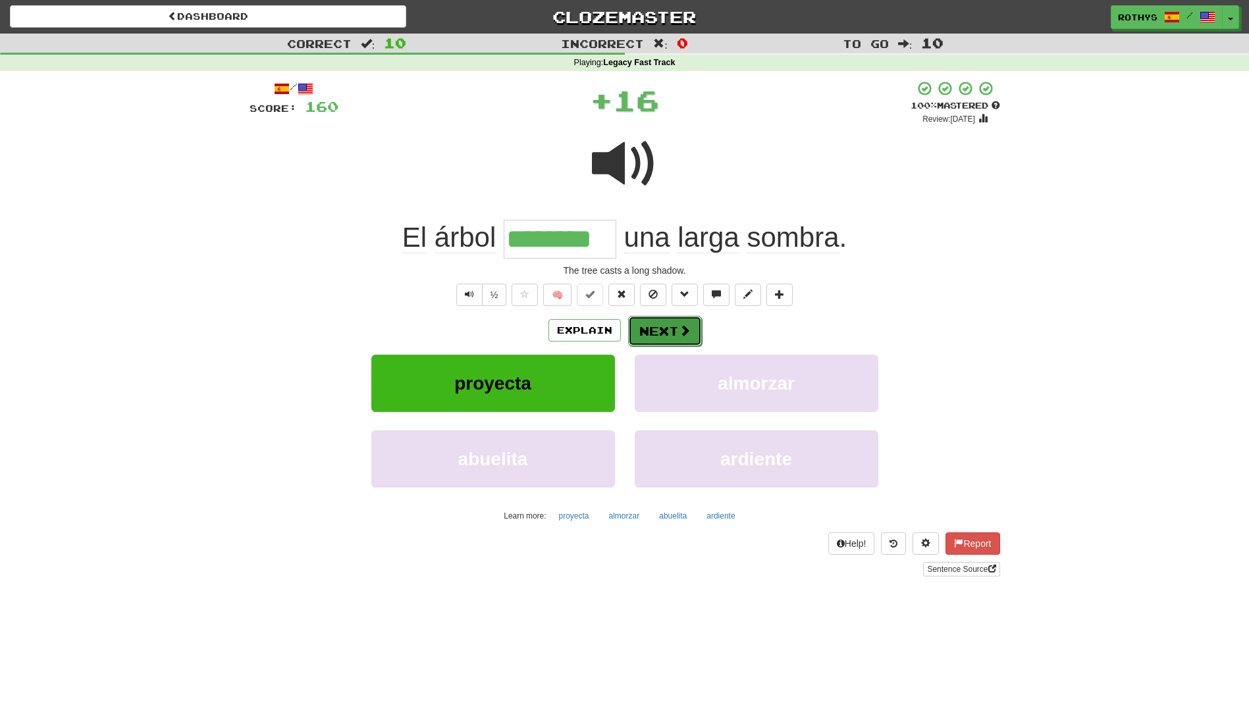
click at [658, 326] on button "Next" at bounding box center [665, 331] width 74 height 30
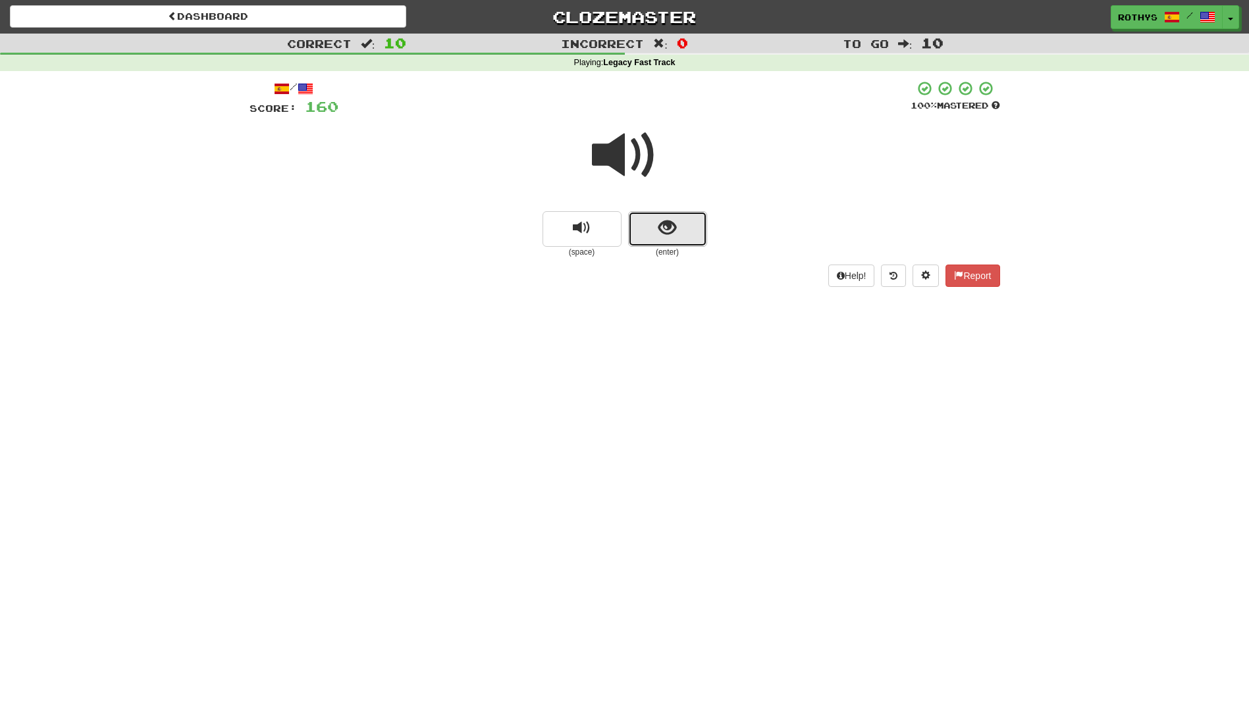
click at [676, 223] on span "show sentence" at bounding box center [667, 228] width 18 height 18
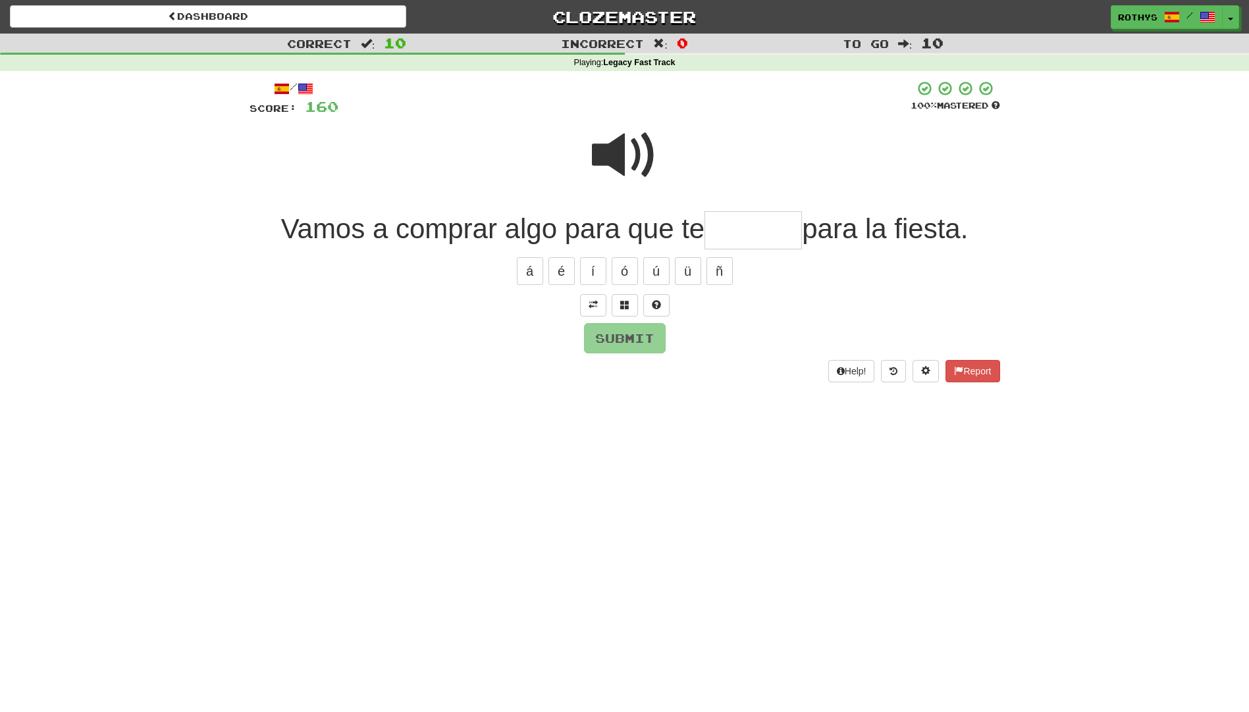
click at [749, 224] on input "text" at bounding box center [753, 230] width 97 height 39
click at [624, 304] on span at bounding box center [624, 304] width 9 height 9
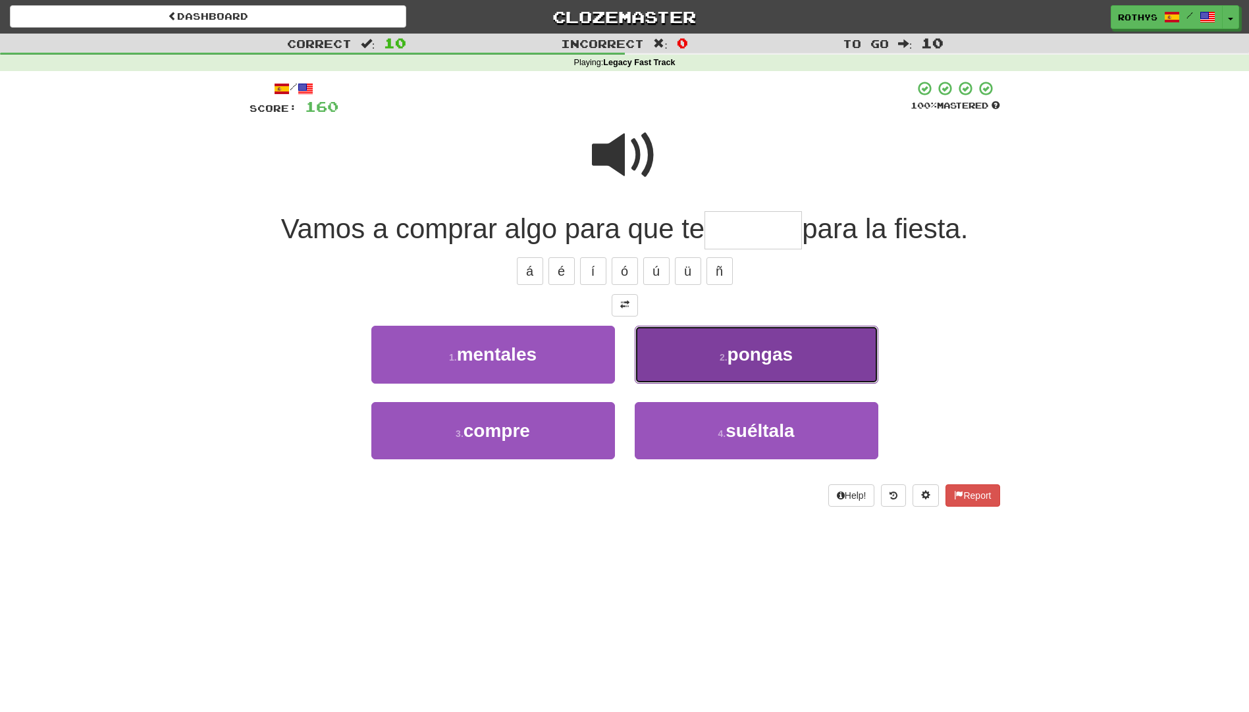
click at [741, 358] on span "pongas" at bounding box center [761, 354] width 66 height 20
type input "******"
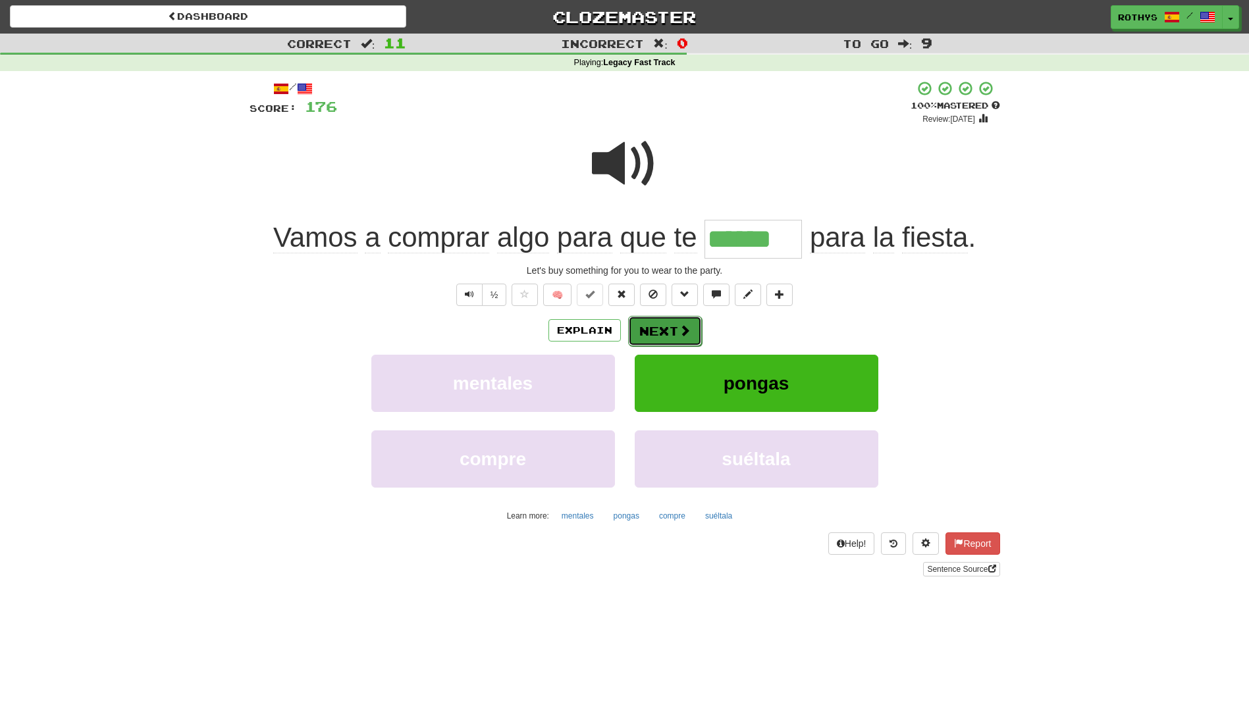
click at [679, 319] on button "Next" at bounding box center [665, 331] width 74 height 30
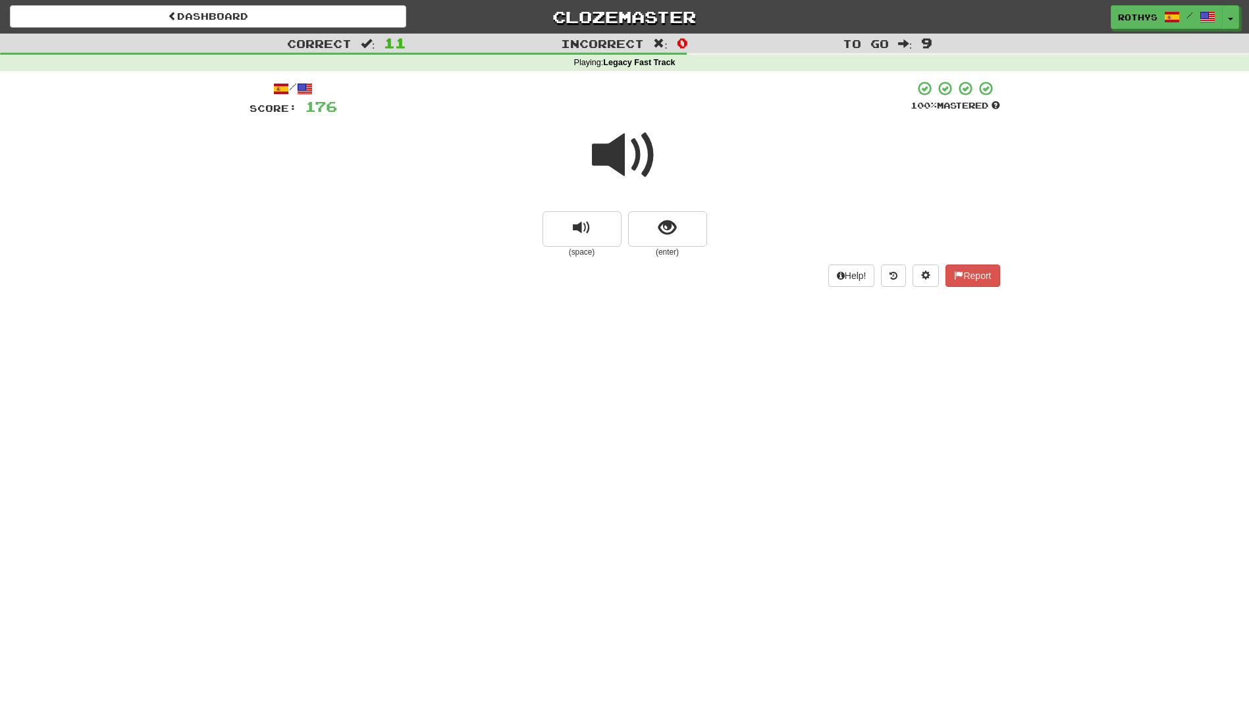
click at [613, 163] on span at bounding box center [625, 155] width 66 height 66
click at [687, 231] on button "show sentence" at bounding box center [667, 229] width 79 height 36
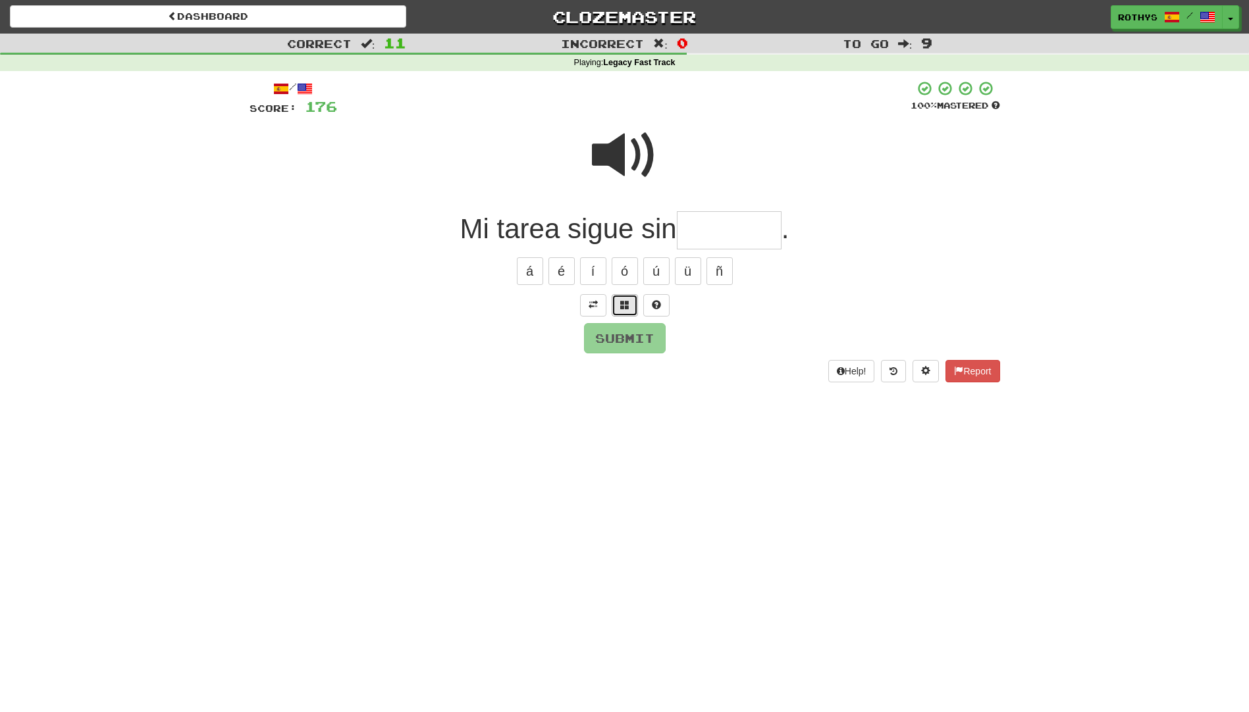
drag, startPoint x: 624, startPoint y: 298, endPoint x: 636, endPoint y: 298, distance: 12.5
click at [624, 300] on button at bounding box center [625, 305] width 26 height 22
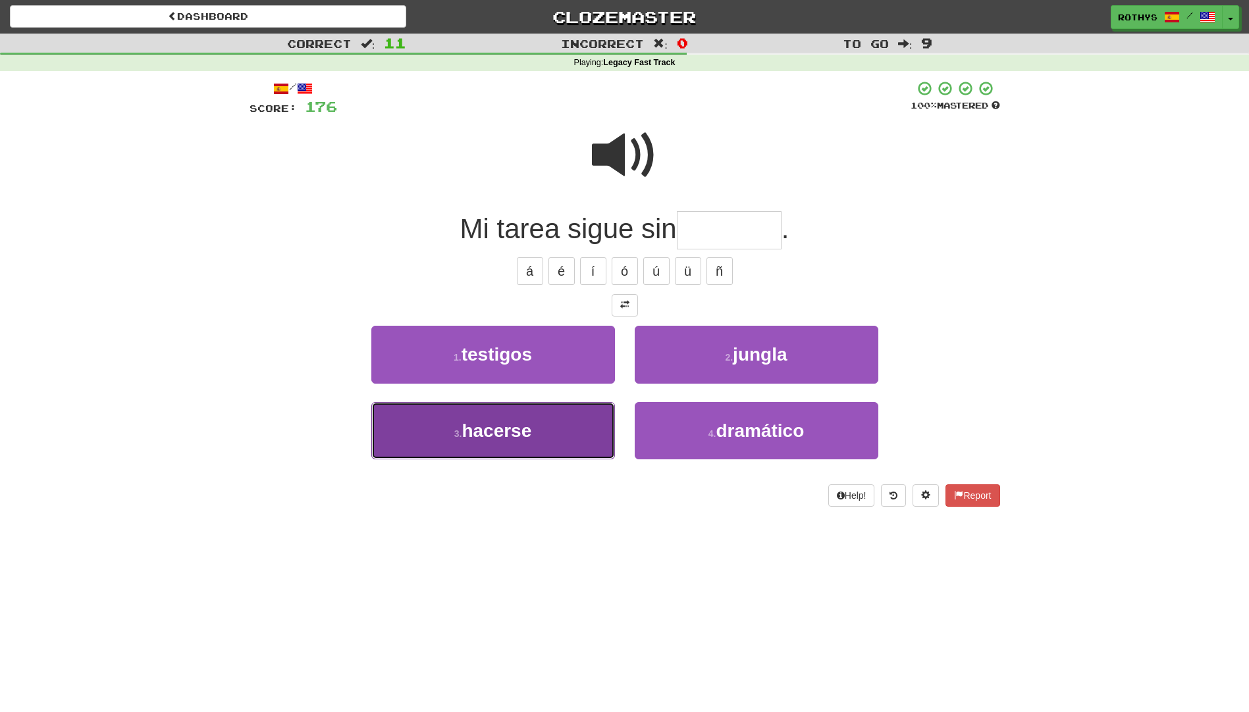
click at [518, 431] on span "hacerse" at bounding box center [497, 431] width 70 height 20
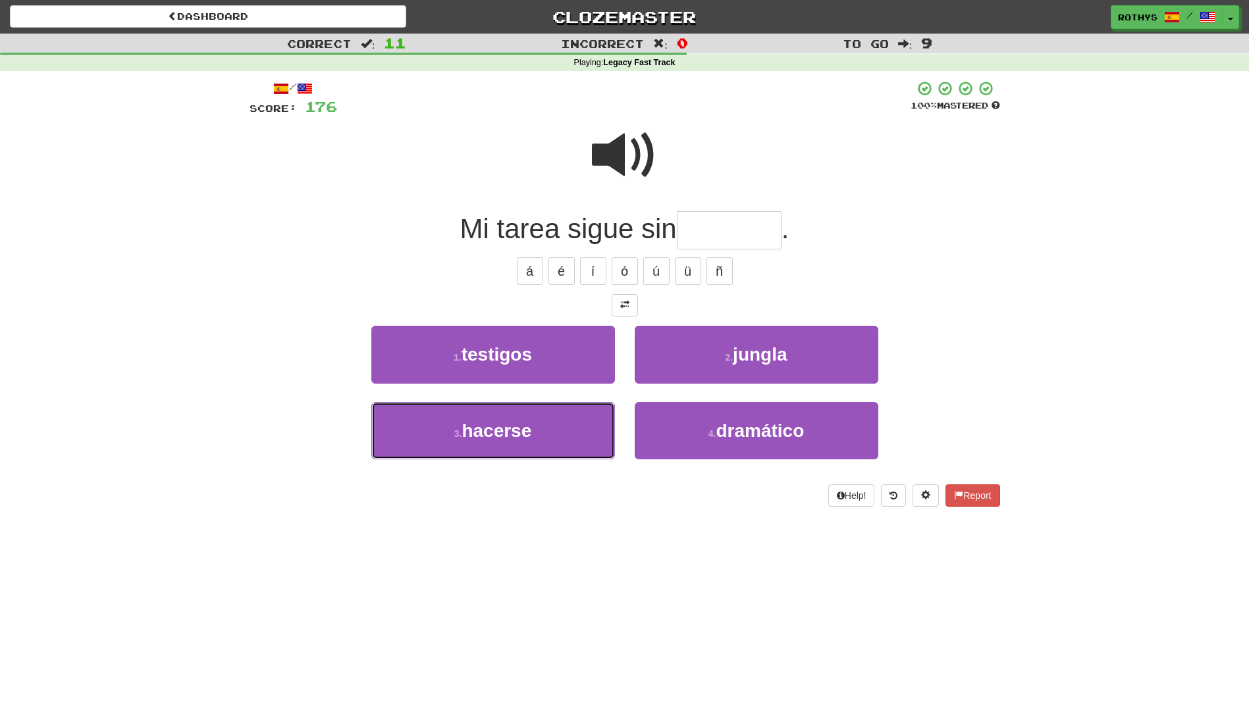
type input "*******"
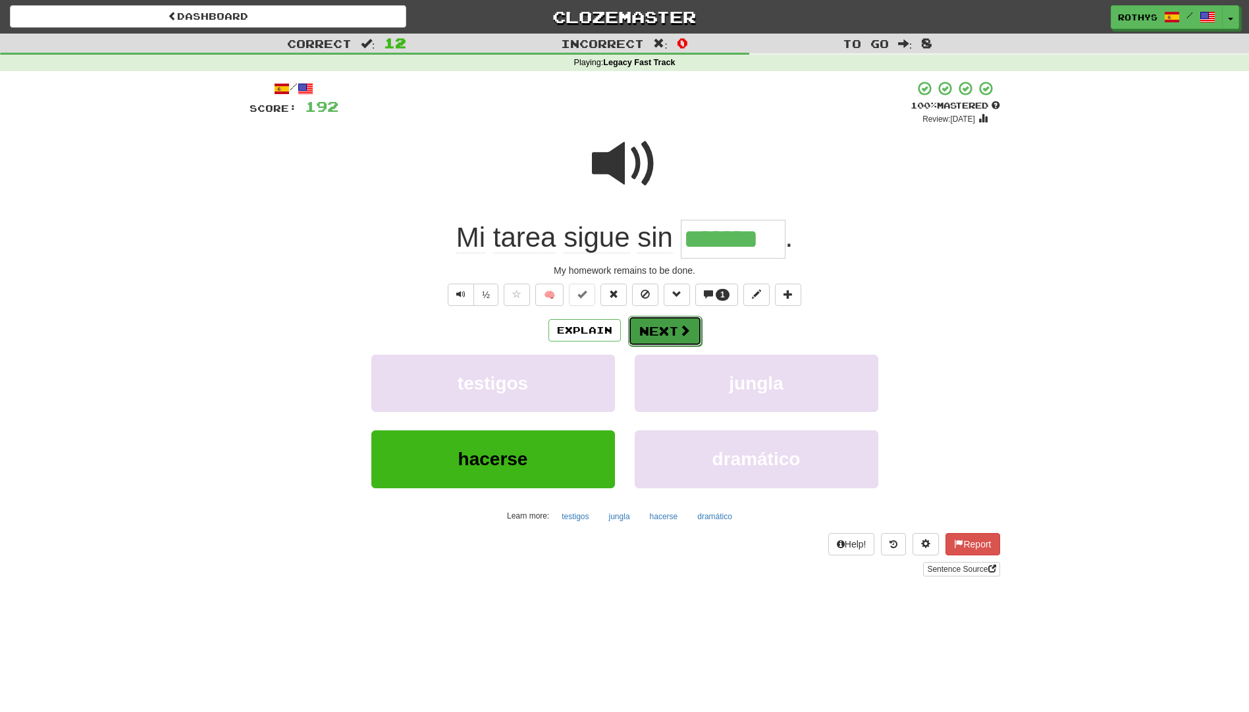
click at [661, 329] on button "Next" at bounding box center [665, 331] width 74 height 30
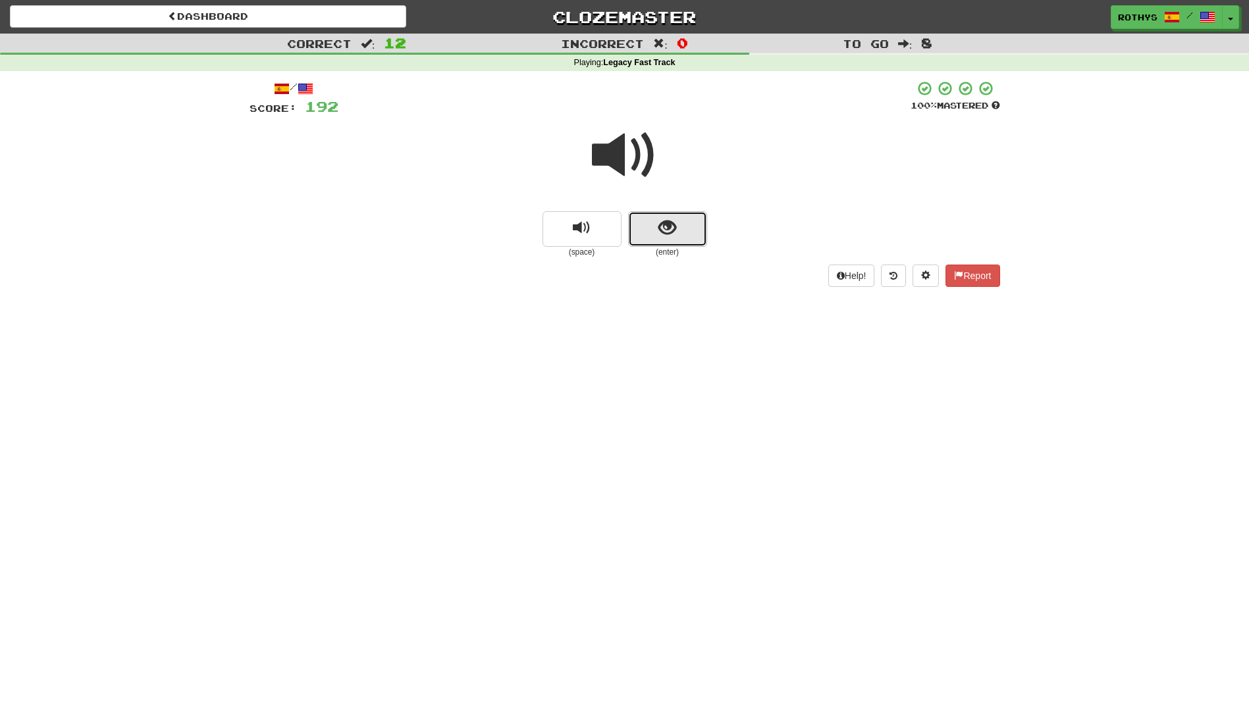
click at [692, 222] on button "show sentence" at bounding box center [667, 229] width 79 height 36
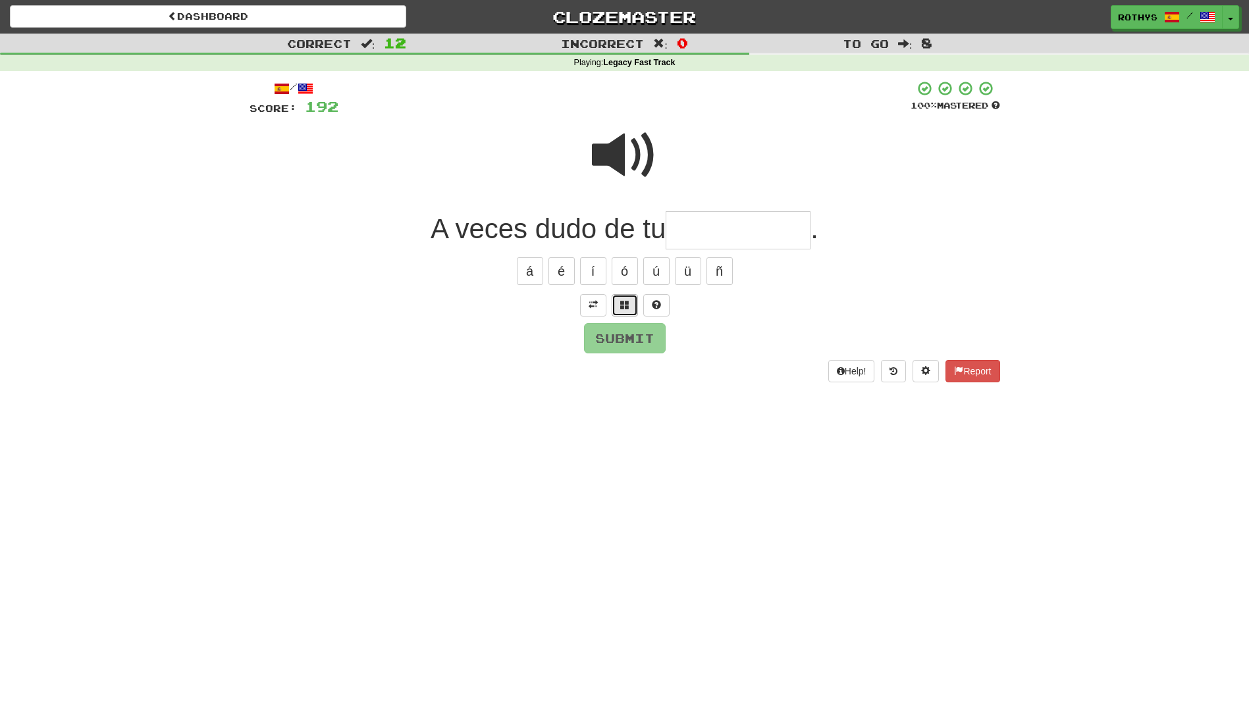
click at [628, 306] on span at bounding box center [624, 304] width 9 height 9
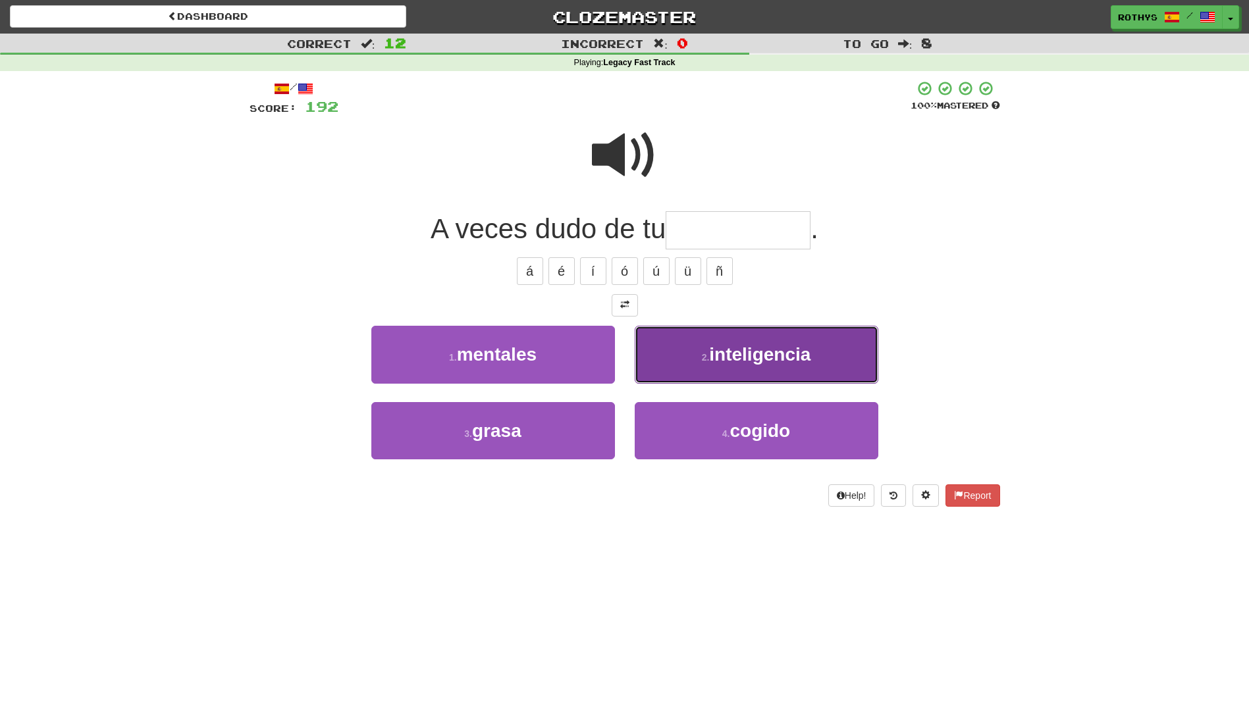
click at [728, 375] on button "2 . inteligencia" at bounding box center [757, 354] width 244 height 57
type input "**********"
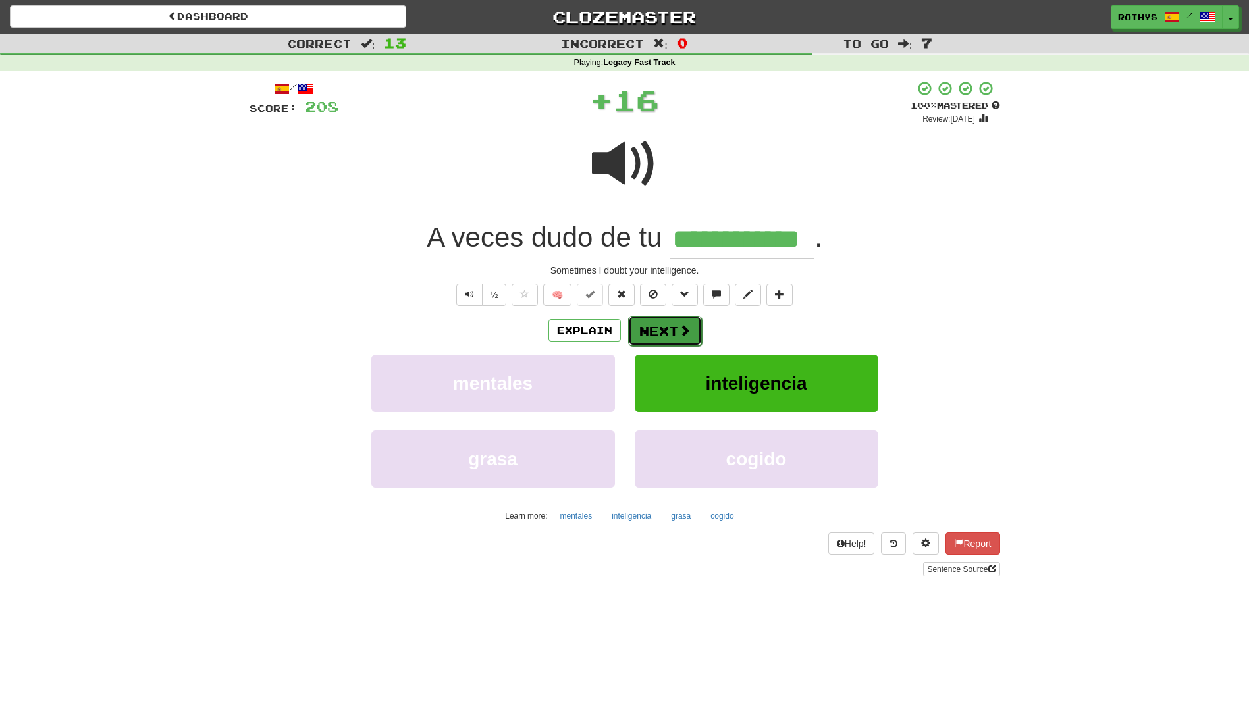
click at [668, 330] on button "Next" at bounding box center [665, 331] width 74 height 30
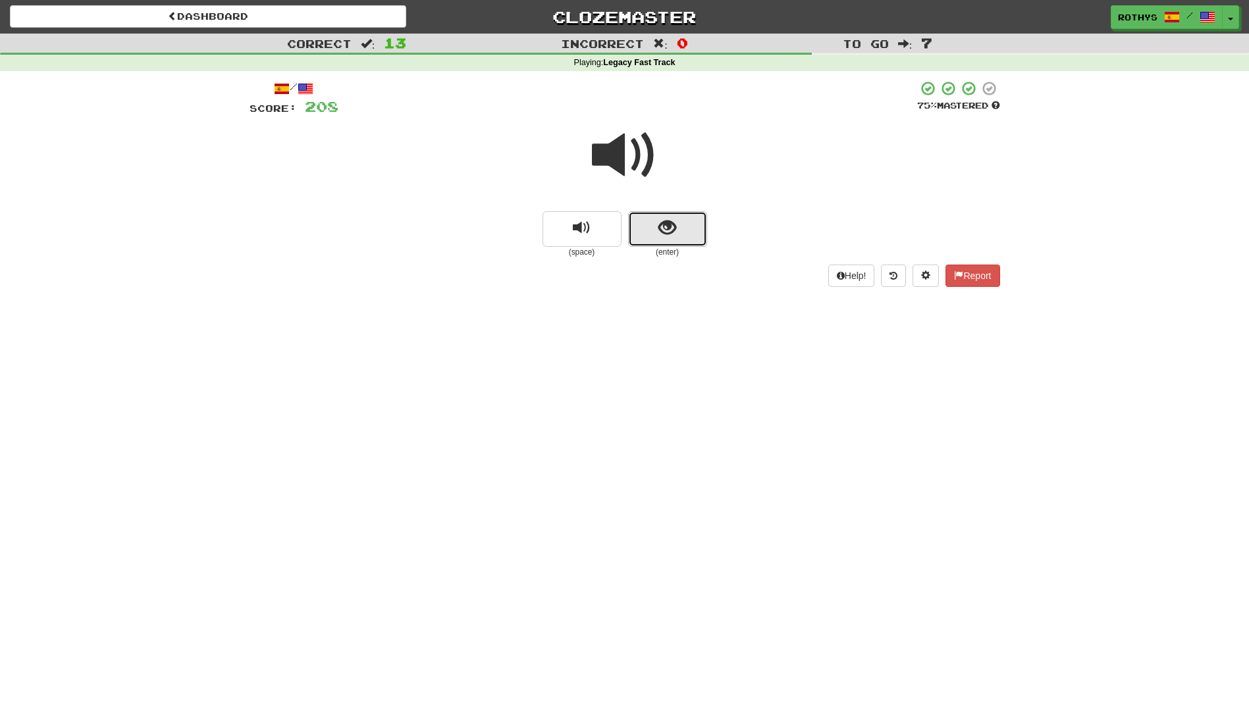
click at [679, 227] on button "show sentence" at bounding box center [667, 229] width 79 height 36
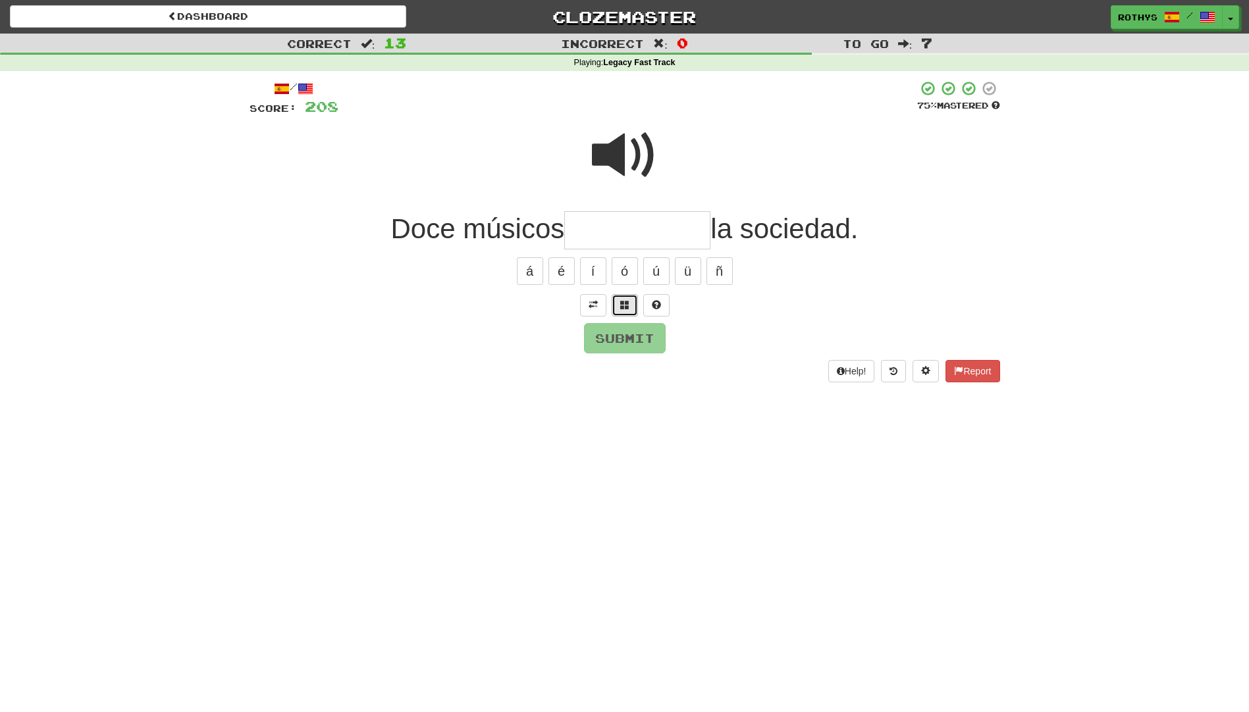
click at [623, 305] on span at bounding box center [624, 304] width 9 height 9
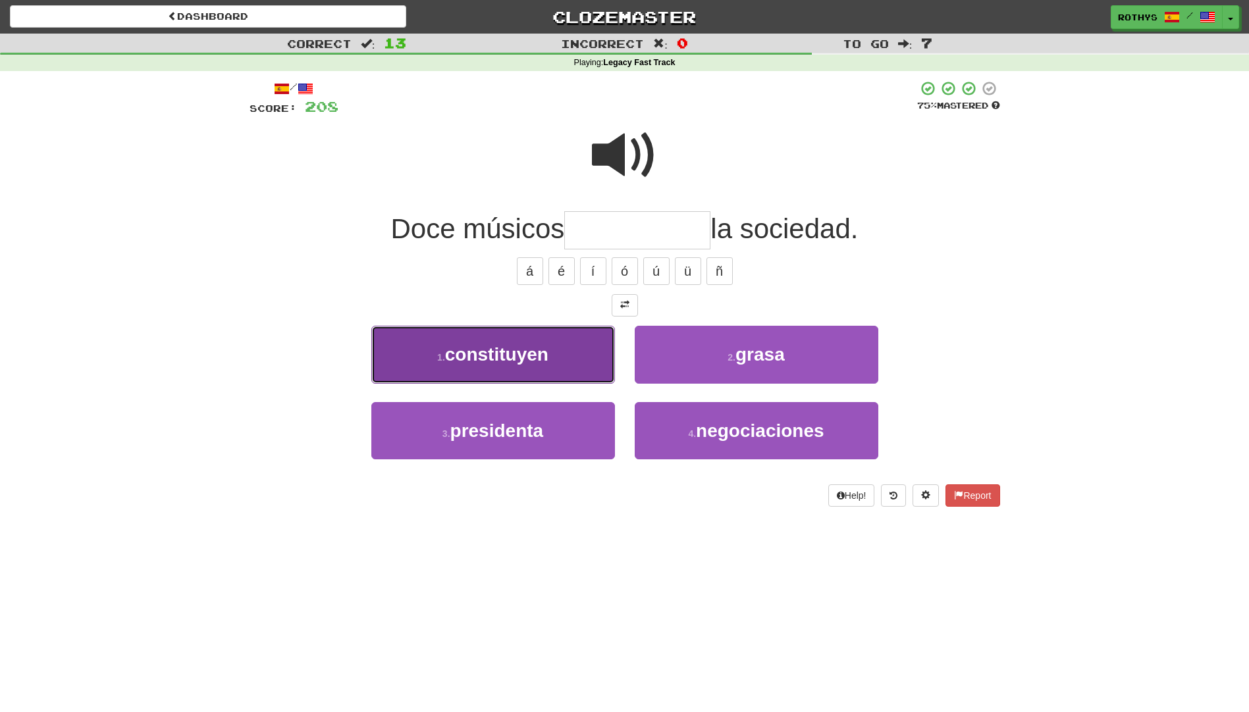
click at [520, 360] on span "constituyen" at bounding box center [496, 354] width 103 height 20
type input "**********"
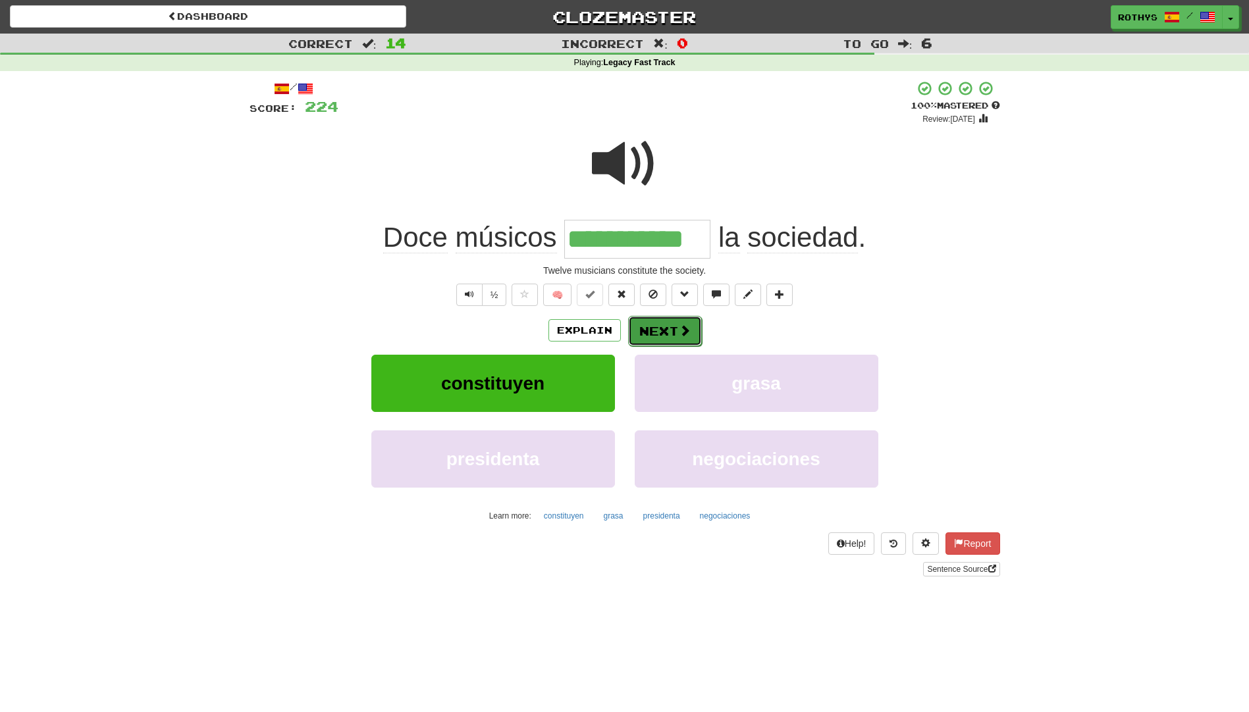
click at [653, 327] on button "Next" at bounding box center [665, 331] width 74 height 30
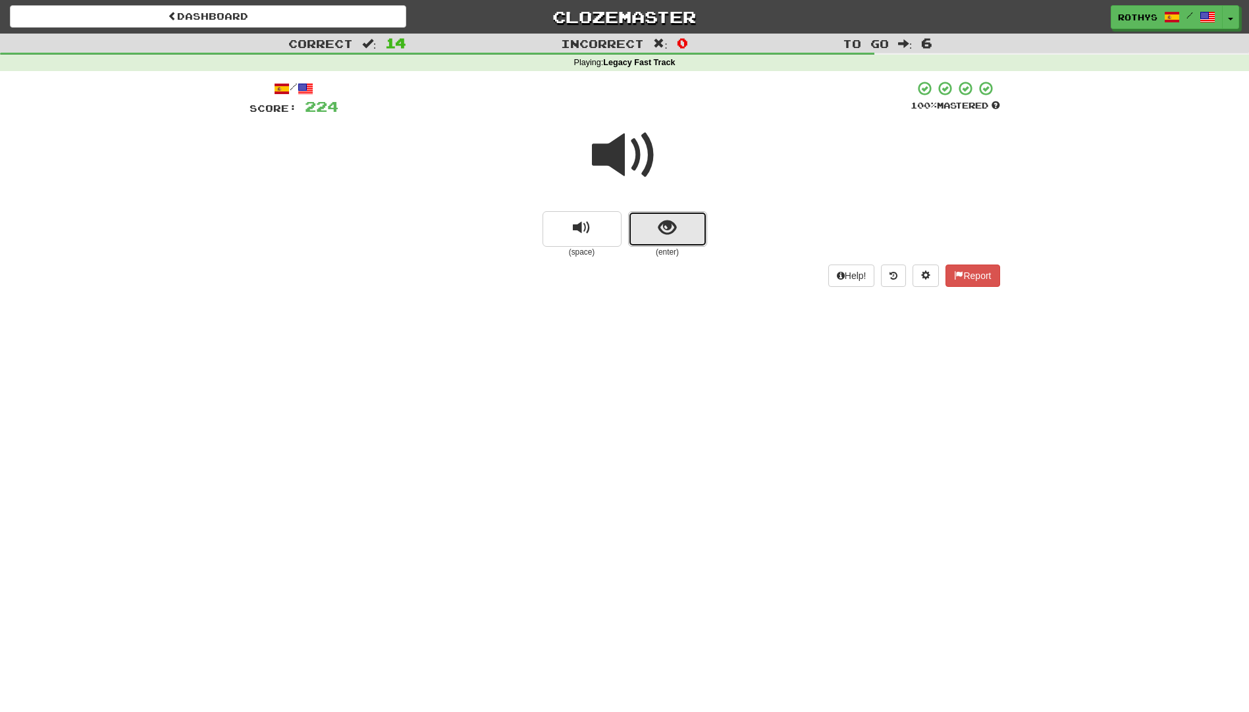
click at [654, 224] on button "show sentence" at bounding box center [667, 229] width 79 height 36
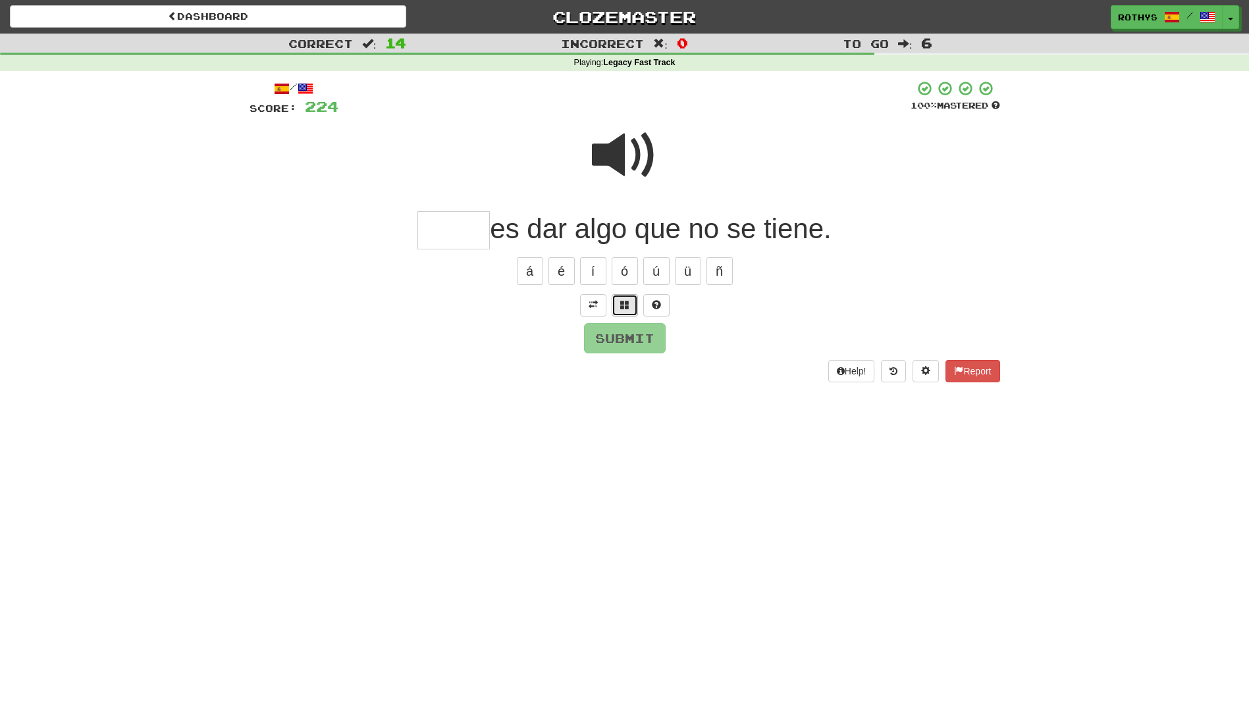
click at [618, 306] on button at bounding box center [625, 305] width 26 height 22
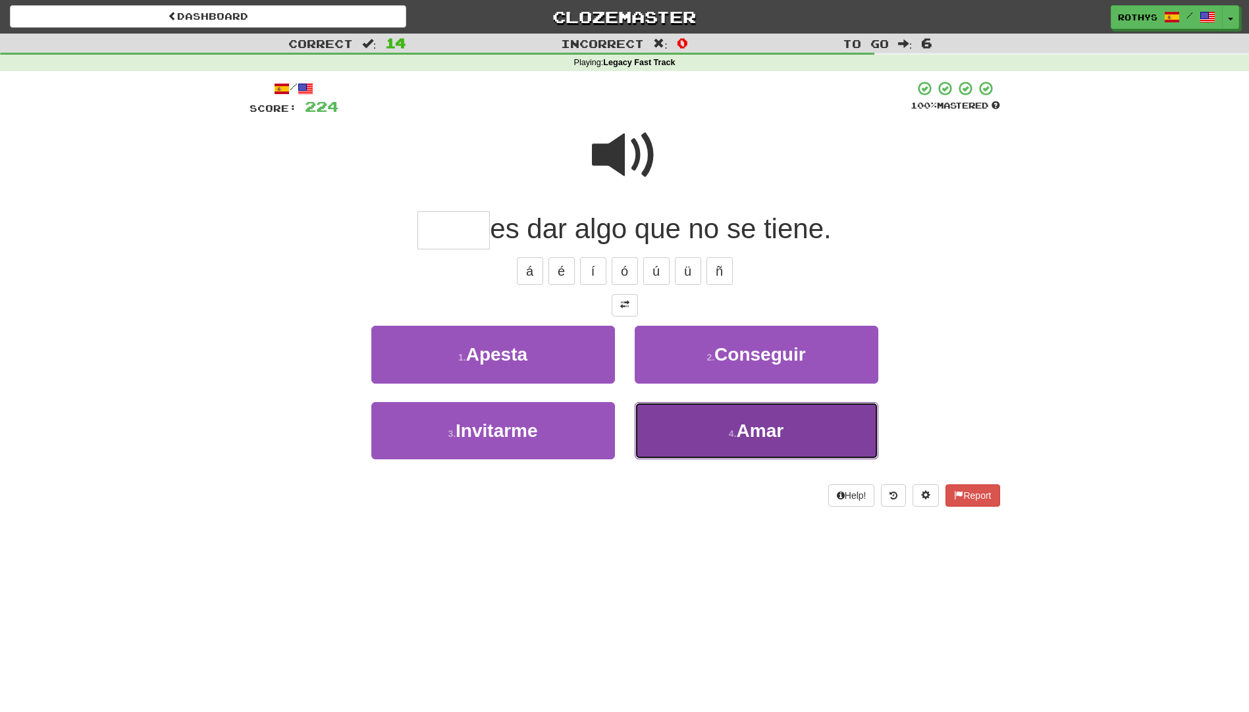
drag, startPoint x: 721, startPoint y: 421, endPoint x: 726, endPoint y: 416, distance: 7.0
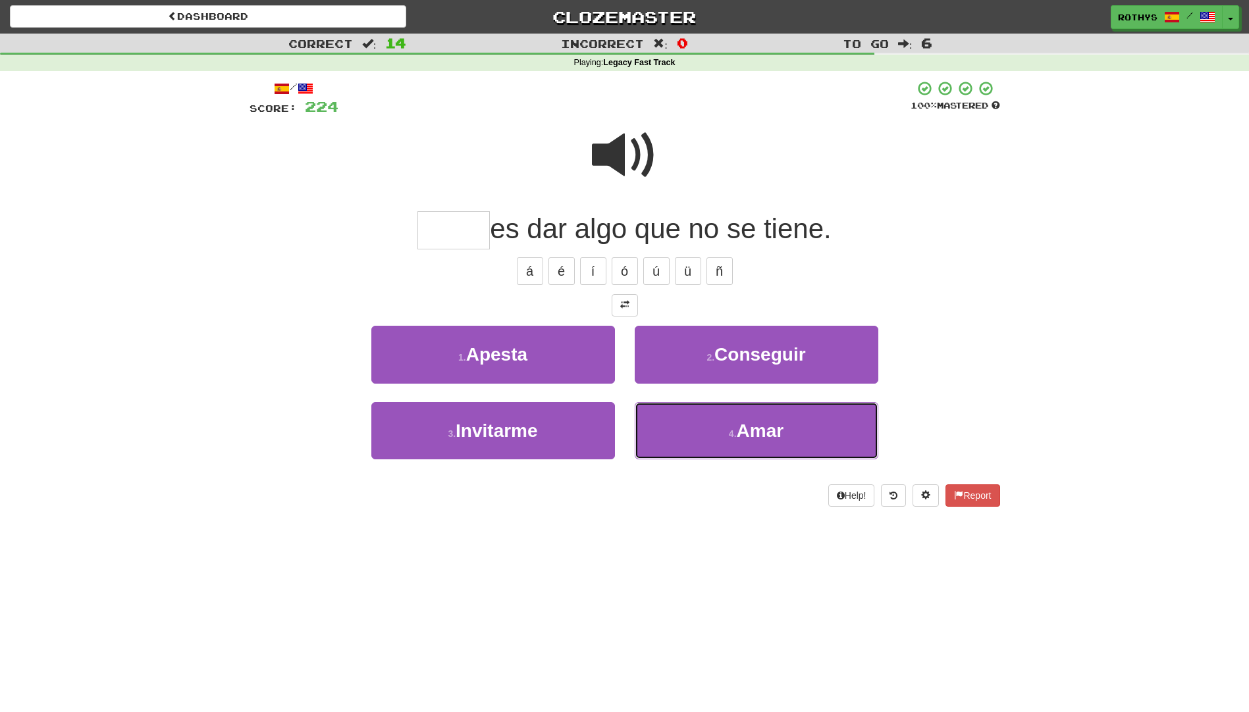
click at [724, 422] on button "4 . Amar" at bounding box center [757, 430] width 244 height 57
type input "****"
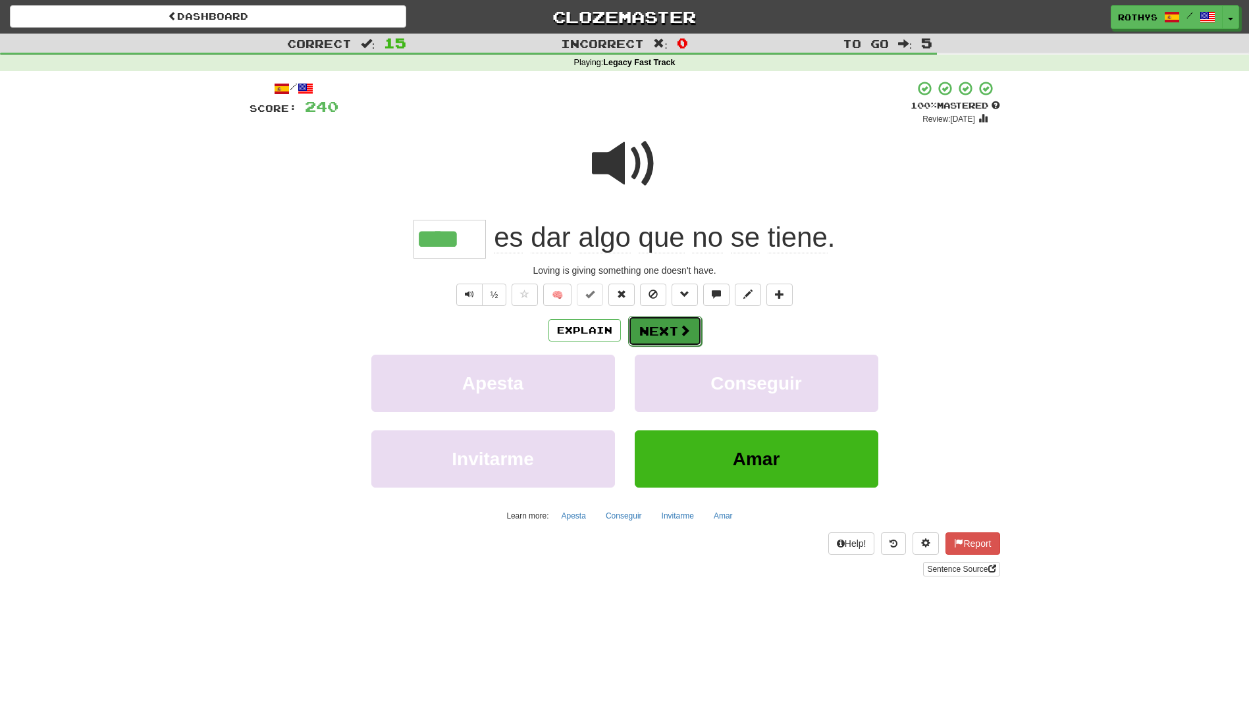
click at [653, 331] on button "Next" at bounding box center [665, 331] width 74 height 30
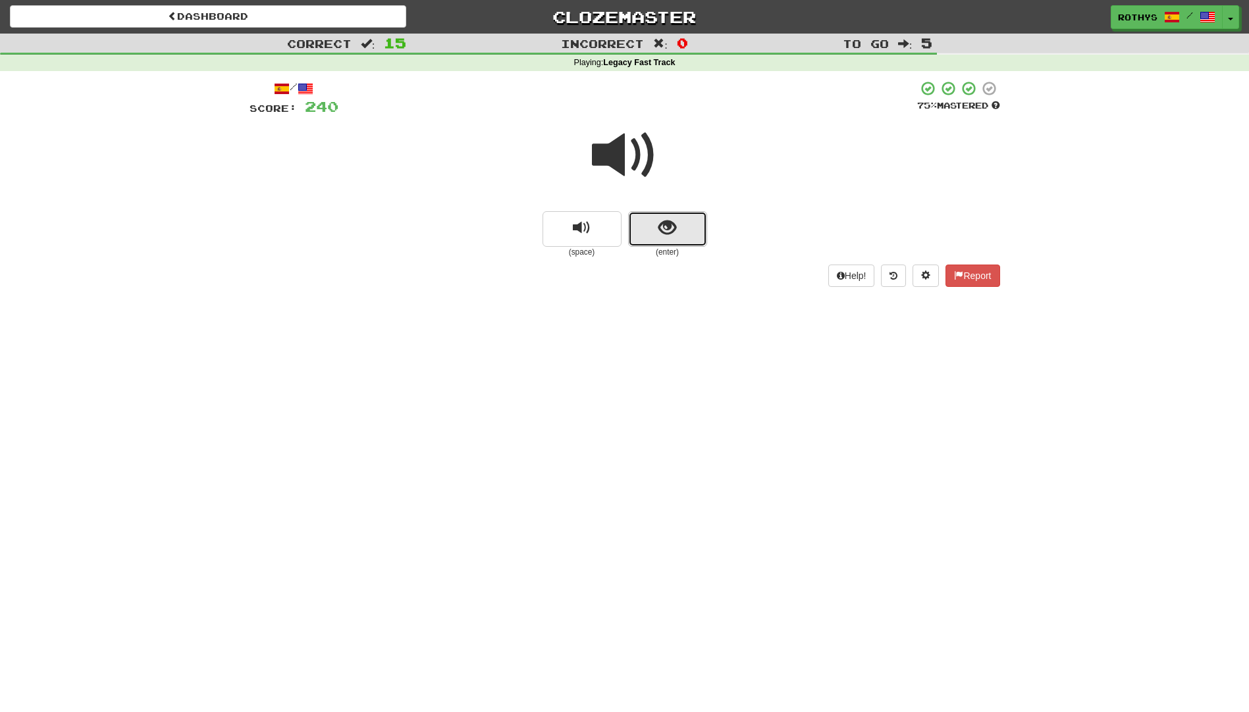
click at [649, 223] on button "show sentence" at bounding box center [667, 229] width 79 height 36
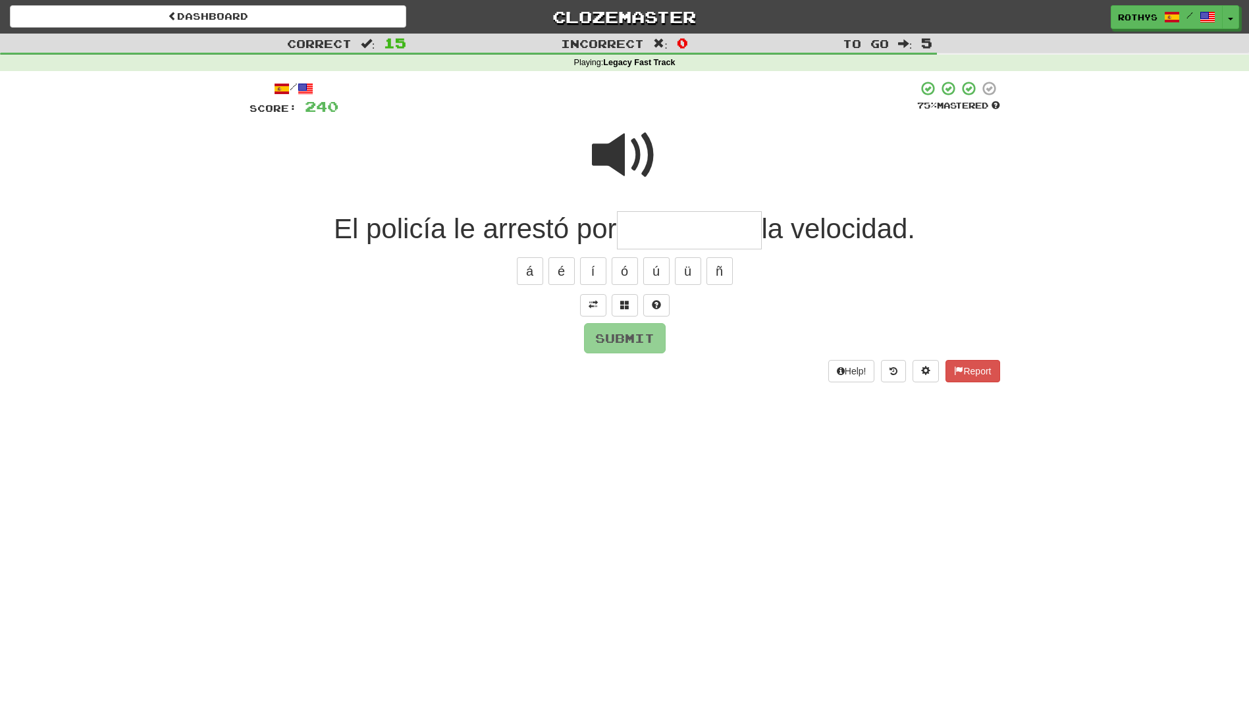
click at [639, 228] on input "text" at bounding box center [689, 230] width 145 height 39
click at [623, 306] on button at bounding box center [625, 305] width 26 height 22
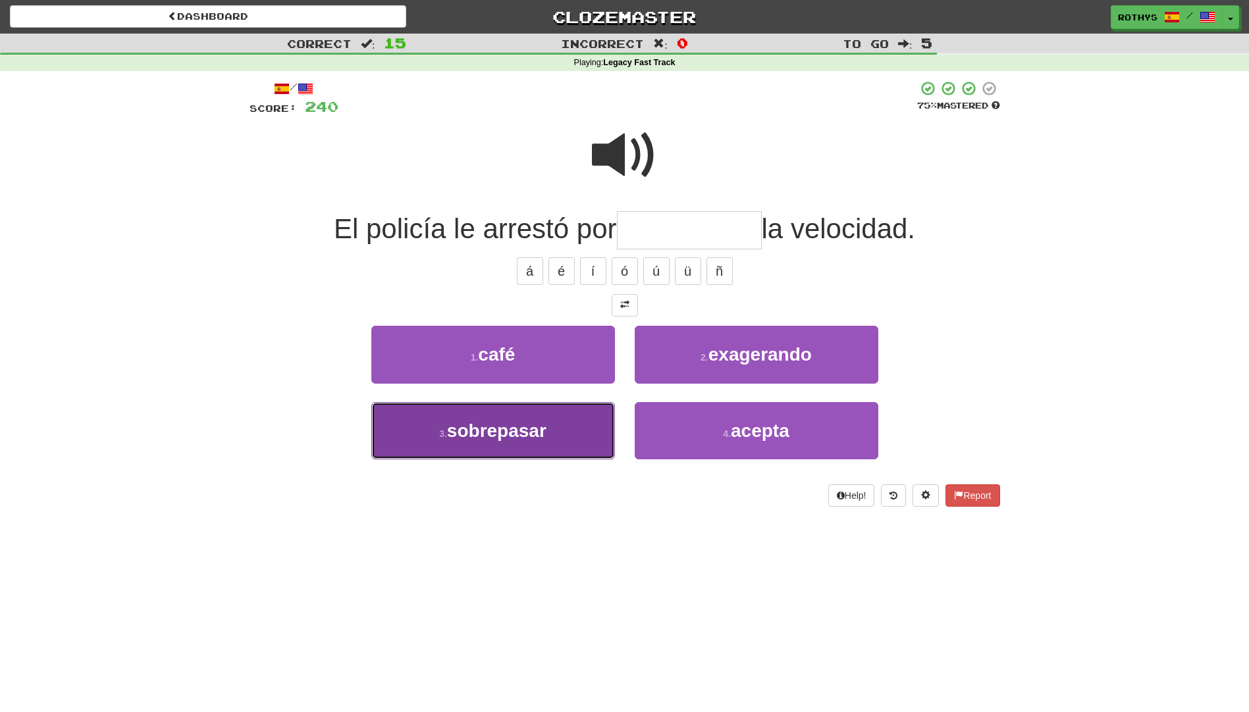
click at [542, 429] on span "sobrepasar" at bounding box center [496, 431] width 99 height 20
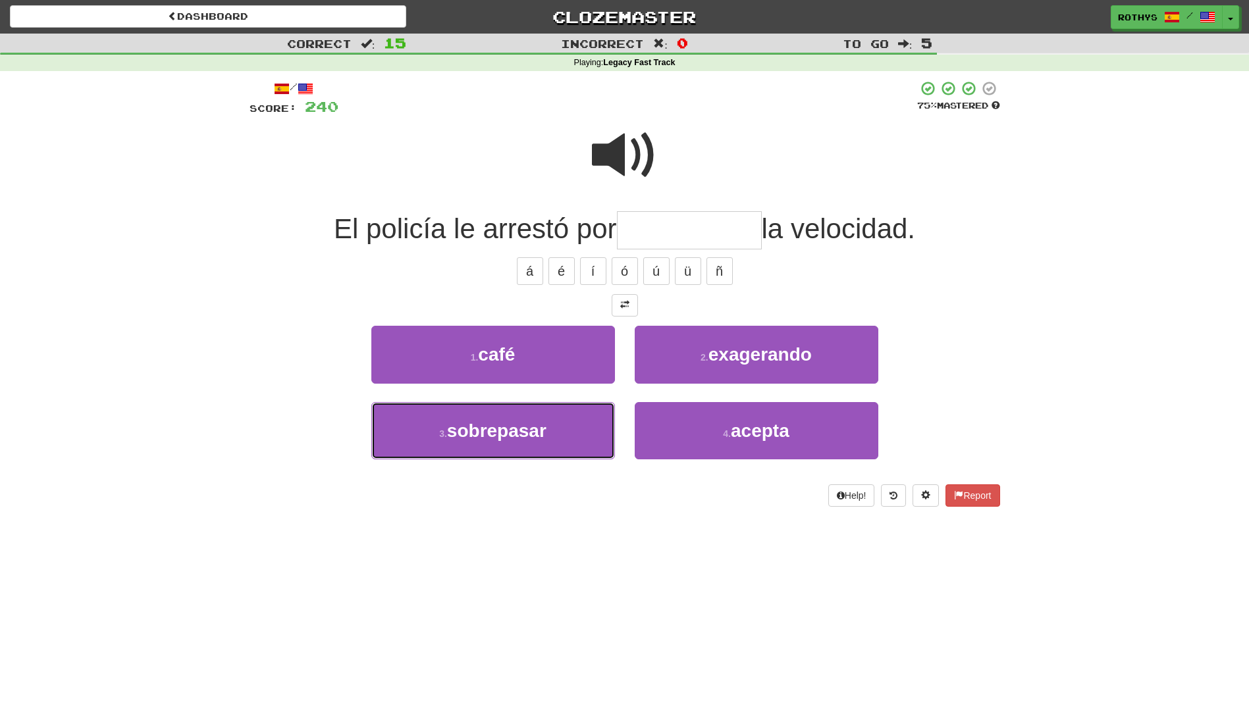
type input "**********"
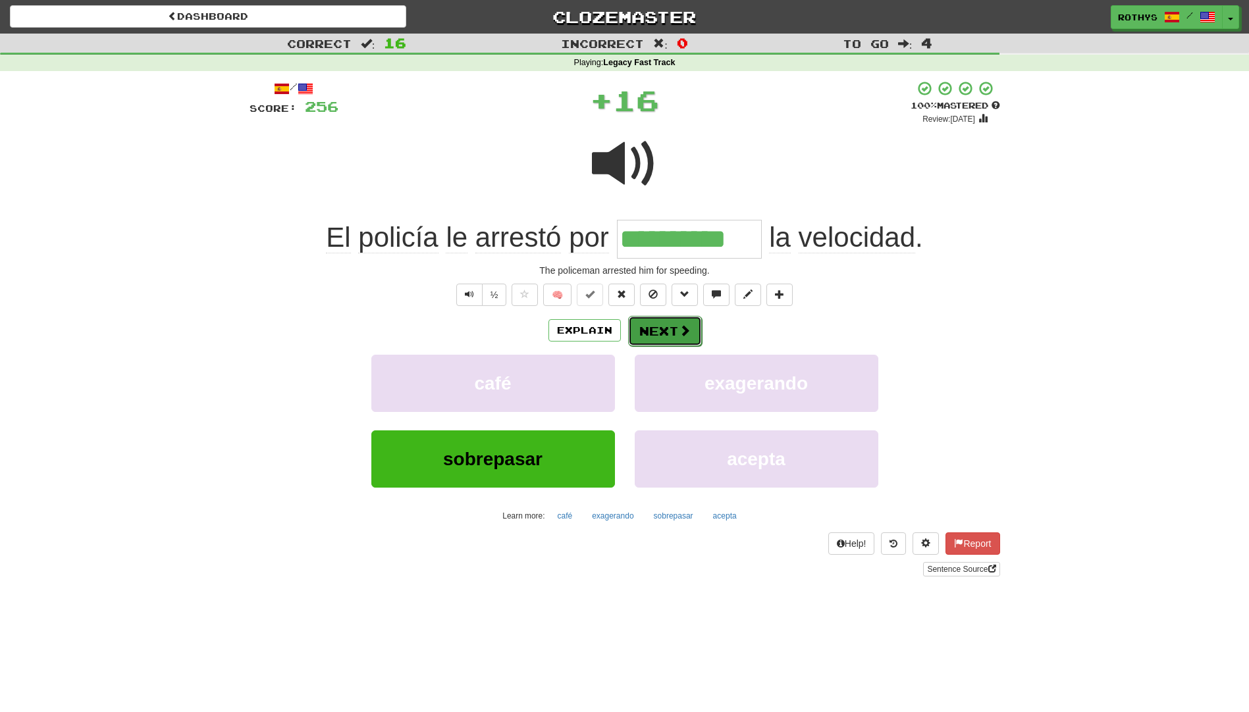
click at [650, 331] on button "Next" at bounding box center [665, 331] width 74 height 30
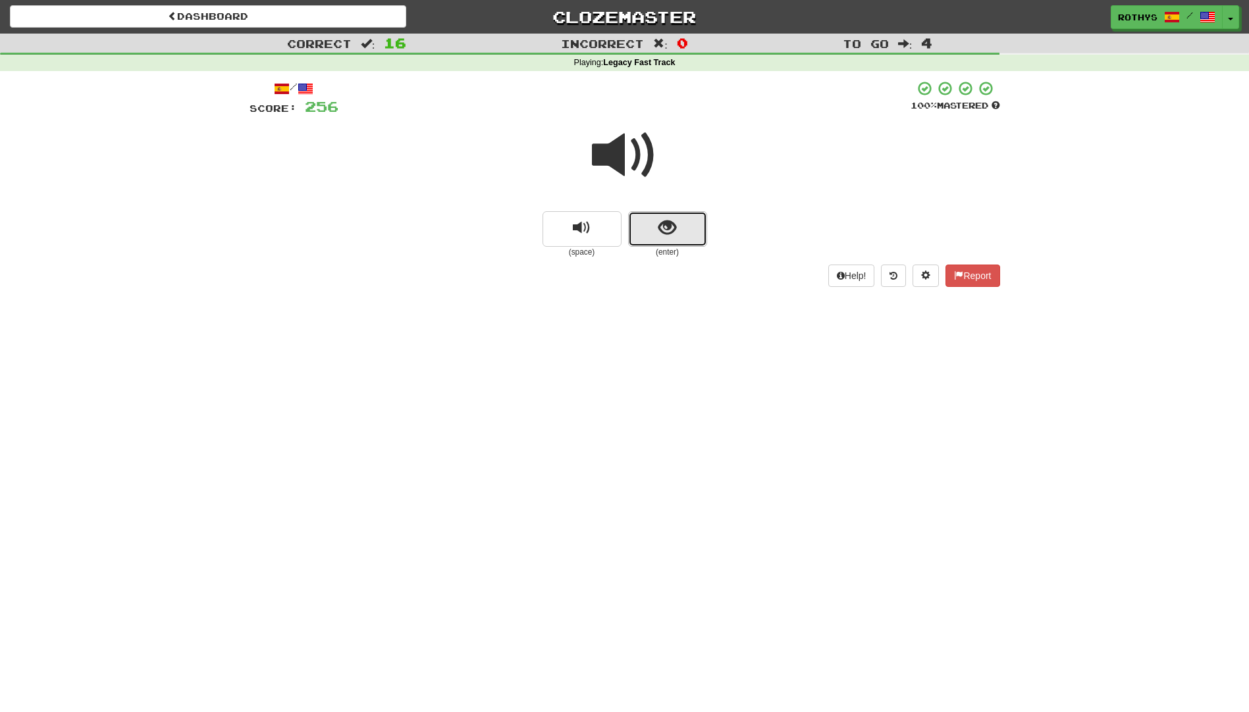
click at [639, 233] on button "show sentence" at bounding box center [667, 229] width 79 height 36
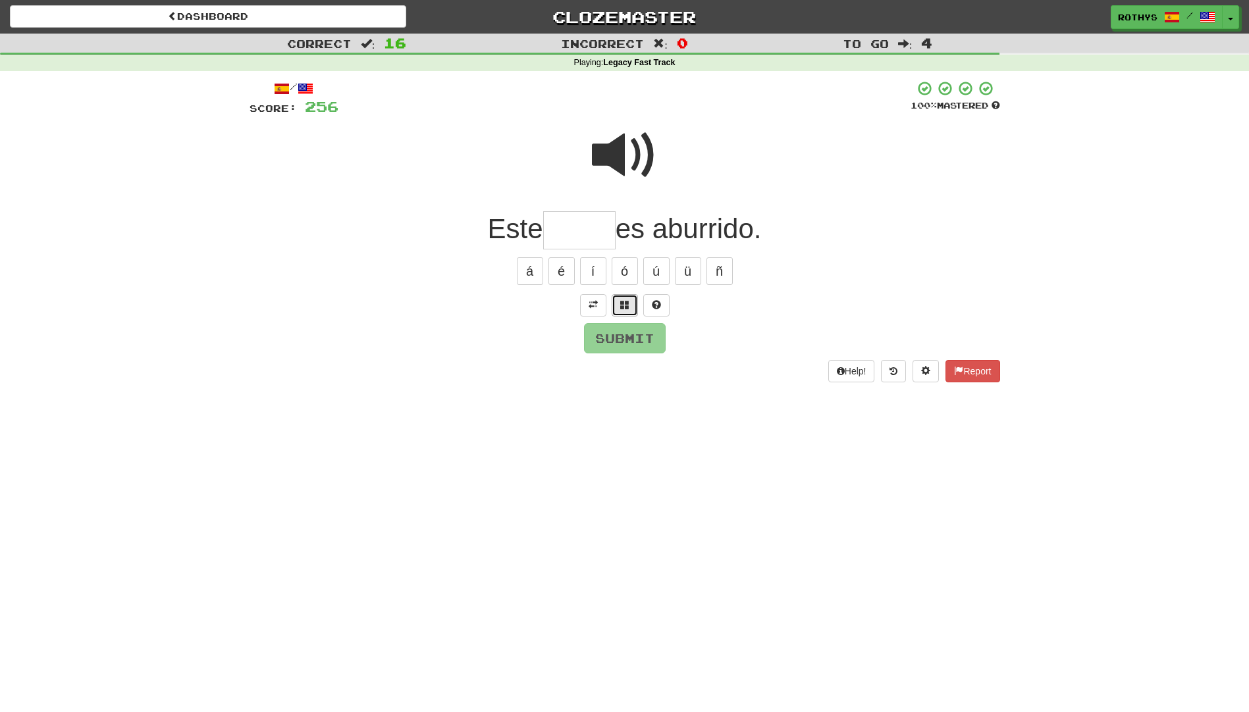
click at [627, 306] on span at bounding box center [624, 304] width 9 height 9
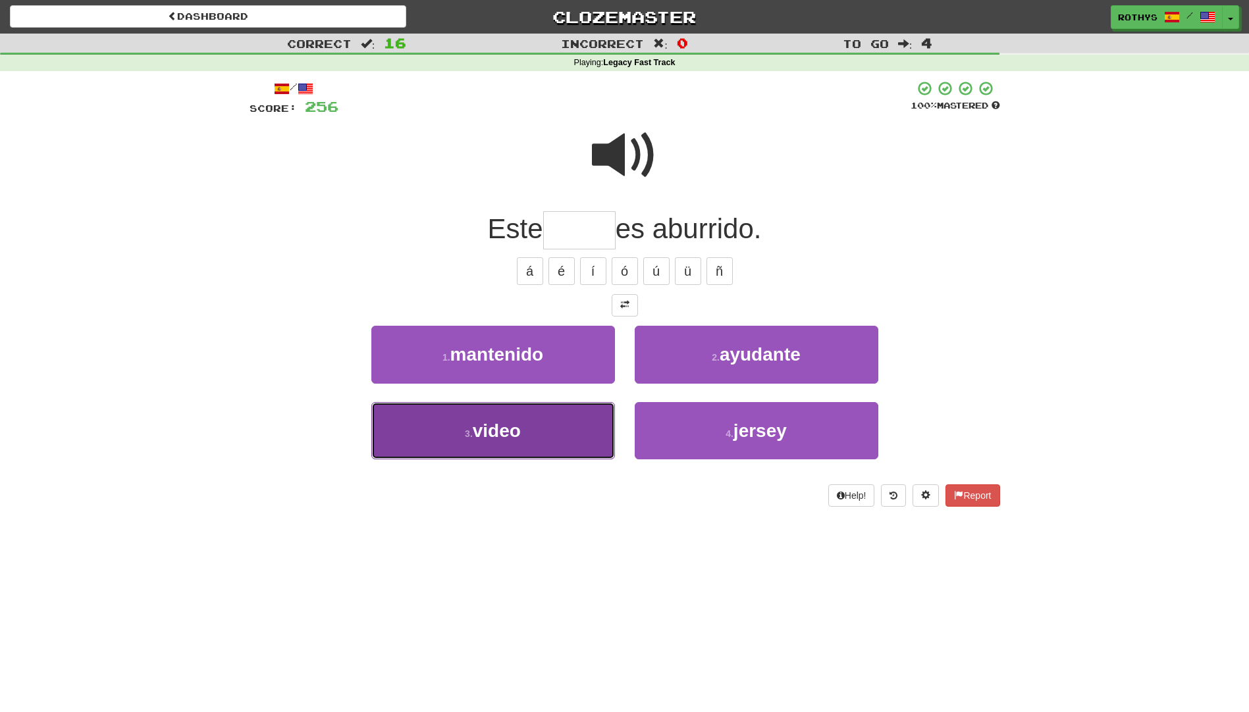
click at [586, 423] on button "3 . video" at bounding box center [493, 430] width 244 height 57
type input "*****"
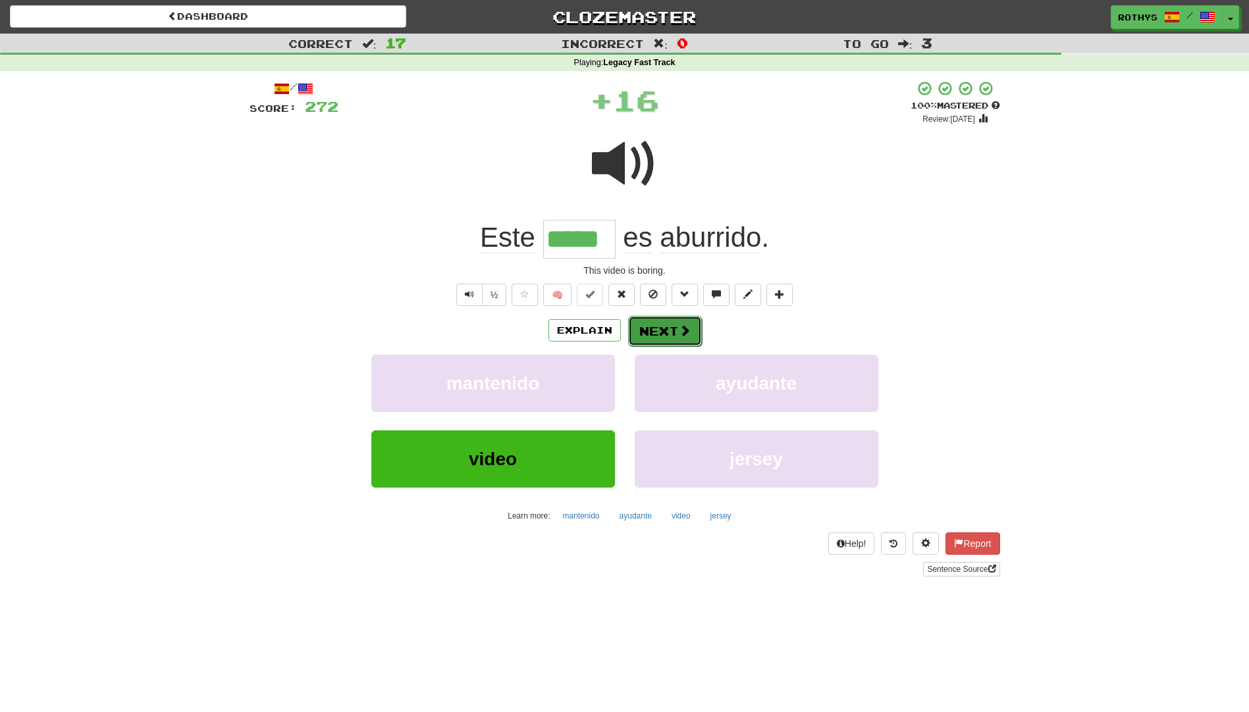
click at [658, 331] on button "Next" at bounding box center [665, 331] width 74 height 30
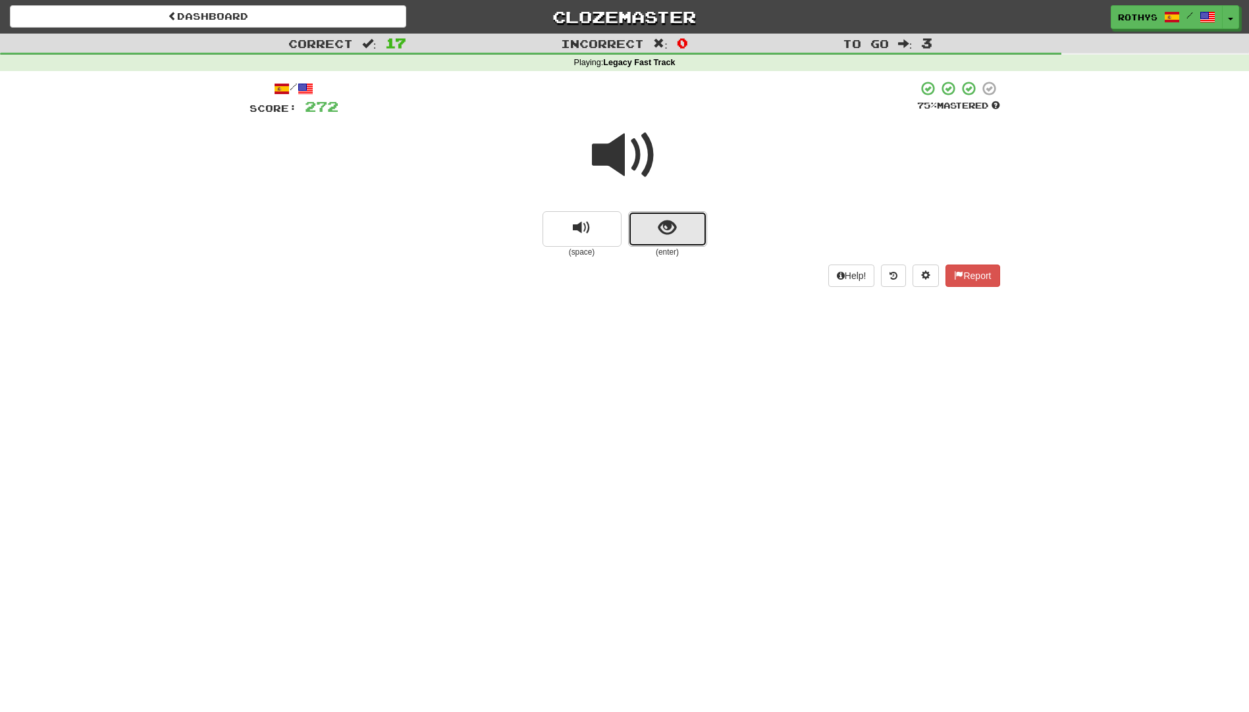
click at [691, 222] on button "show sentence" at bounding box center [667, 229] width 79 height 36
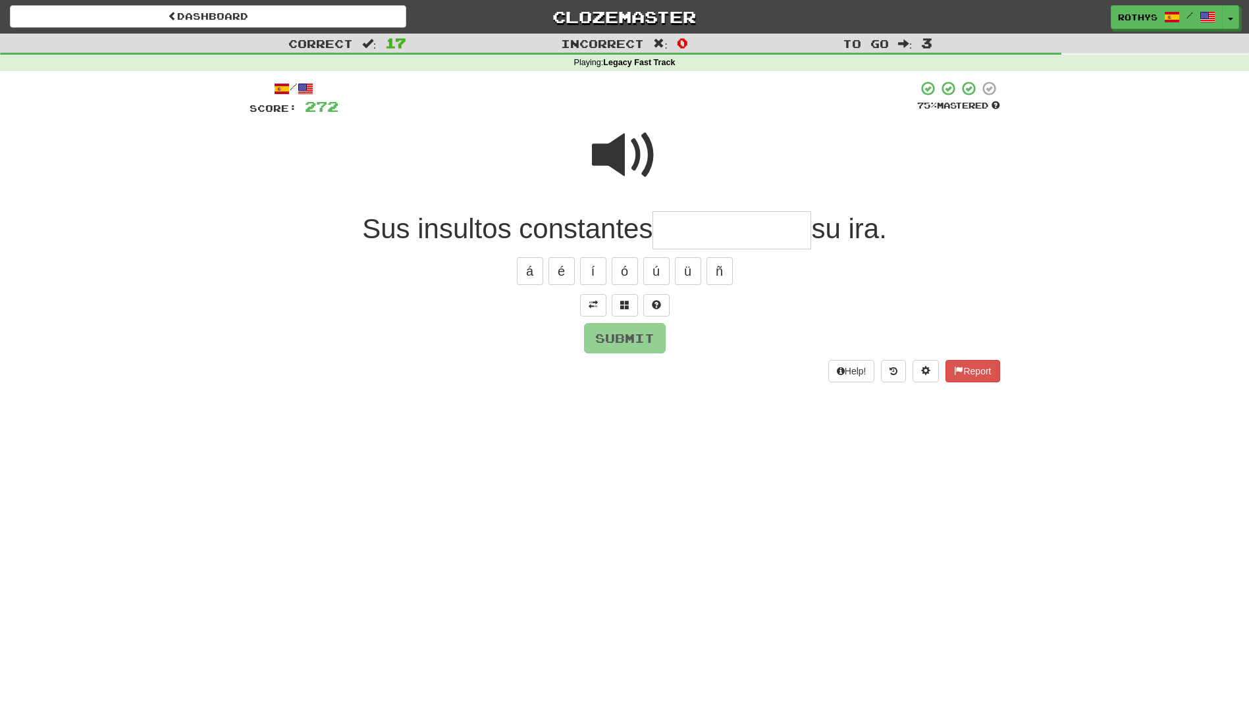
click at [739, 223] on input "text" at bounding box center [732, 230] width 159 height 39
click at [624, 301] on span at bounding box center [624, 304] width 9 height 9
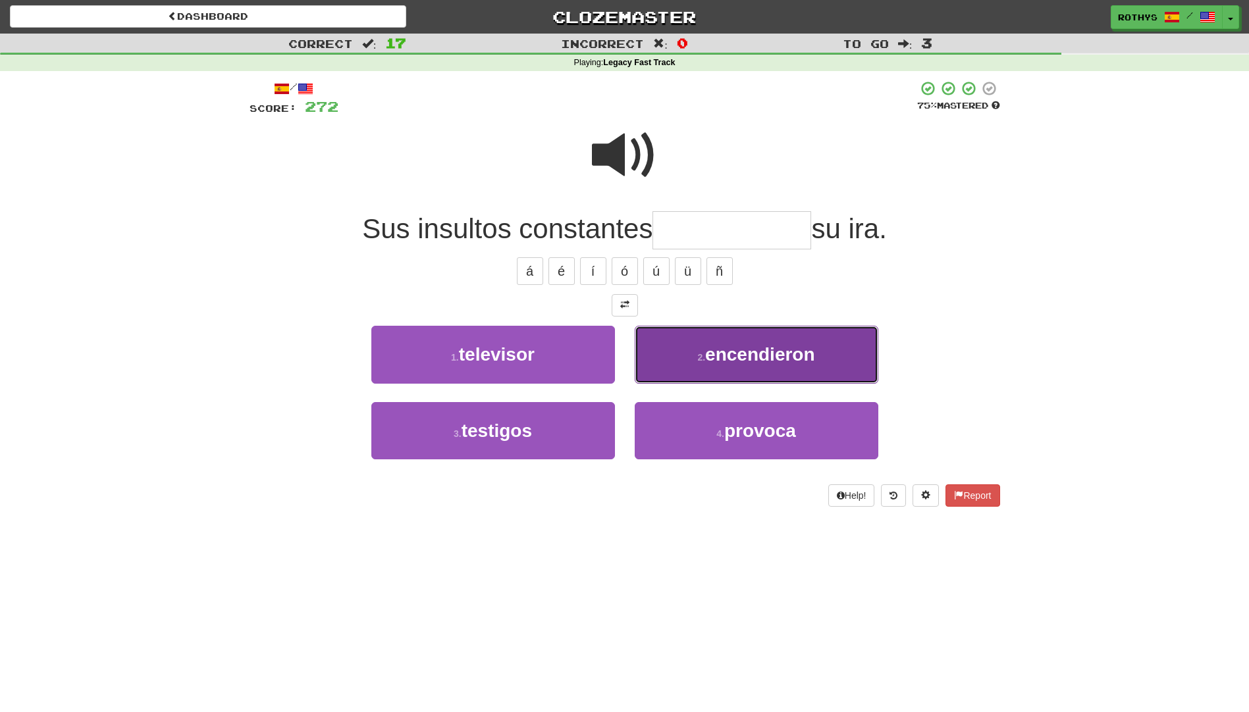
click at [720, 354] on span "encendieron" at bounding box center [759, 354] width 109 height 20
type input "**********"
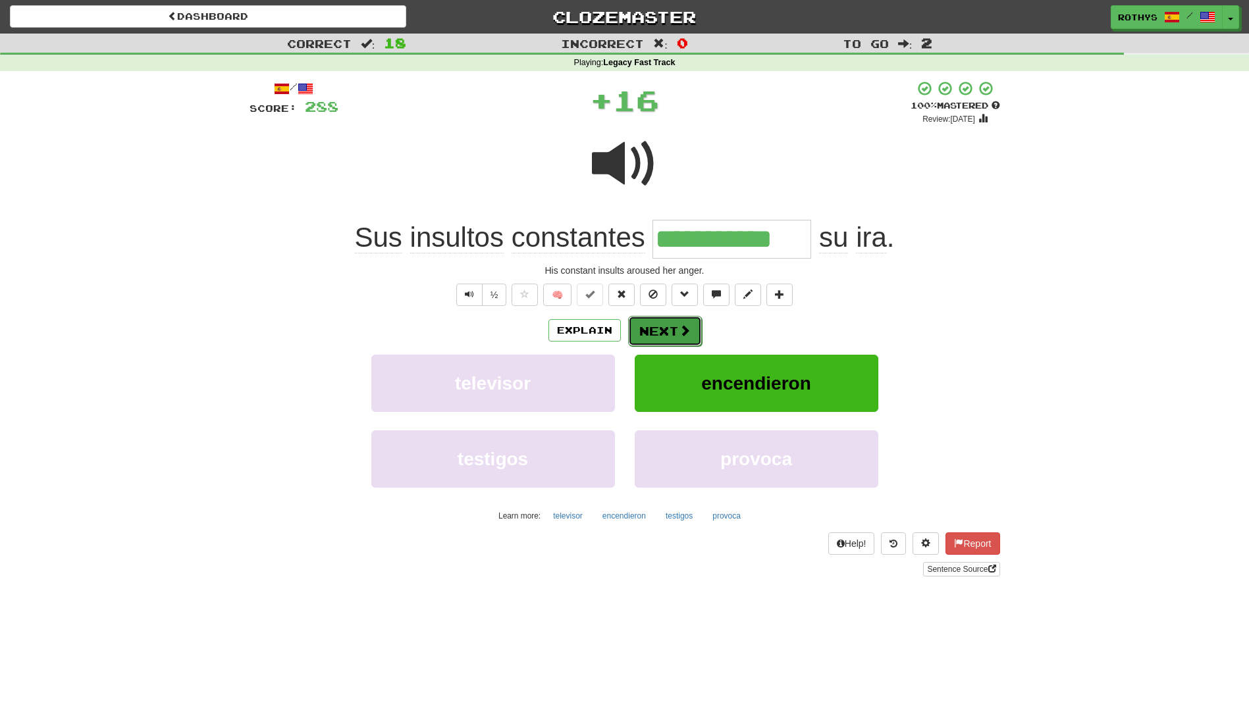
drag, startPoint x: 653, startPoint y: 322, endPoint x: 654, endPoint y: 334, distance: 12.0
click at [654, 334] on button "Next" at bounding box center [665, 331] width 74 height 30
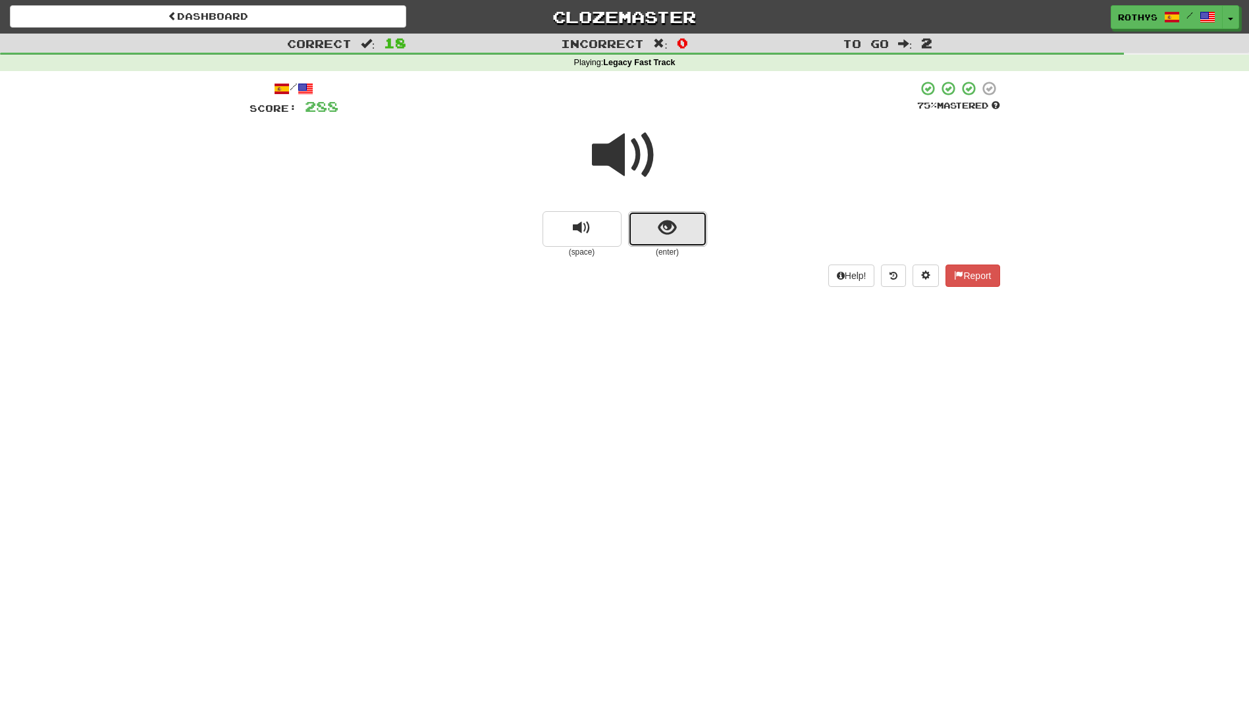
click at [676, 232] on button "show sentence" at bounding box center [667, 229] width 79 height 36
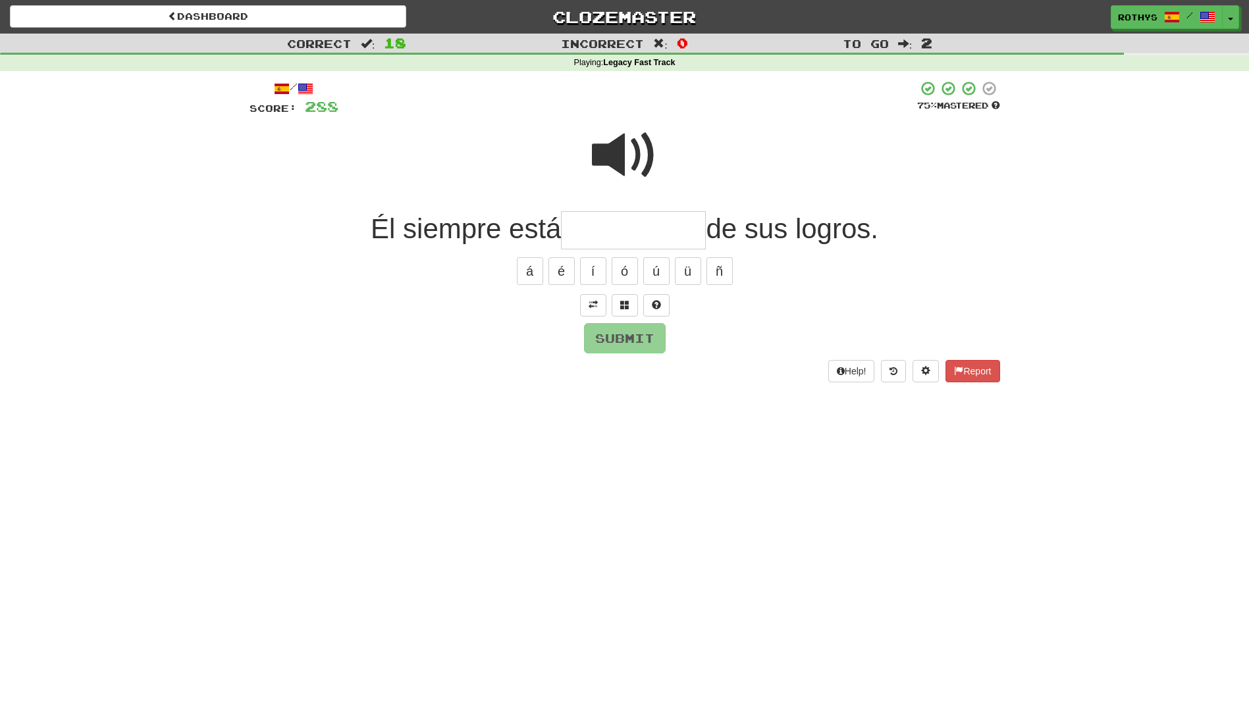
drag, startPoint x: 641, startPoint y: 232, endPoint x: 647, endPoint y: 255, distance: 23.6
click at [641, 232] on input "text" at bounding box center [633, 230] width 145 height 39
click at [623, 304] on span at bounding box center [624, 304] width 9 height 9
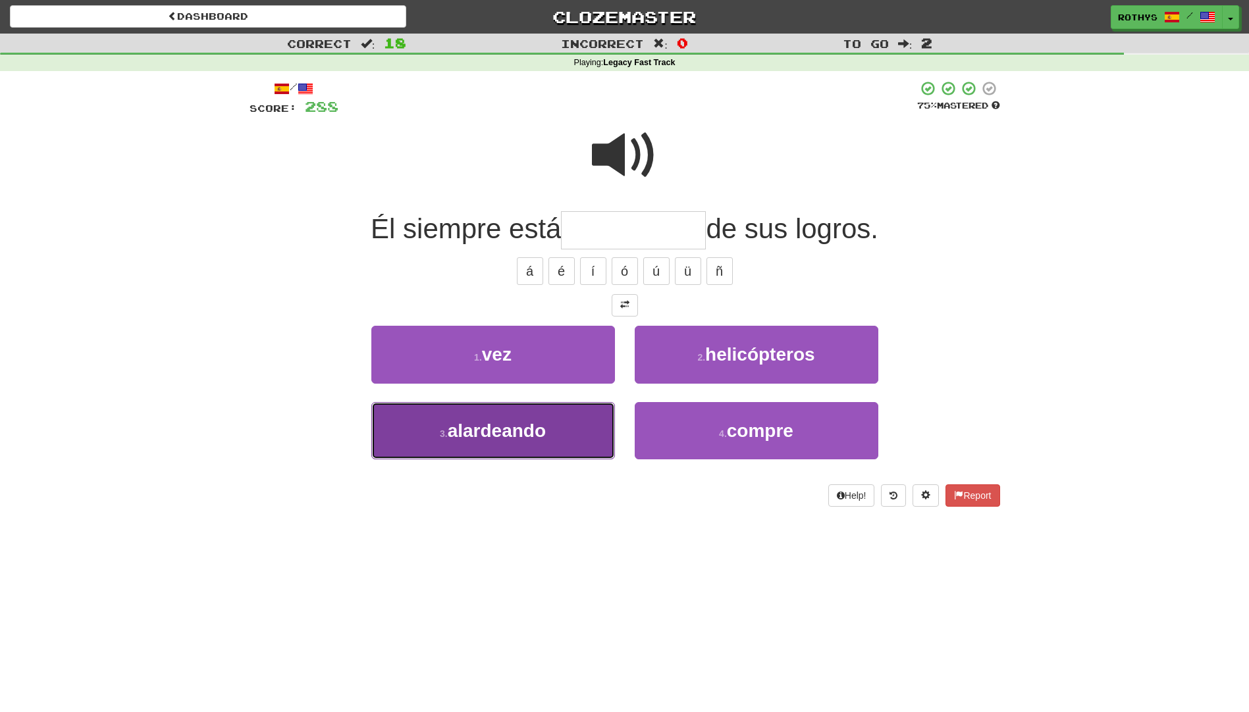
click at [583, 419] on button "3 . alardeando" at bounding box center [493, 430] width 244 height 57
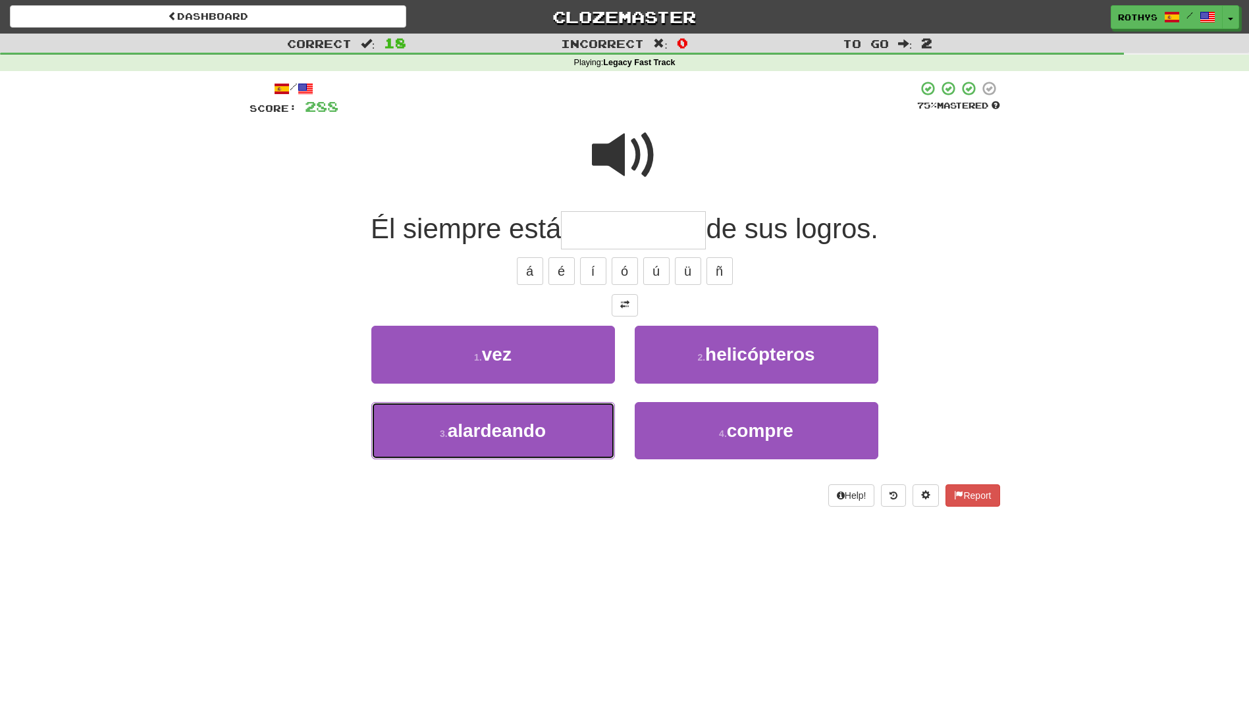
type input "**********"
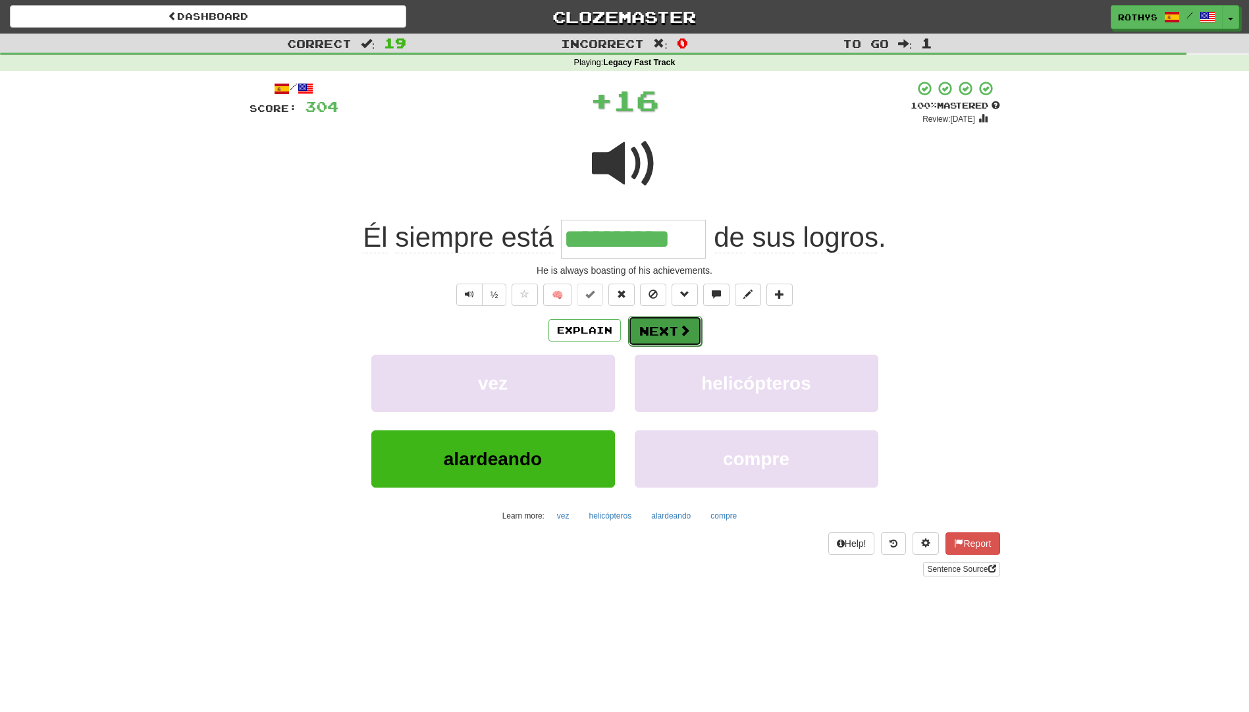
click at [648, 329] on button "Next" at bounding box center [665, 331] width 74 height 30
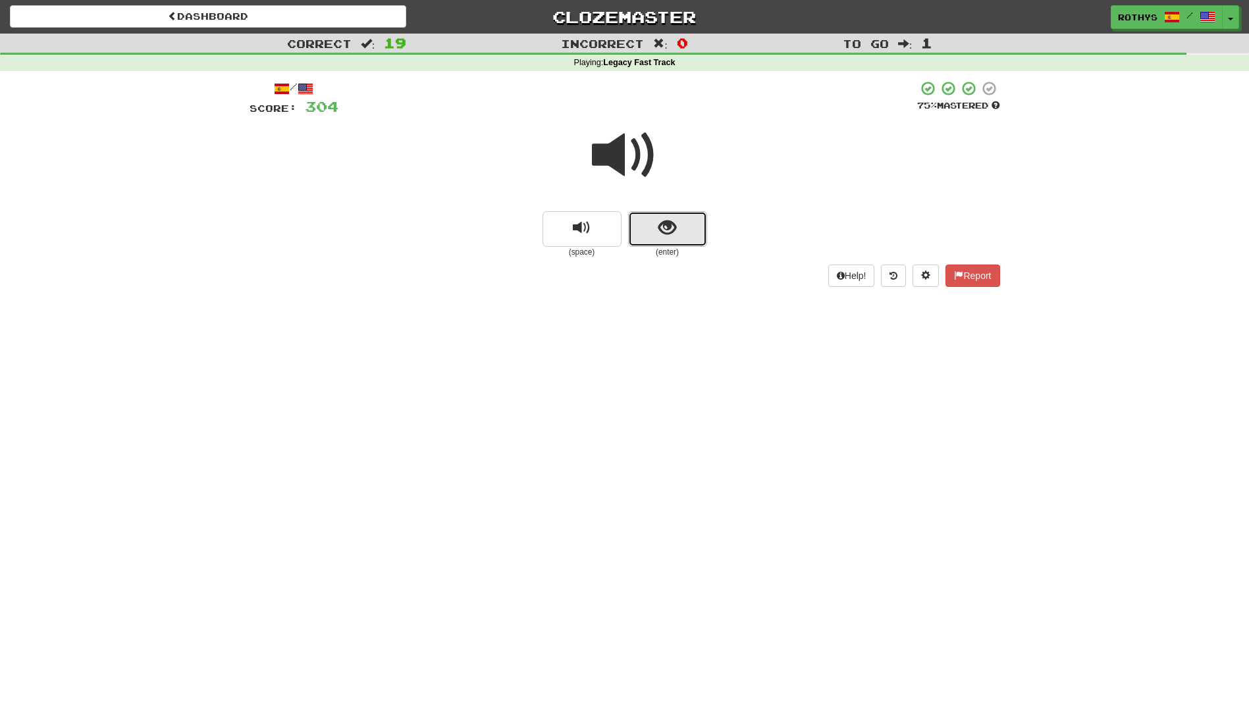
click at [670, 230] on span "show sentence" at bounding box center [667, 228] width 18 height 18
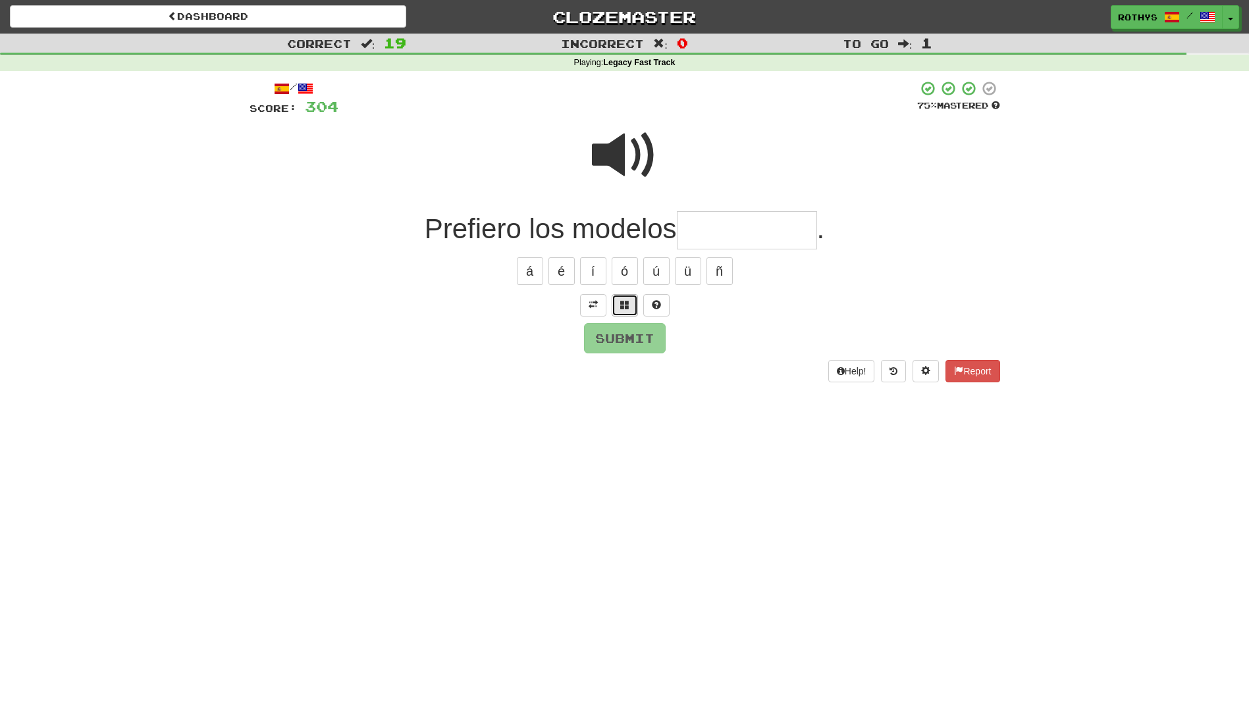
click at [624, 315] on button at bounding box center [625, 305] width 26 height 22
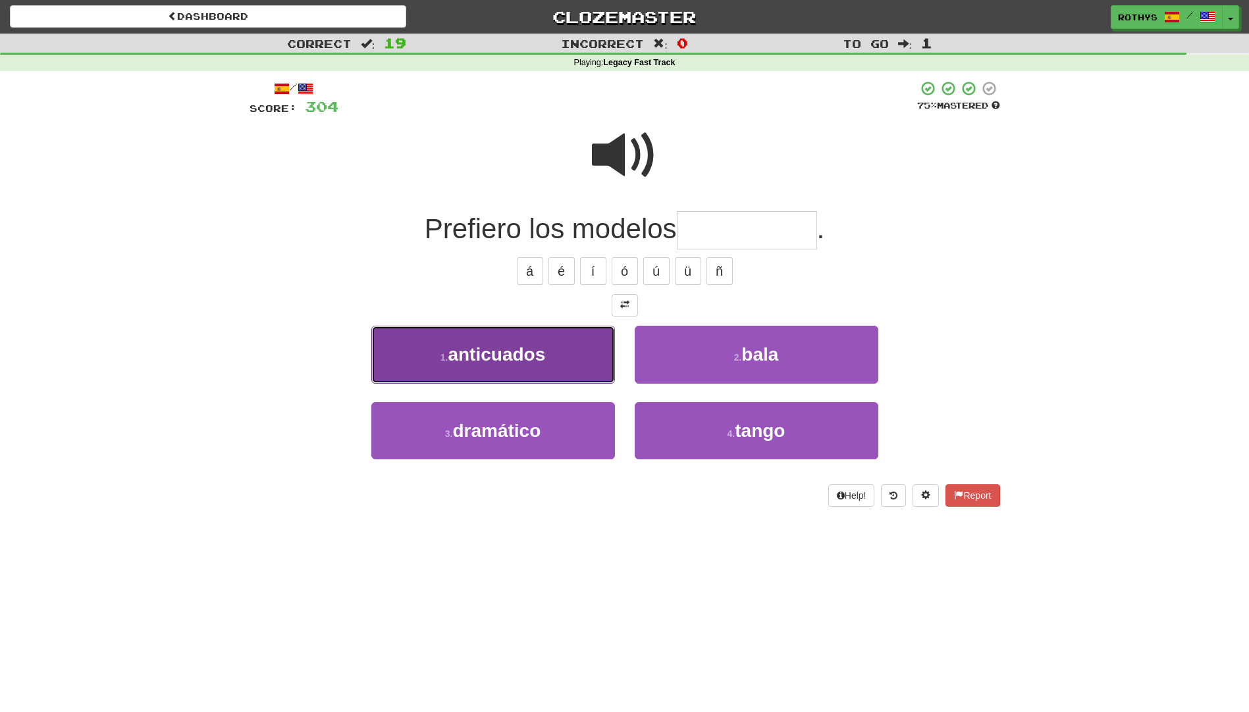
drag, startPoint x: 558, startPoint y: 367, endPoint x: 590, endPoint y: 354, distance: 34.8
click at [558, 368] on button "1 . anticuados" at bounding box center [493, 354] width 244 height 57
type input "**********"
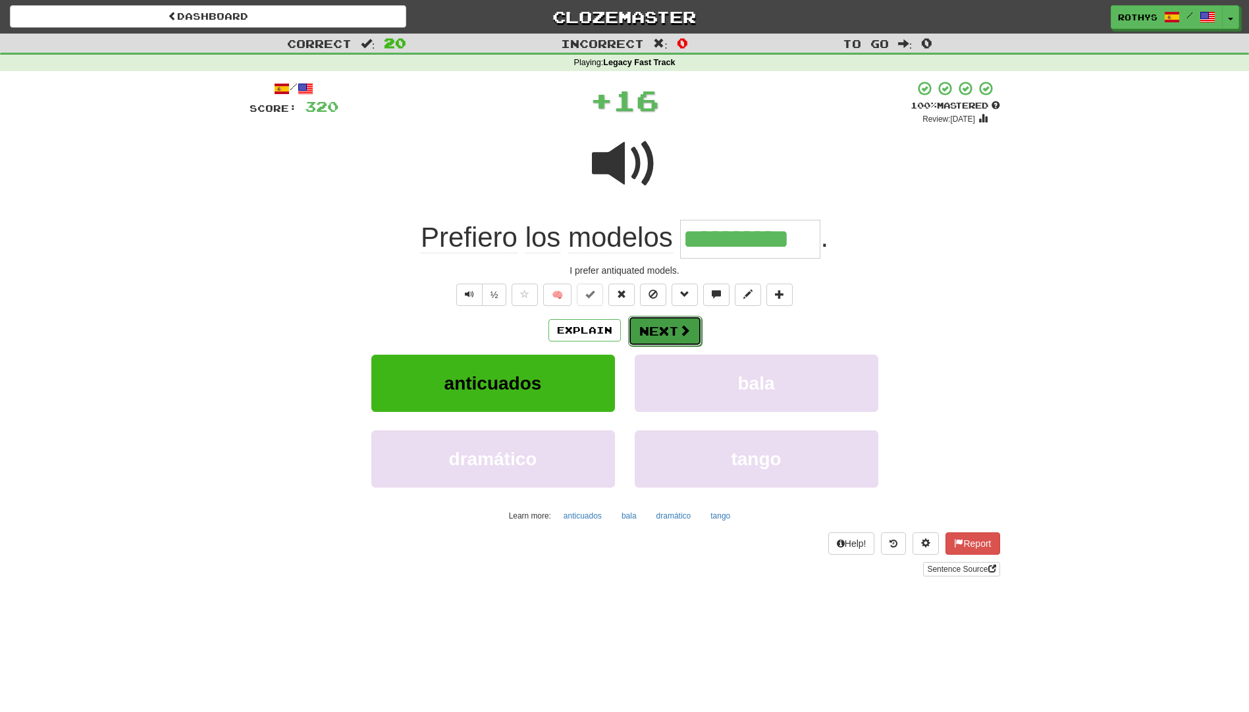
drag, startPoint x: 656, startPoint y: 325, endPoint x: 653, endPoint y: 331, distance: 6.8
click at [653, 331] on button "Next" at bounding box center [665, 331] width 74 height 30
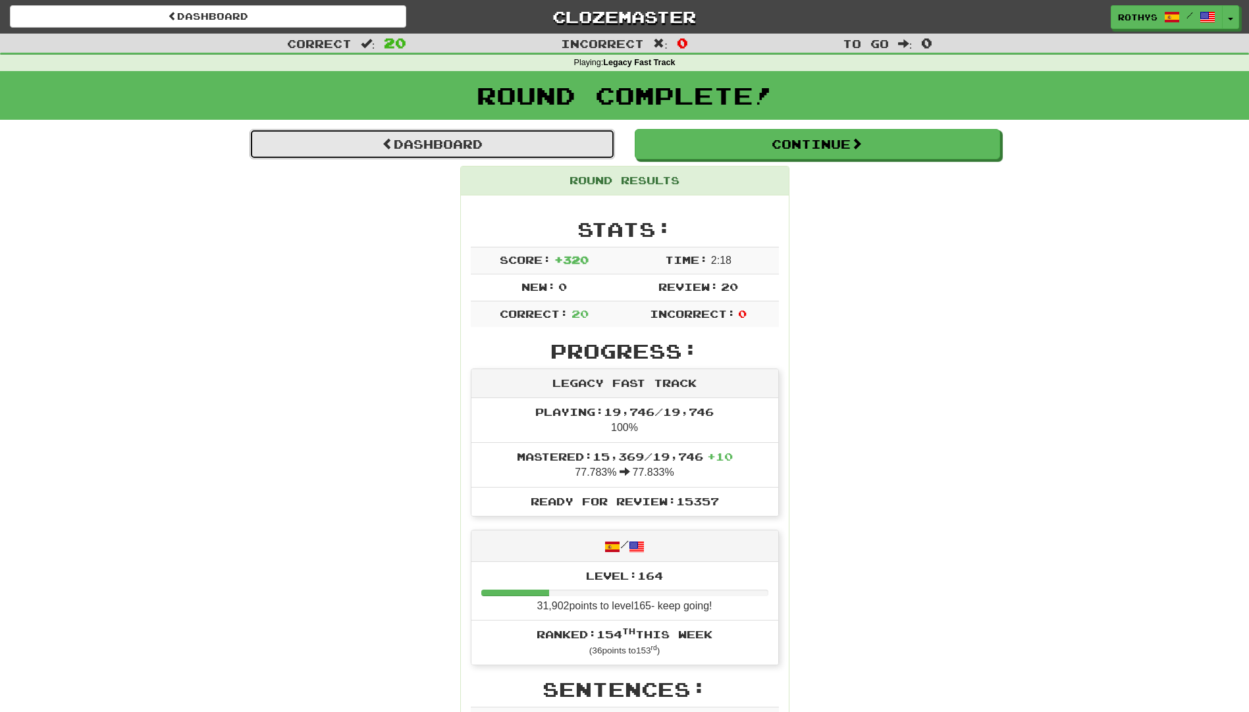
click at [462, 147] on link "Dashboard" at bounding box center [432, 144] width 365 height 30
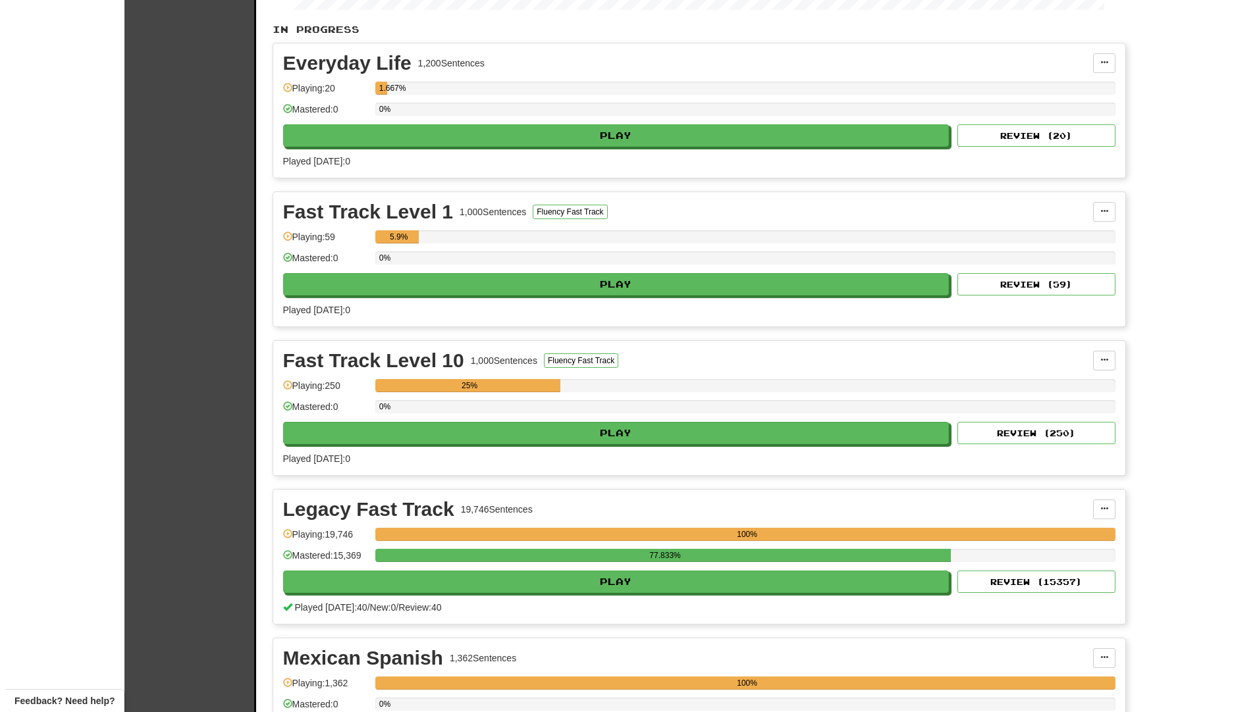
scroll to position [263, 0]
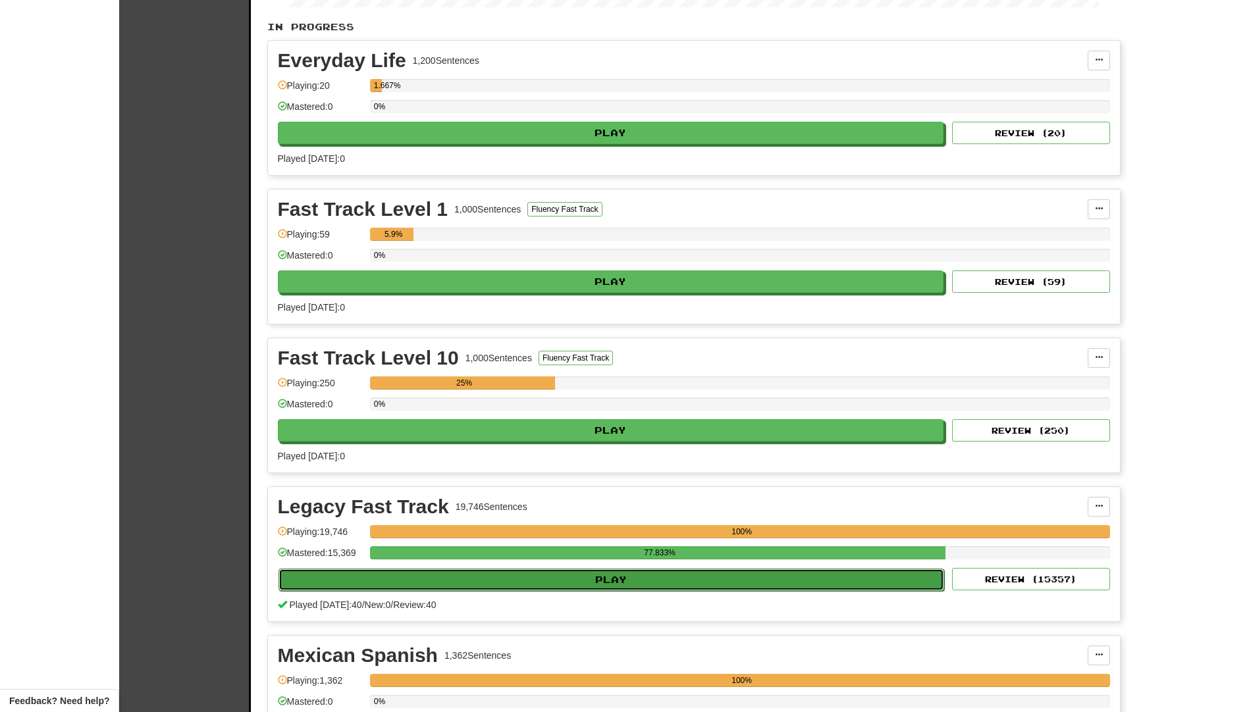
click at [467, 578] on button "Play" at bounding box center [612, 580] width 666 height 22
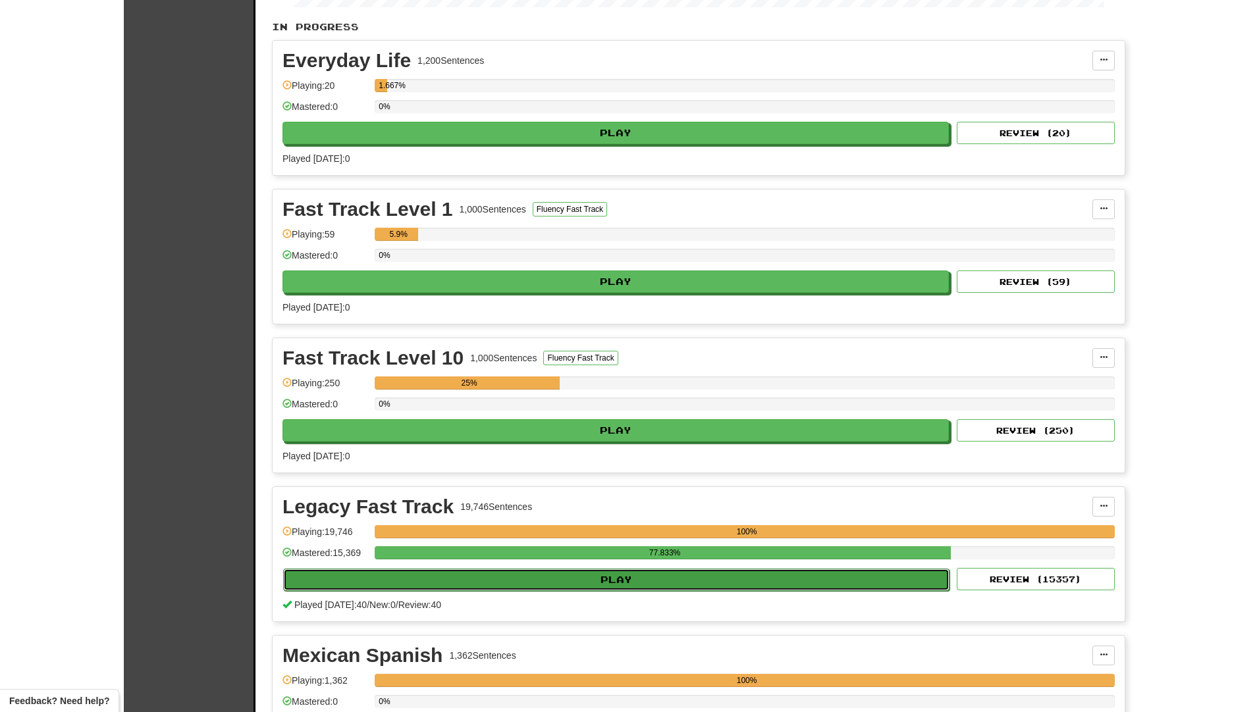
select select "**"
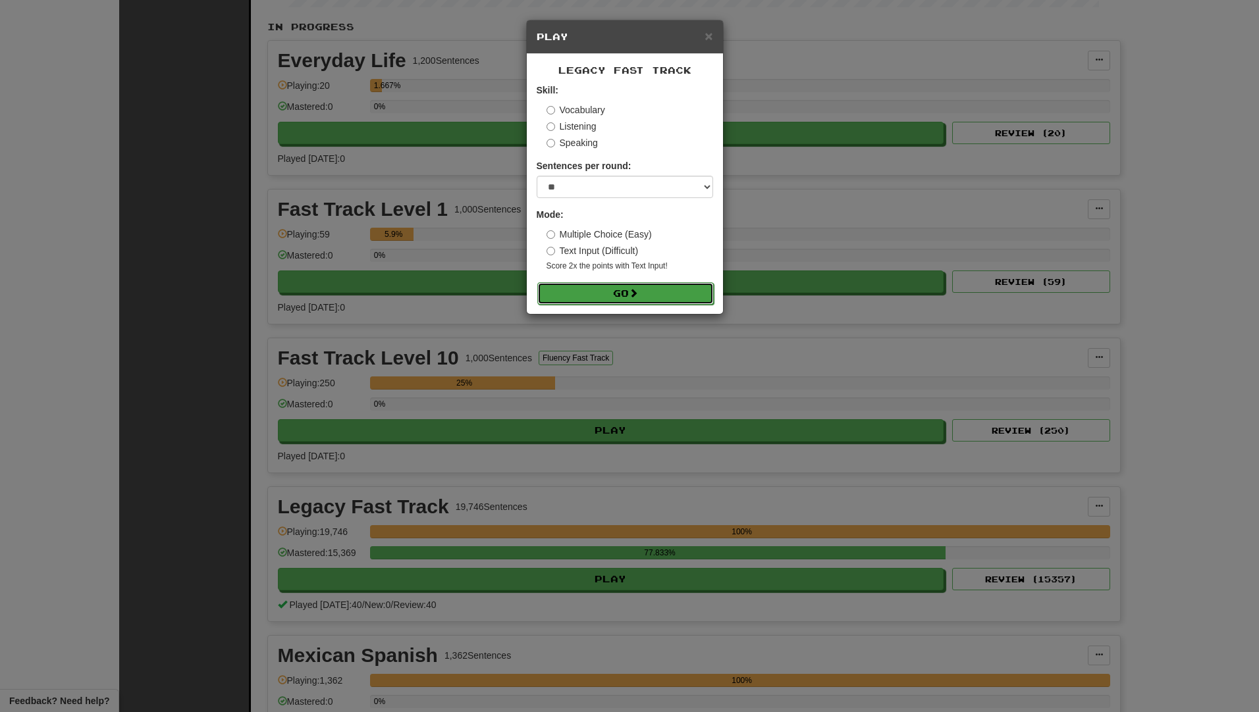
click at [591, 290] on button "Go" at bounding box center [625, 293] width 176 height 22
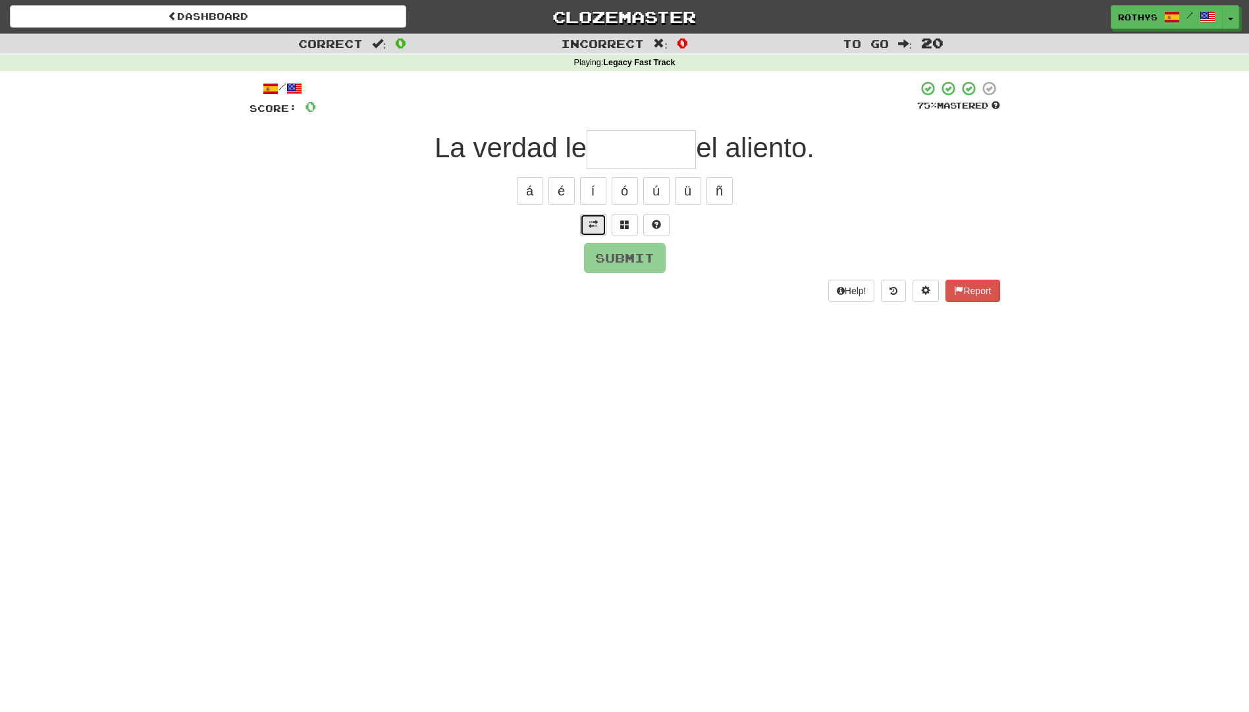
click at [598, 221] on button at bounding box center [593, 225] width 26 height 22
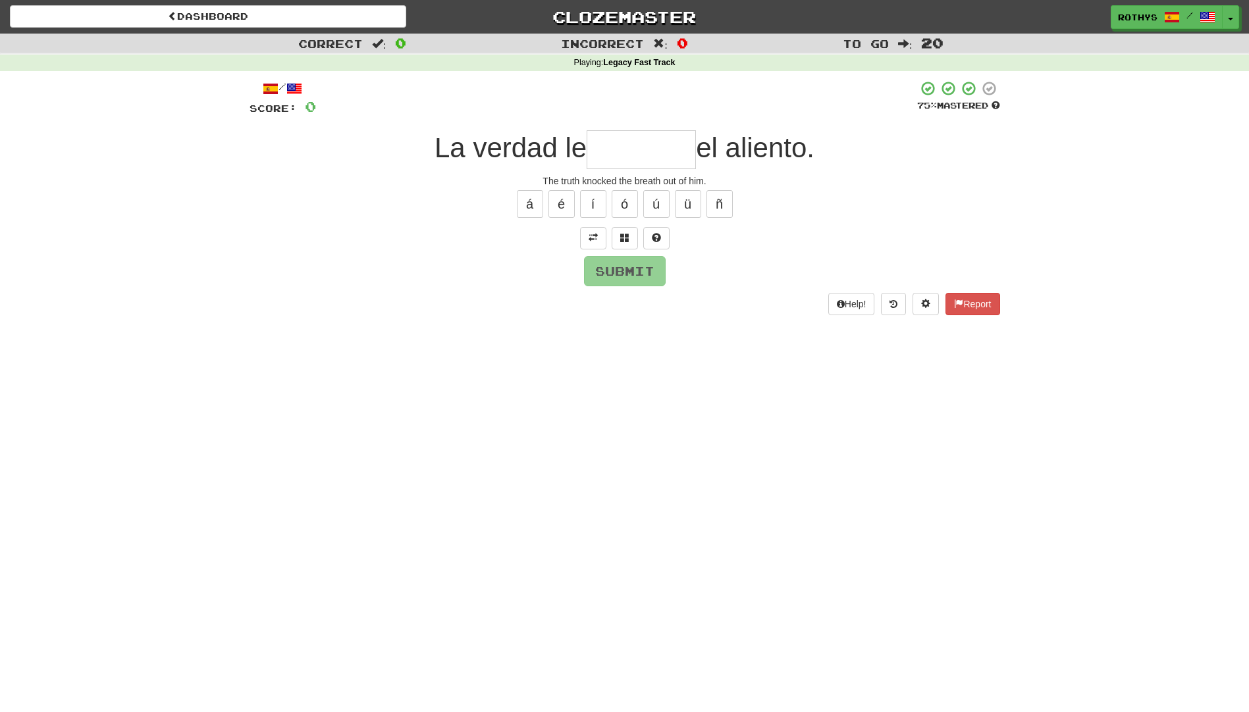
click at [615, 149] on input "text" at bounding box center [641, 149] width 109 height 39
click at [625, 238] on span at bounding box center [624, 237] width 9 height 9
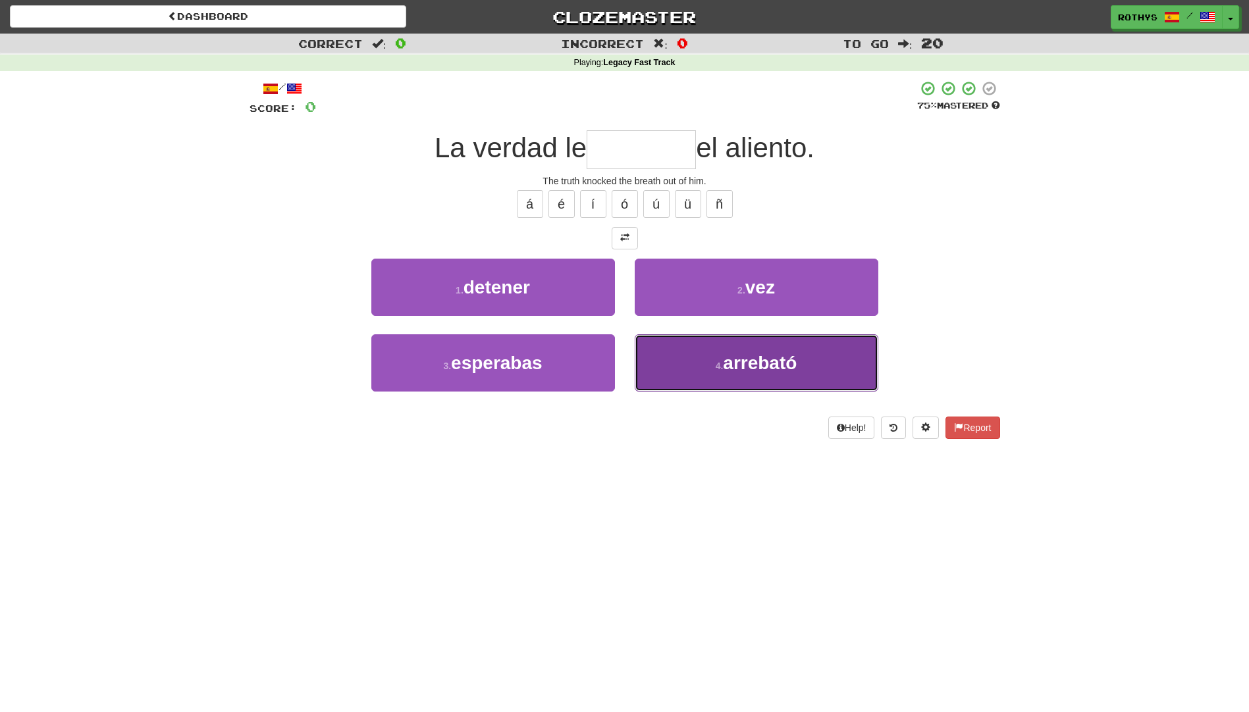
click at [728, 376] on button "4 . arrebató" at bounding box center [757, 362] width 244 height 57
type input "********"
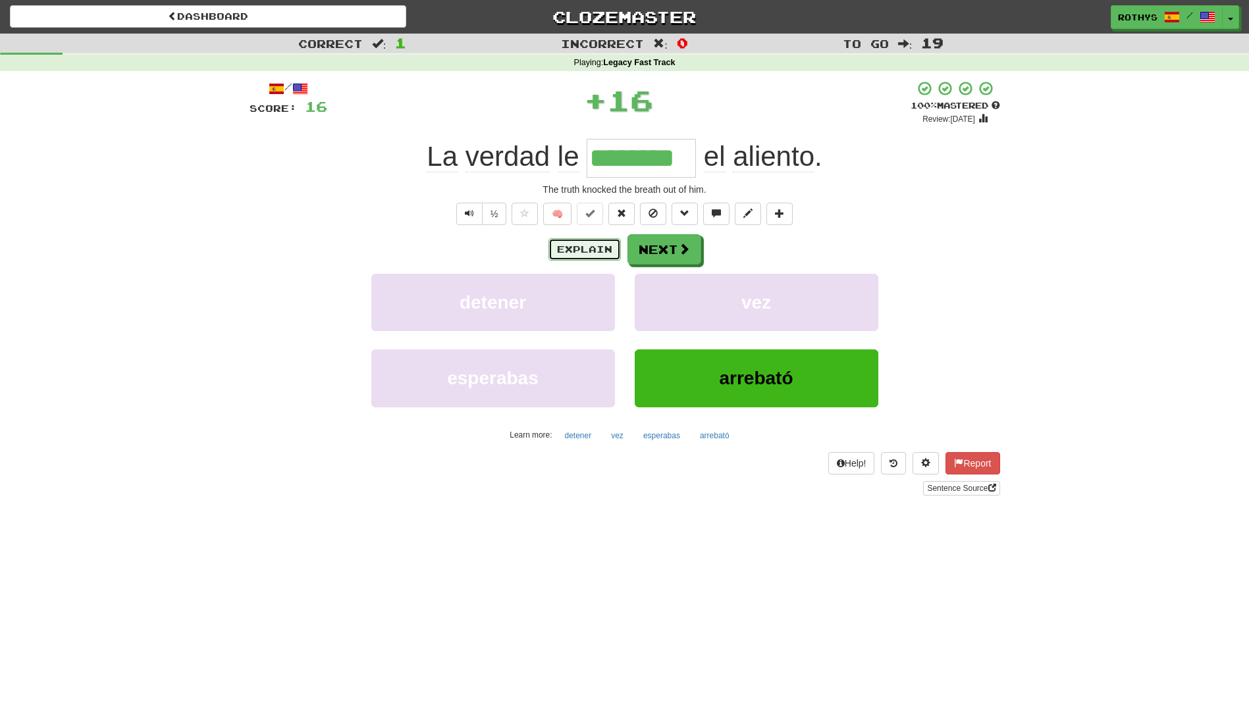
click at [579, 246] on button "Explain" at bounding box center [584, 249] width 72 height 22
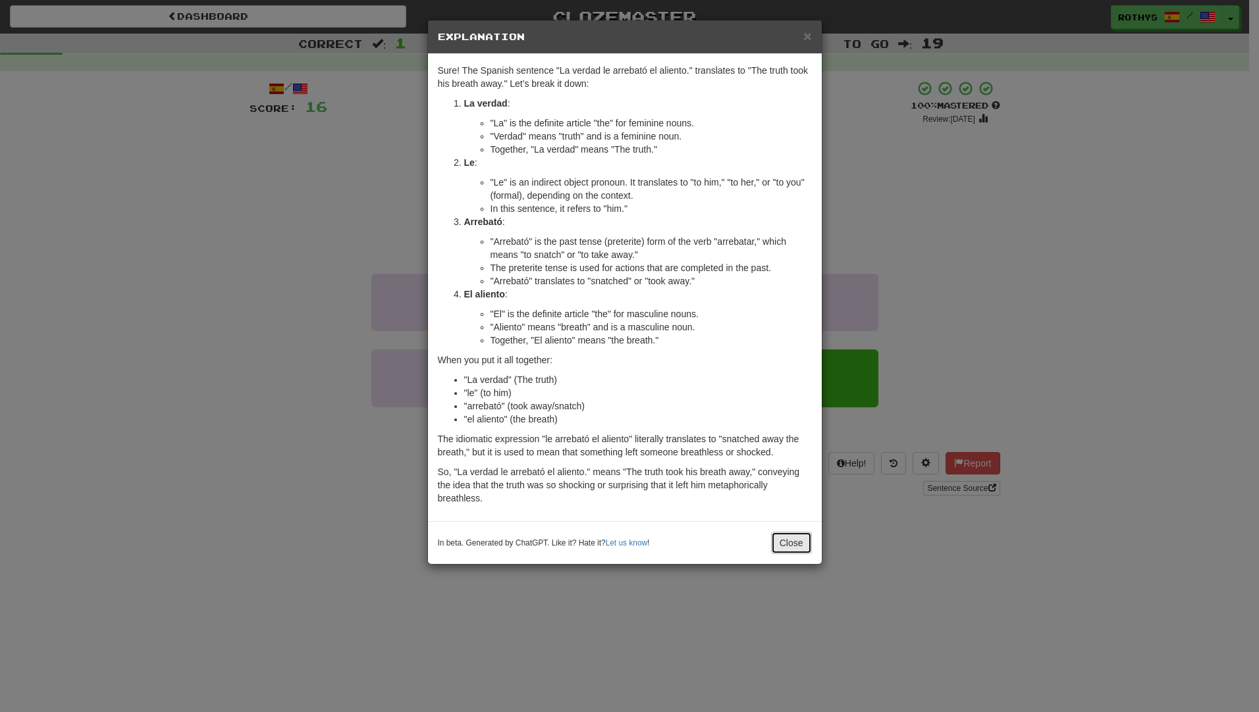
click at [805, 537] on button "Close" at bounding box center [791, 543] width 41 height 22
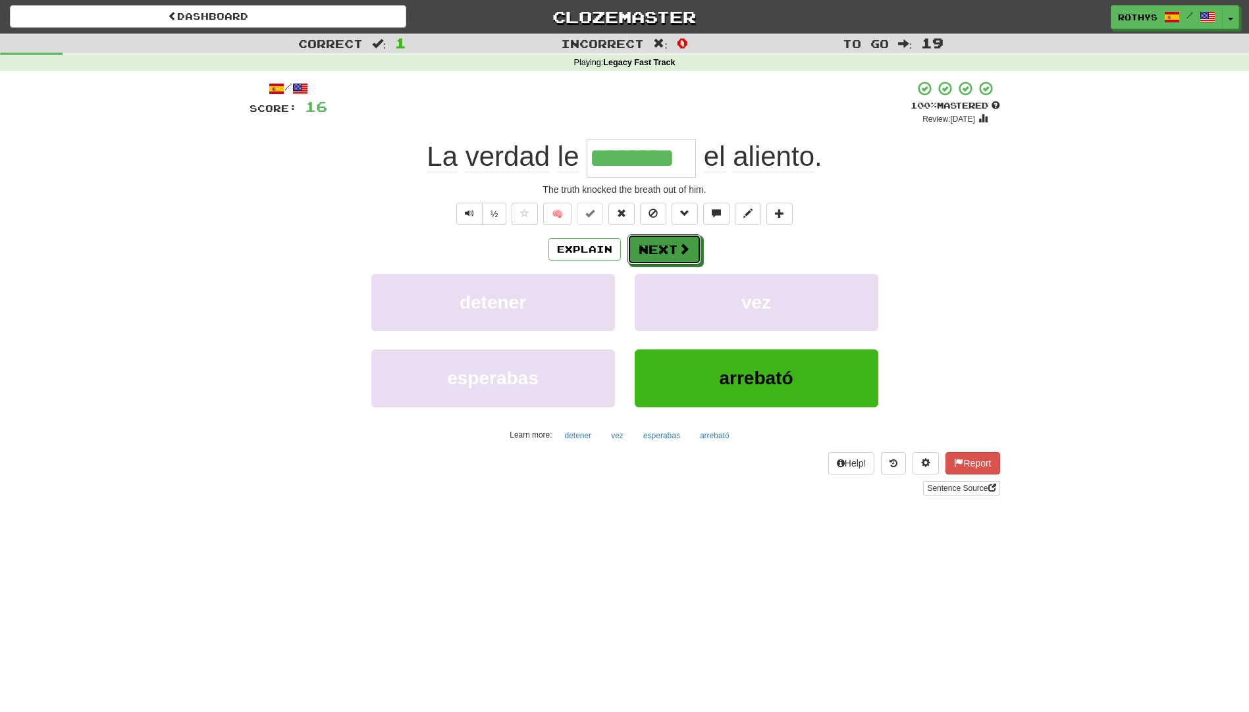
drag, startPoint x: 649, startPoint y: 243, endPoint x: 718, endPoint y: 245, distance: 69.8
click at [649, 242] on button "Next" at bounding box center [664, 249] width 74 height 30
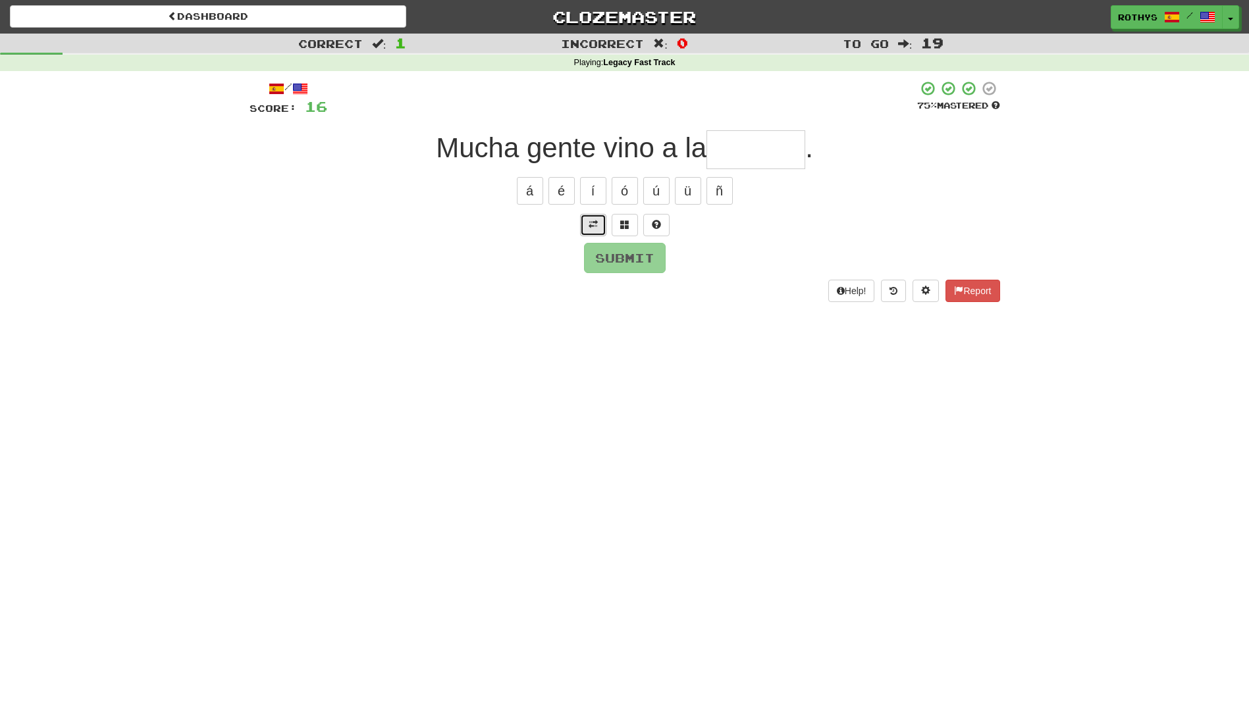
click at [590, 223] on span at bounding box center [593, 224] width 9 height 9
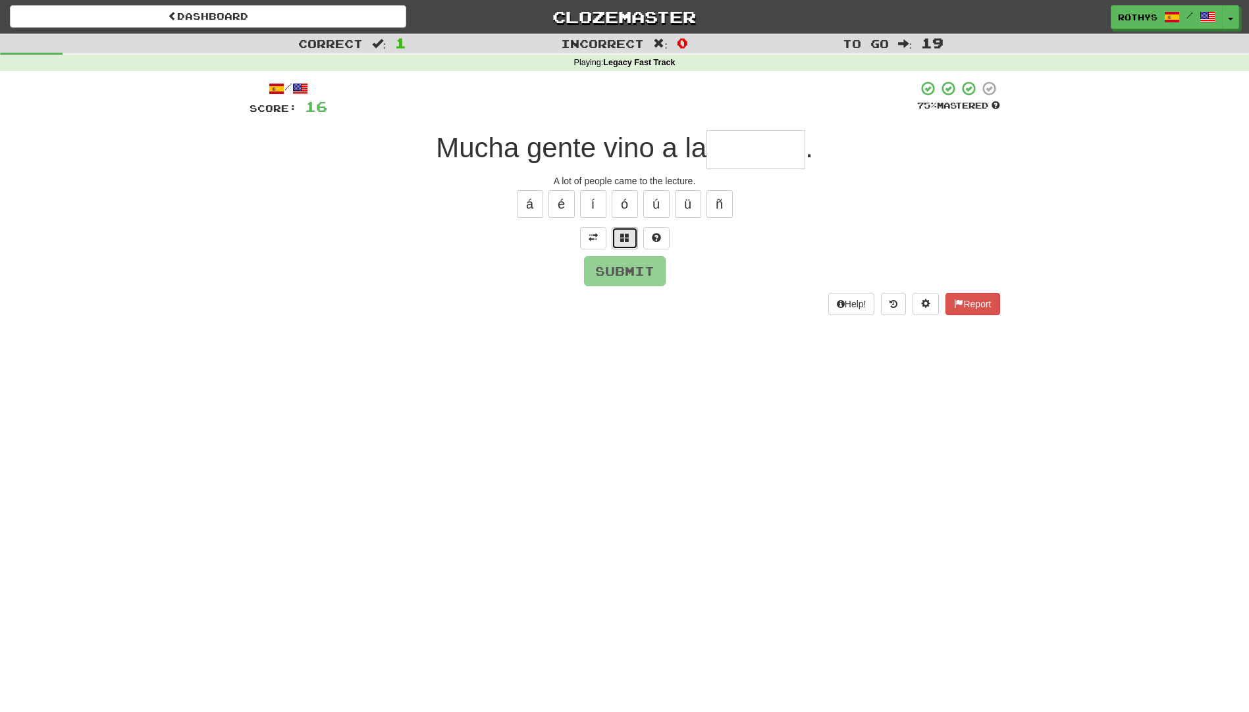
click at [625, 236] on span at bounding box center [624, 237] width 9 height 9
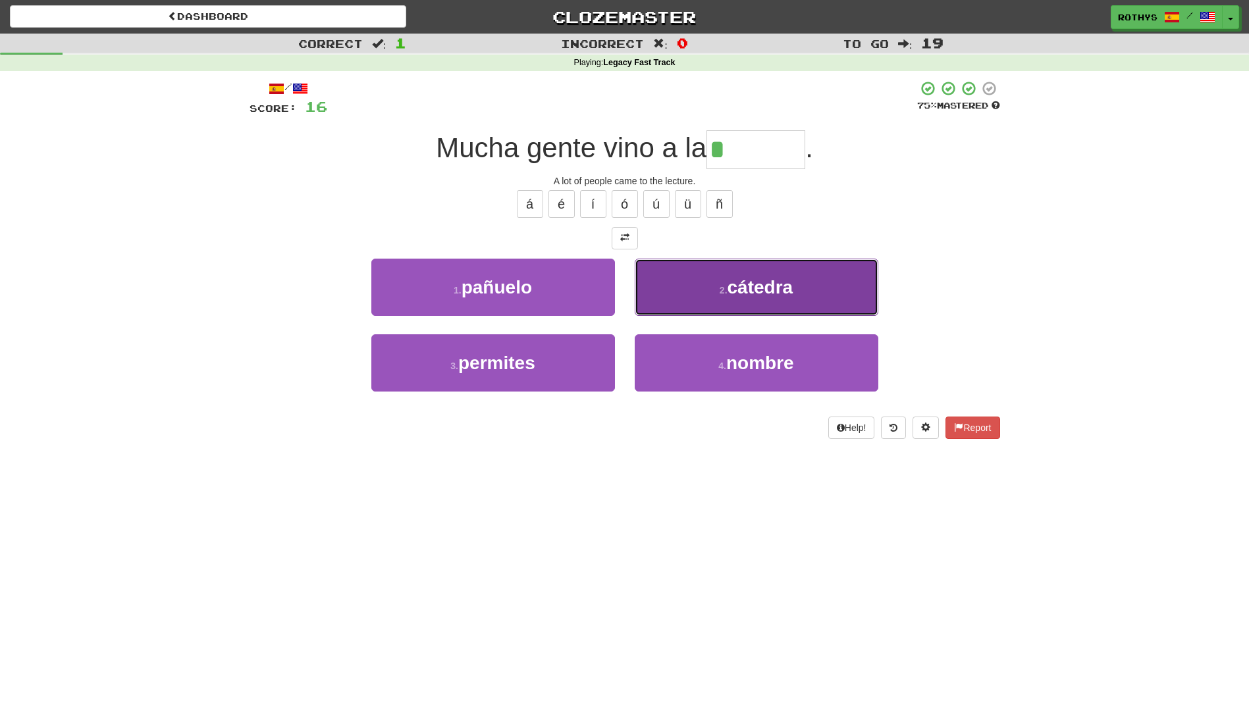
click at [707, 282] on button "2 . cátedra" at bounding box center [757, 287] width 244 height 57
type input "*******"
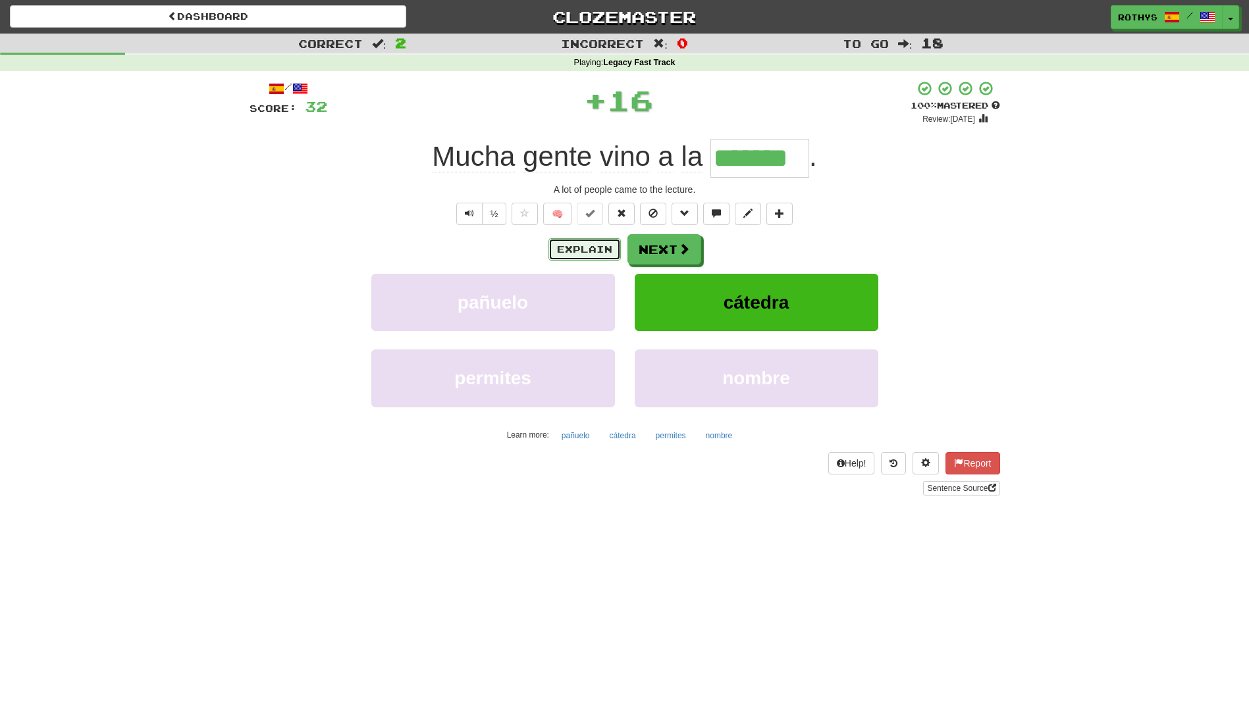
click at [595, 242] on button "Explain" at bounding box center [584, 249] width 72 height 22
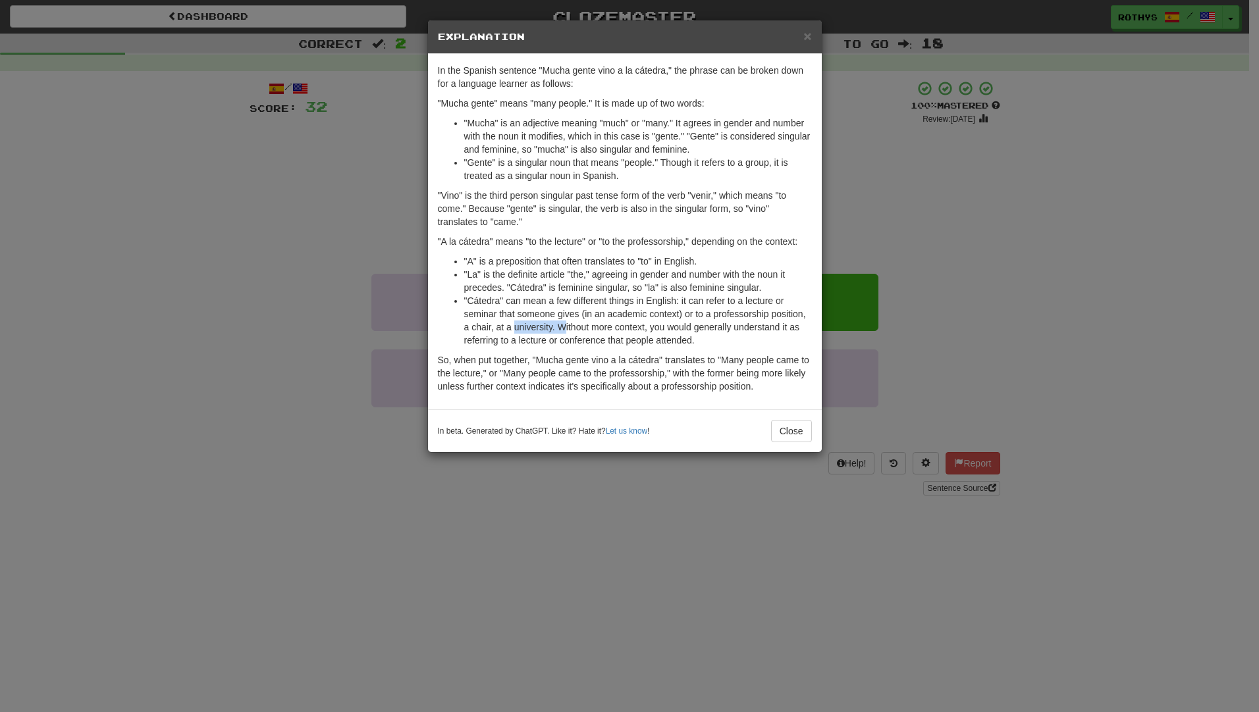
drag, startPoint x: 515, startPoint y: 321, endPoint x: 562, endPoint y: 321, distance: 47.4
click at [562, 321] on li ""Cátedra" can mean a few different things in English: it can refer to a lecture…" at bounding box center [638, 320] width 348 height 53
drag, startPoint x: 562, startPoint y: 321, endPoint x: 540, endPoint y: 323, distance: 22.5
click at [540, 323] on li ""Cátedra" can mean a few different things in English: it can refer to a lecture…" at bounding box center [638, 320] width 348 height 53
click at [789, 429] on button "Close" at bounding box center [791, 431] width 41 height 22
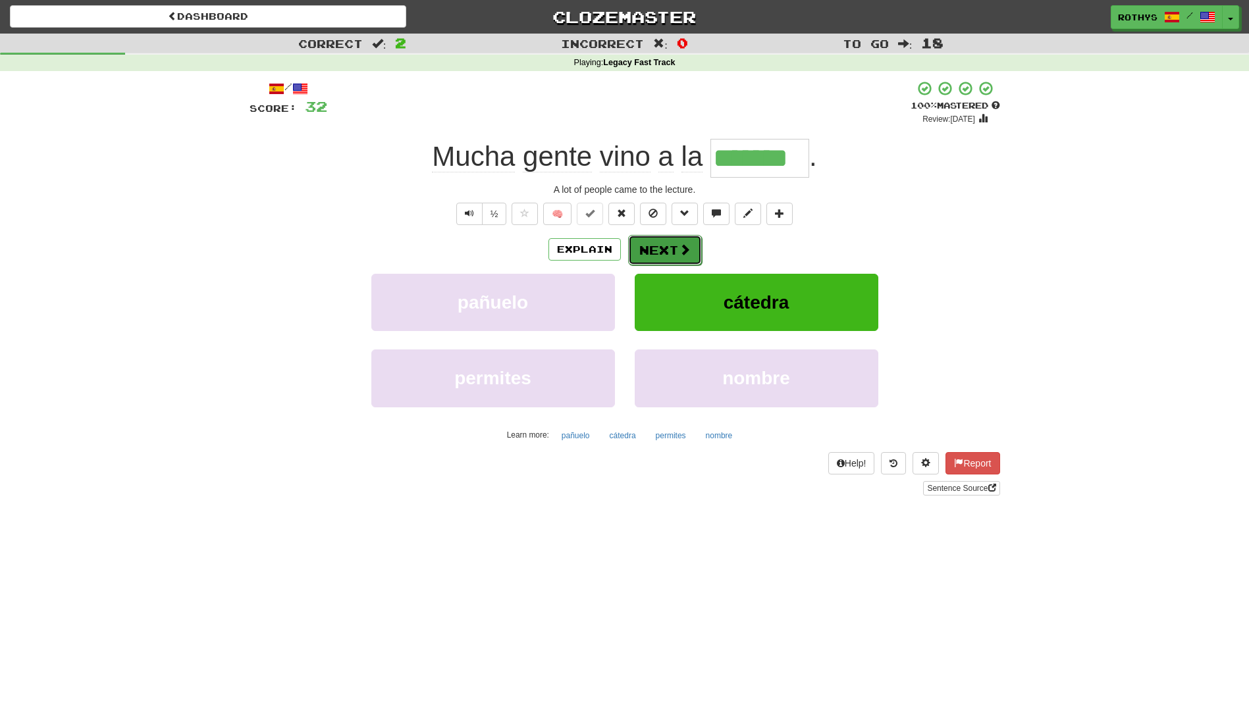
click at [686, 245] on span at bounding box center [685, 250] width 12 height 12
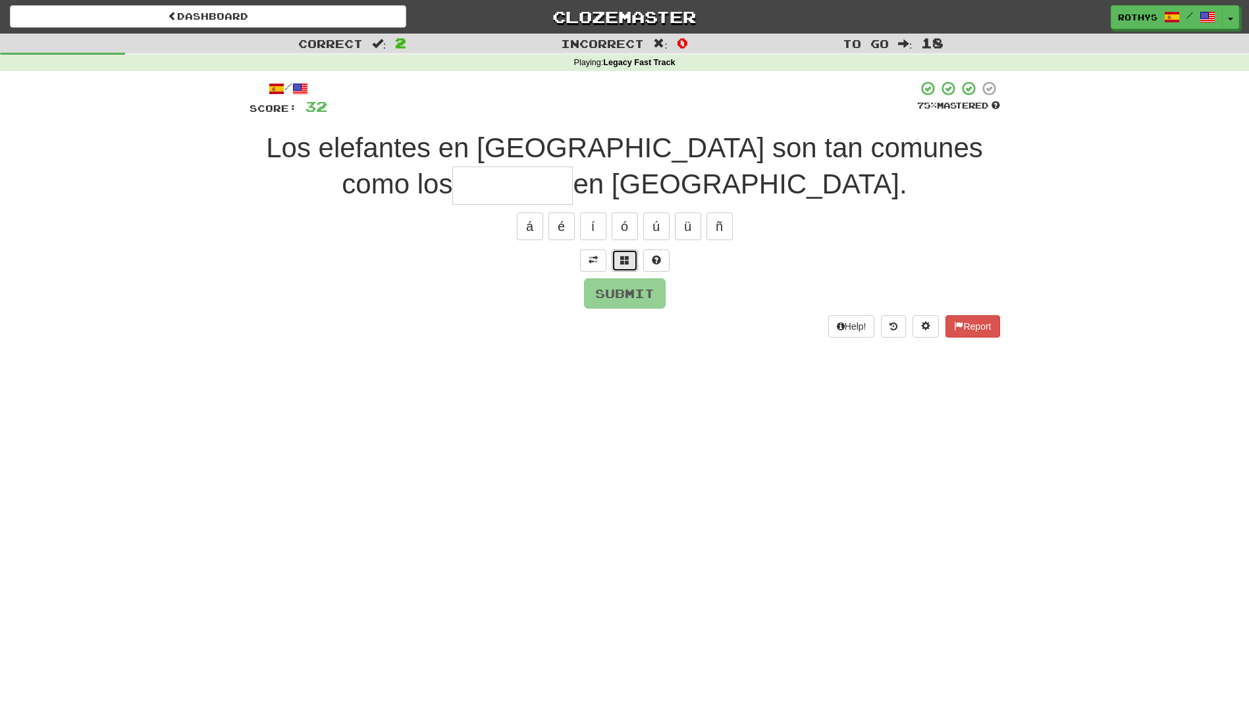
click at [629, 263] on button at bounding box center [625, 261] width 26 height 22
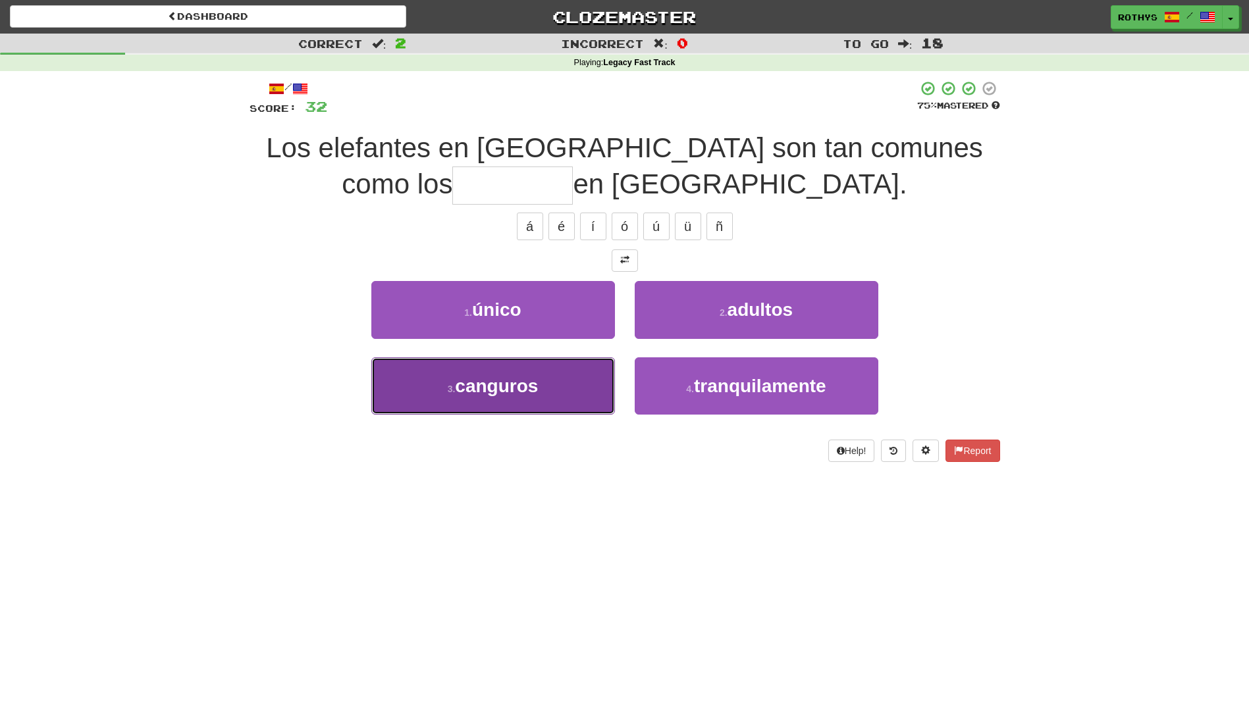
click at [572, 371] on button "3 . canguros" at bounding box center [493, 386] width 244 height 57
type input "********"
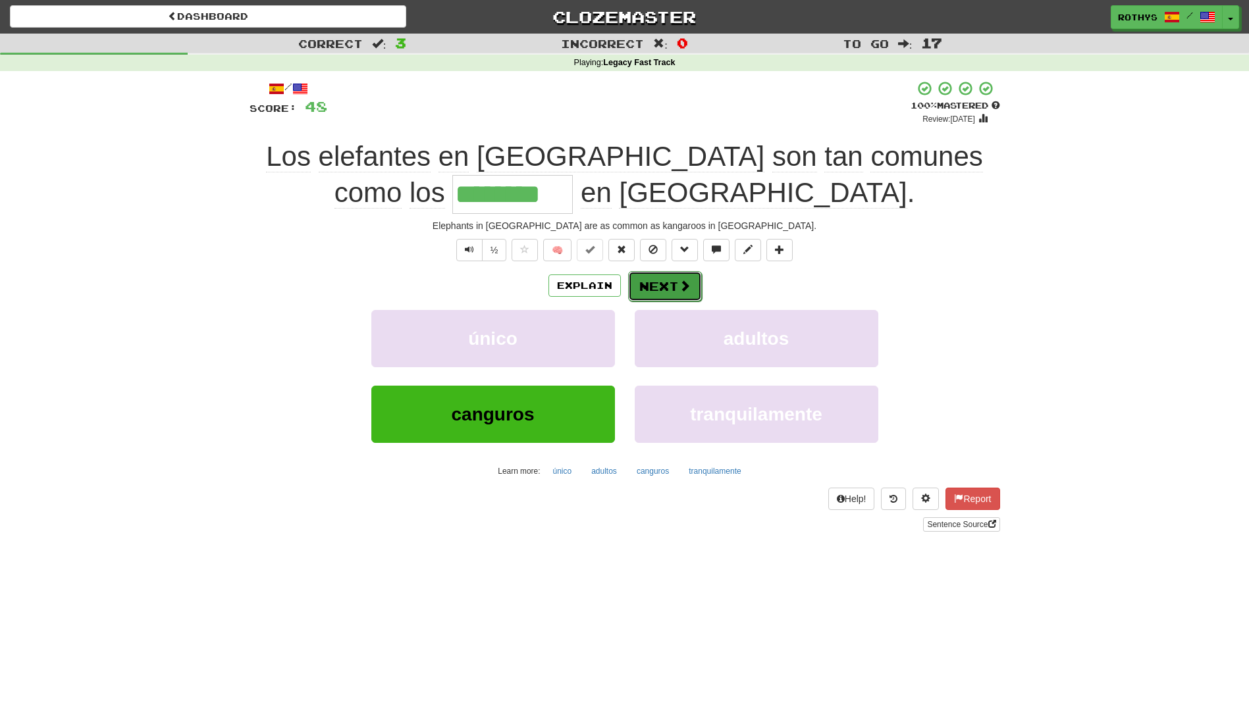
click at [645, 282] on button "Next" at bounding box center [665, 286] width 74 height 30
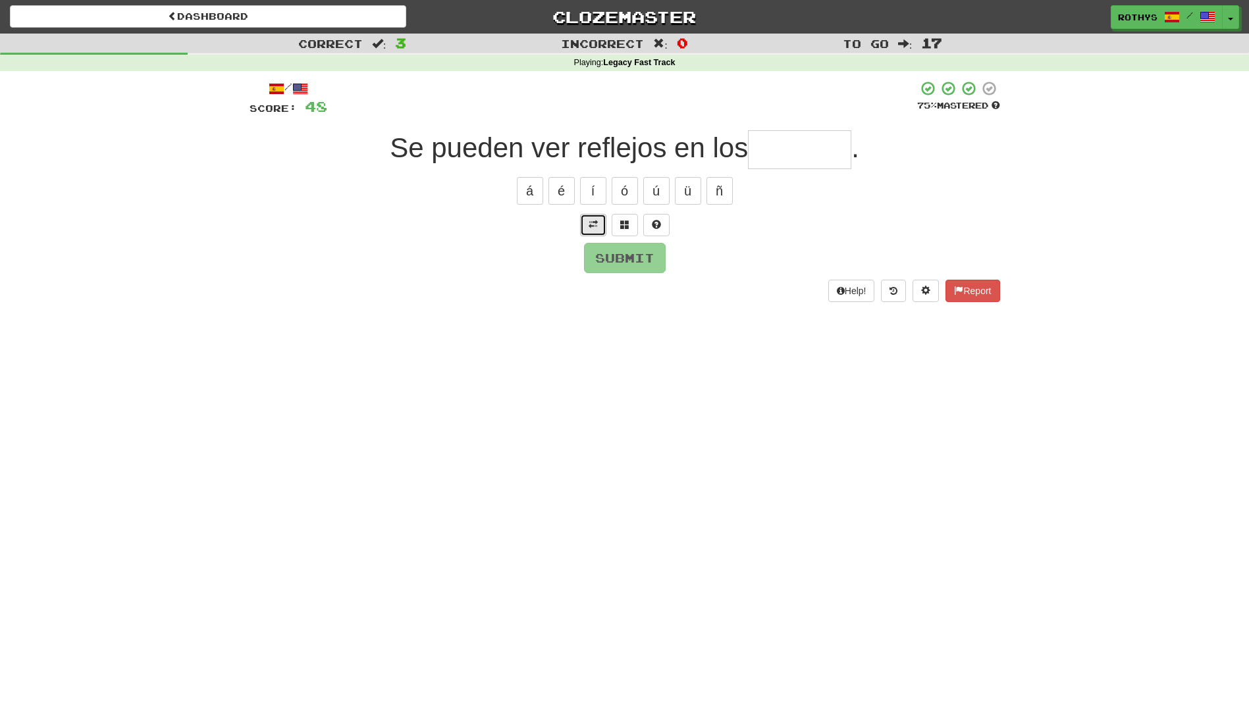
click at [590, 223] on span at bounding box center [593, 224] width 9 height 9
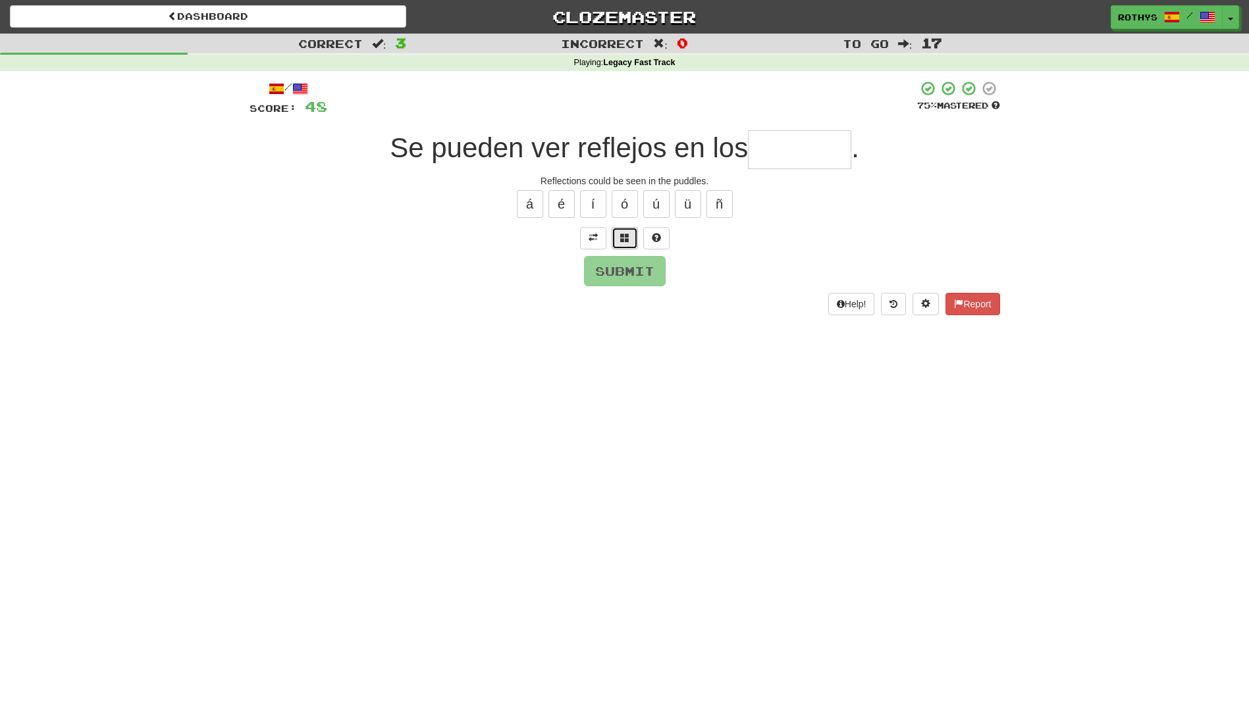
click at [624, 236] on span at bounding box center [624, 237] width 9 height 9
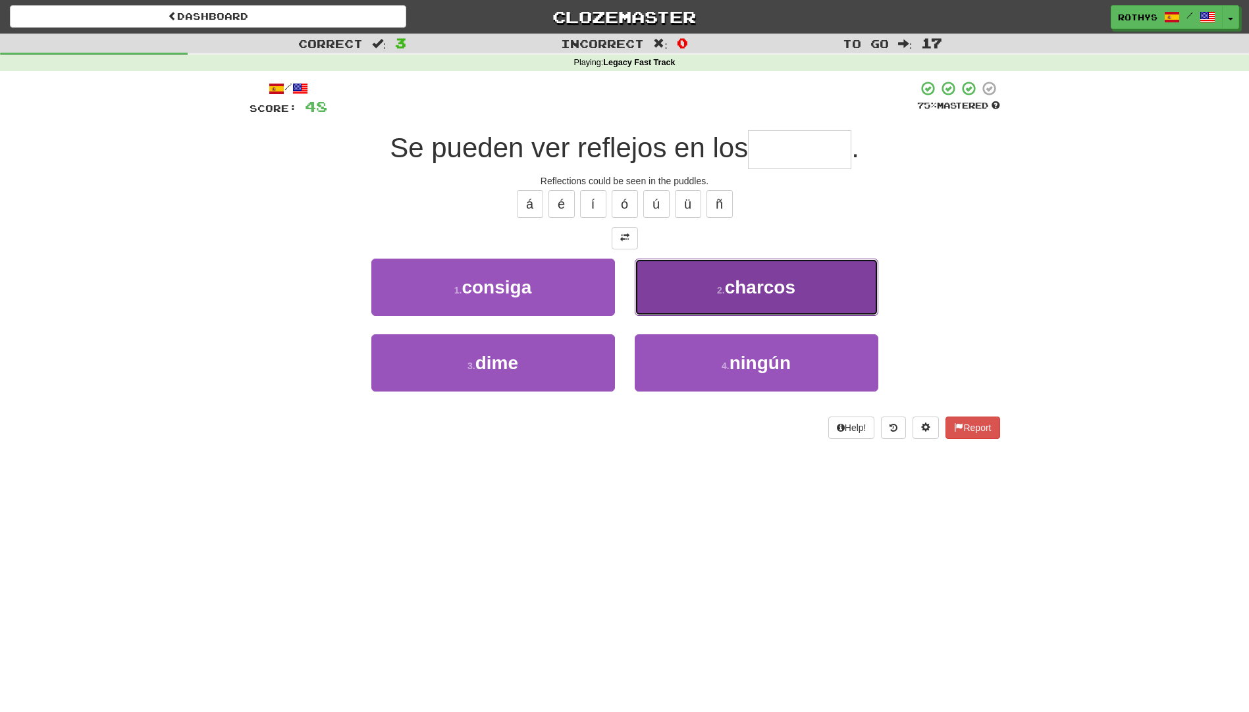
click at [760, 286] on span "charcos" at bounding box center [760, 287] width 70 height 20
type input "*******"
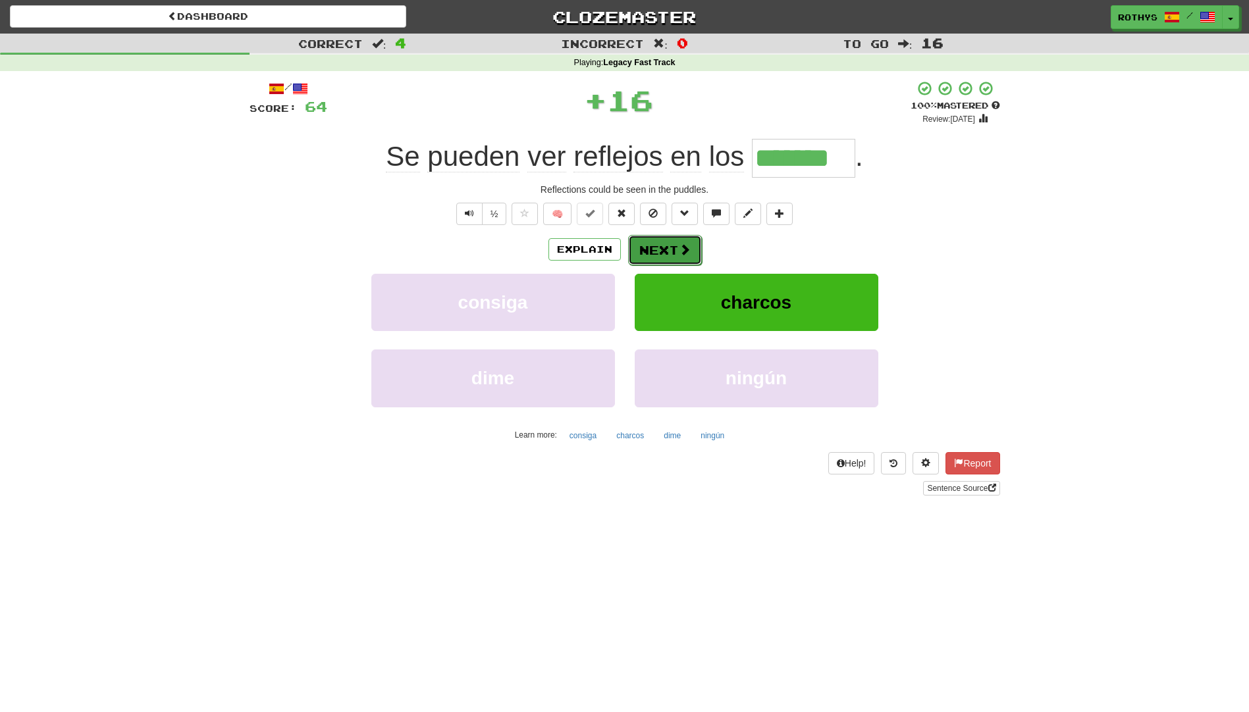
drag, startPoint x: 647, startPoint y: 246, endPoint x: 640, endPoint y: 249, distance: 7.7
click at [640, 249] on button "Next" at bounding box center [665, 250] width 74 height 30
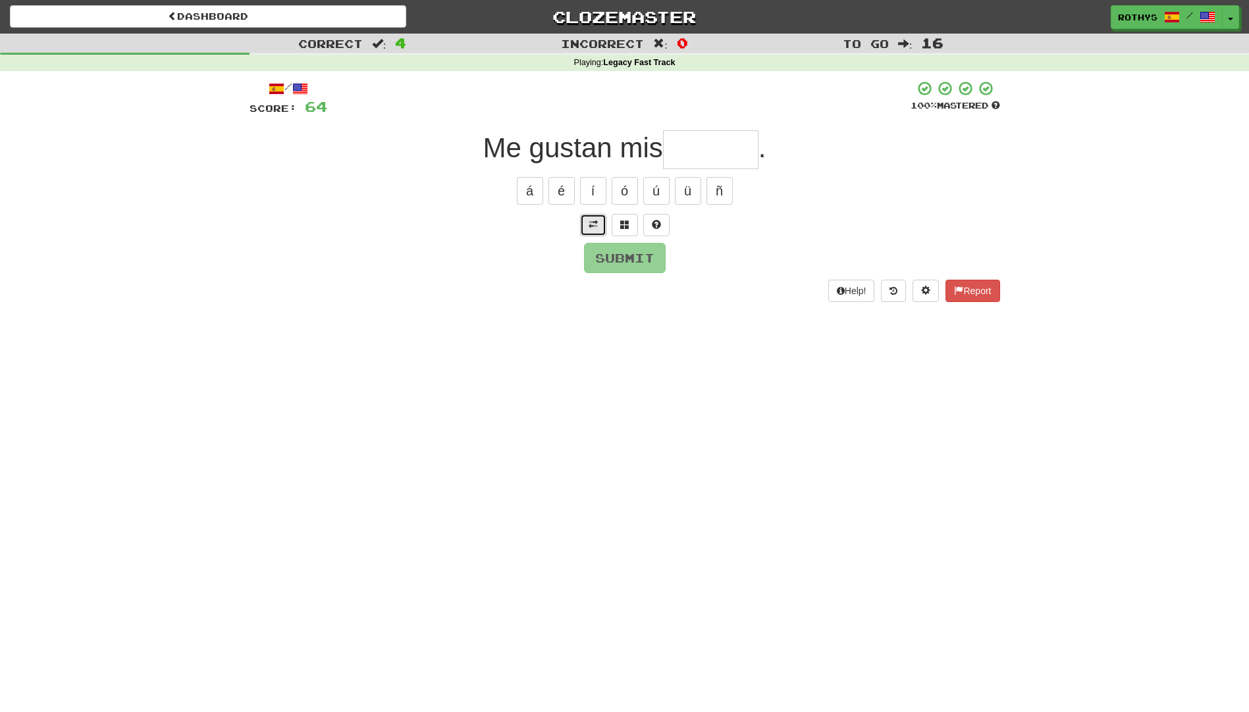
click at [594, 220] on span at bounding box center [593, 224] width 9 height 9
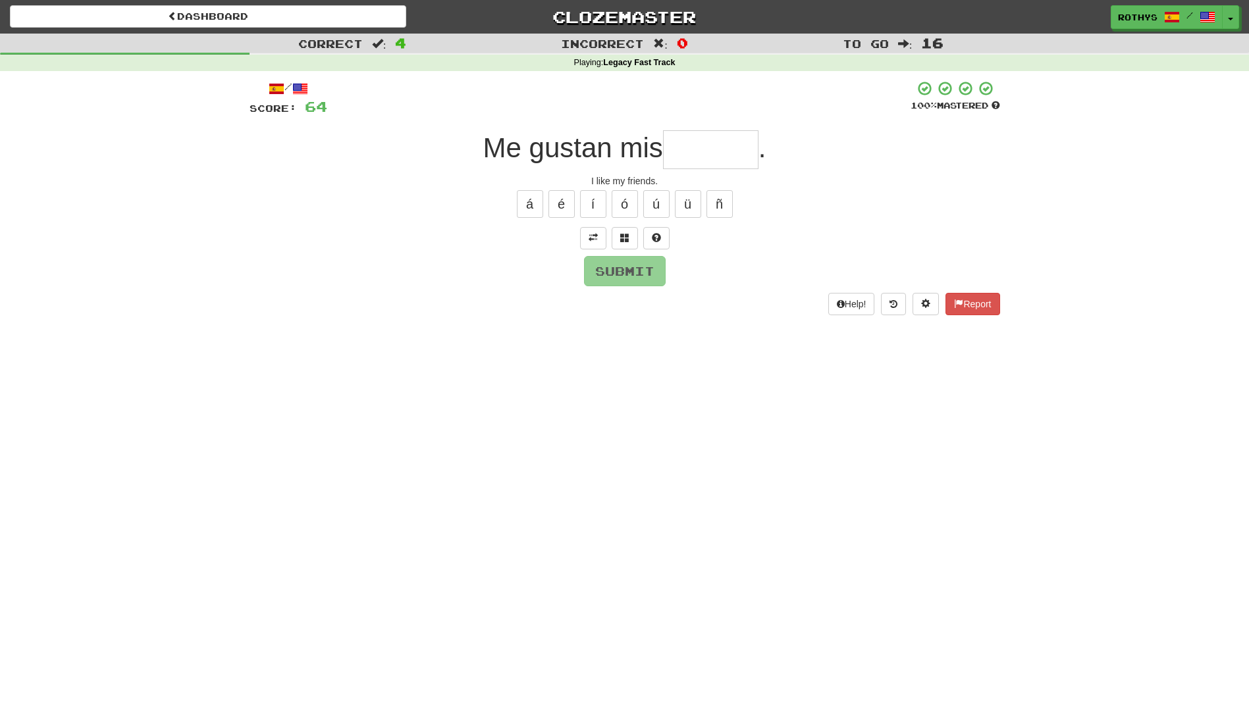
click at [675, 153] on input "text" at bounding box center [710, 149] width 95 height 39
click at [631, 239] on button at bounding box center [625, 238] width 26 height 22
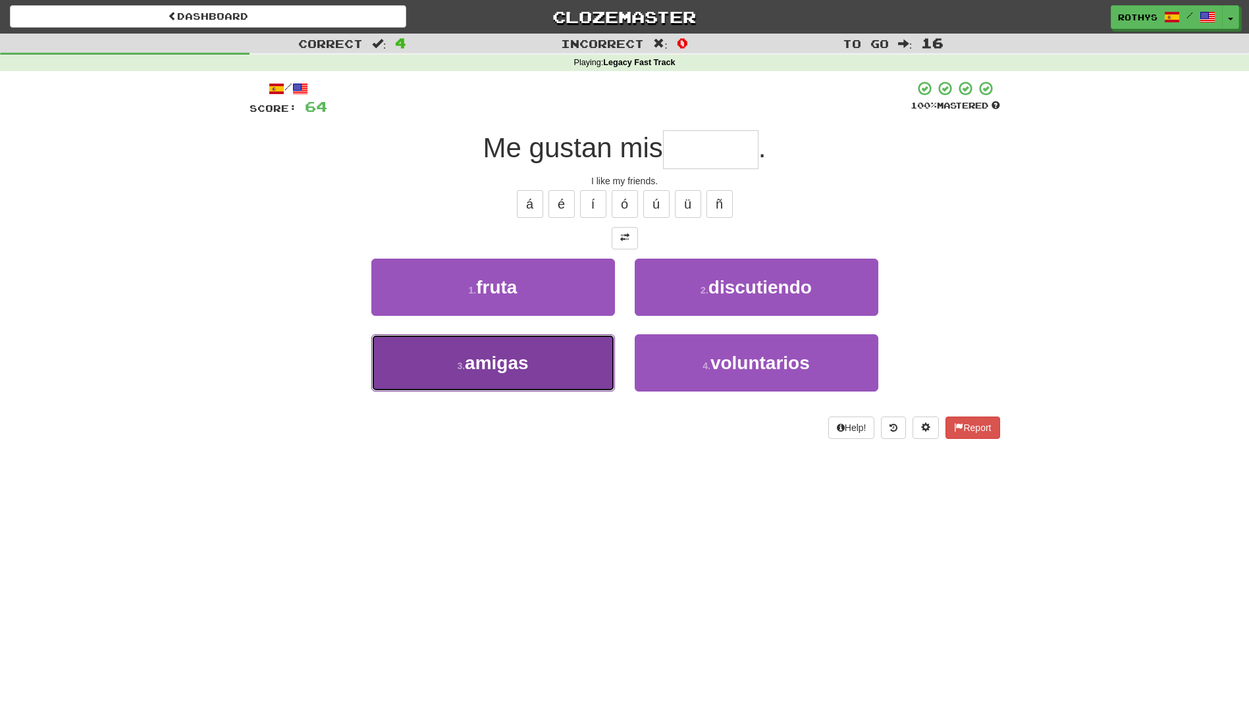
click at [547, 363] on button "3 . amigas" at bounding box center [493, 362] width 244 height 57
type input "******"
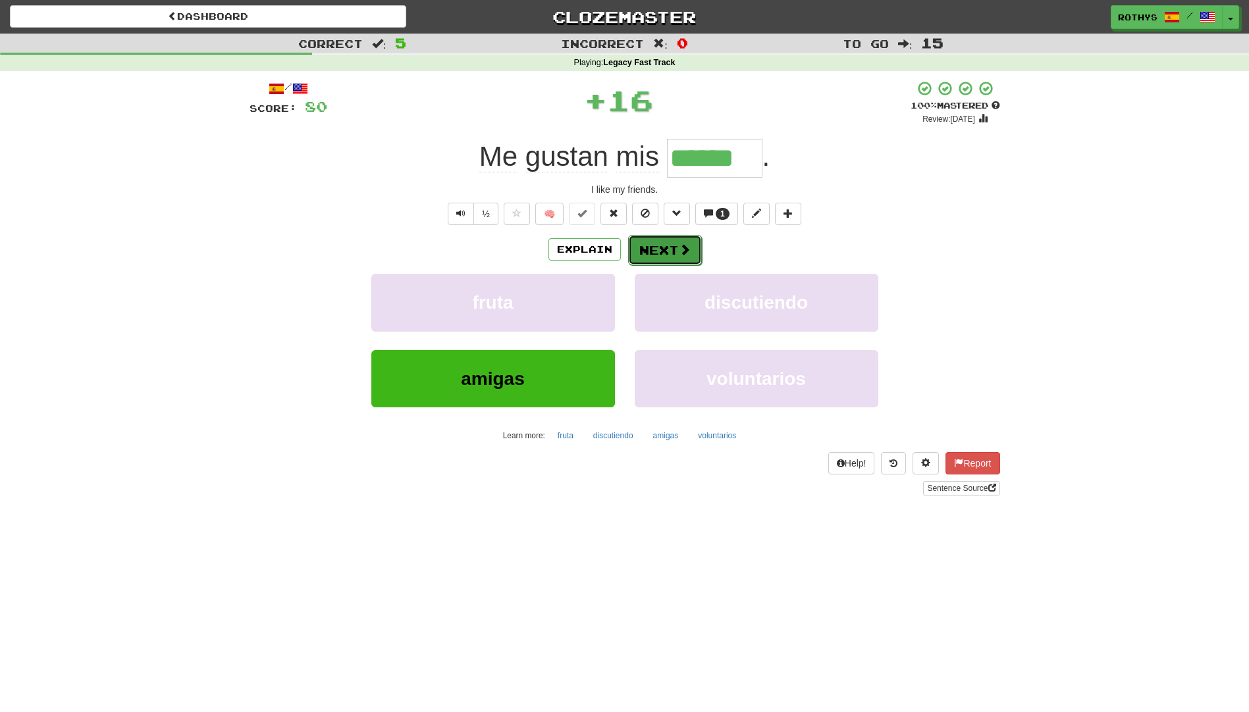
click at [660, 250] on button "Next" at bounding box center [665, 250] width 74 height 30
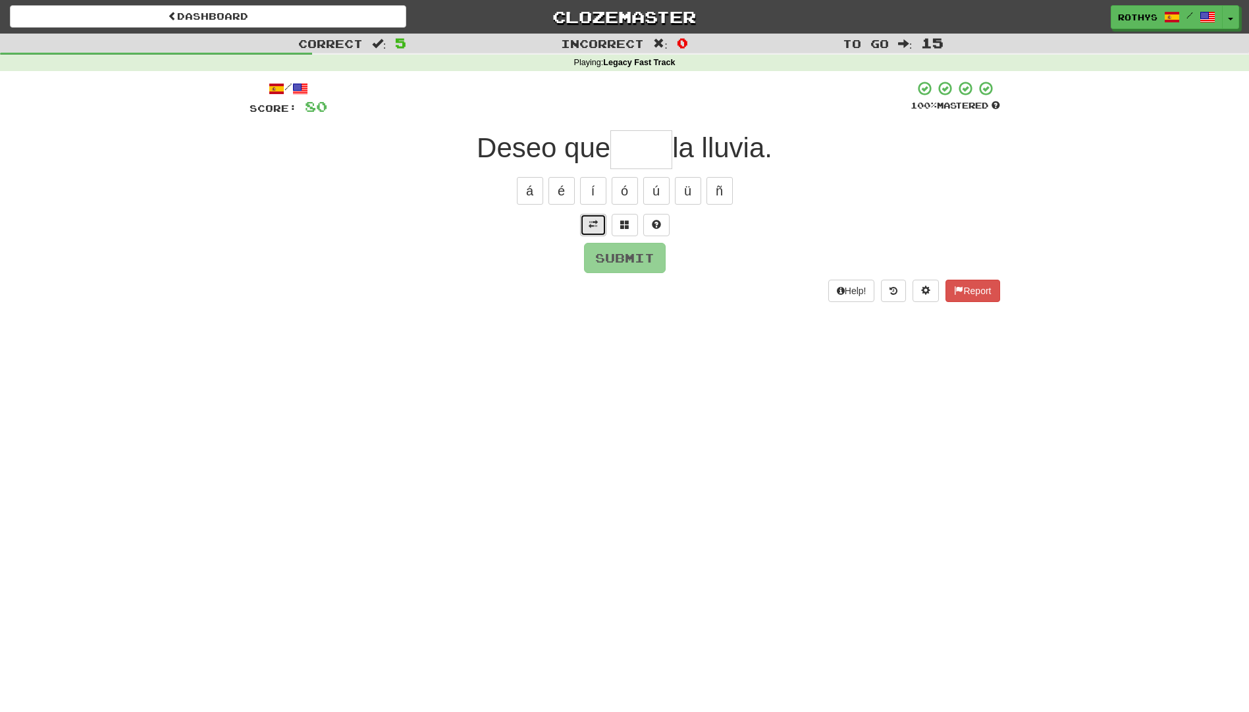
click at [597, 221] on span at bounding box center [593, 224] width 9 height 9
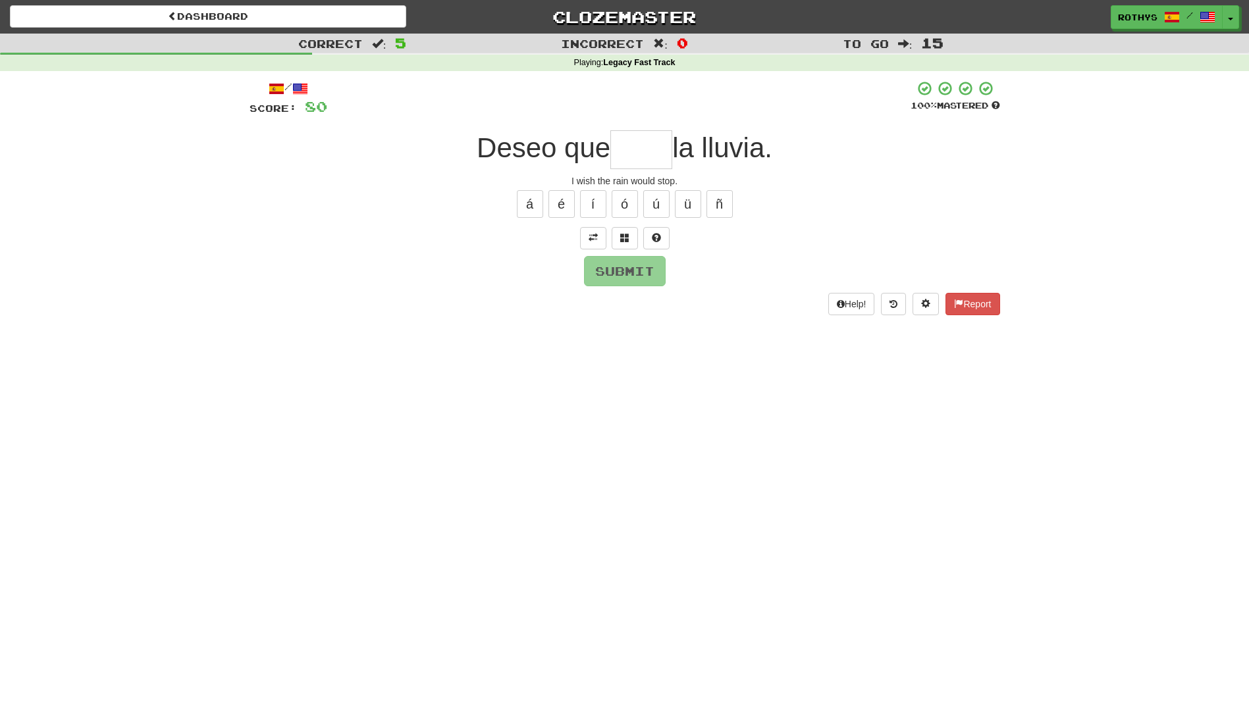
drag, startPoint x: 612, startPoint y: 149, endPoint x: 624, endPoint y: 168, distance: 21.9
click at [612, 152] on input "text" at bounding box center [641, 149] width 62 height 39
click at [627, 236] on span at bounding box center [624, 237] width 9 height 9
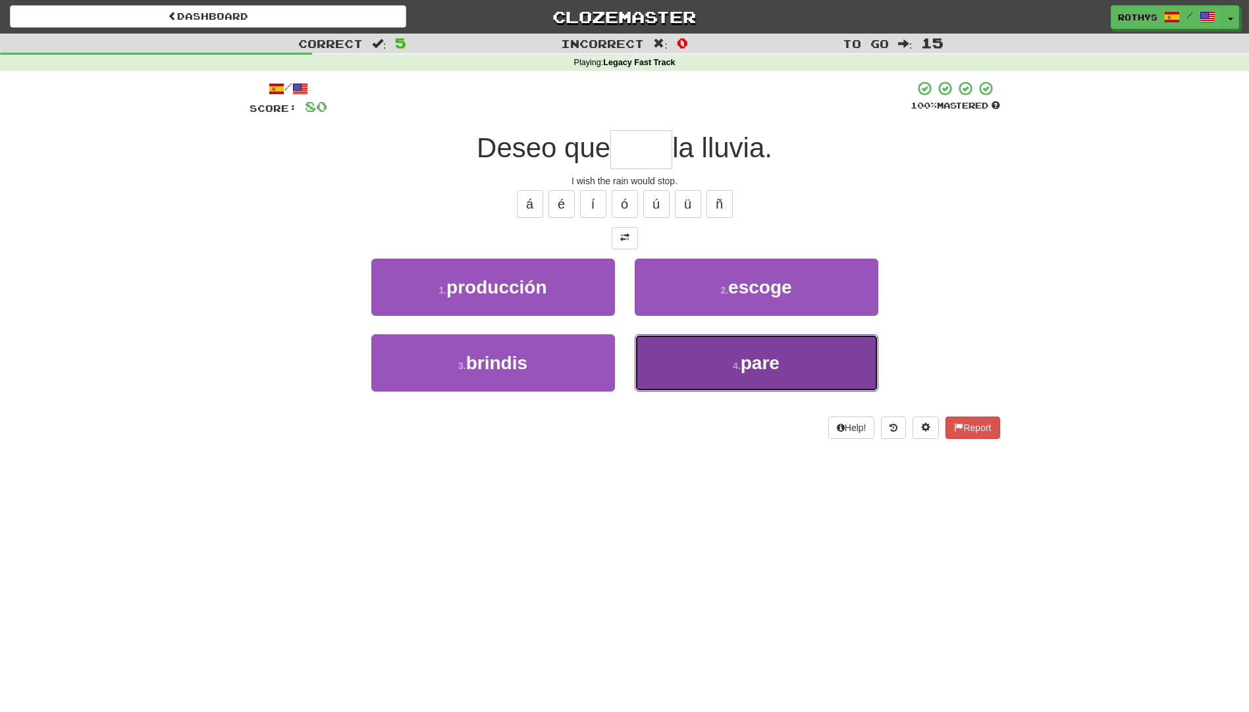
click at [807, 371] on button "4 . pare" at bounding box center [757, 362] width 244 height 57
type input "****"
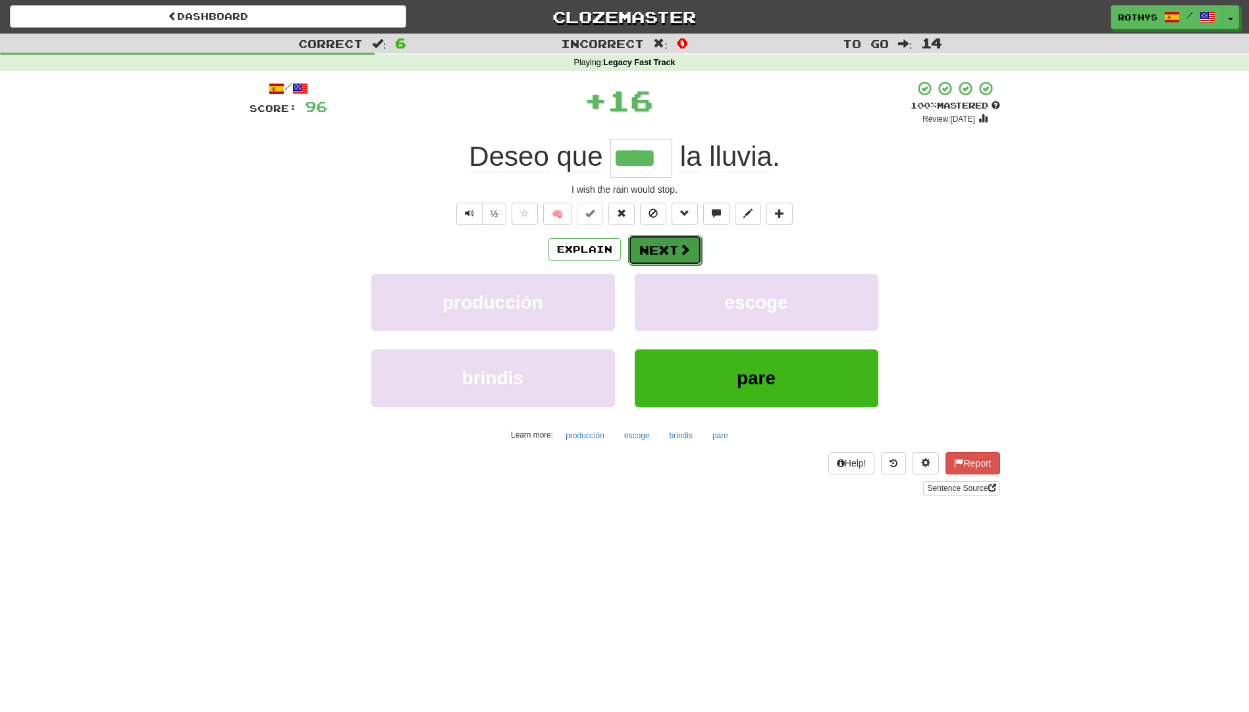
click at [662, 254] on button "Next" at bounding box center [665, 250] width 74 height 30
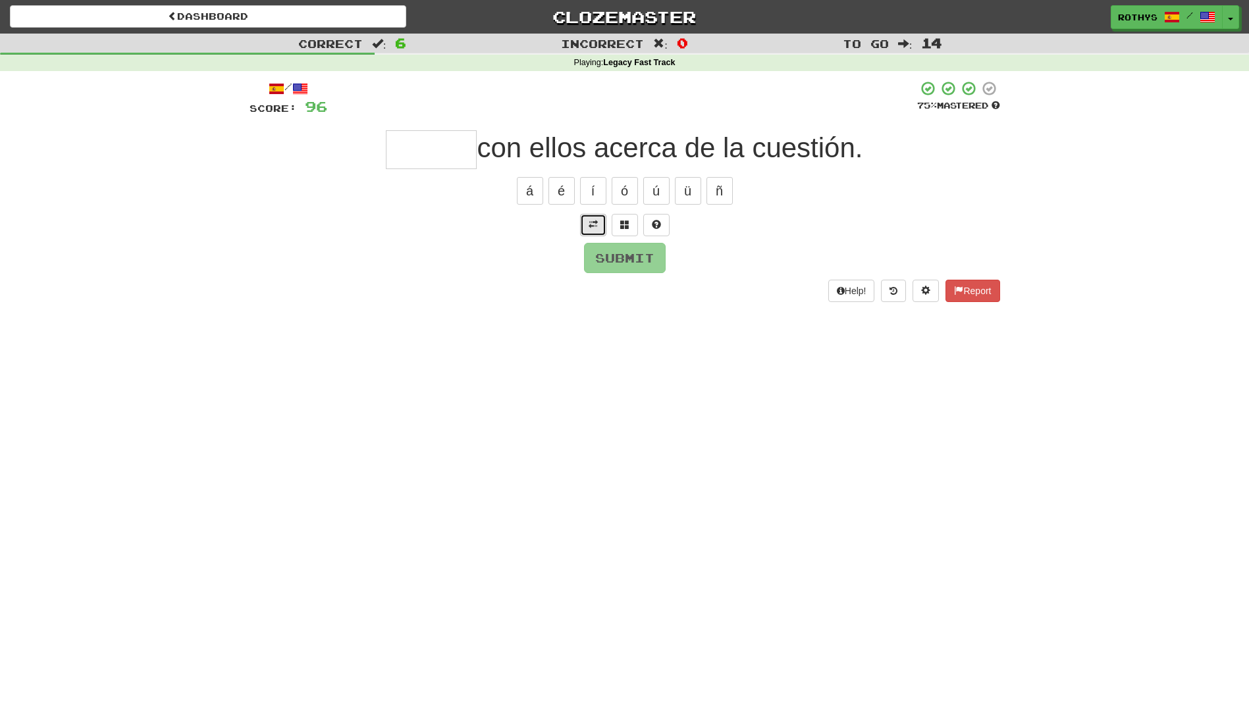
click at [592, 225] on span at bounding box center [593, 224] width 9 height 9
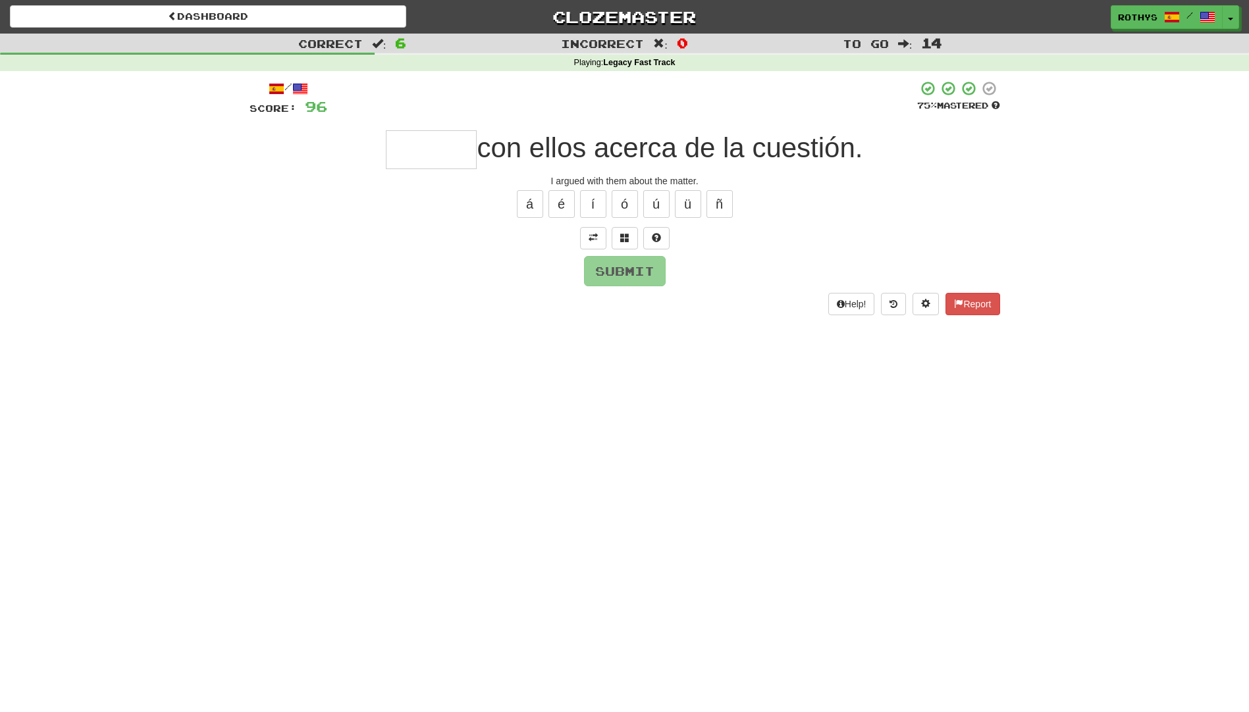
drag, startPoint x: 452, startPoint y: 144, endPoint x: 506, endPoint y: 152, distance: 54.0
click at [454, 144] on input "text" at bounding box center [431, 149] width 91 height 39
click at [623, 239] on span at bounding box center [624, 237] width 9 height 9
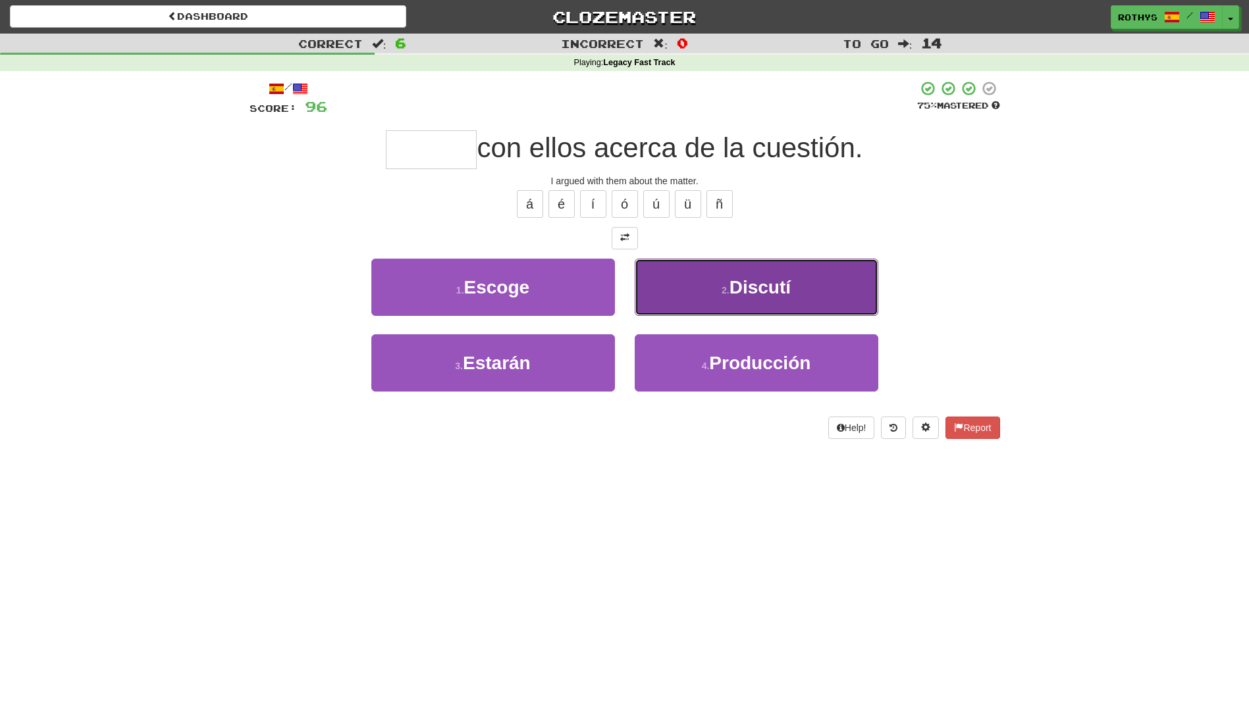
click at [755, 295] on span "Discutí" at bounding box center [760, 287] width 61 height 20
type input "*******"
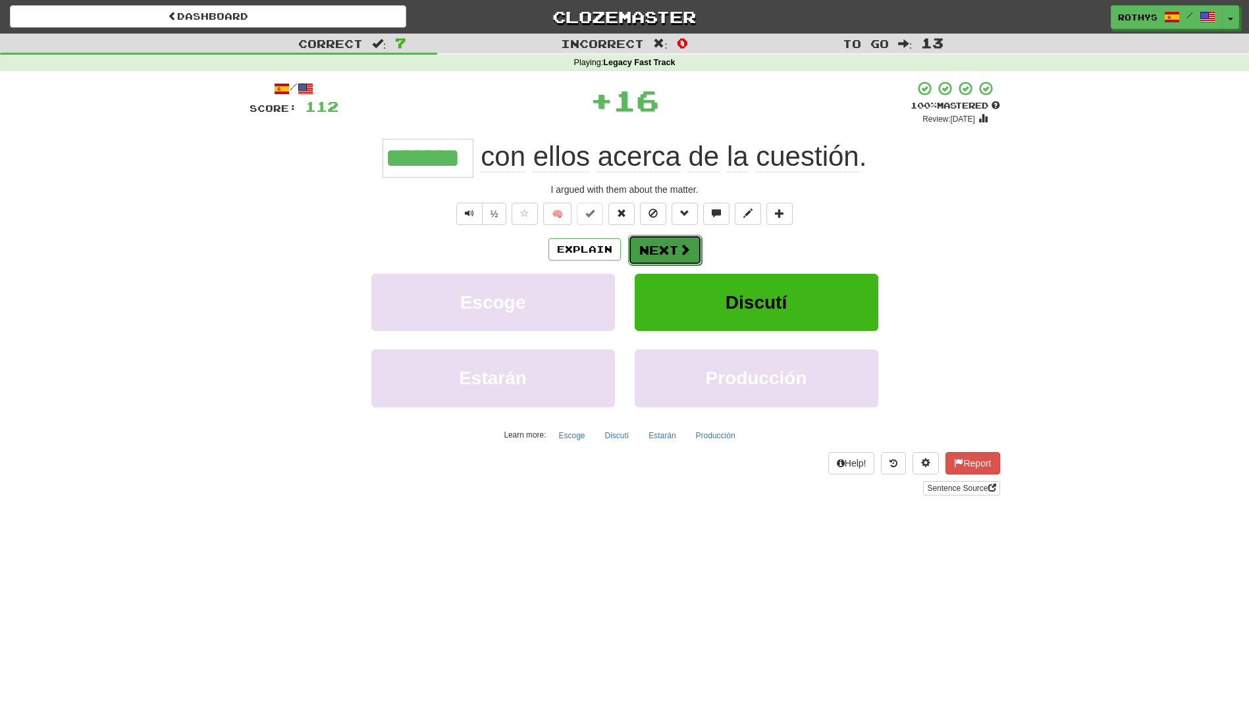
click at [659, 243] on button "Next" at bounding box center [665, 250] width 74 height 30
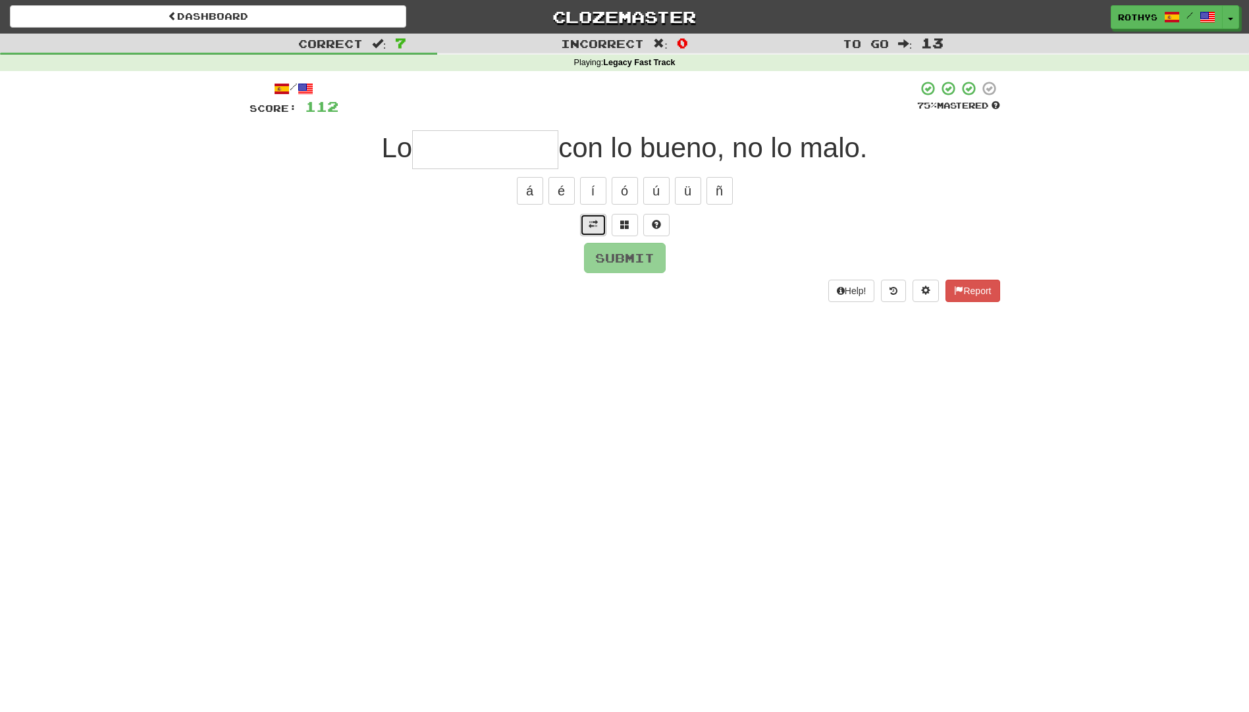
click at [595, 219] on button at bounding box center [593, 225] width 26 height 22
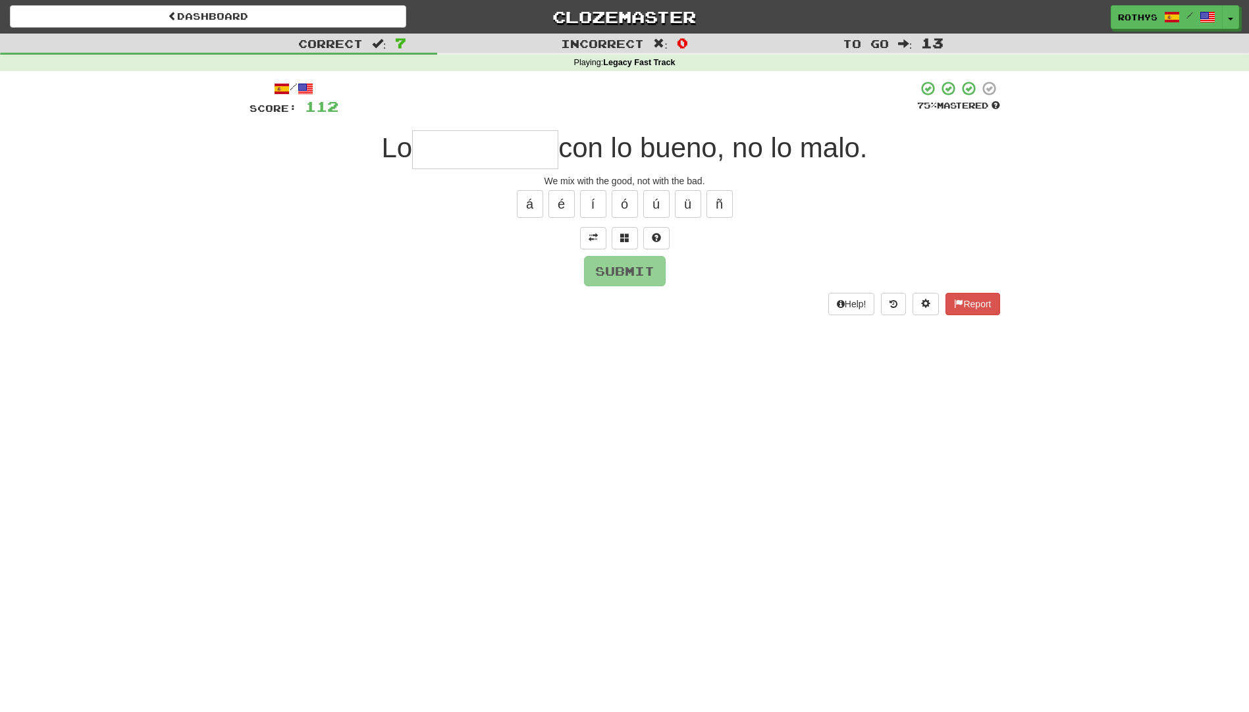
drag, startPoint x: 495, startPoint y: 148, endPoint x: 588, endPoint y: 146, distance: 92.9
click at [497, 147] on input "text" at bounding box center [485, 149] width 146 height 39
click at [624, 239] on span at bounding box center [624, 237] width 9 height 9
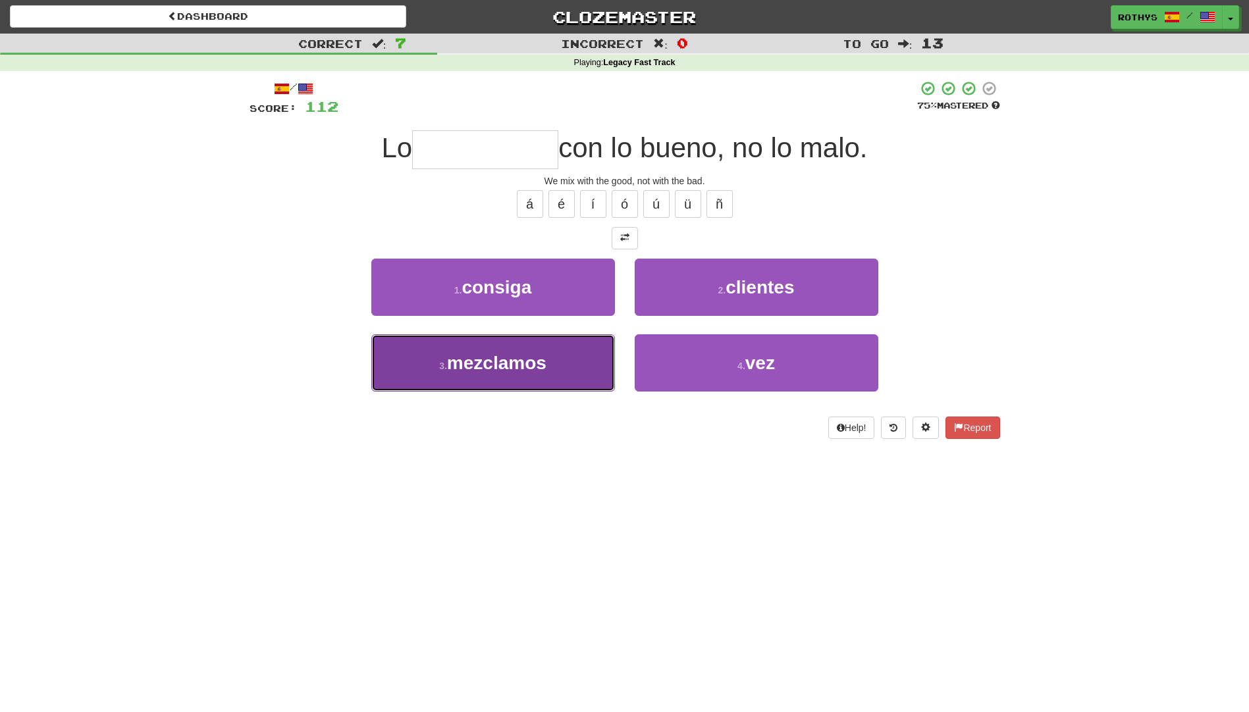
click at [525, 370] on span "mezclamos" at bounding box center [496, 363] width 99 height 20
type input "*********"
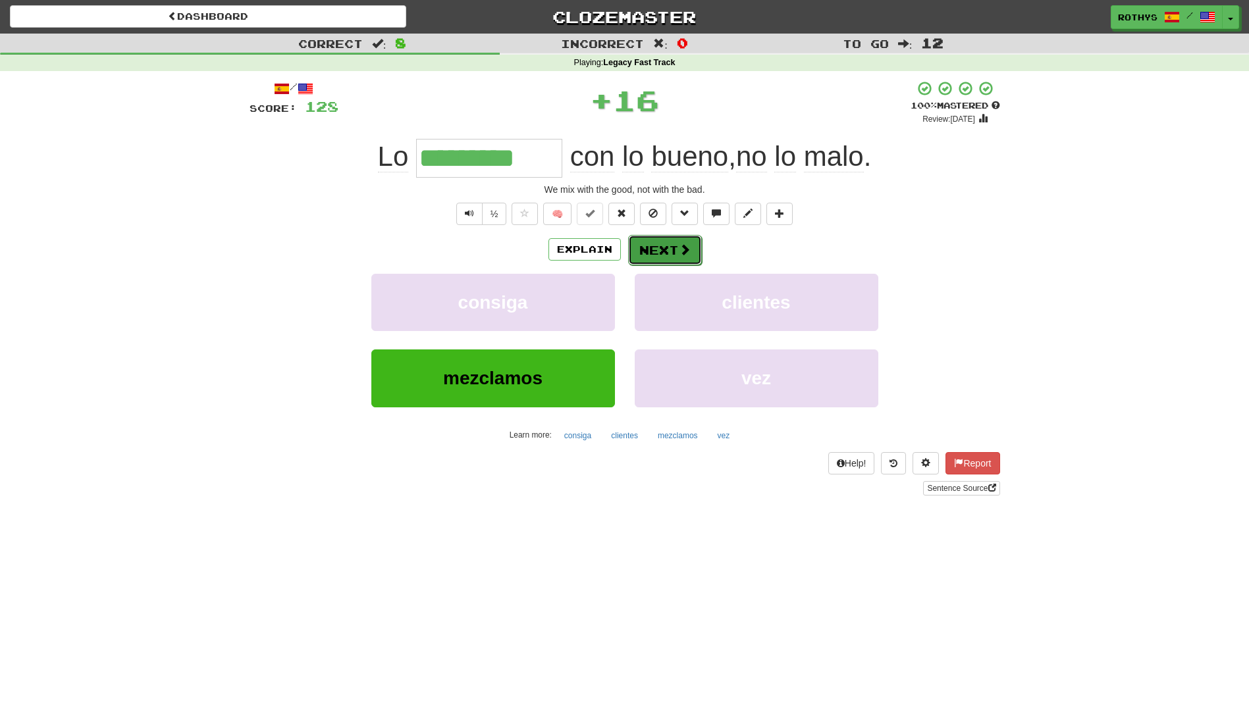
click at [672, 251] on button "Next" at bounding box center [665, 250] width 74 height 30
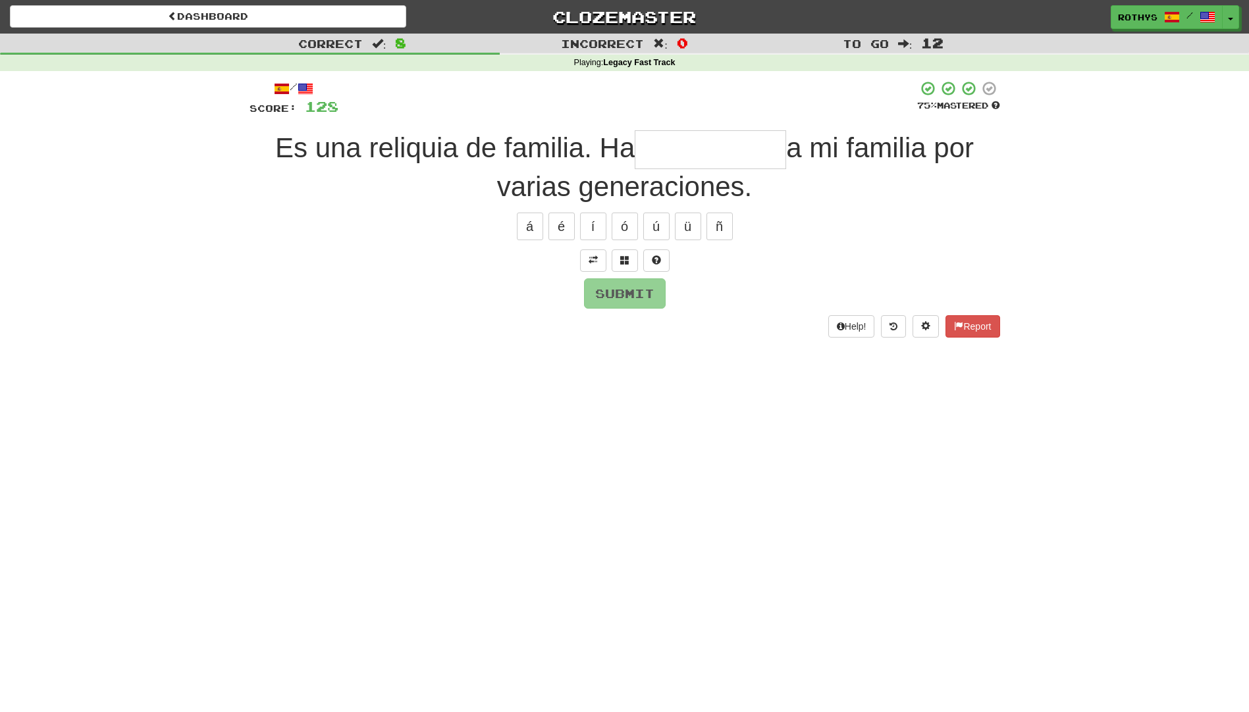
drag, startPoint x: 693, startPoint y: 151, endPoint x: 789, endPoint y: 167, distance: 97.4
click at [693, 151] on input "text" at bounding box center [710, 149] width 151 height 39
click at [597, 258] on button at bounding box center [593, 261] width 26 height 22
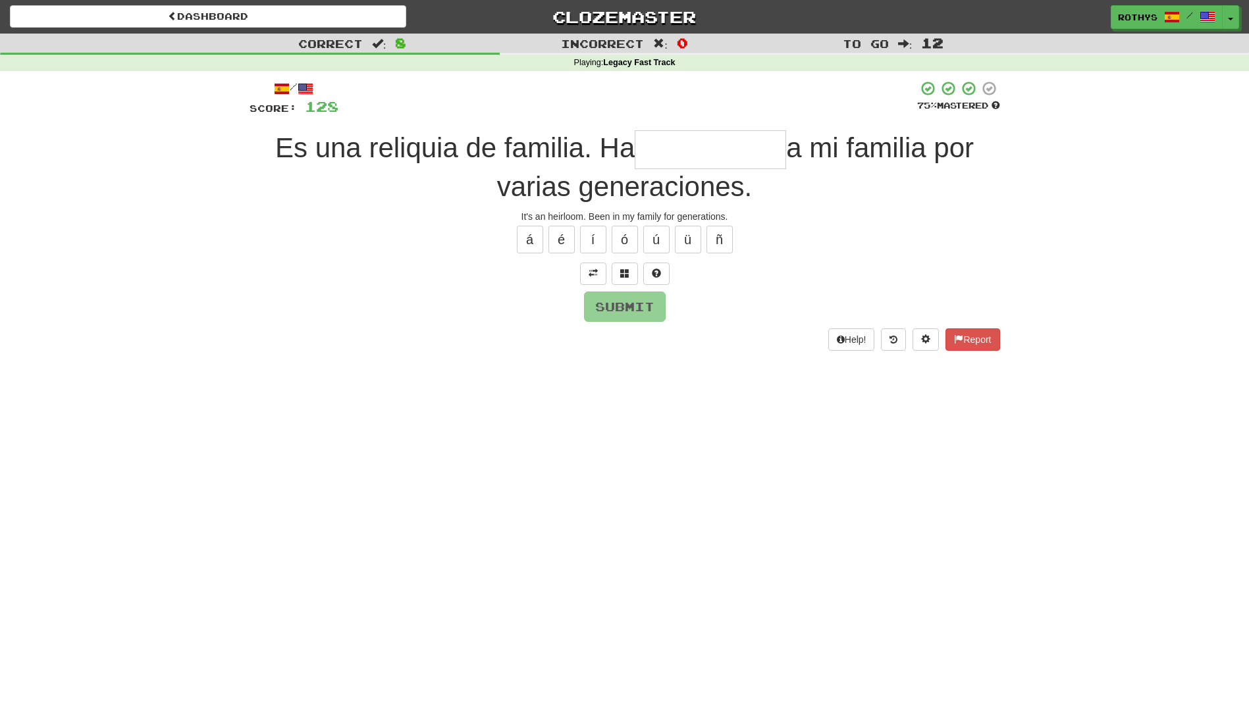
click at [676, 156] on input "text" at bounding box center [710, 149] width 151 height 39
click at [625, 273] on span at bounding box center [624, 273] width 9 height 9
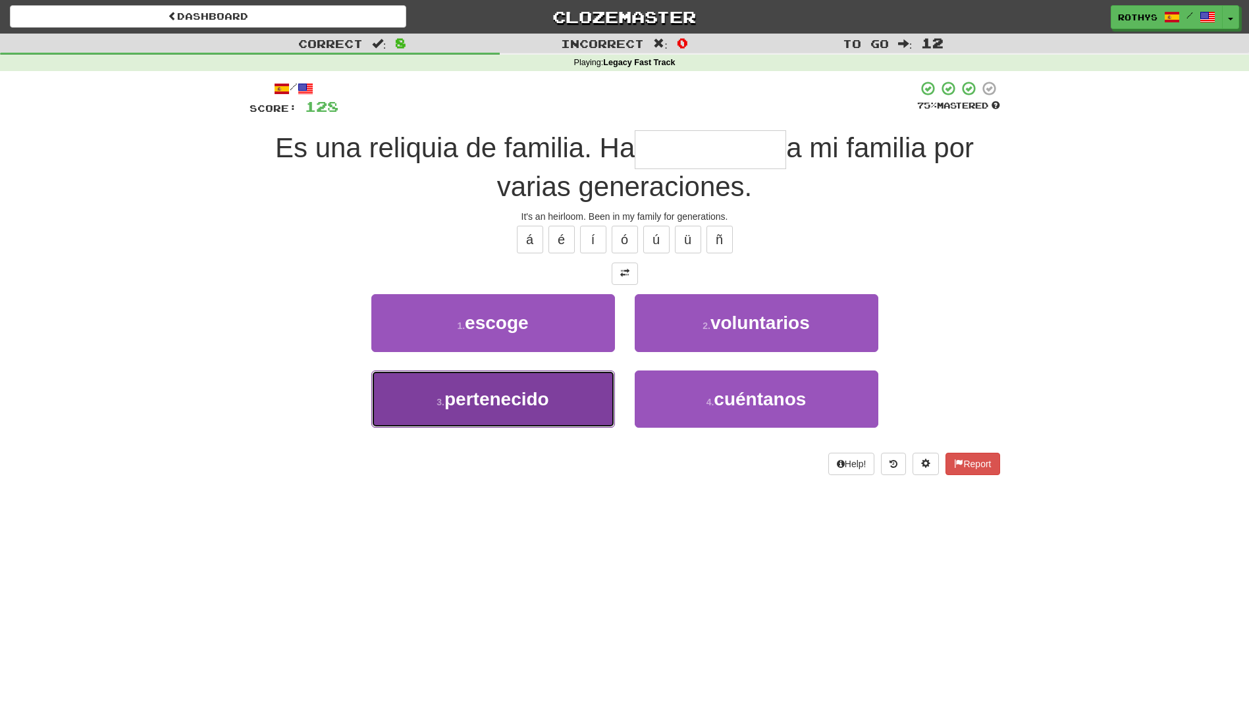
click at [489, 402] on span "pertenecido" at bounding box center [496, 399] width 105 height 20
type input "**********"
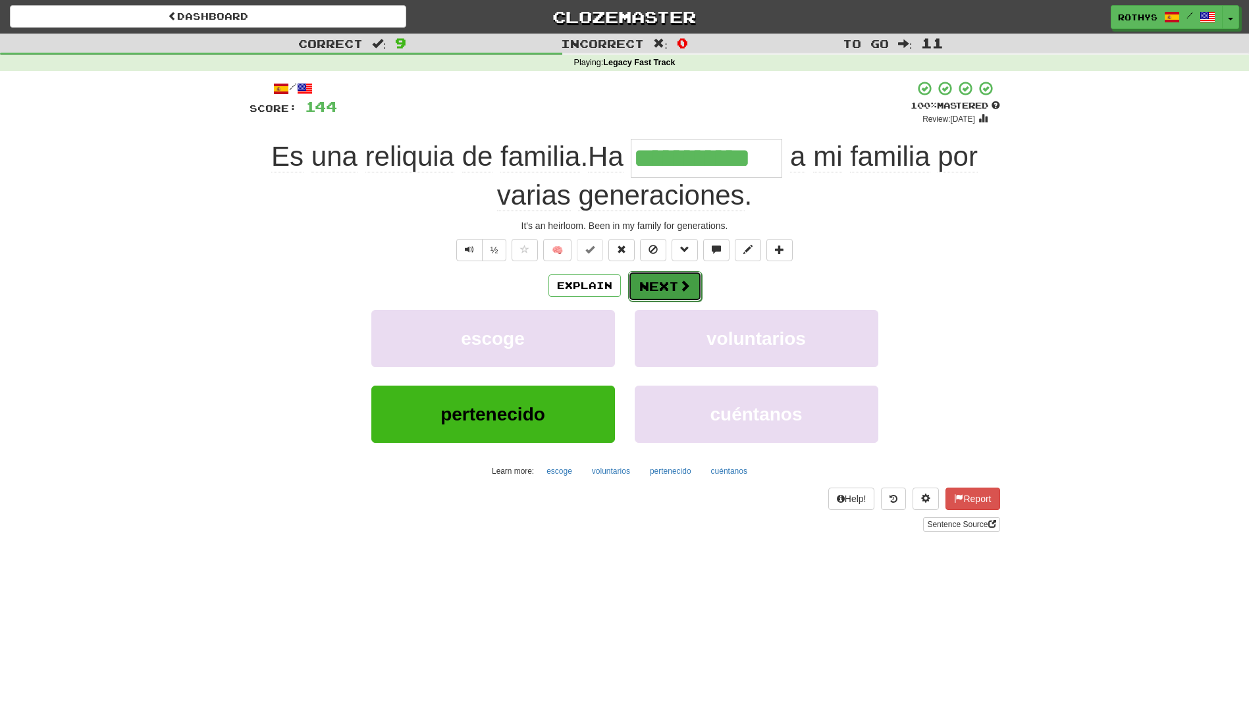
click at [654, 281] on button "Next" at bounding box center [665, 286] width 74 height 30
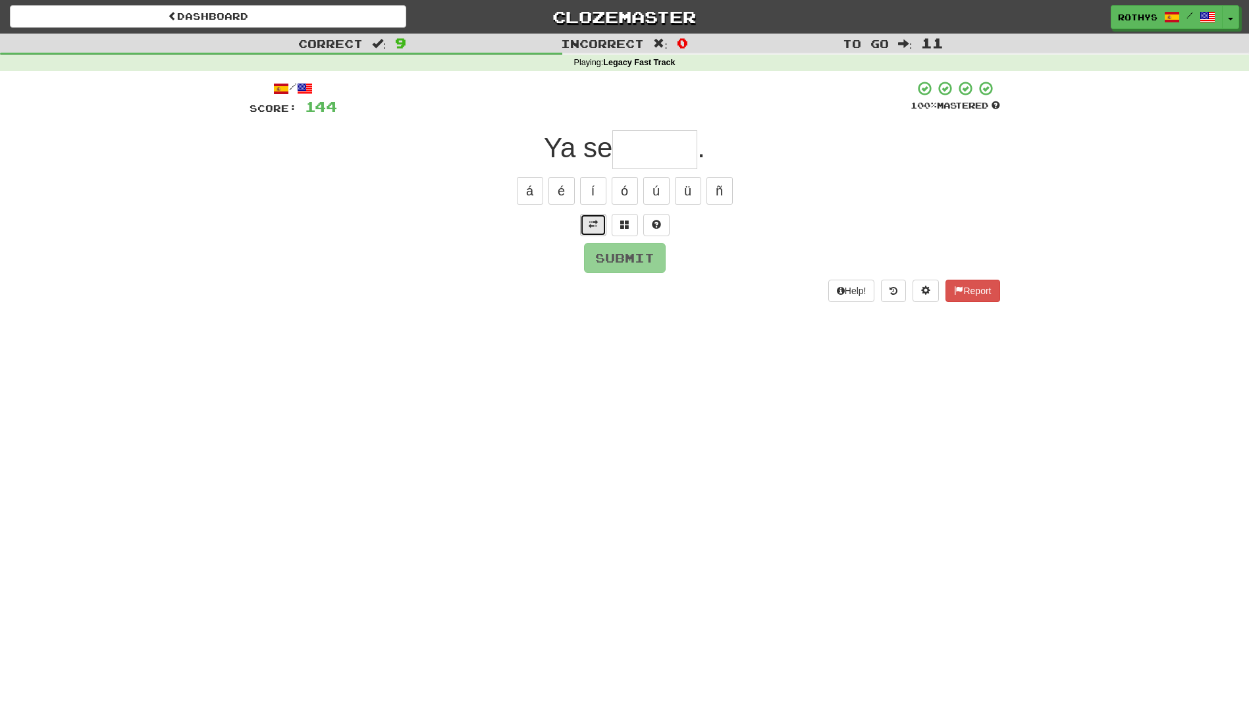
click at [599, 219] on button at bounding box center [593, 225] width 26 height 22
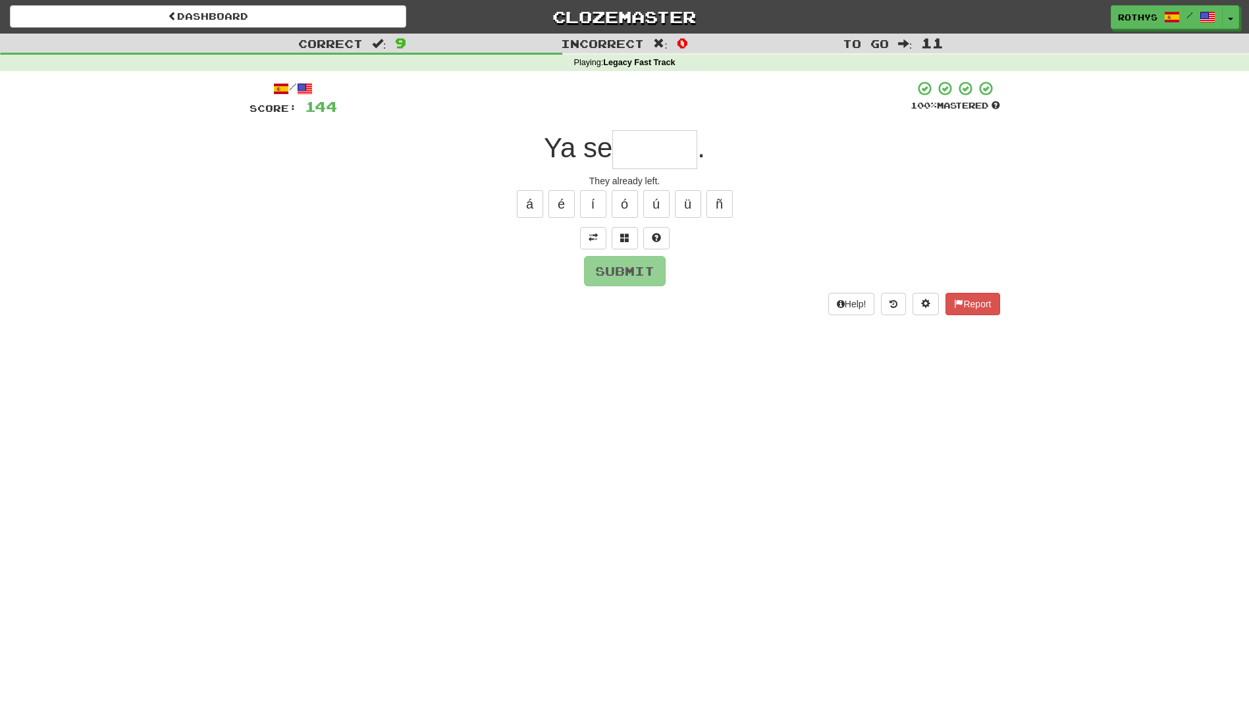
drag, startPoint x: 643, startPoint y: 147, endPoint x: 820, endPoint y: 178, distance: 179.8
click at [651, 151] on input "text" at bounding box center [654, 149] width 85 height 39
click at [625, 233] on span at bounding box center [624, 237] width 9 height 9
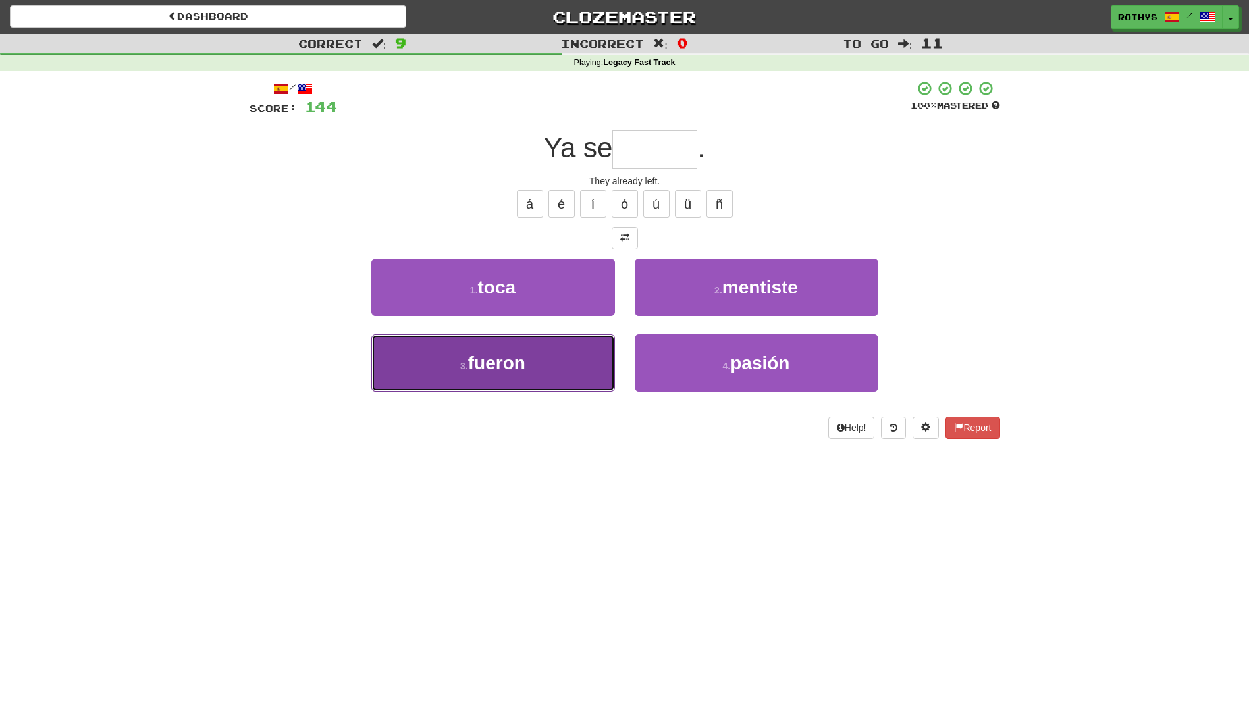
drag, startPoint x: 533, startPoint y: 360, endPoint x: 614, endPoint y: 353, distance: 81.3
click at [532, 363] on button "3 . fueron" at bounding box center [493, 362] width 244 height 57
type input "******"
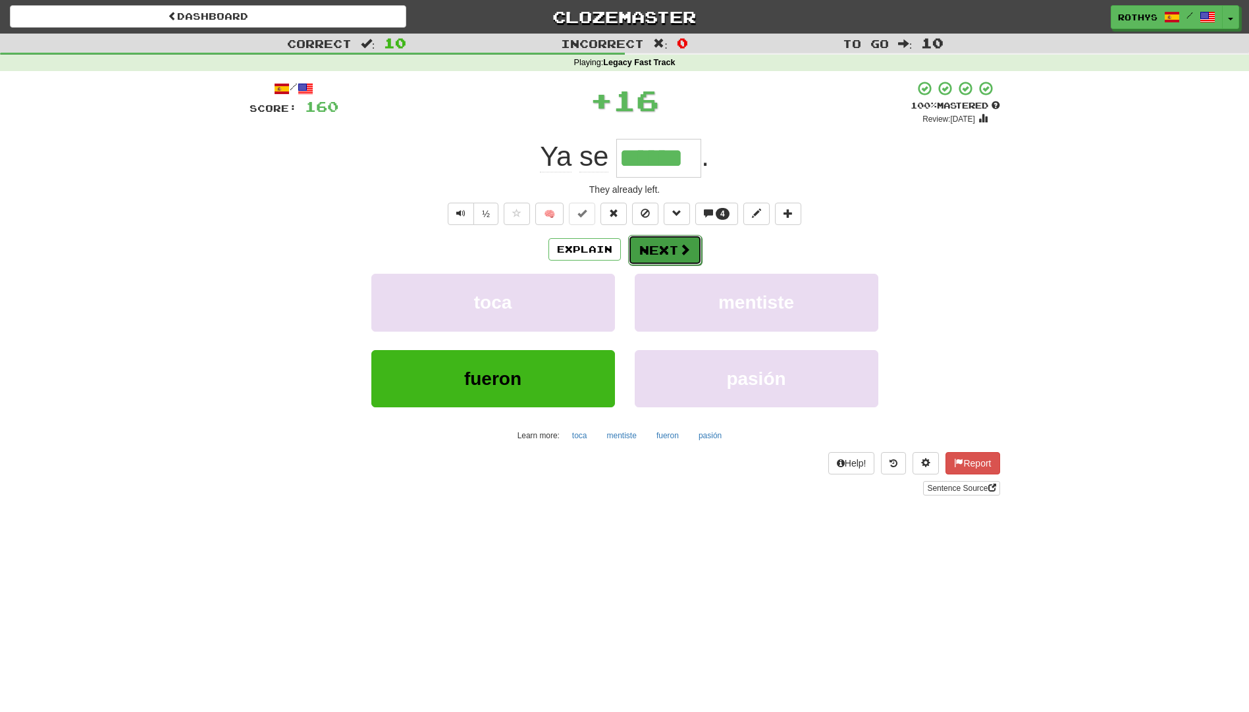
click at [645, 246] on button "Next" at bounding box center [665, 250] width 74 height 30
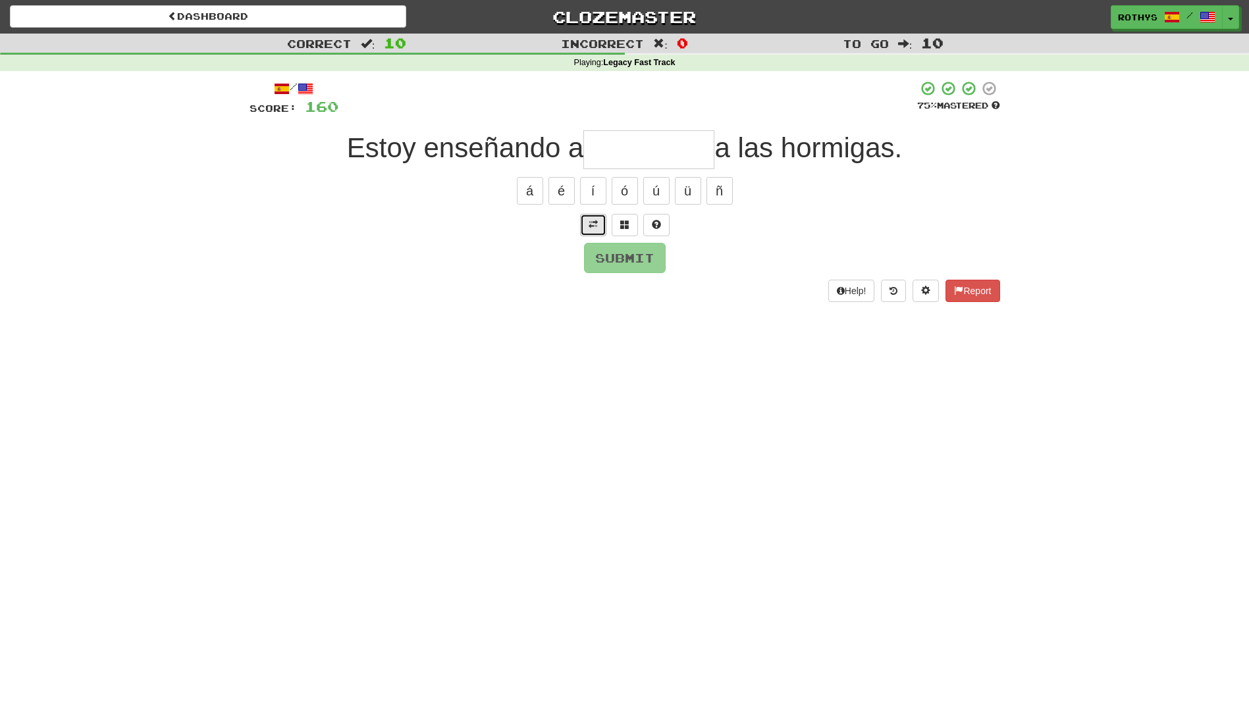
click at [592, 221] on span at bounding box center [593, 224] width 9 height 9
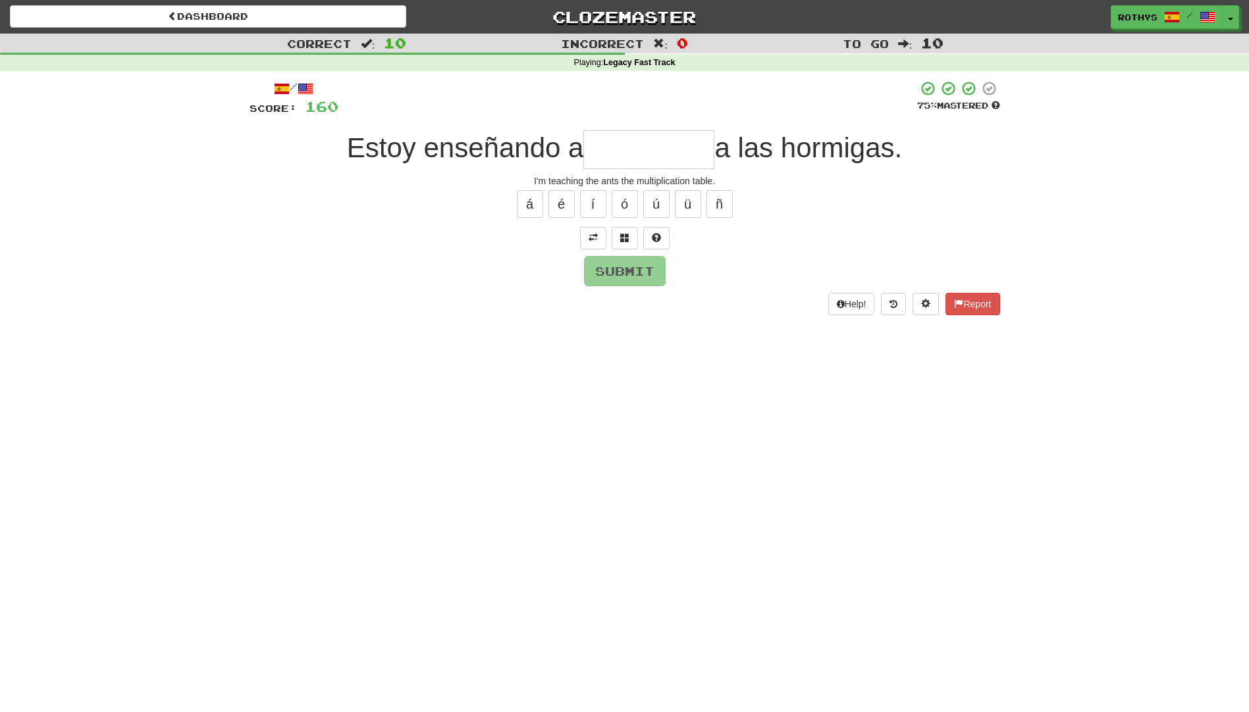
drag, startPoint x: 659, startPoint y: 152, endPoint x: 698, endPoint y: 161, distance: 39.8
click at [660, 153] on input "text" at bounding box center [648, 149] width 131 height 39
click at [627, 237] on span at bounding box center [624, 237] width 9 height 9
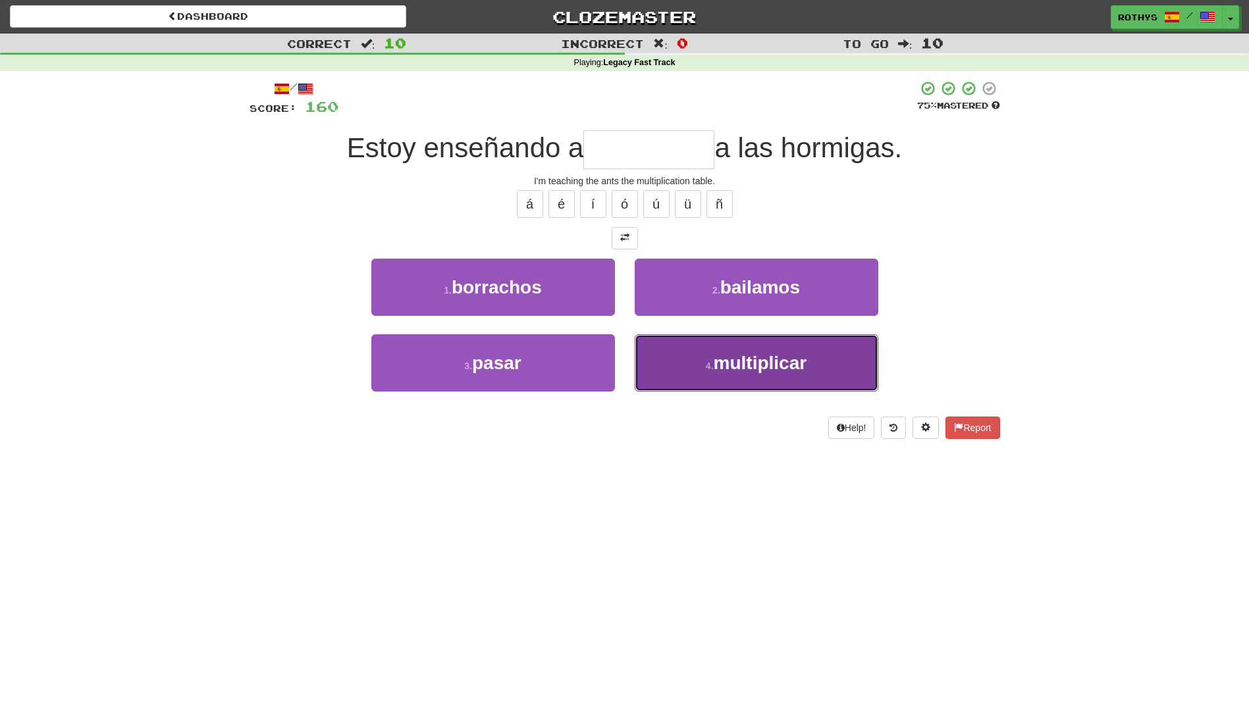
click at [774, 353] on span "multiplicar" at bounding box center [760, 363] width 93 height 20
type input "**********"
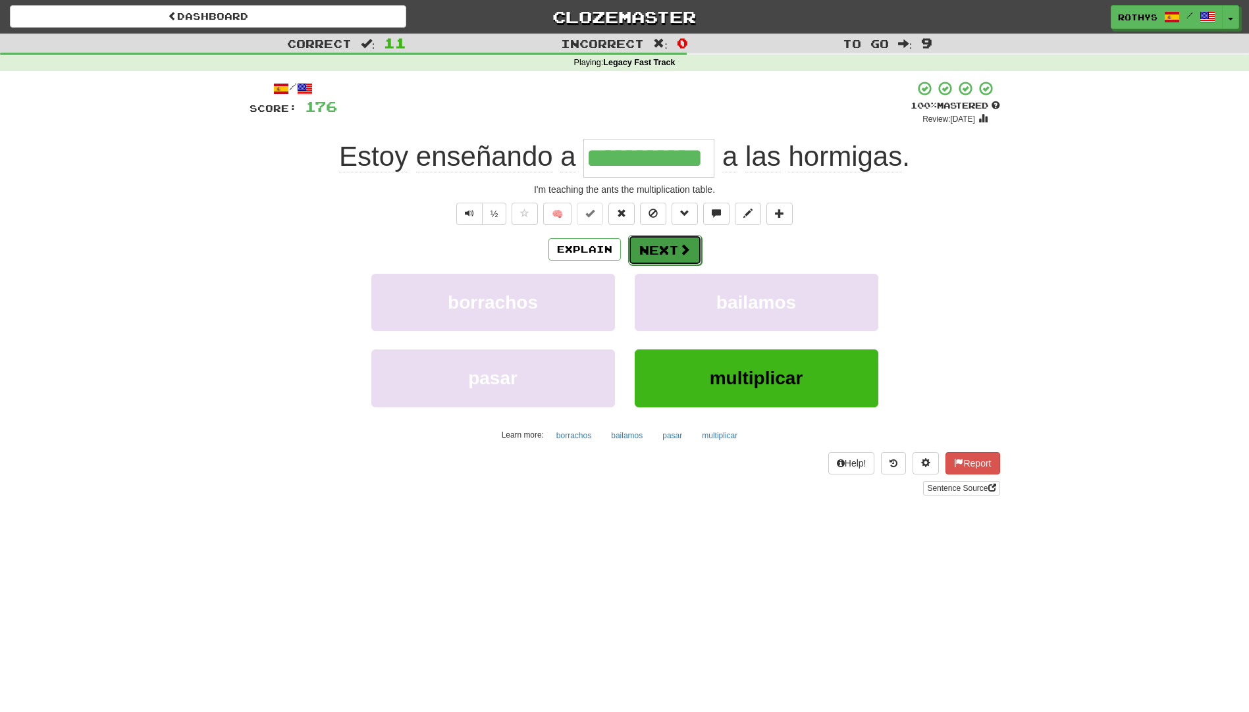
click at [665, 244] on button "Next" at bounding box center [665, 250] width 74 height 30
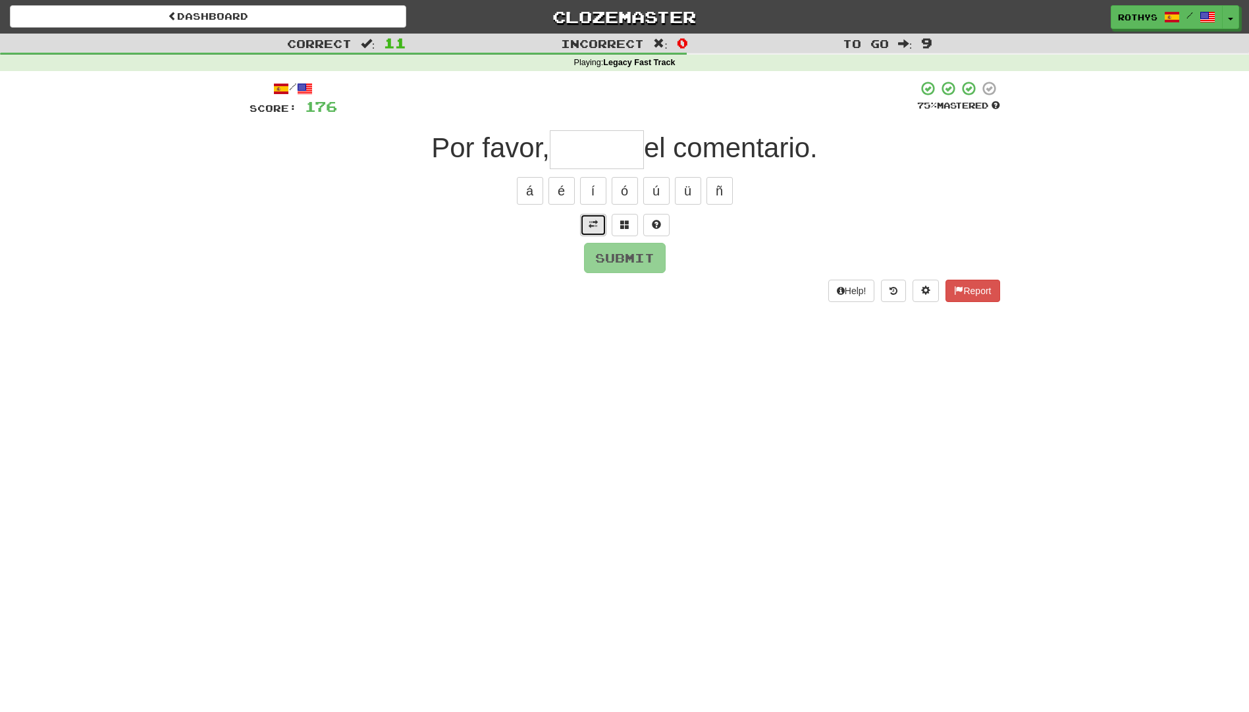
click at [595, 225] on span at bounding box center [593, 224] width 9 height 9
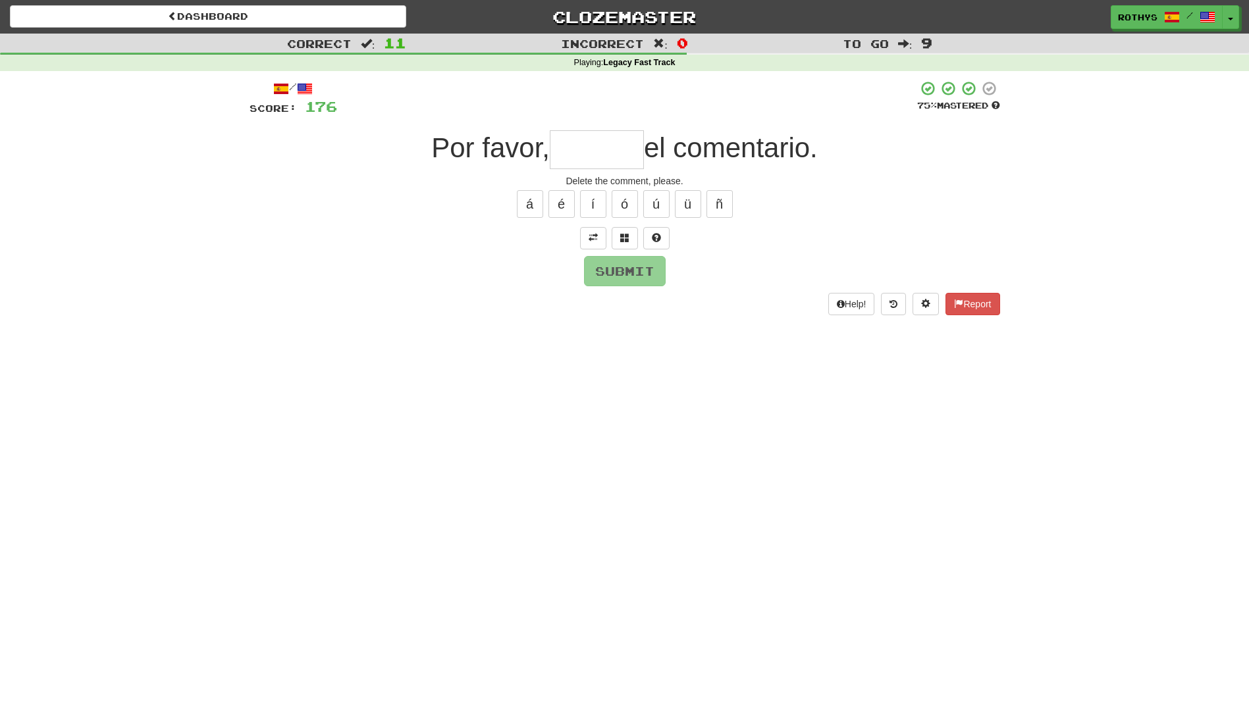
drag, startPoint x: 573, startPoint y: 156, endPoint x: 602, endPoint y: 174, distance: 34.9
click at [574, 158] on input "text" at bounding box center [597, 149] width 94 height 39
click at [626, 235] on span at bounding box center [624, 237] width 9 height 9
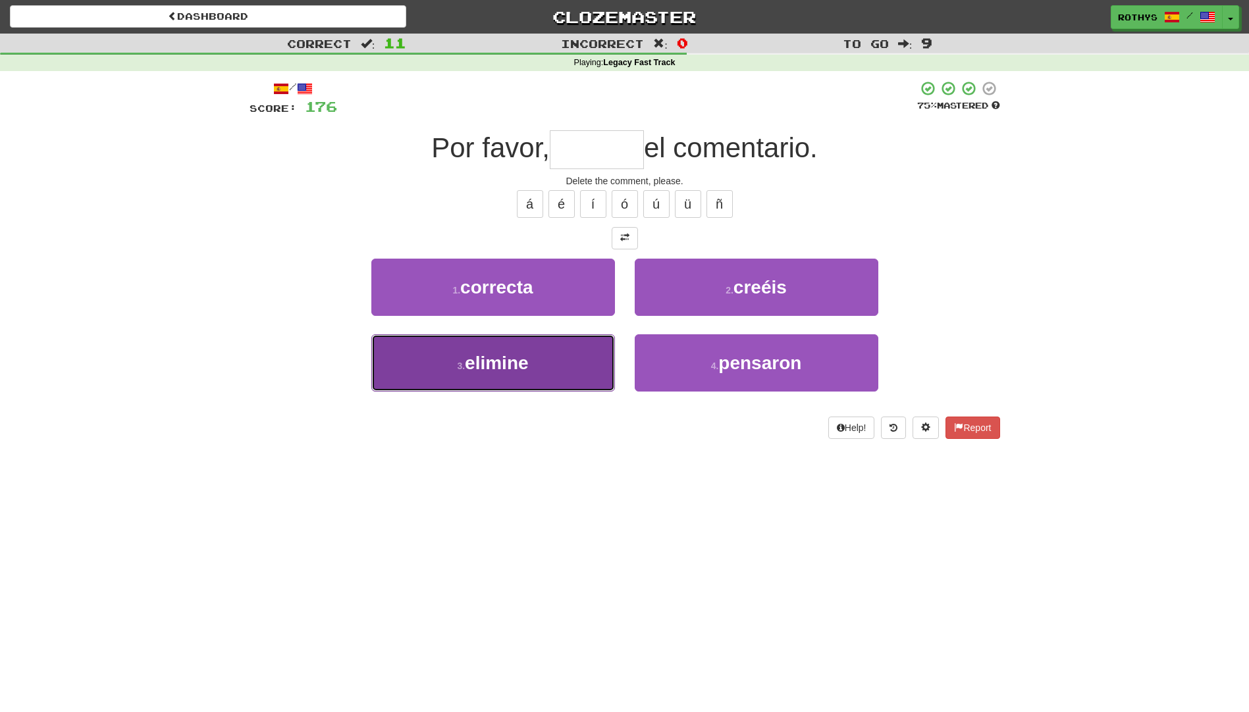
click at [500, 366] on span "elimine" at bounding box center [496, 363] width 63 height 20
type input "*******"
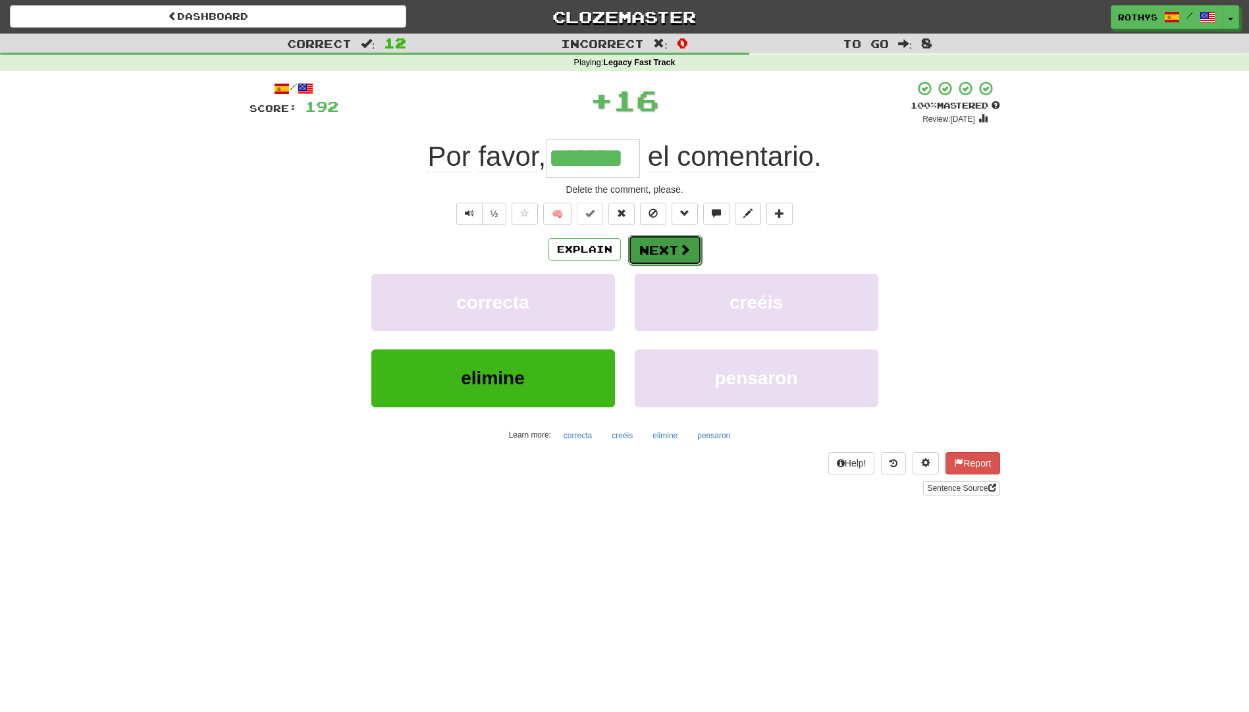
click at [654, 246] on button "Next" at bounding box center [665, 250] width 74 height 30
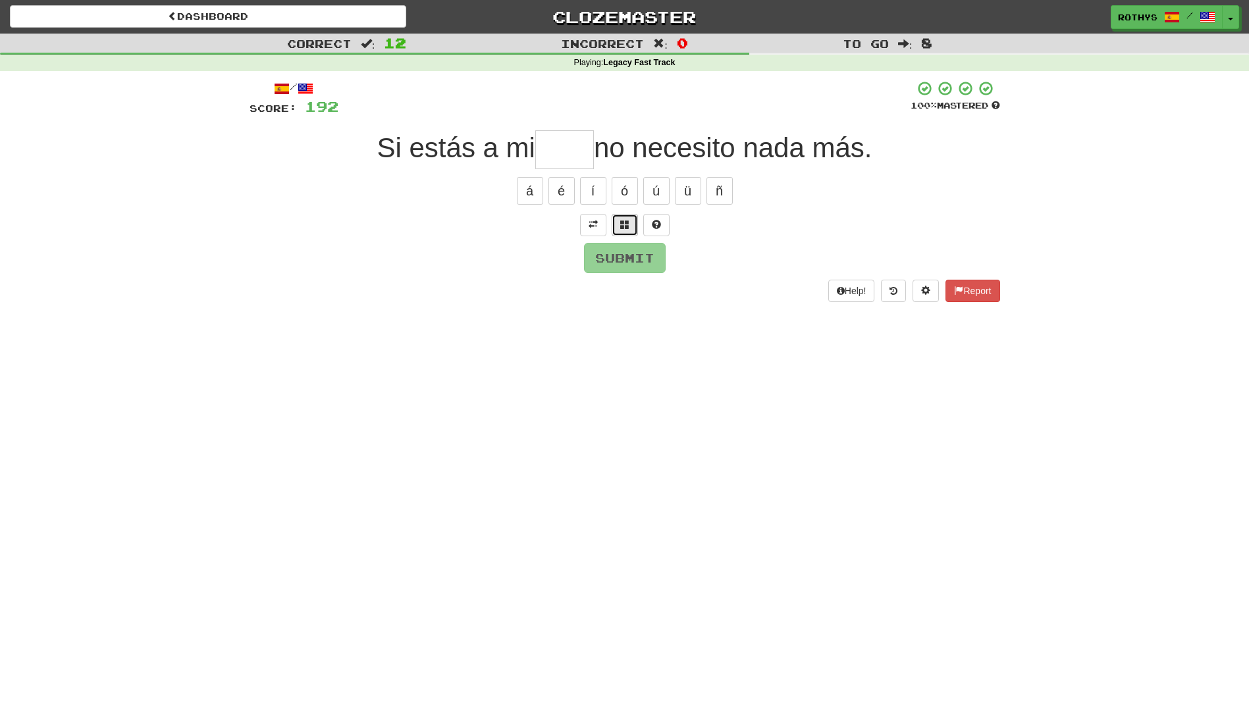
click at [629, 225] on button at bounding box center [625, 225] width 26 height 22
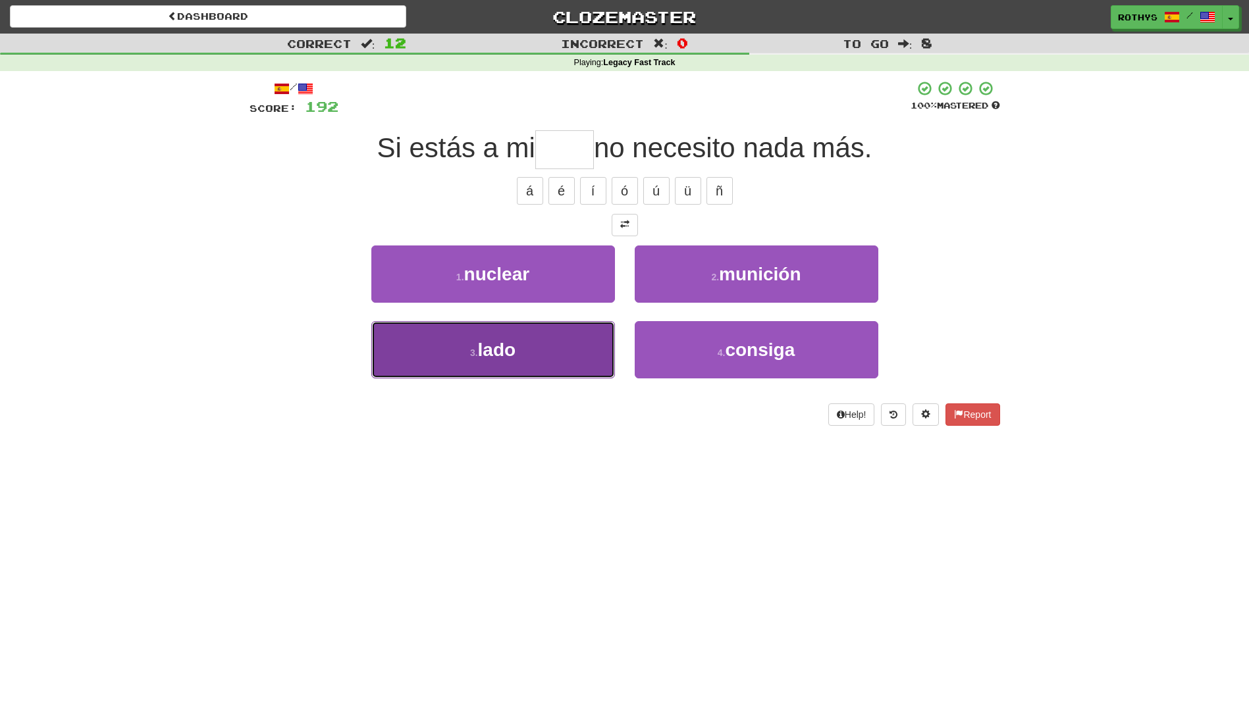
click at [537, 373] on button "3 . lado" at bounding box center [493, 349] width 244 height 57
type input "****"
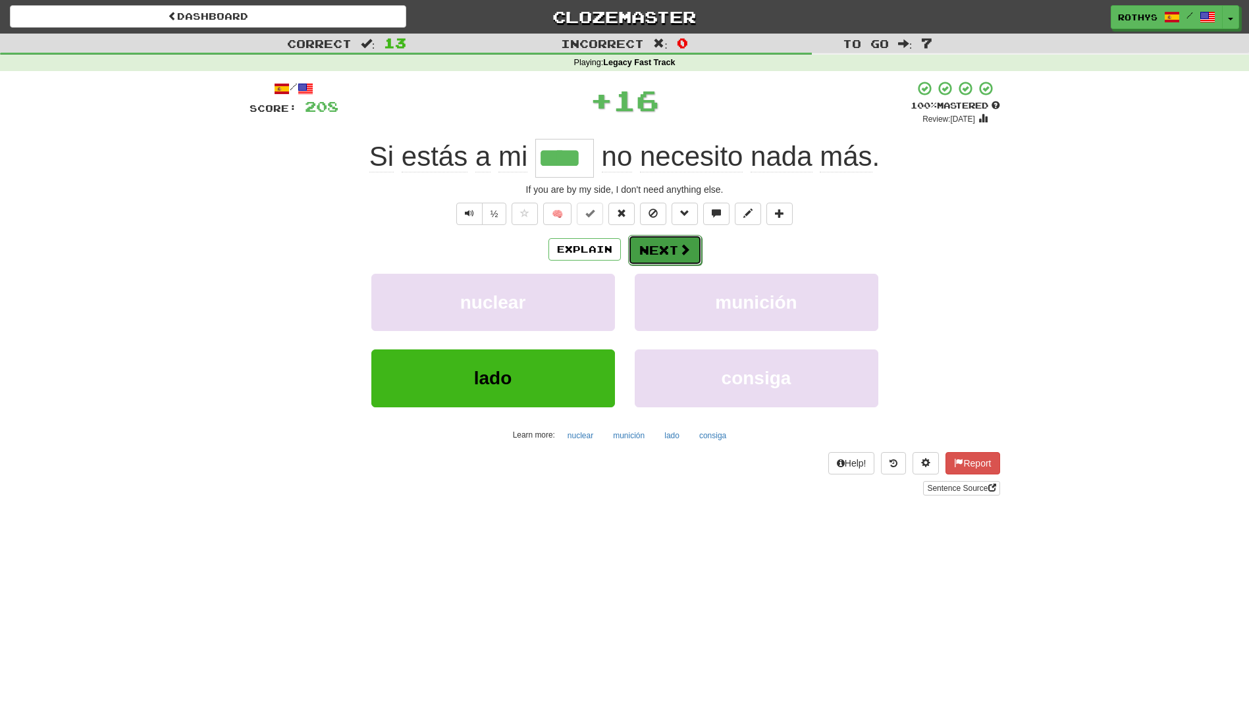
click at [644, 245] on button "Next" at bounding box center [665, 250] width 74 height 30
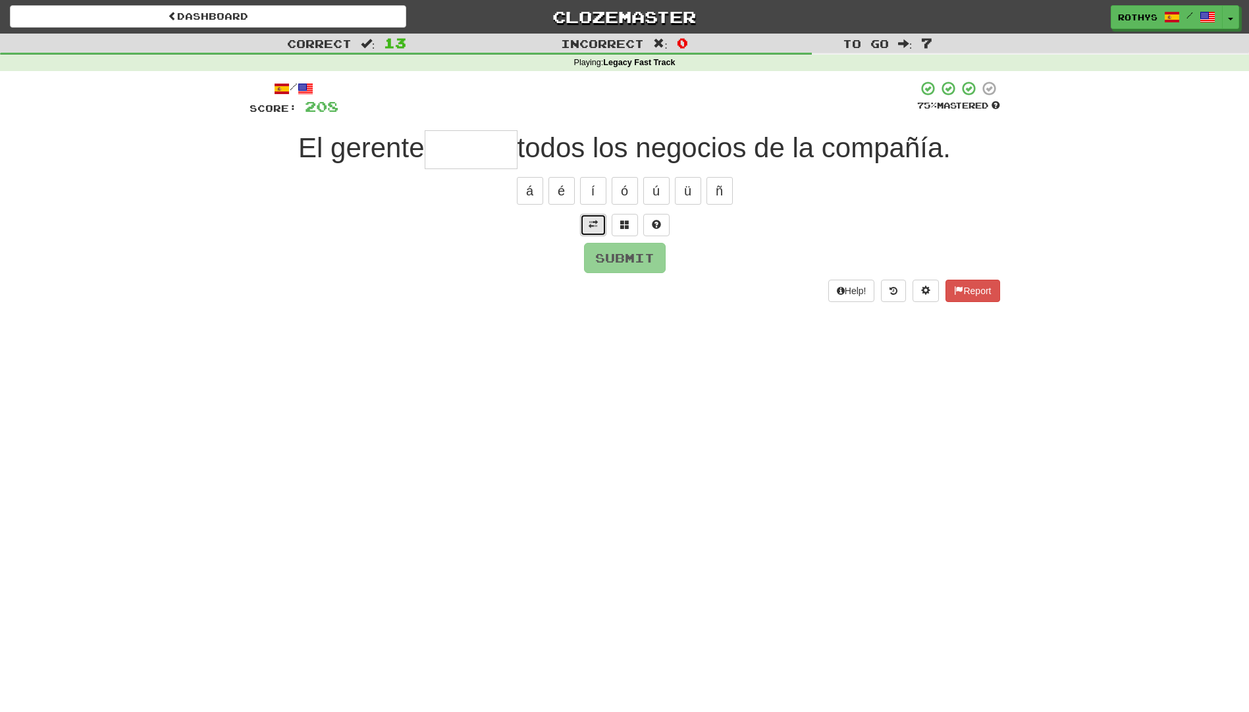
click at [599, 225] on button at bounding box center [593, 225] width 26 height 22
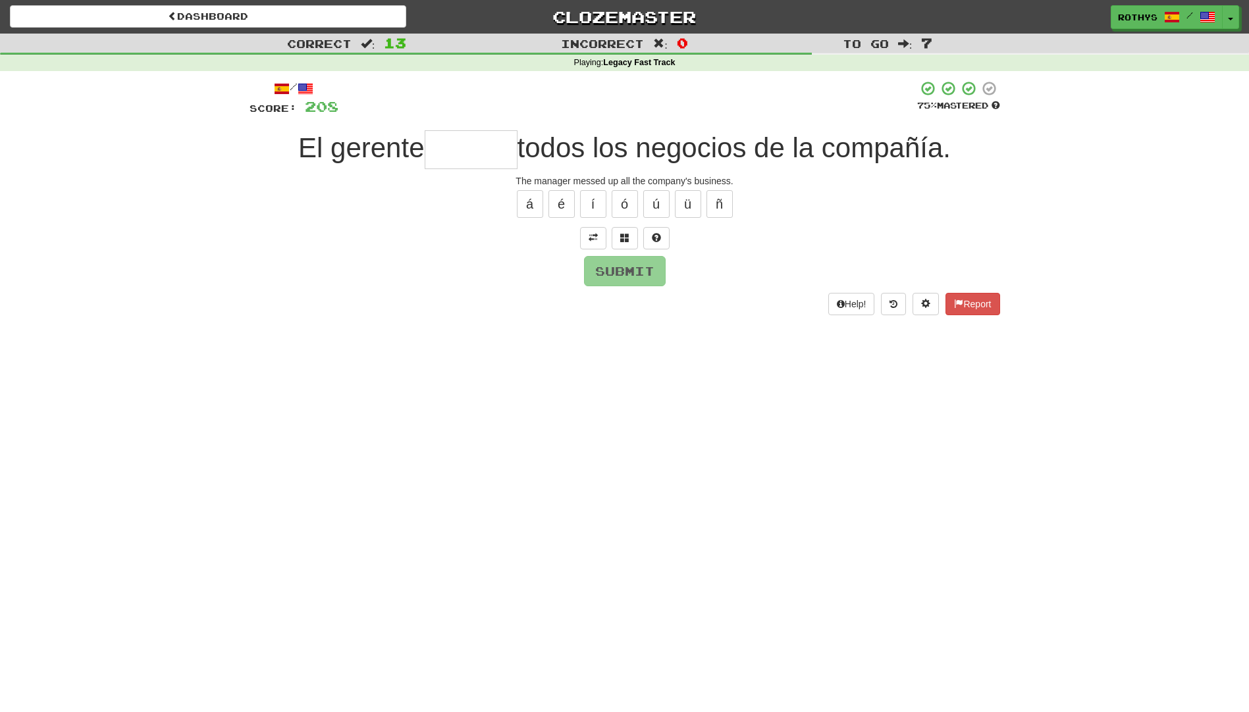
click at [477, 154] on input "text" at bounding box center [471, 149] width 93 height 39
click at [624, 233] on span at bounding box center [624, 237] width 9 height 9
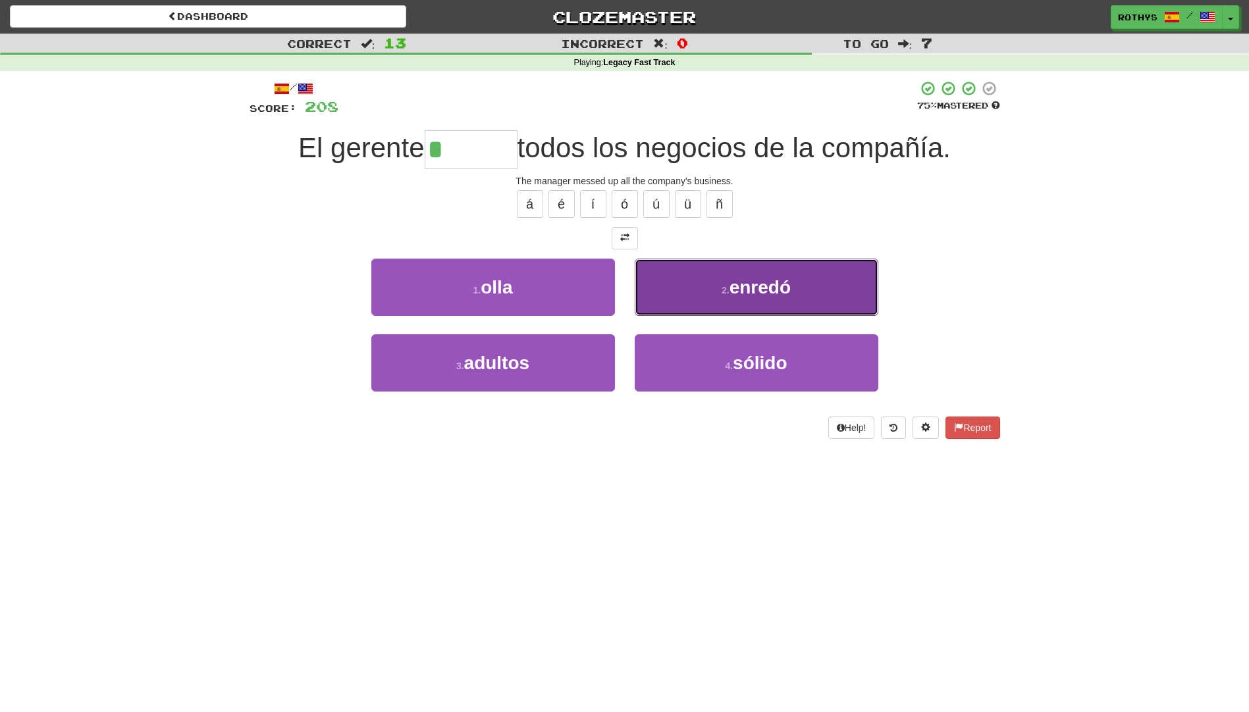
click at [707, 288] on button "2 . enredó" at bounding box center [757, 287] width 244 height 57
type input "******"
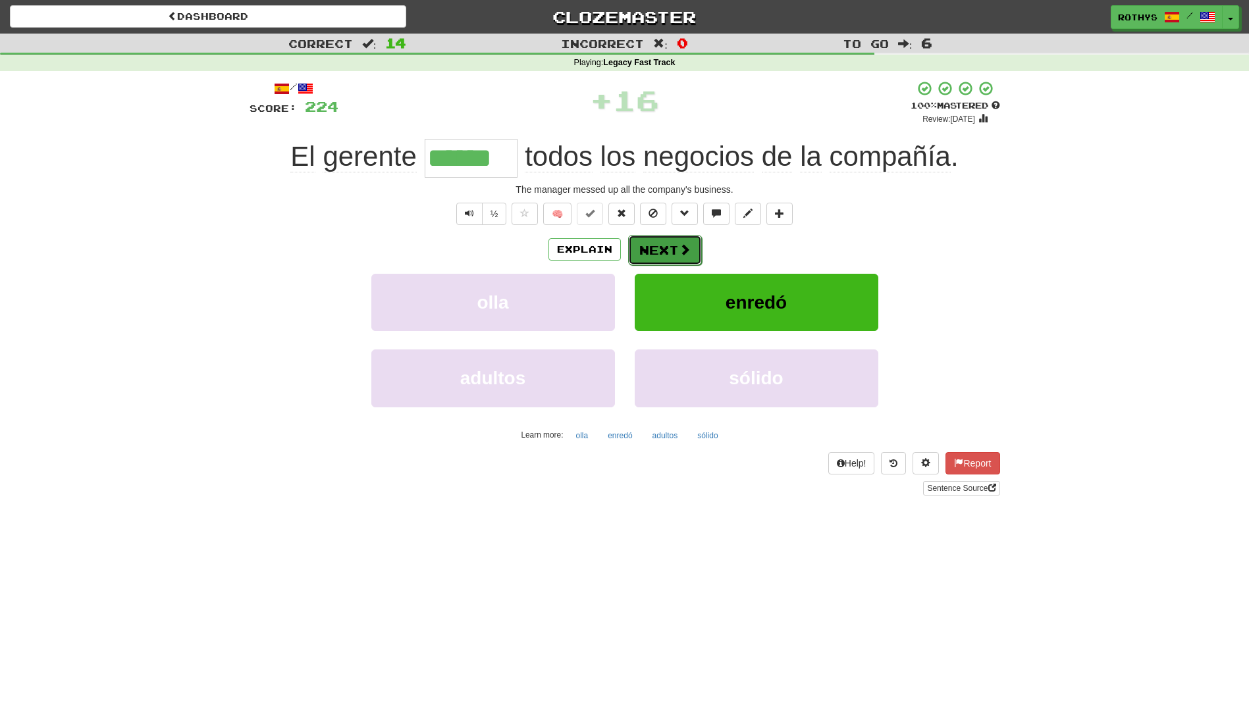
click at [659, 247] on button "Next" at bounding box center [665, 250] width 74 height 30
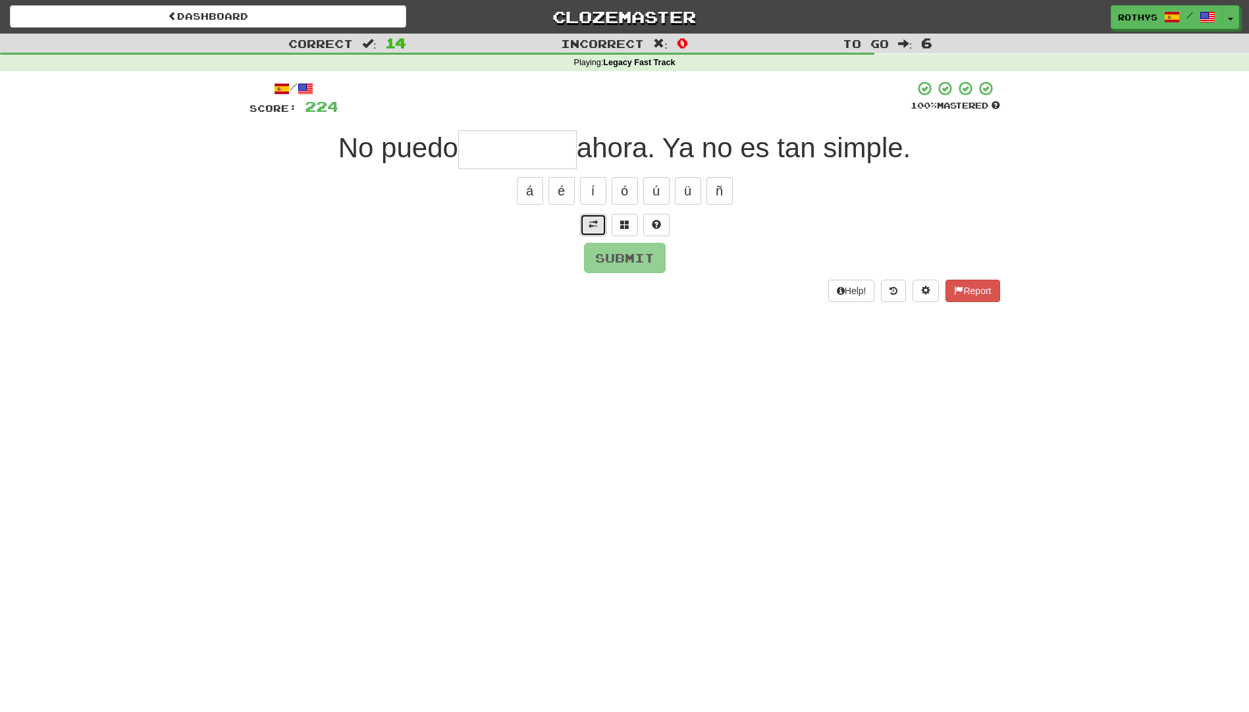
click at [589, 224] on span at bounding box center [593, 224] width 9 height 9
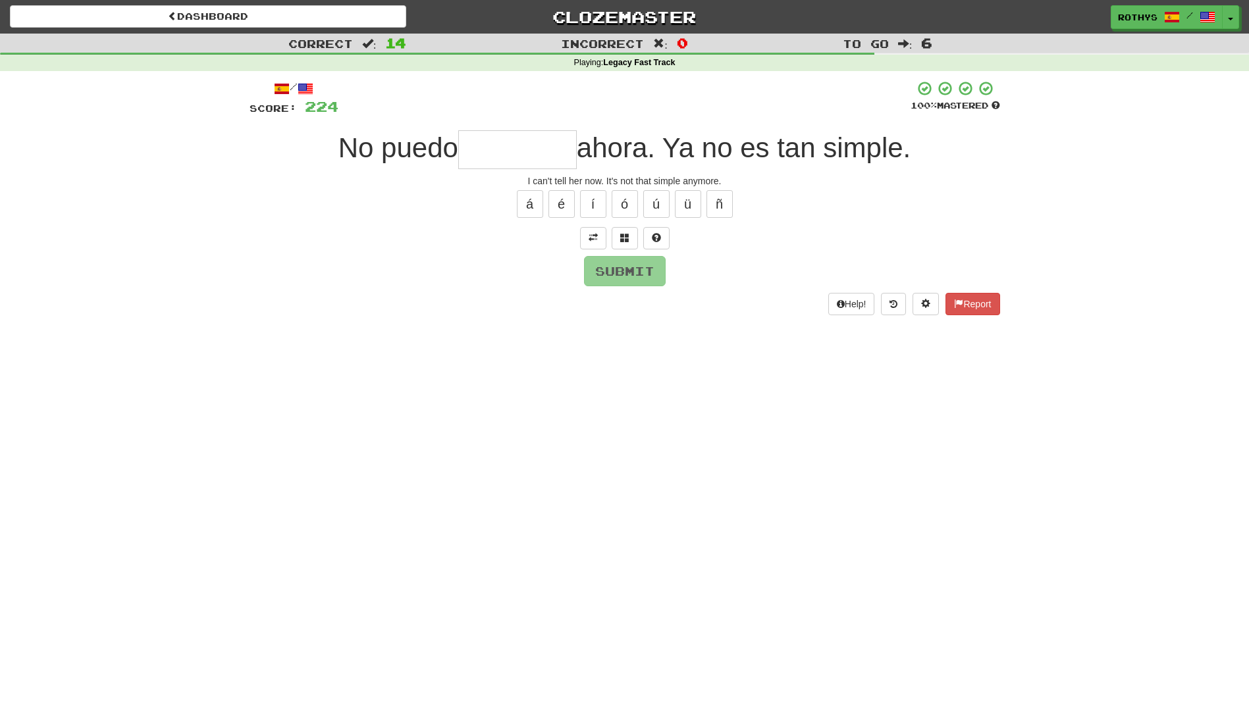
click at [513, 151] on input "text" at bounding box center [517, 149] width 119 height 39
click at [626, 238] on span at bounding box center [624, 237] width 9 height 9
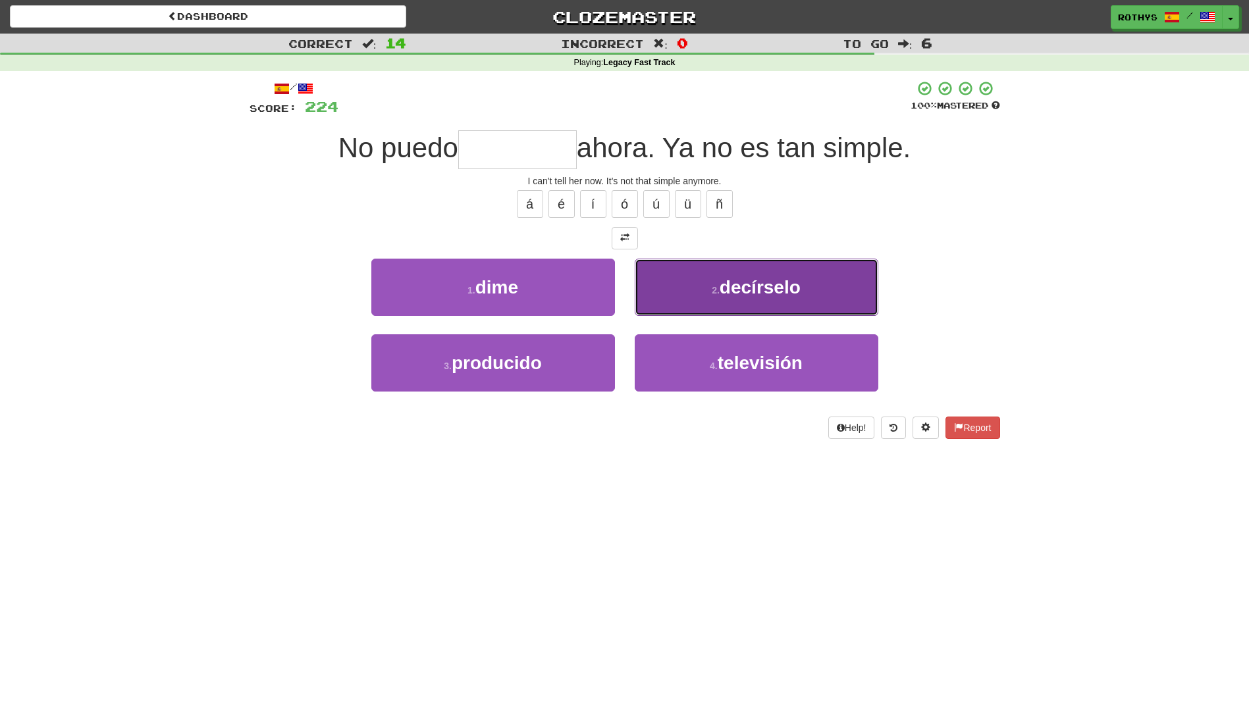
click at [812, 293] on button "2 . decírselo" at bounding box center [757, 287] width 244 height 57
type input "*********"
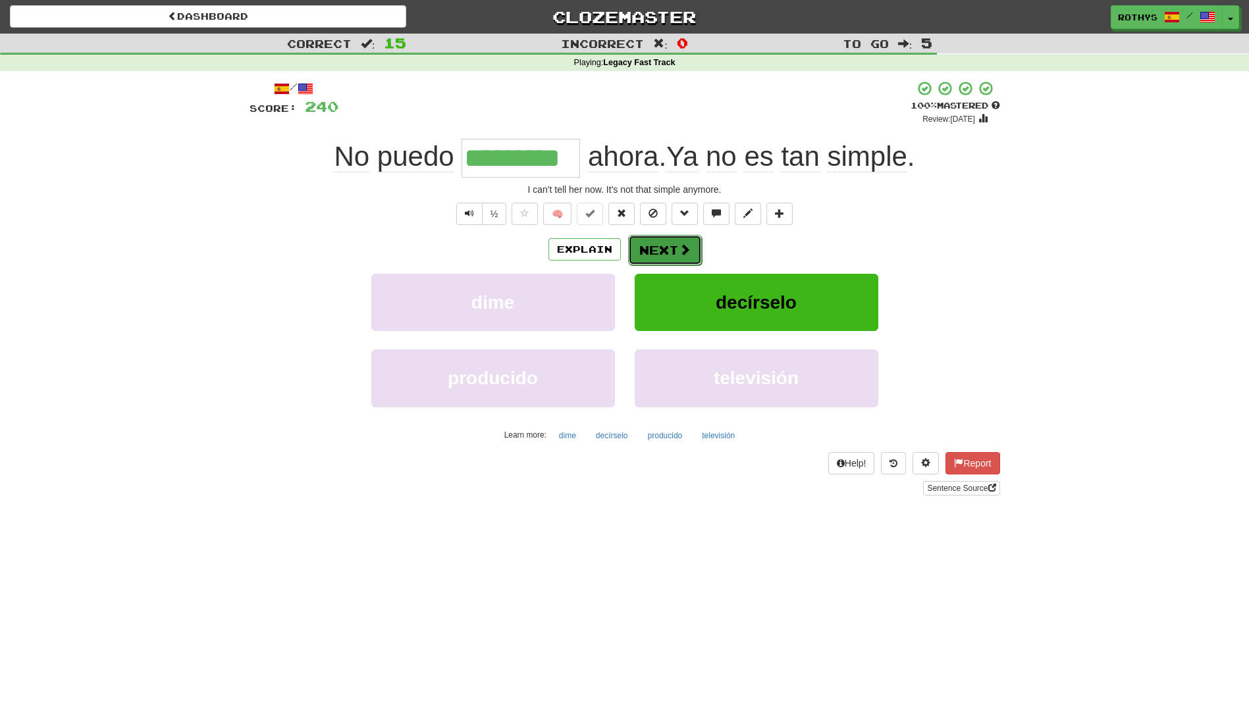
click at [674, 251] on button "Next" at bounding box center [665, 250] width 74 height 30
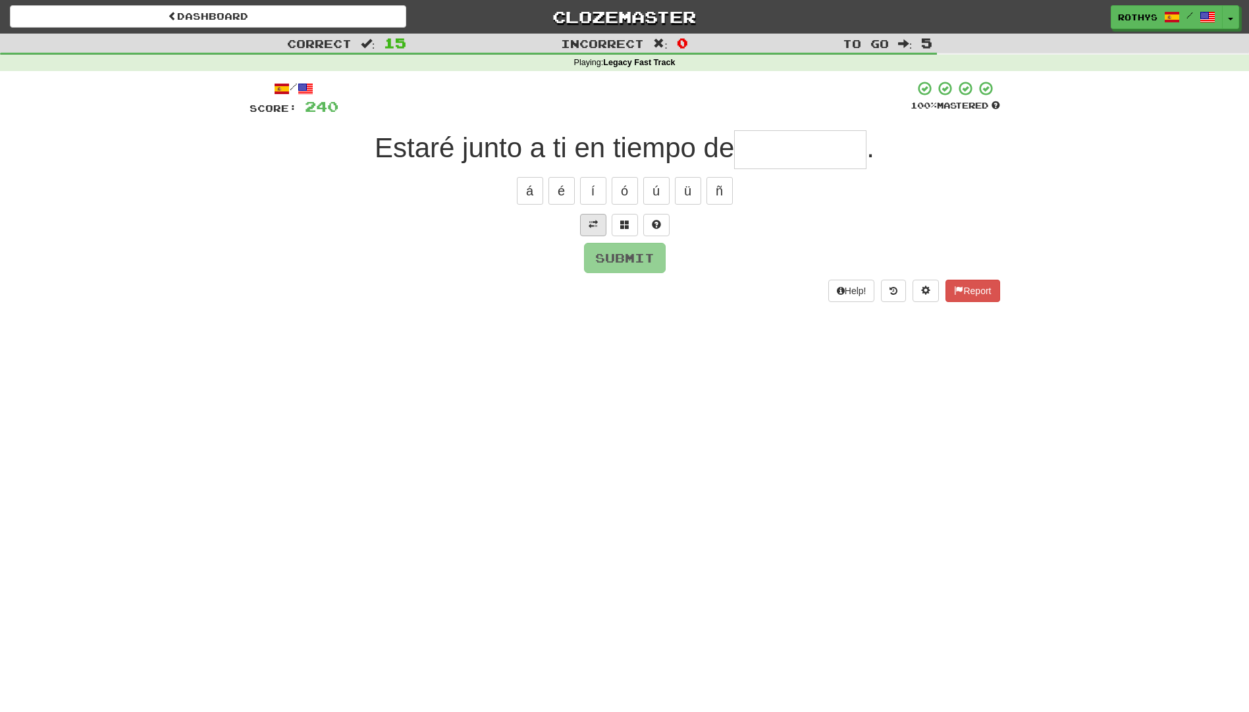
drag, startPoint x: 610, startPoint y: 227, endPoint x: 587, endPoint y: 230, distance: 22.6
click at [587, 230] on div at bounding box center [625, 225] width 751 height 22
click at [586, 227] on button at bounding box center [593, 225] width 26 height 22
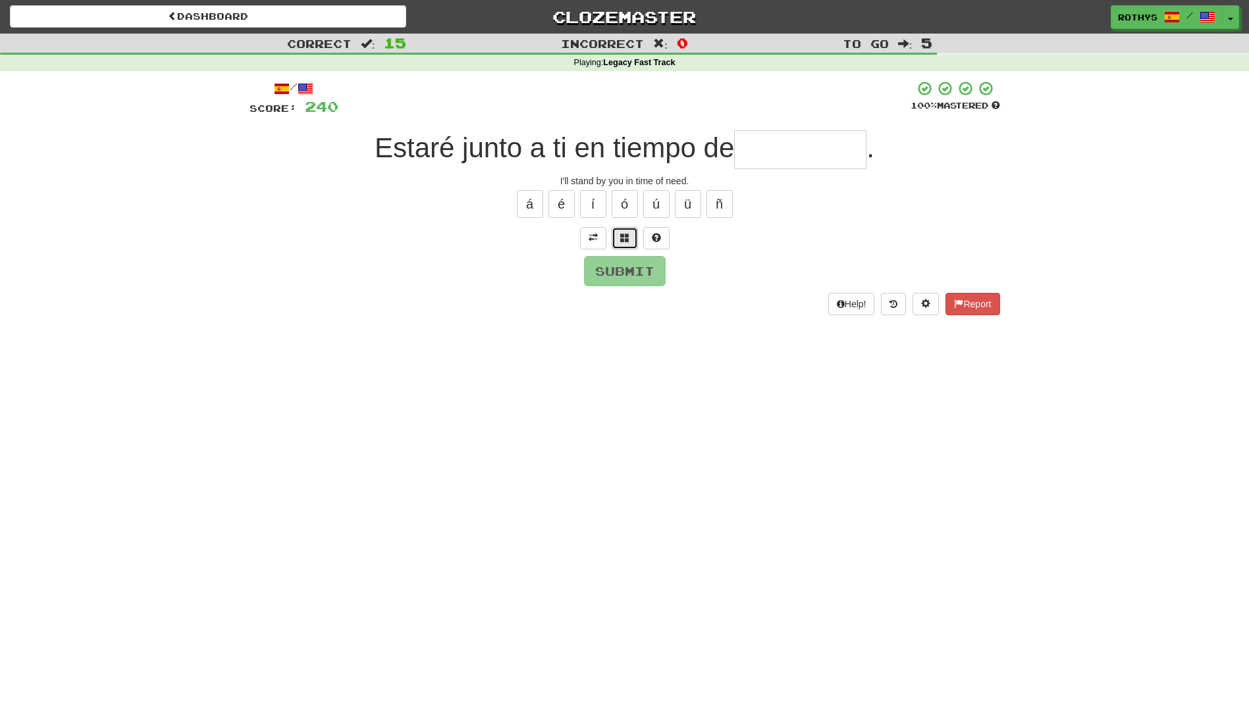
click at [622, 236] on span at bounding box center [624, 237] width 9 height 9
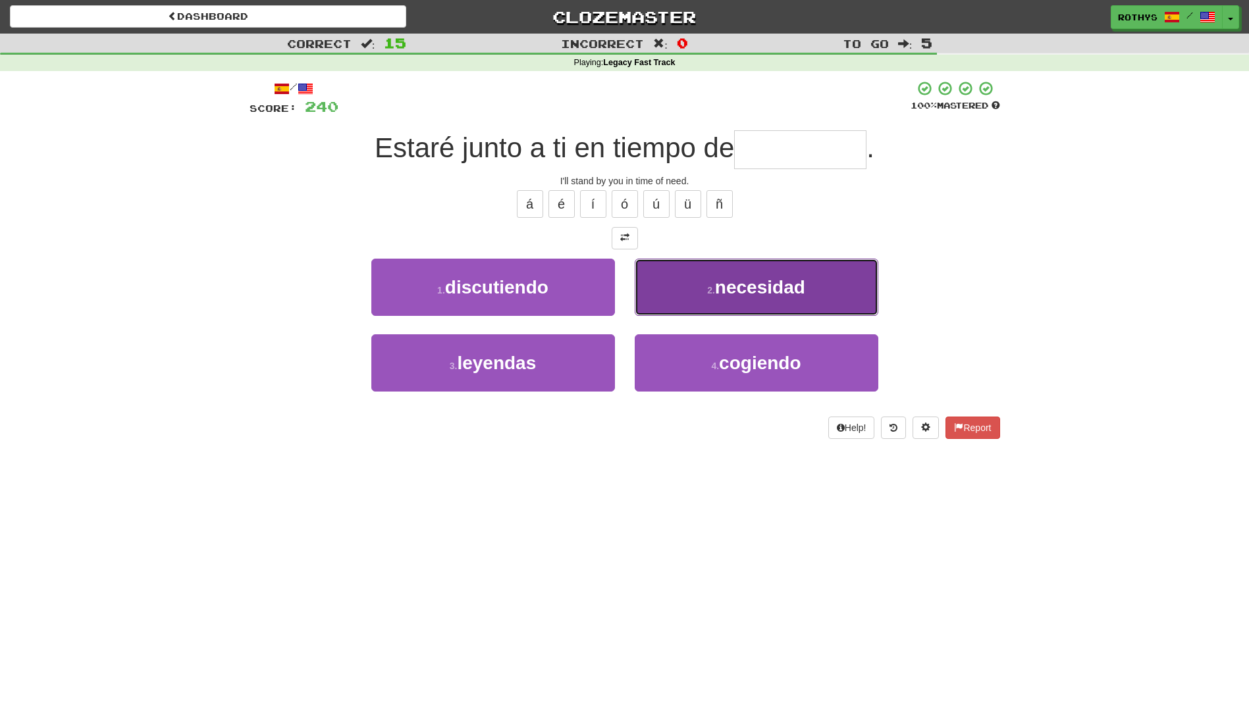
click at [754, 292] on span "necesidad" at bounding box center [760, 287] width 90 height 20
type input "*********"
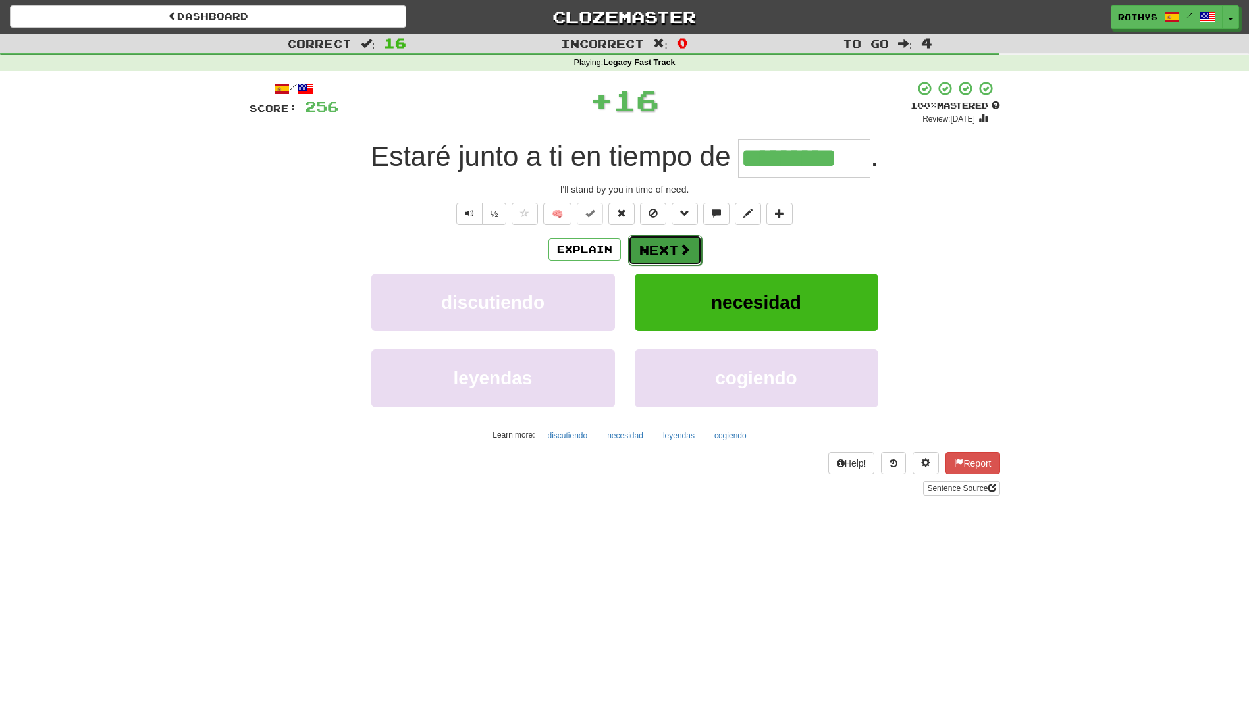
click at [662, 249] on button "Next" at bounding box center [665, 250] width 74 height 30
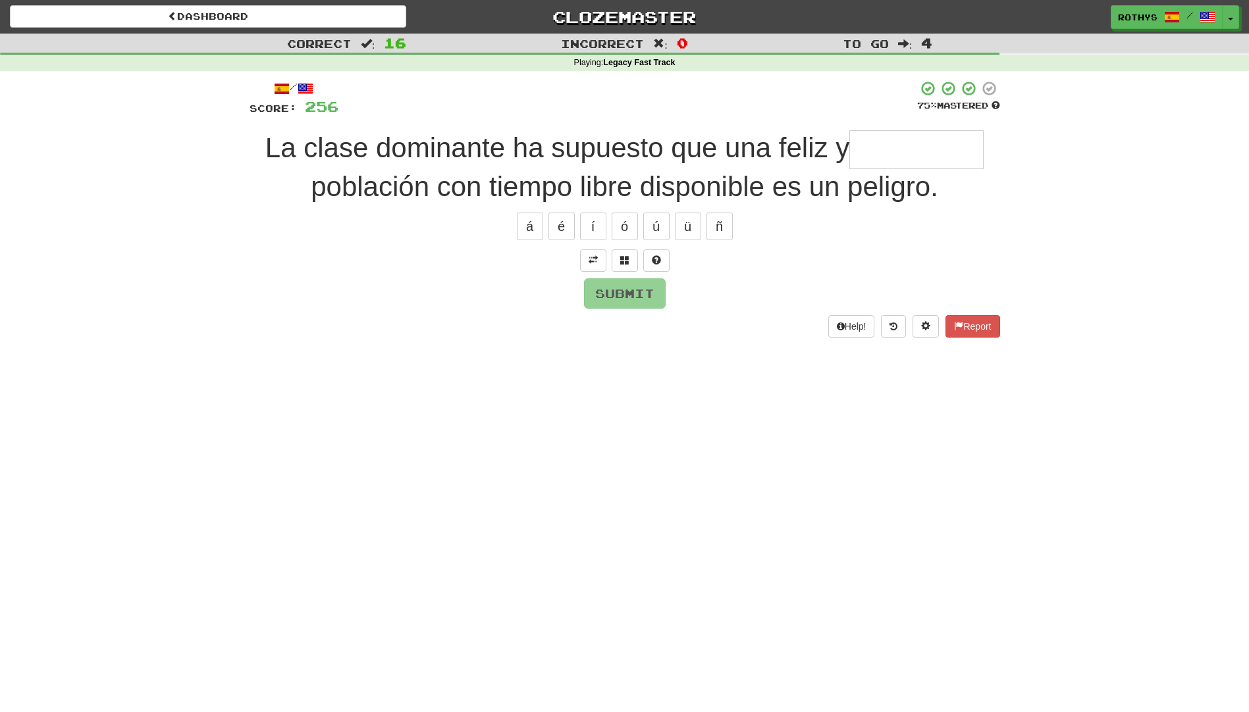
click at [912, 146] on input "text" at bounding box center [916, 149] width 134 height 39
click at [598, 256] on button at bounding box center [593, 261] width 26 height 22
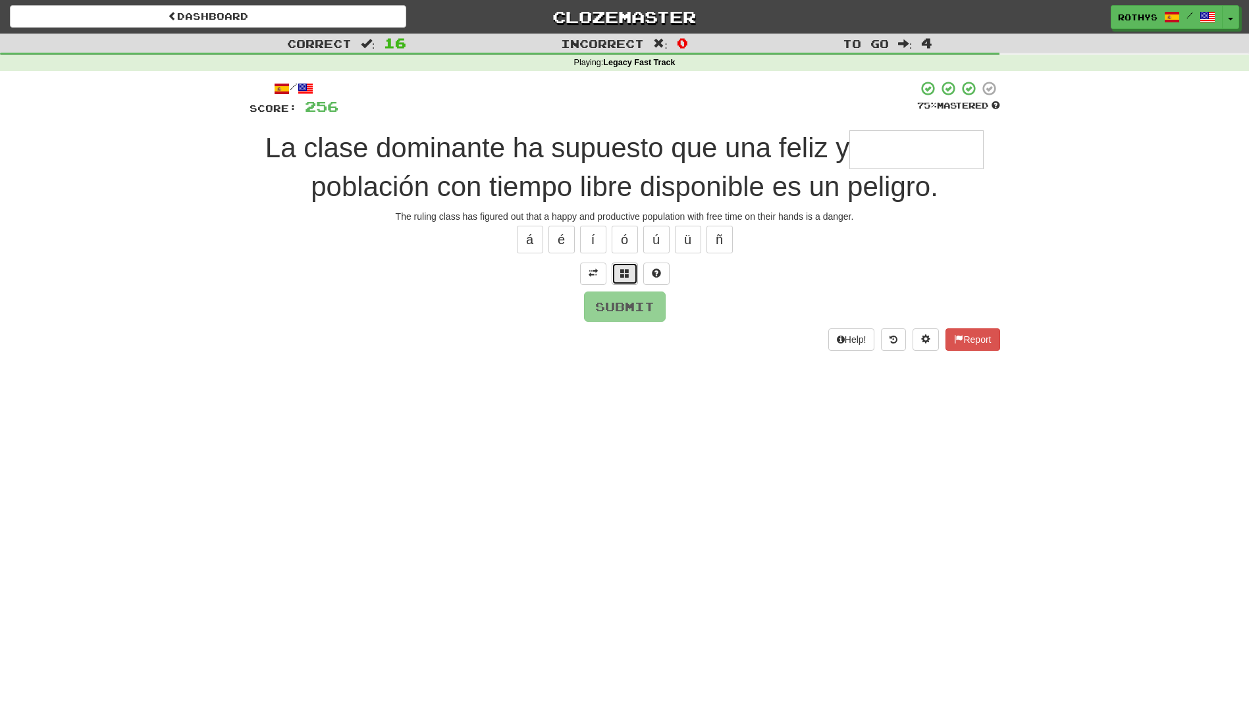
click at [623, 274] on span at bounding box center [624, 273] width 9 height 9
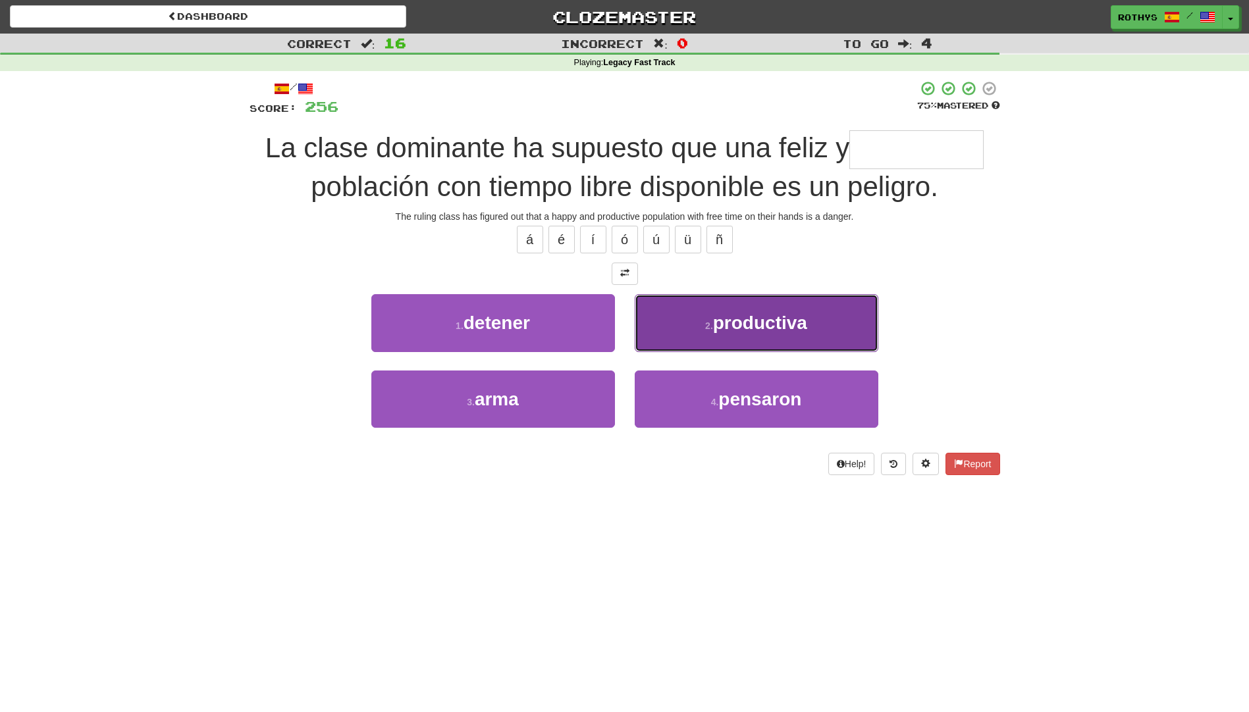
click at [712, 338] on button "2 . productiva" at bounding box center [757, 322] width 244 height 57
type input "**********"
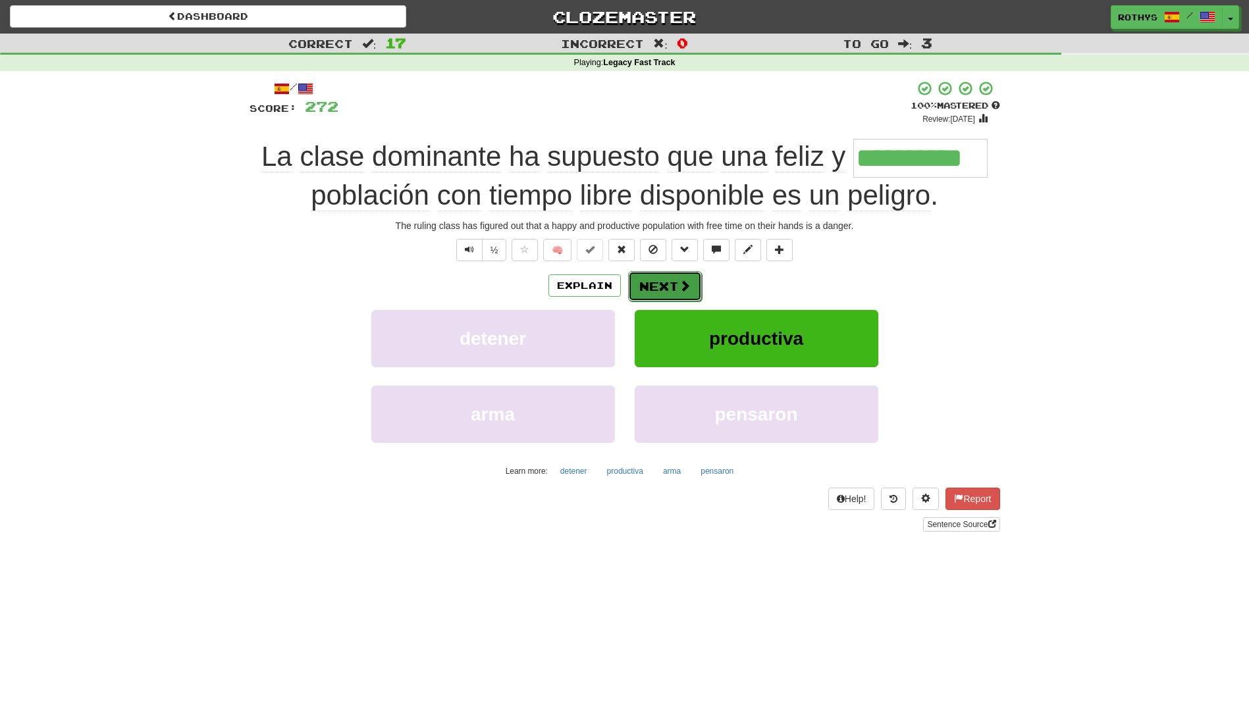
click at [656, 282] on button "Next" at bounding box center [665, 286] width 74 height 30
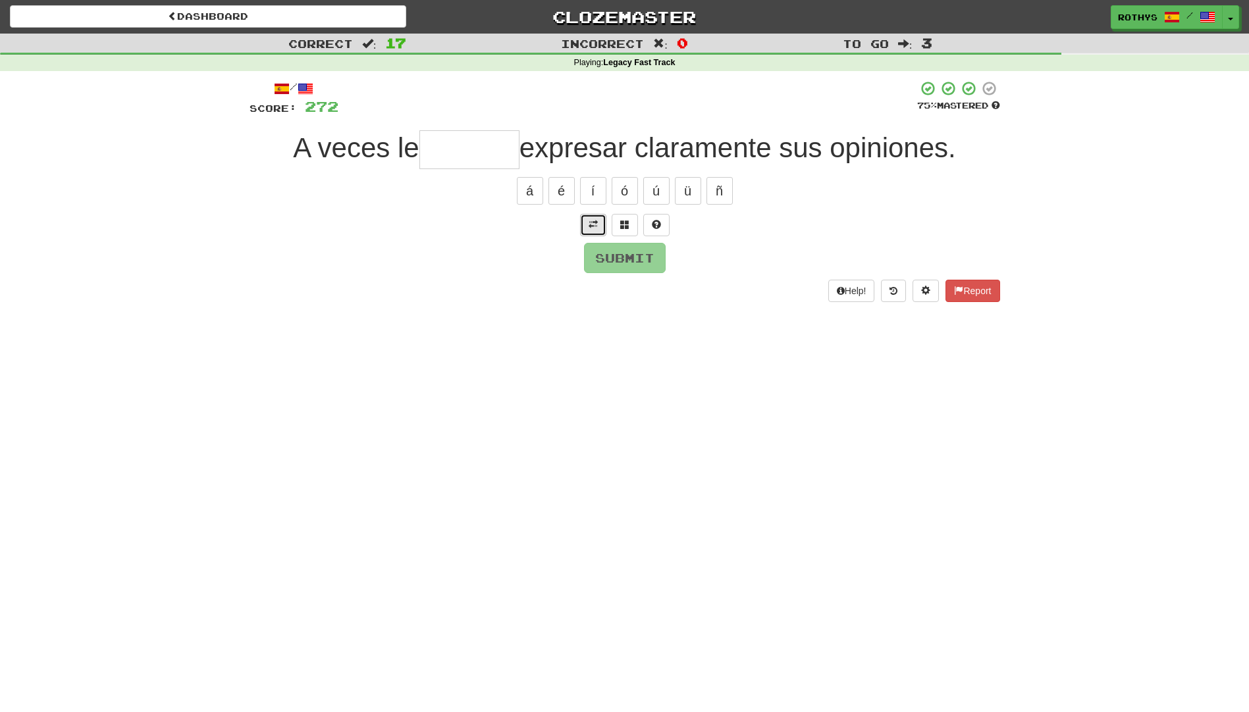
click at [595, 227] on span at bounding box center [593, 224] width 9 height 9
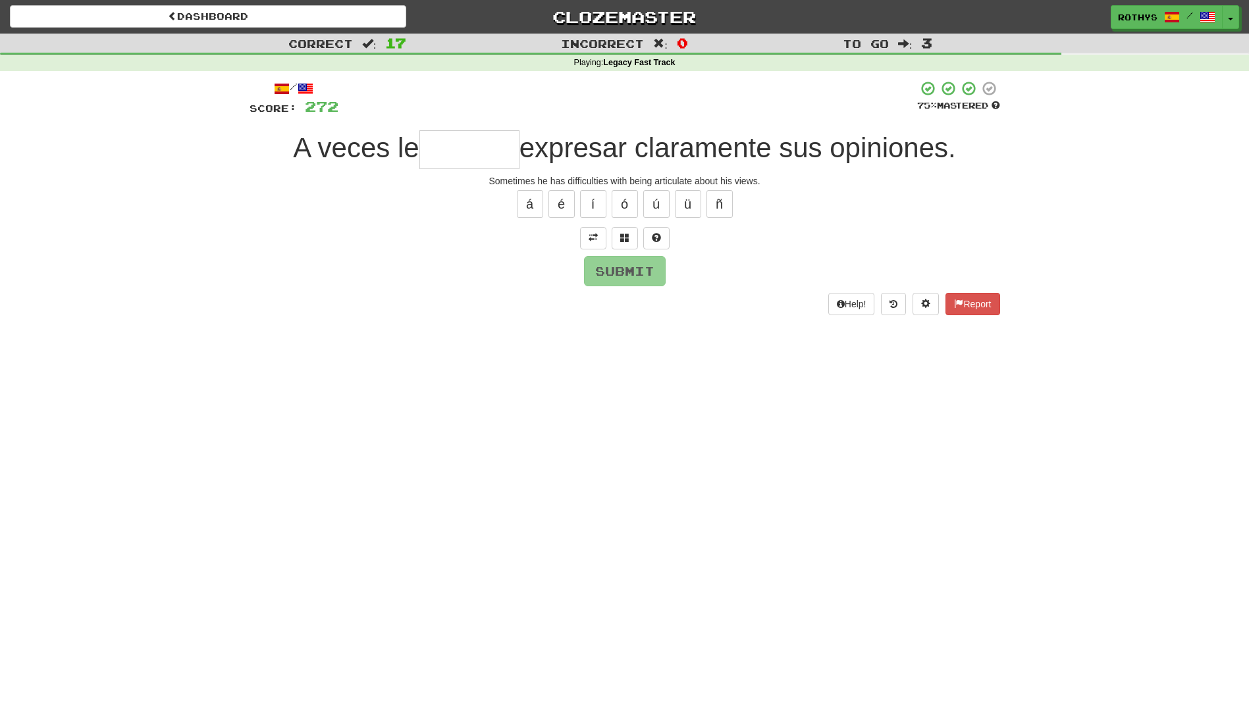
click at [453, 161] on input "text" at bounding box center [469, 149] width 100 height 39
click at [627, 238] on span at bounding box center [624, 237] width 9 height 9
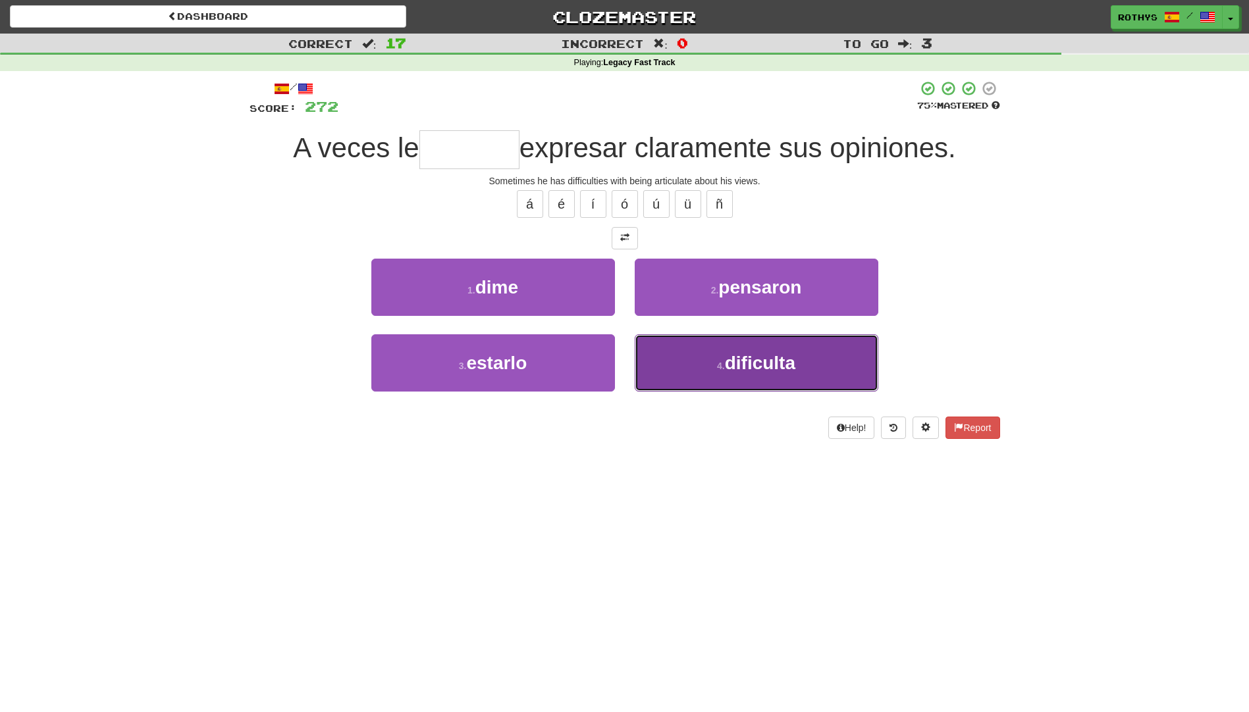
click at [784, 365] on span "dificulta" at bounding box center [760, 363] width 70 height 20
type input "*********"
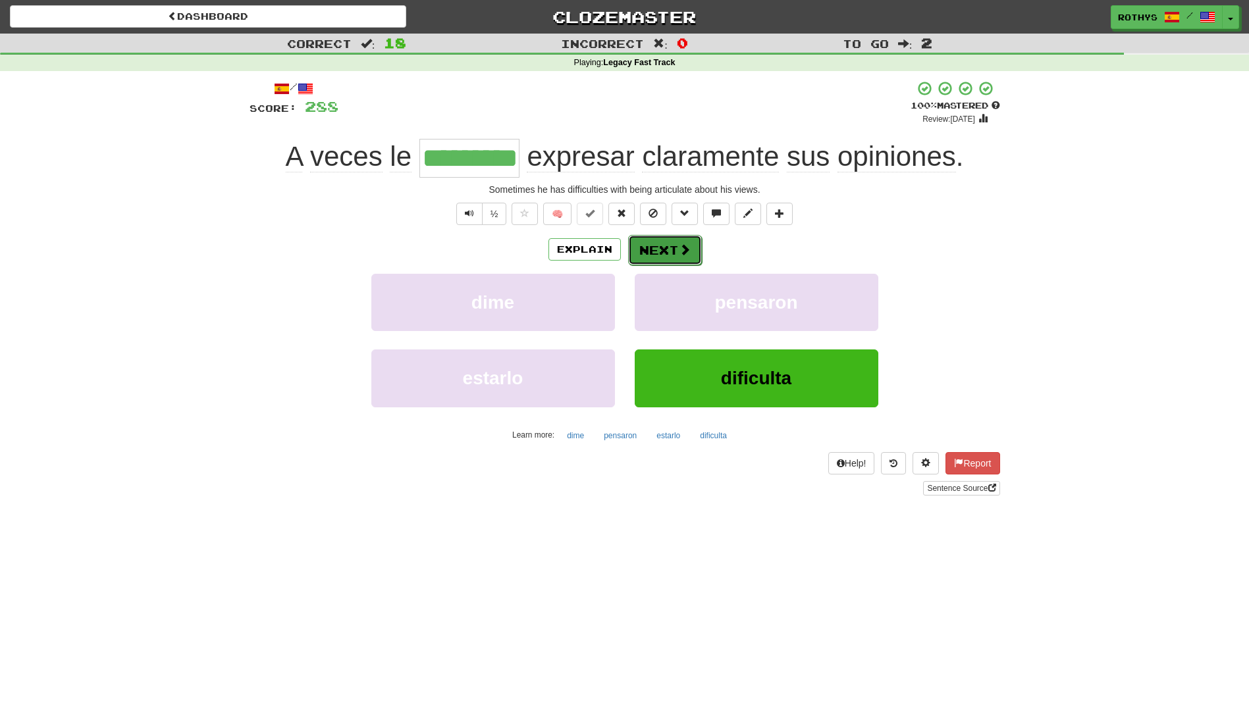
click at [663, 250] on button "Next" at bounding box center [665, 250] width 74 height 30
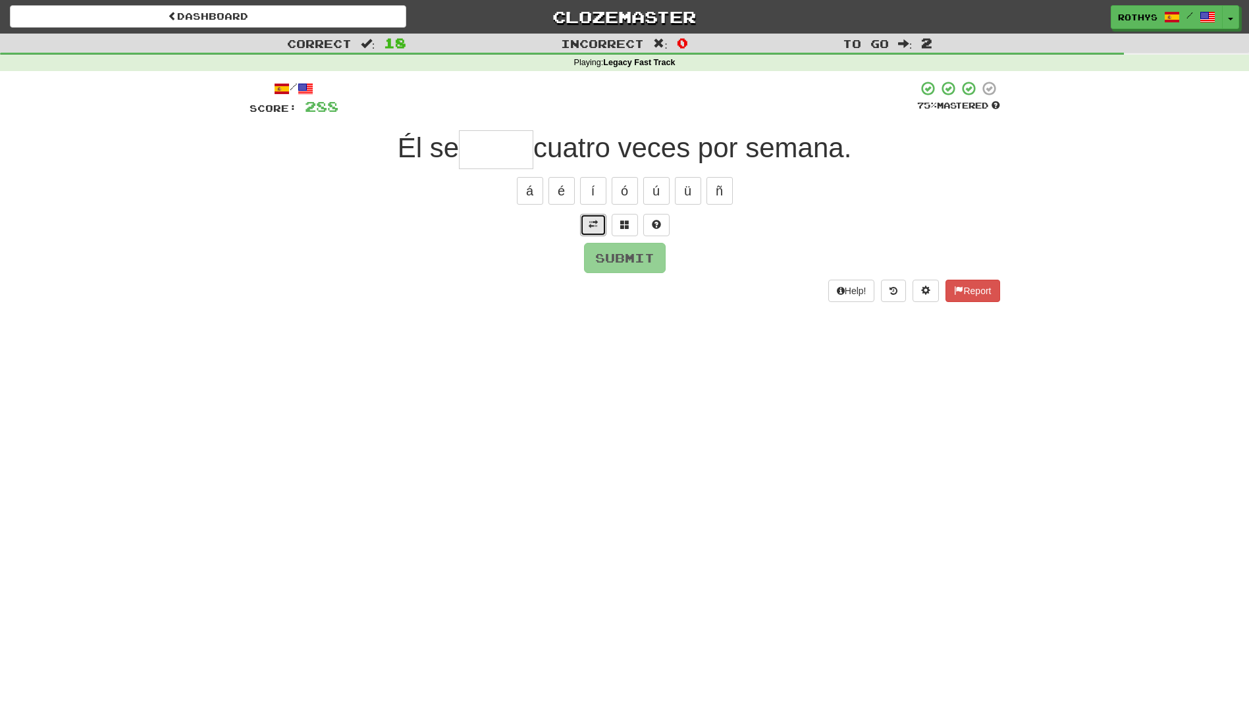
drag, startPoint x: 594, startPoint y: 217, endPoint x: 591, endPoint y: 223, distance: 6.8
click at [591, 223] on button at bounding box center [593, 225] width 26 height 22
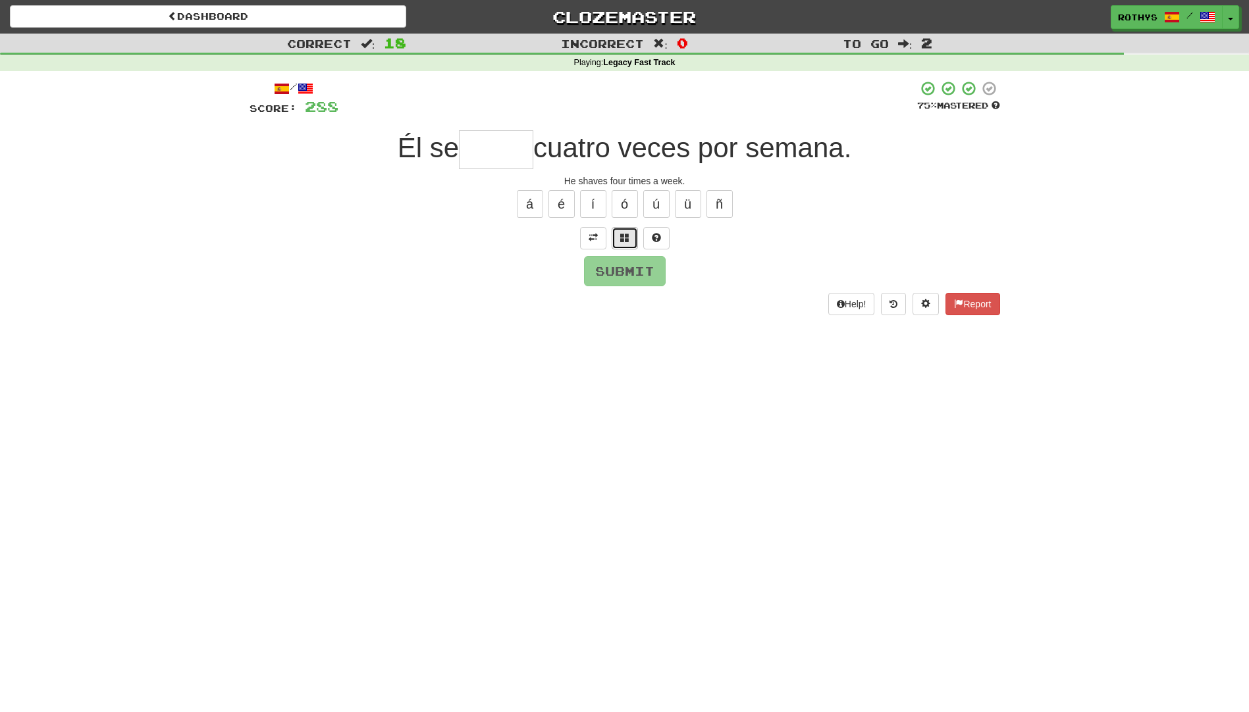
click at [622, 240] on span at bounding box center [624, 237] width 9 height 9
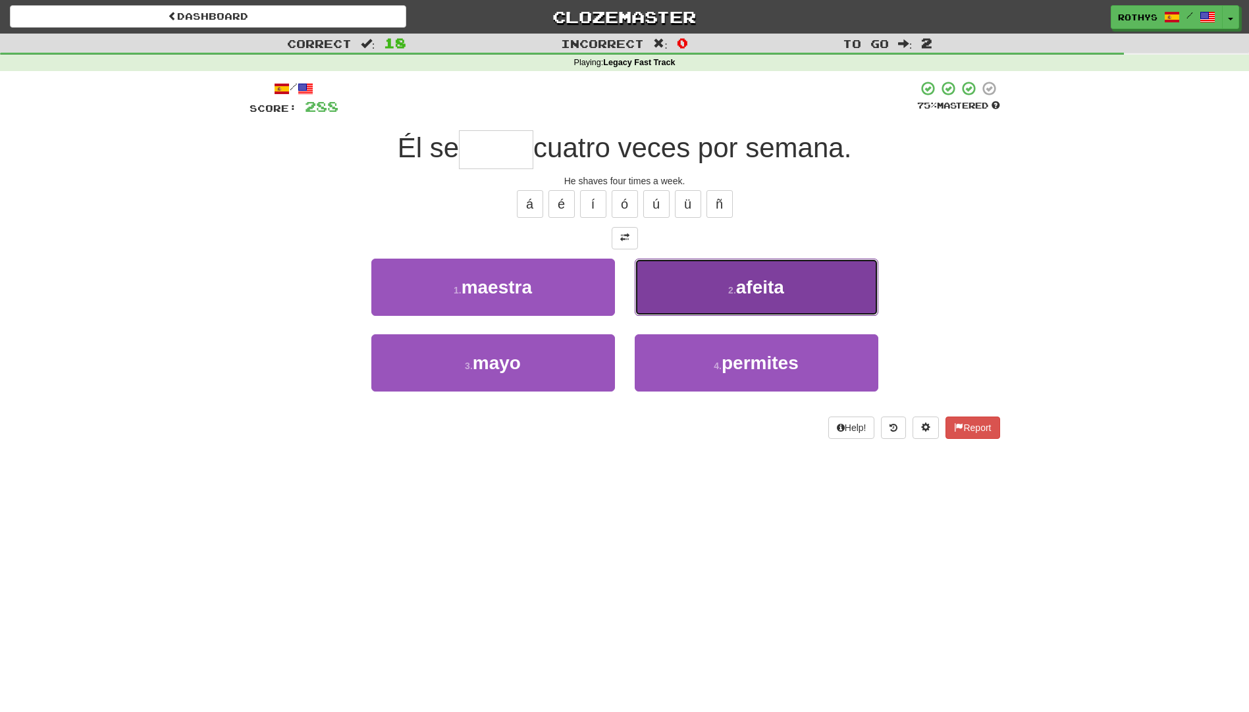
click at [758, 287] on button "2 . afeita" at bounding box center [757, 287] width 244 height 57
type input "******"
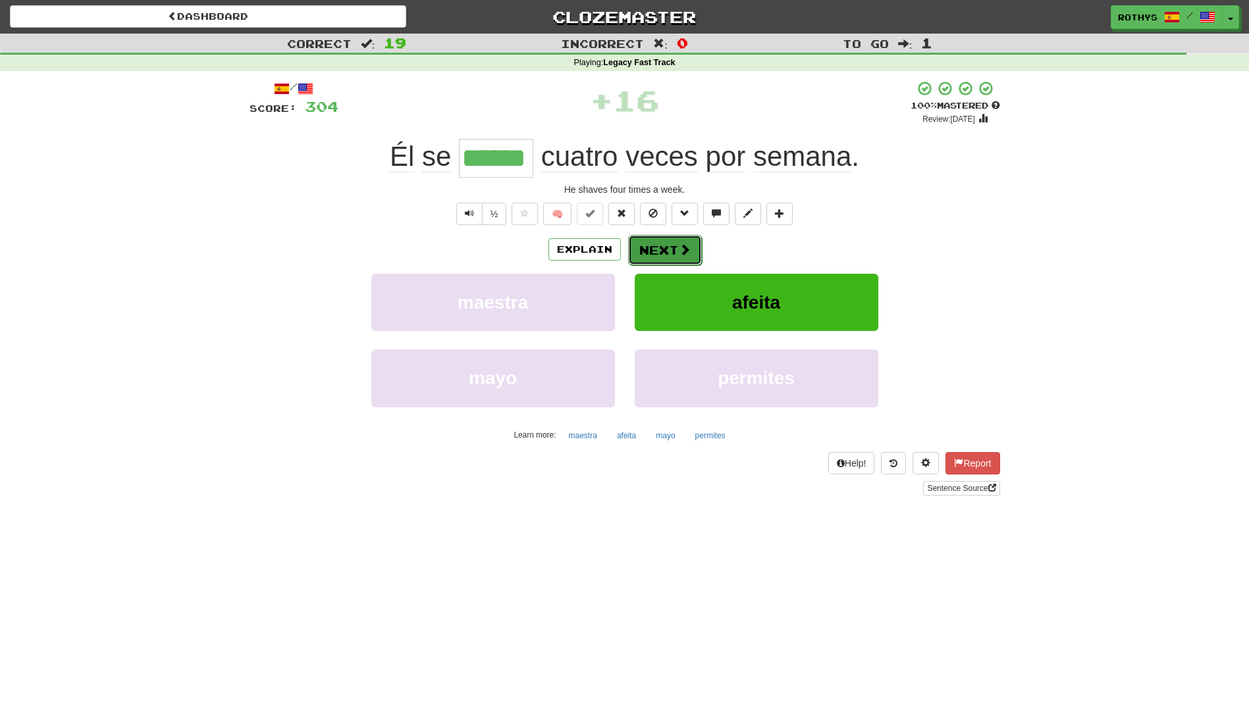
click at [651, 253] on button "Next" at bounding box center [665, 250] width 74 height 30
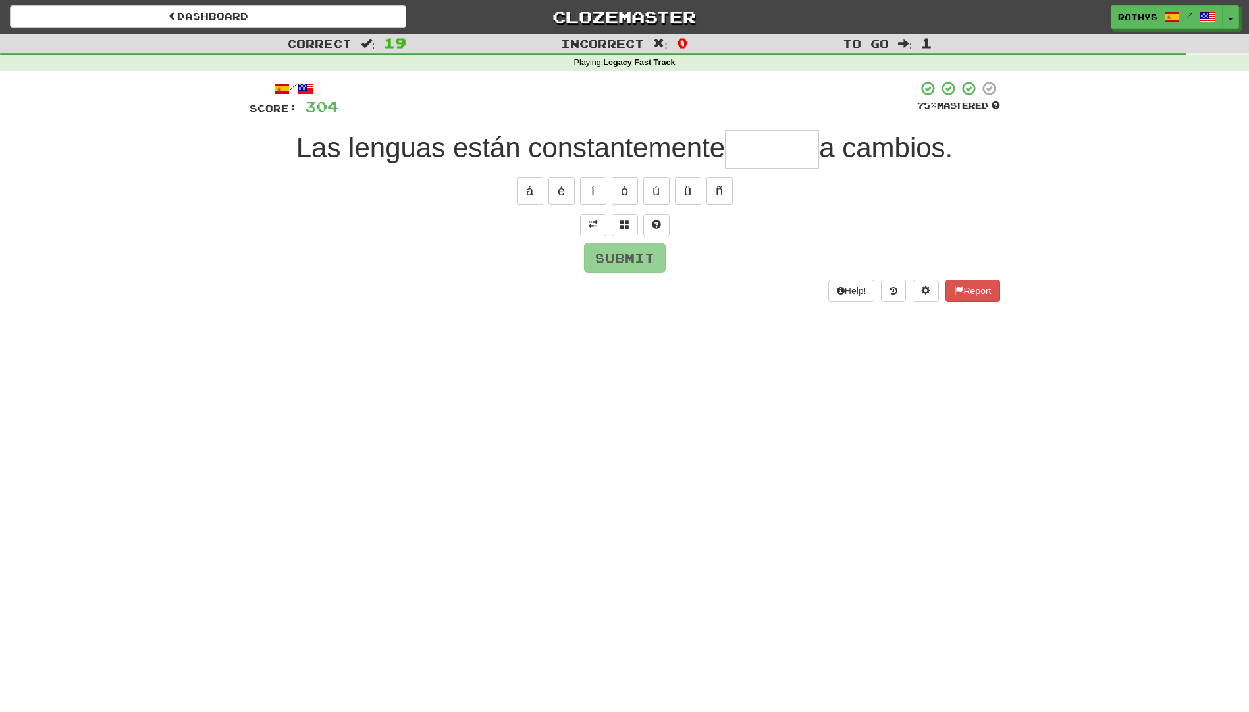
drag, startPoint x: 771, startPoint y: 157, endPoint x: 782, endPoint y: 161, distance: 11.7
click at [773, 159] on input "text" at bounding box center [772, 149] width 94 height 39
click at [592, 229] on span at bounding box center [593, 224] width 9 height 9
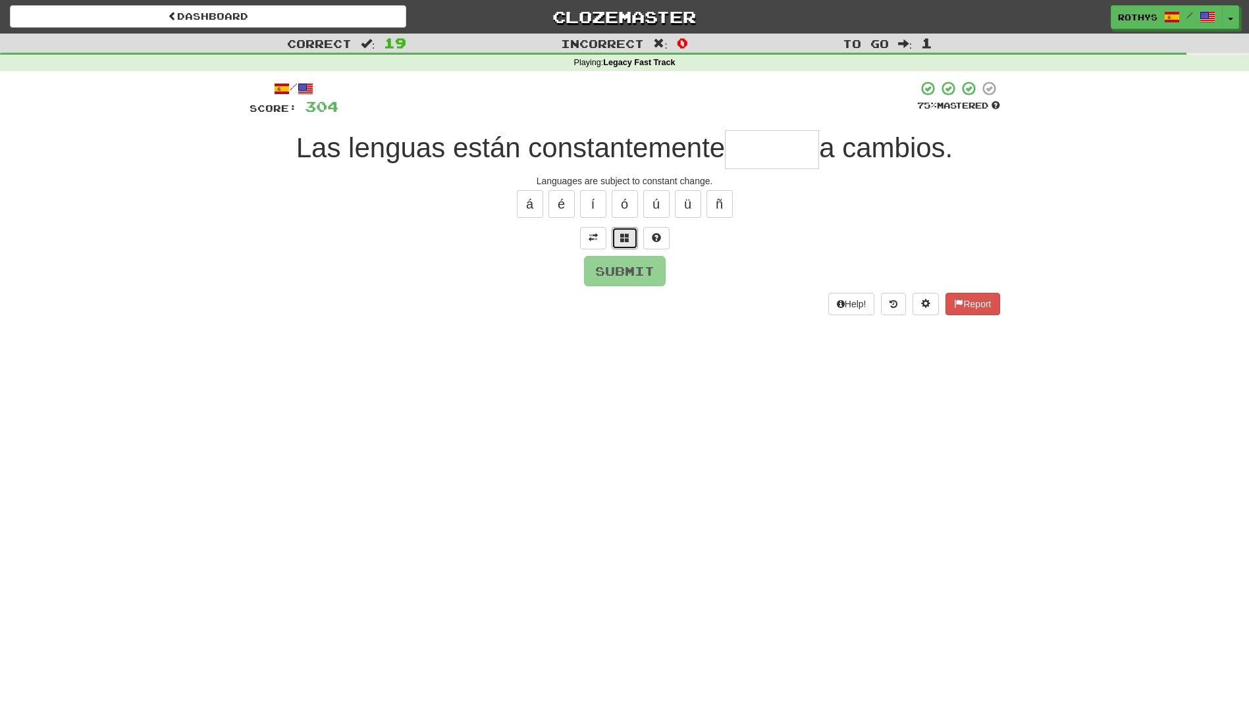
drag, startPoint x: 624, startPoint y: 242, endPoint x: 699, endPoint y: 246, distance: 75.2
click at [624, 244] on button at bounding box center [625, 238] width 26 height 22
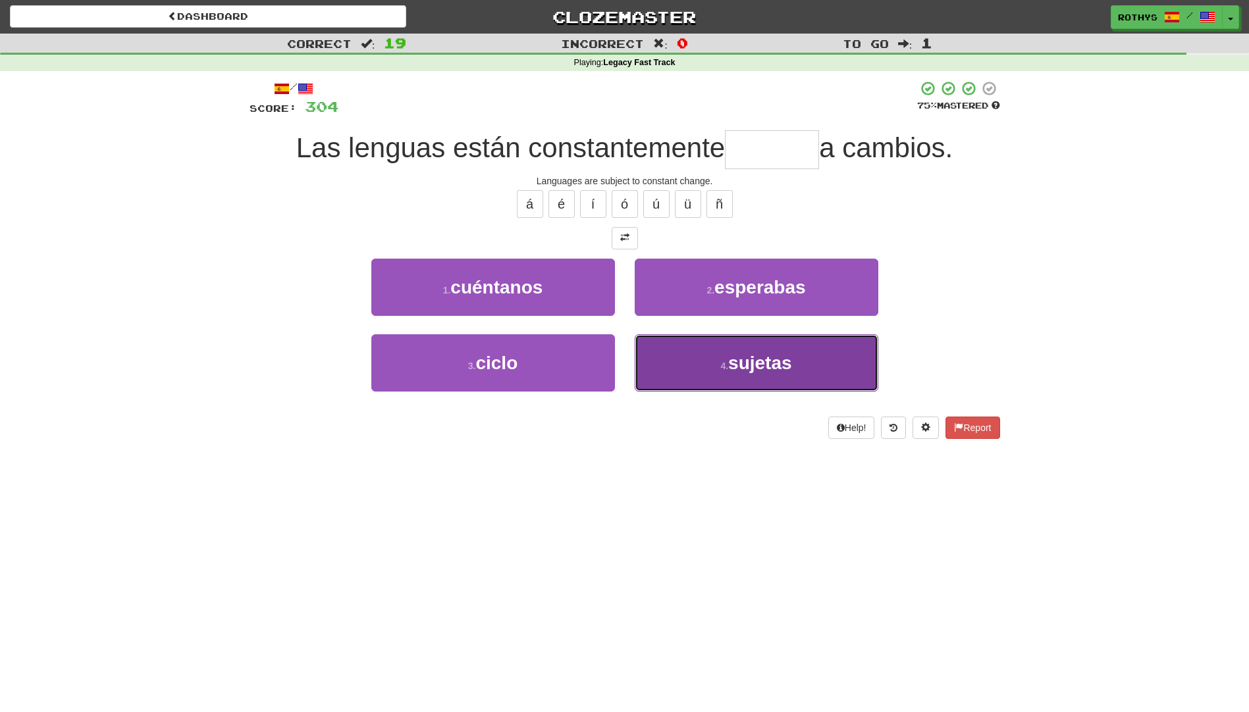
click at [781, 358] on span "sujetas" at bounding box center [760, 363] width 64 height 20
type input "*******"
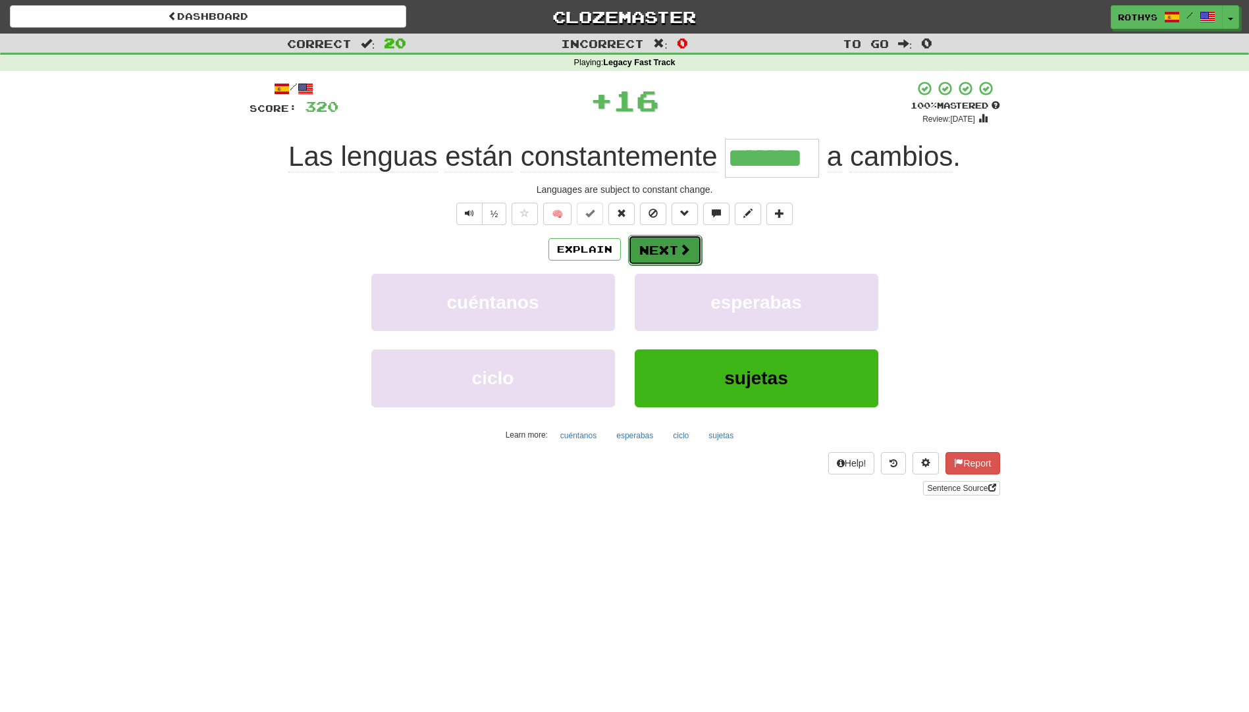
click at [659, 242] on button "Next" at bounding box center [665, 250] width 74 height 30
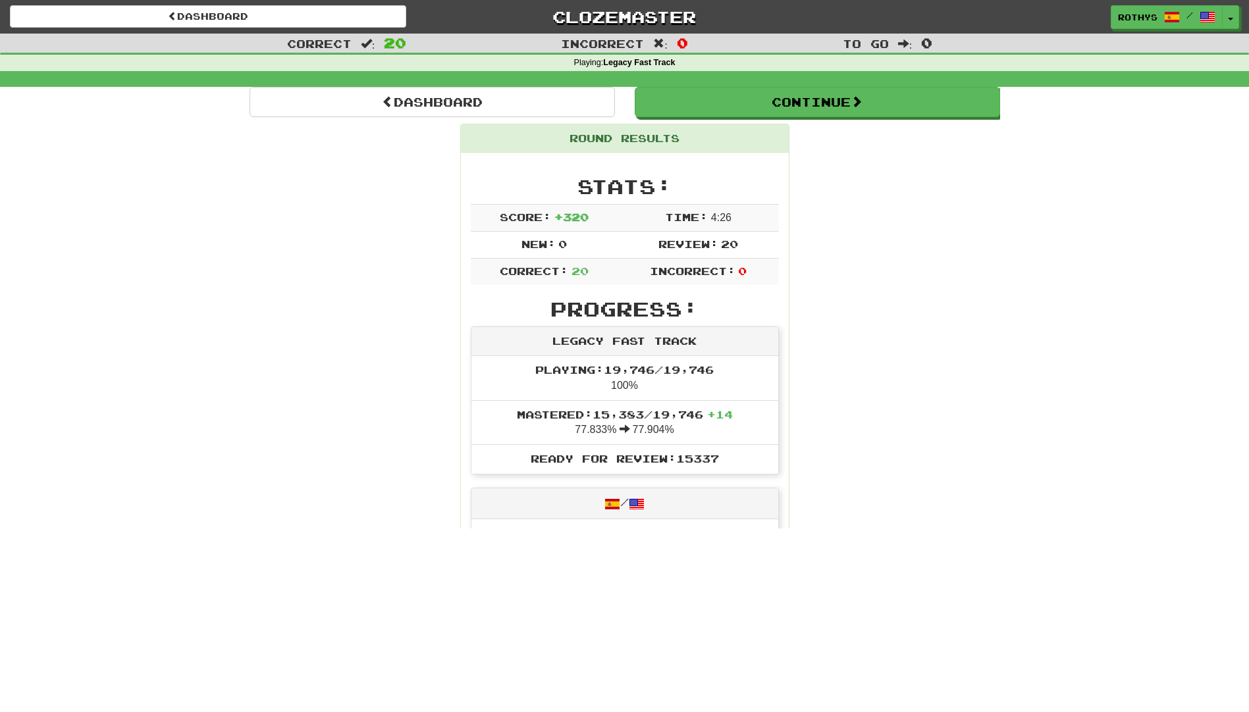
click at [659, 242] on div "Stats: Score: + 320 Time: 4 : 26 New: 0 Review: 20 Correct: 20 Incorrect: 0" at bounding box center [625, 230] width 308 height 109
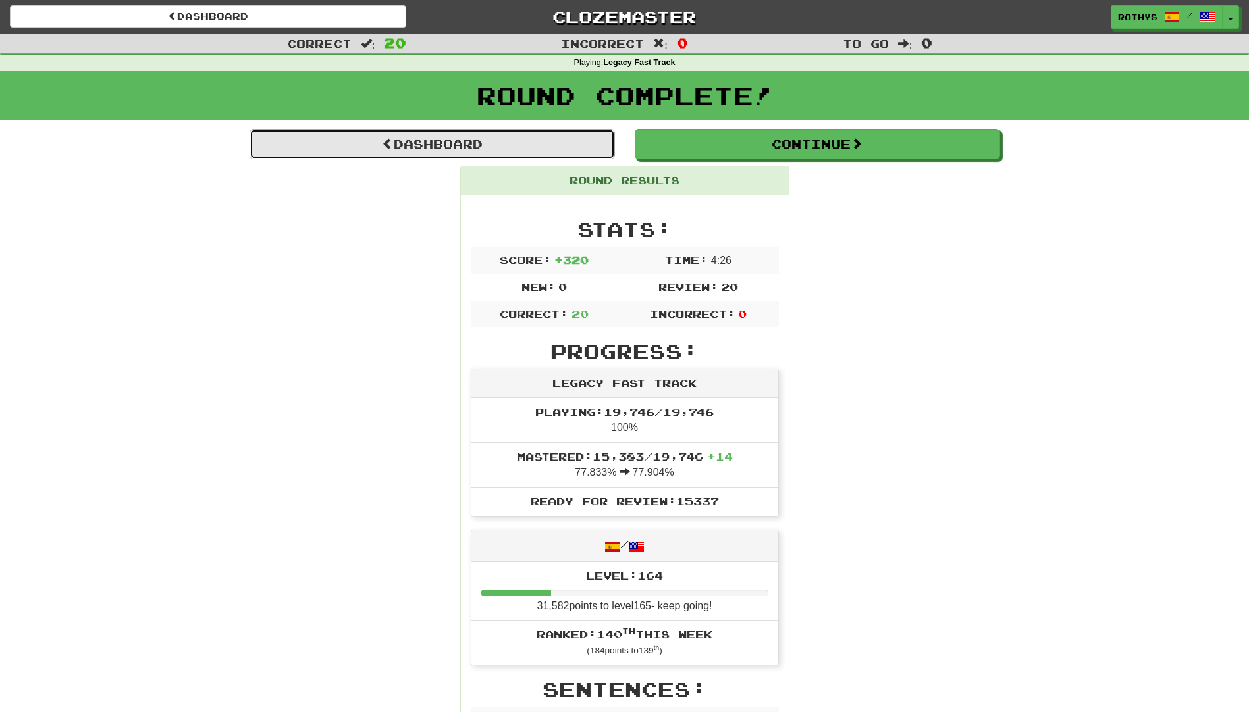
click at [439, 141] on link "Dashboard" at bounding box center [432, 144] width 365 height 30
